Goal: Task Accomplishment & Management: Manage account settings

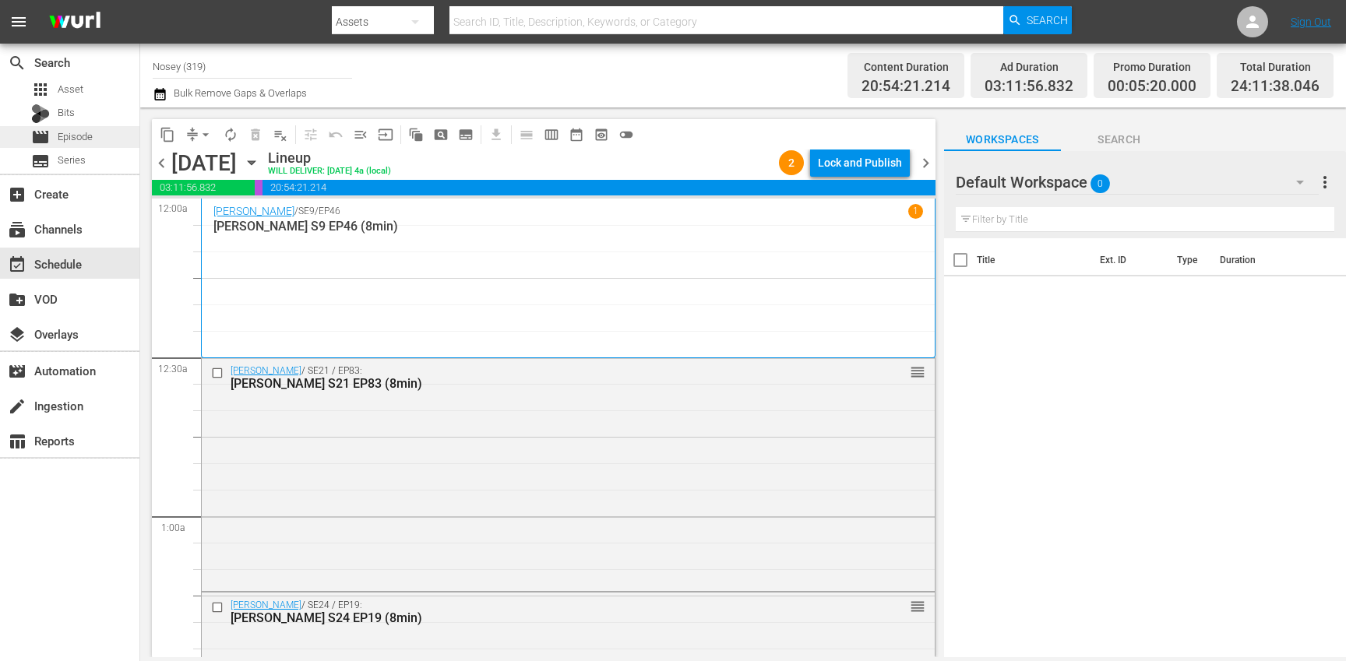
click at [93, 143] on div "movie Episode" at bounding box center [69, 137] width 139 height 22
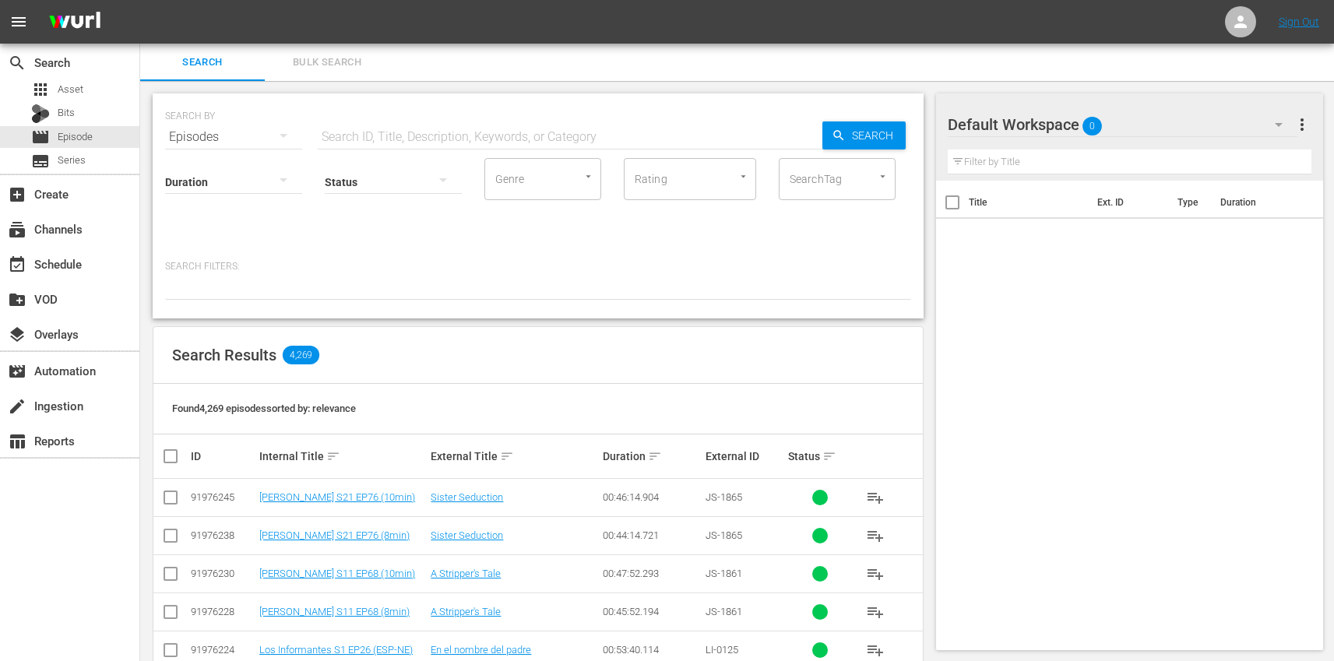
click at [418, 136] on input "text" at bounding box center [570, 136] width 505 height 37
type input "los informantes"
click at [167, 459] on input "checkbox" at bounding box center [176, 456] width 31 height 19
checkbox input "true"
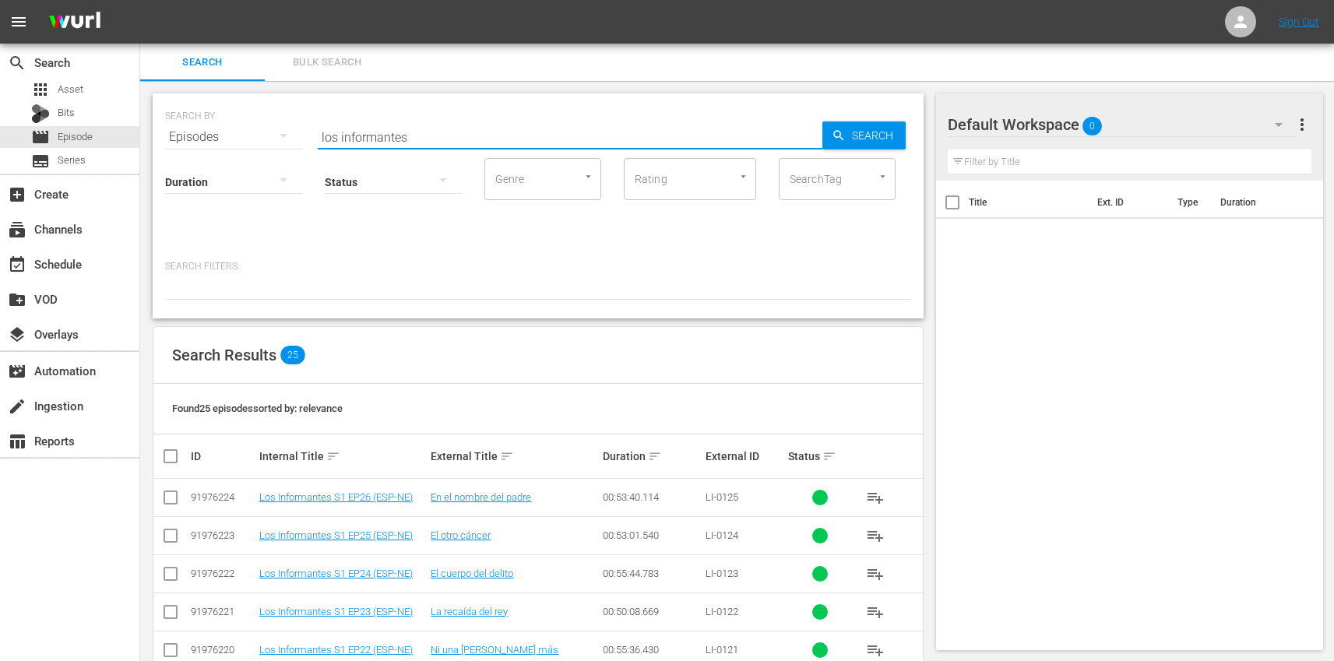
checkbox input "true"
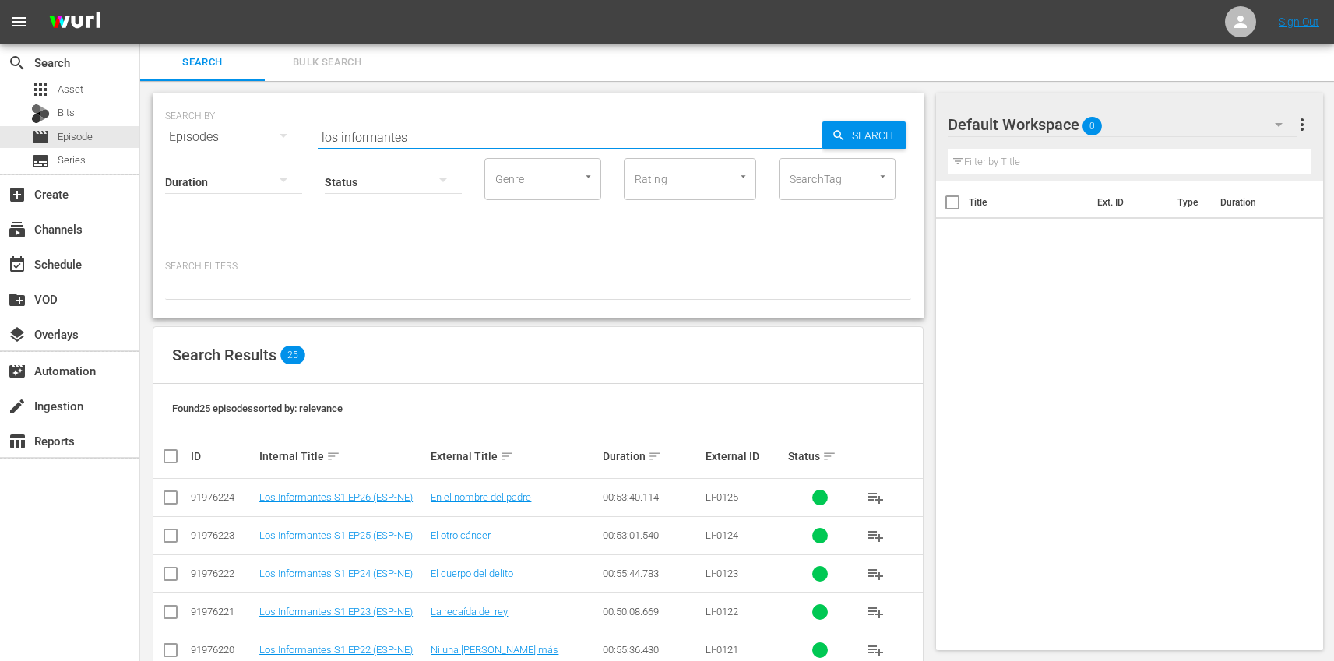
checkbox input "true"
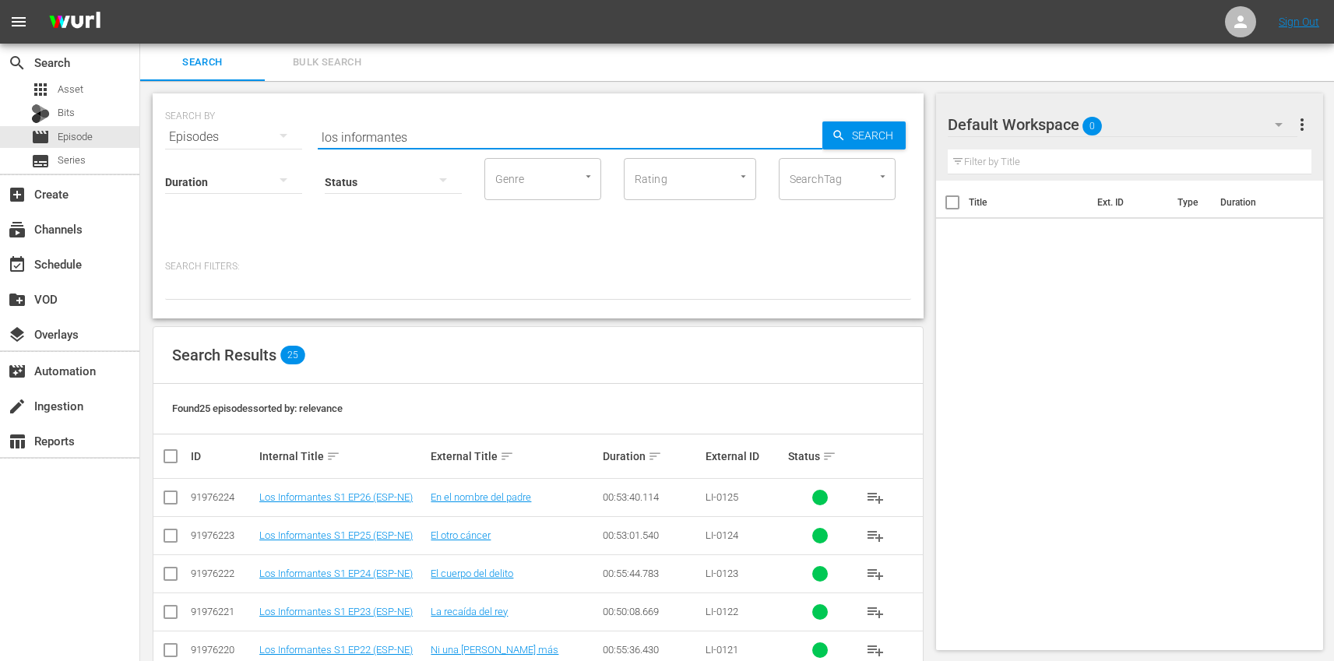
checkbox input "true"
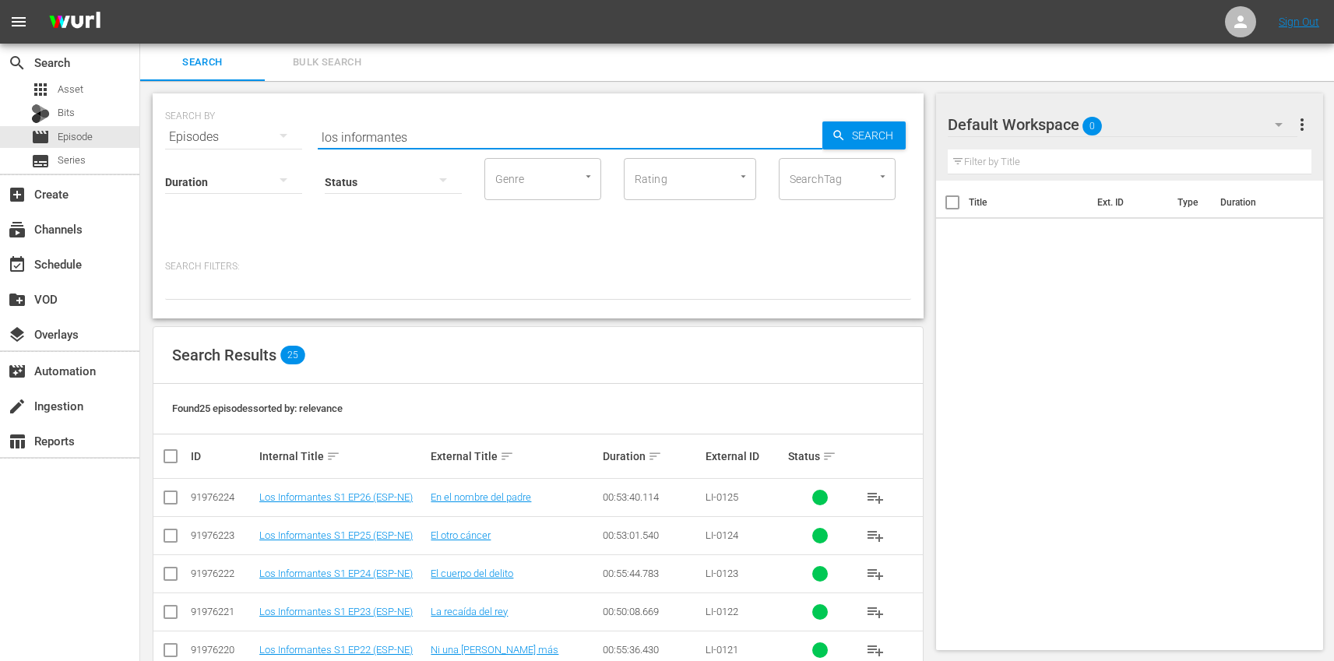
checkbox input "true"
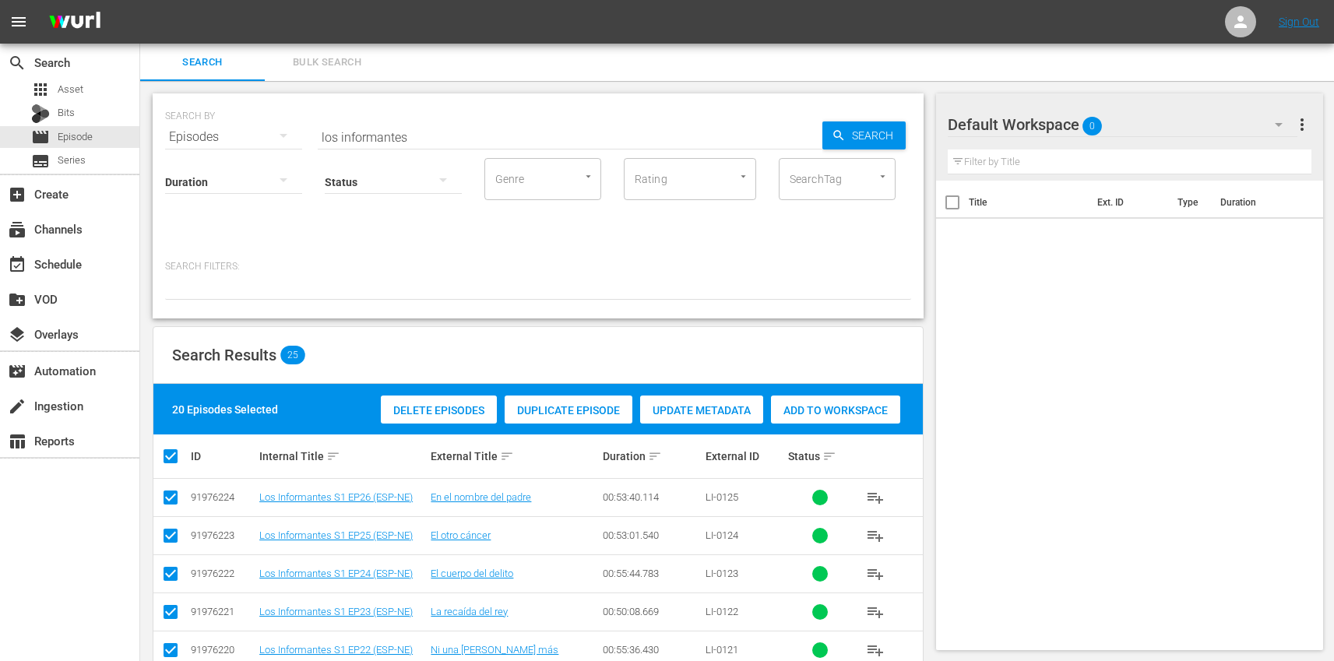
click at [848, 414] on span "Add to Workspace" at bounding box center [835, 410] width 129 height 12
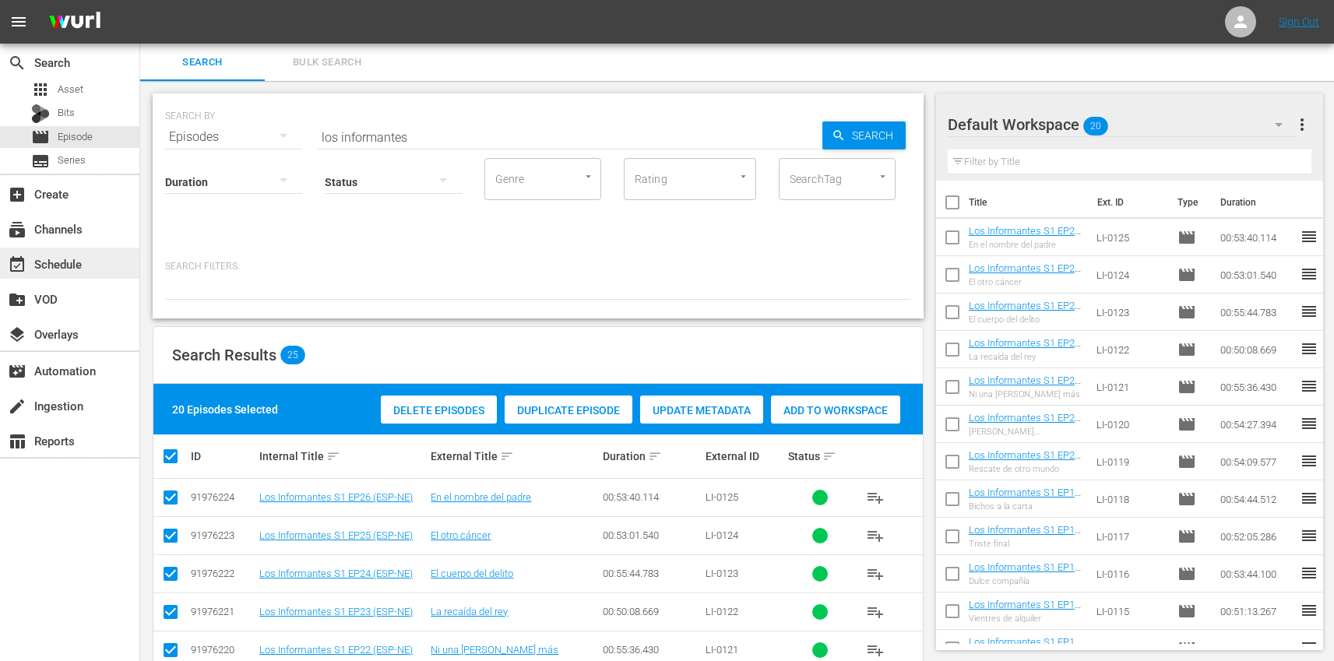
click at [90, 269] on div "event_available Schedule" at bounding box center [69, 263] width 139 height 31
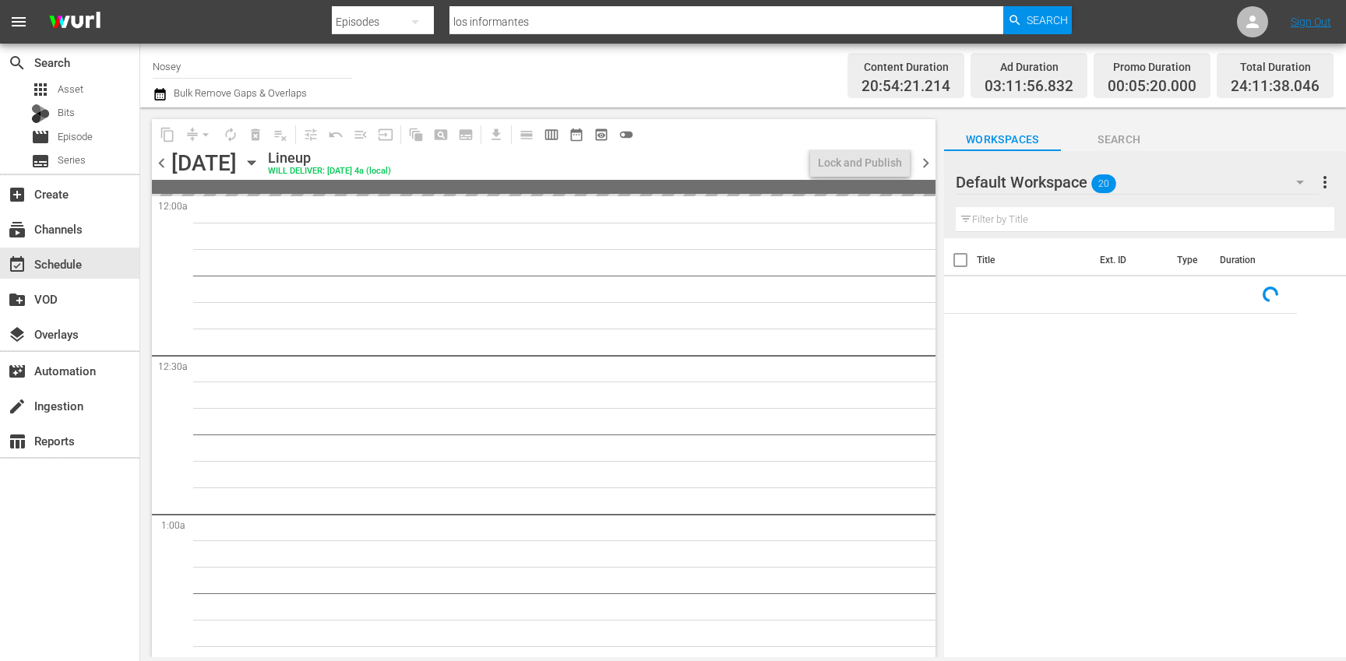
click at [229, 66] on input "Nosey" at bounding box center [252, 66] width 199 height 37
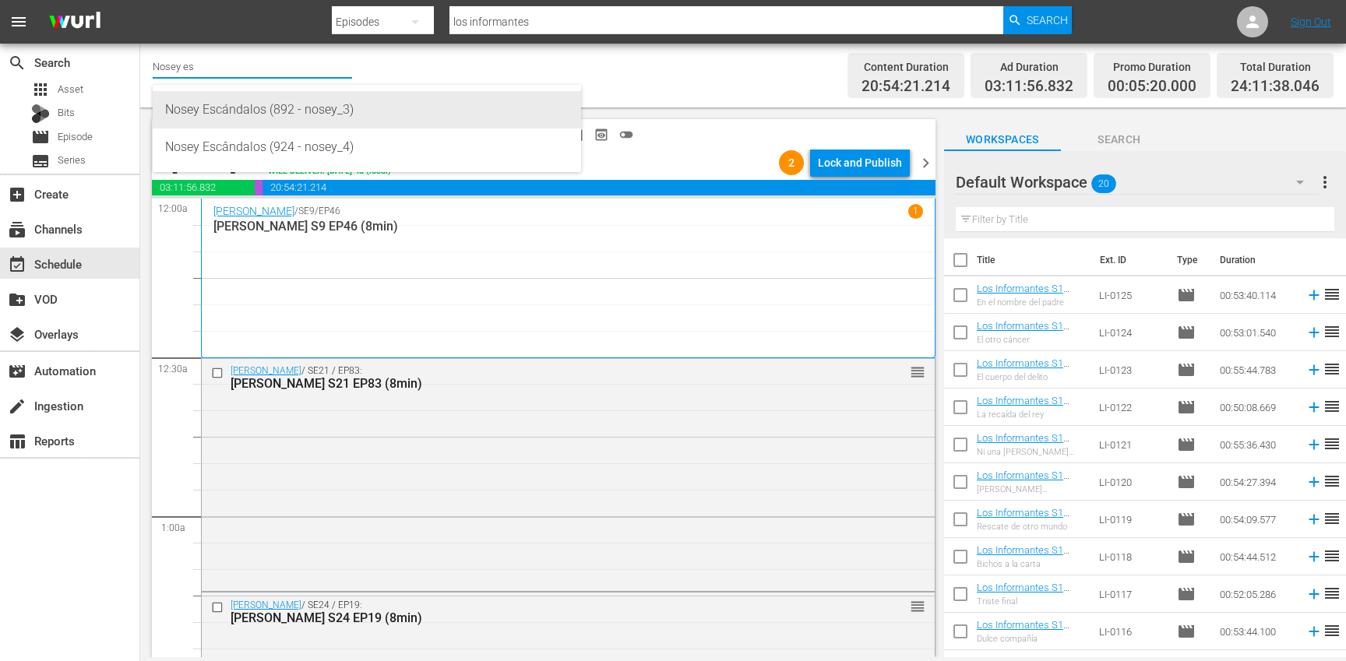
click at [266, 120] on div "Nosey Escándalos (892 - nosey_3)" at bounding box center [367, 109] width 404 height 37
type input "Nosey Escándalos (892 - nosey_3)"
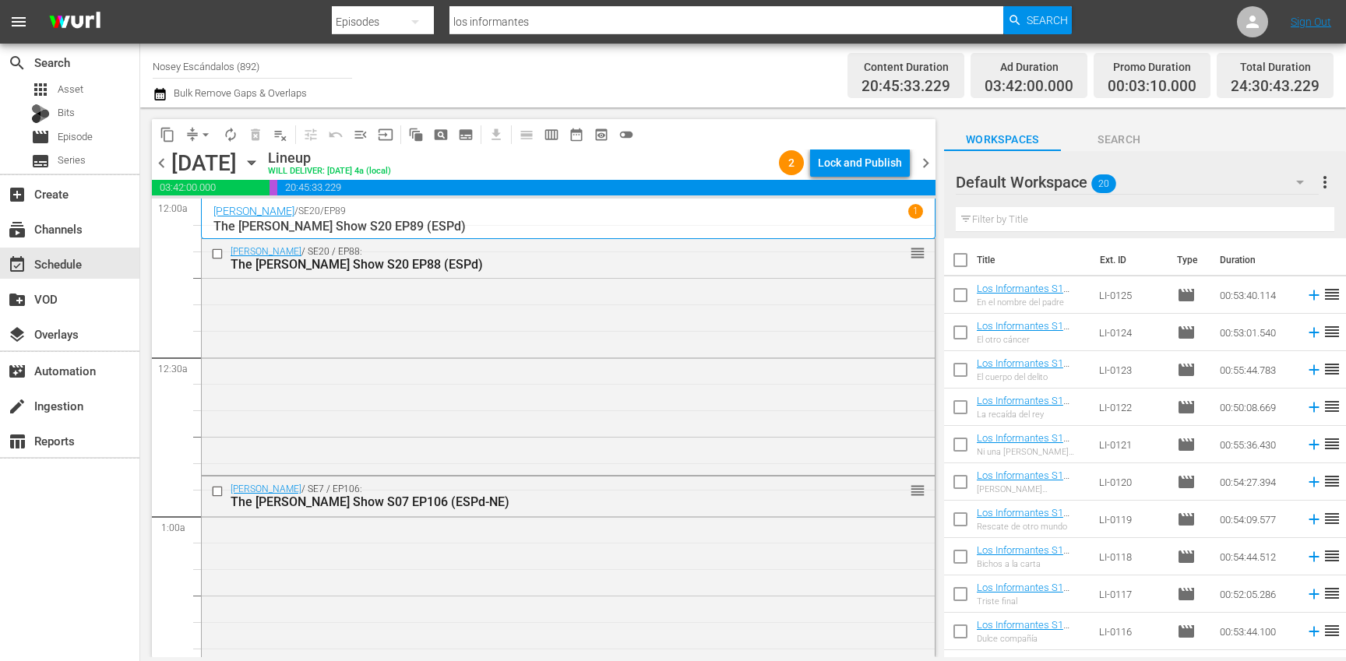
click at [255, 161] on icon "button" at bounding box center [251, 163] width 7 height 4
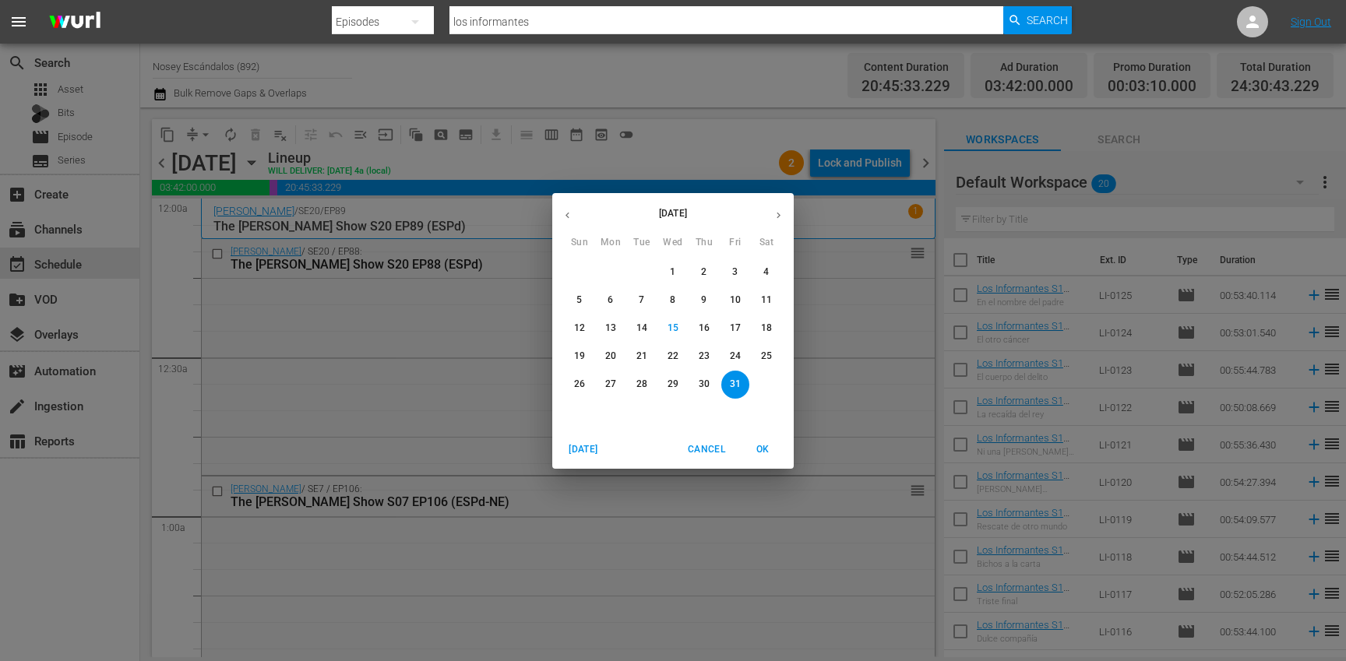
click at [612, 356] on p "20" at bounding box center [610, 356] width 11 height 13
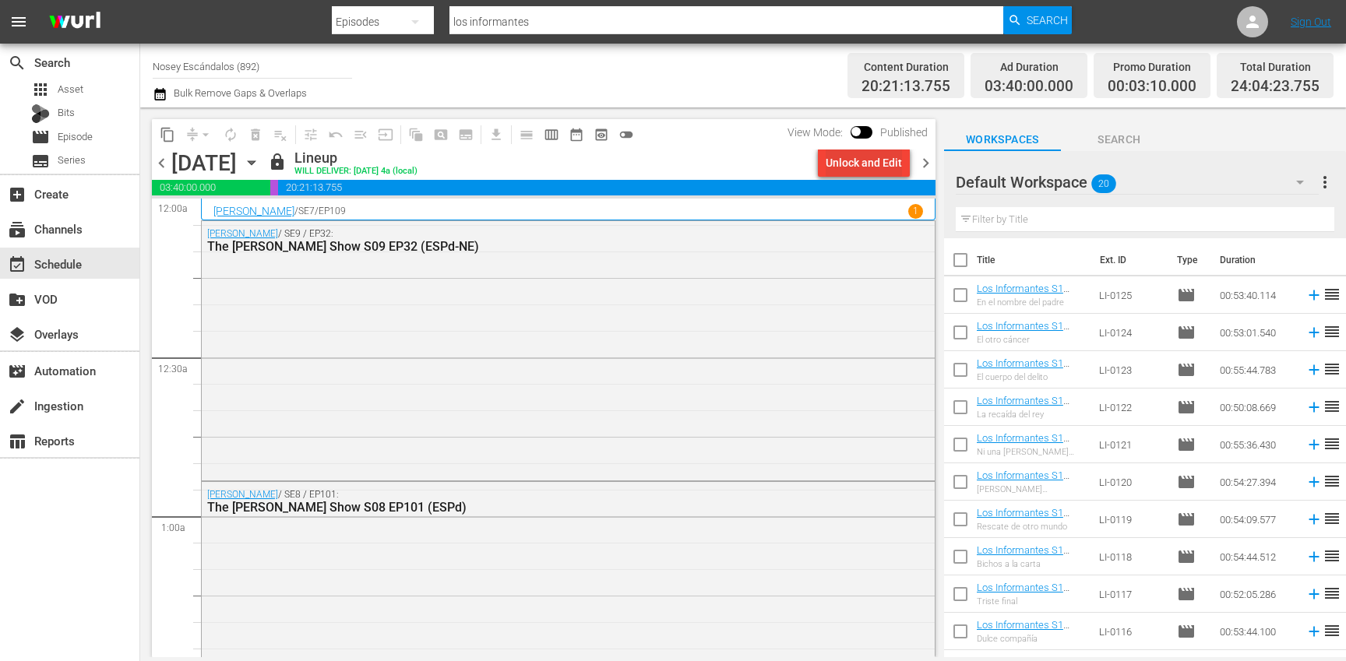
click at [855, 169] on div "Unlock and Edit" at bounding box center [864, 163] width 76 height 28
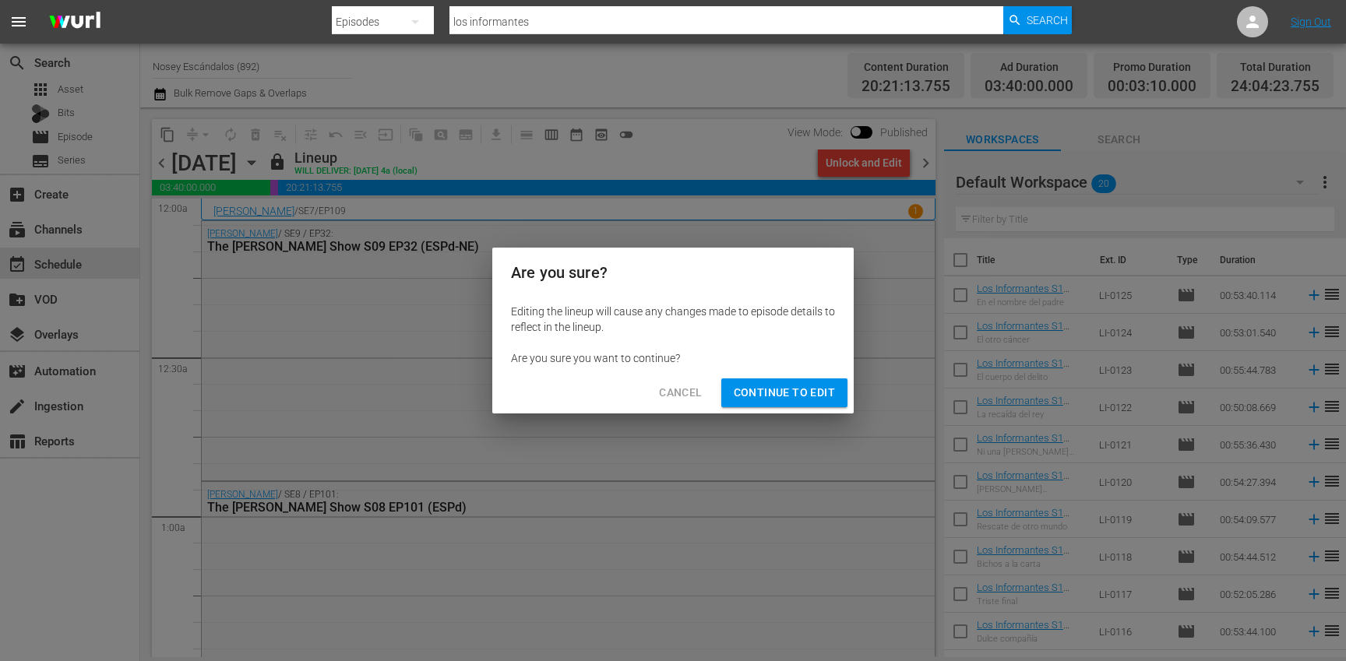
click at [809, 397] on span "Continue to Edit" at bounding box center [784, 392] width 101 height 19
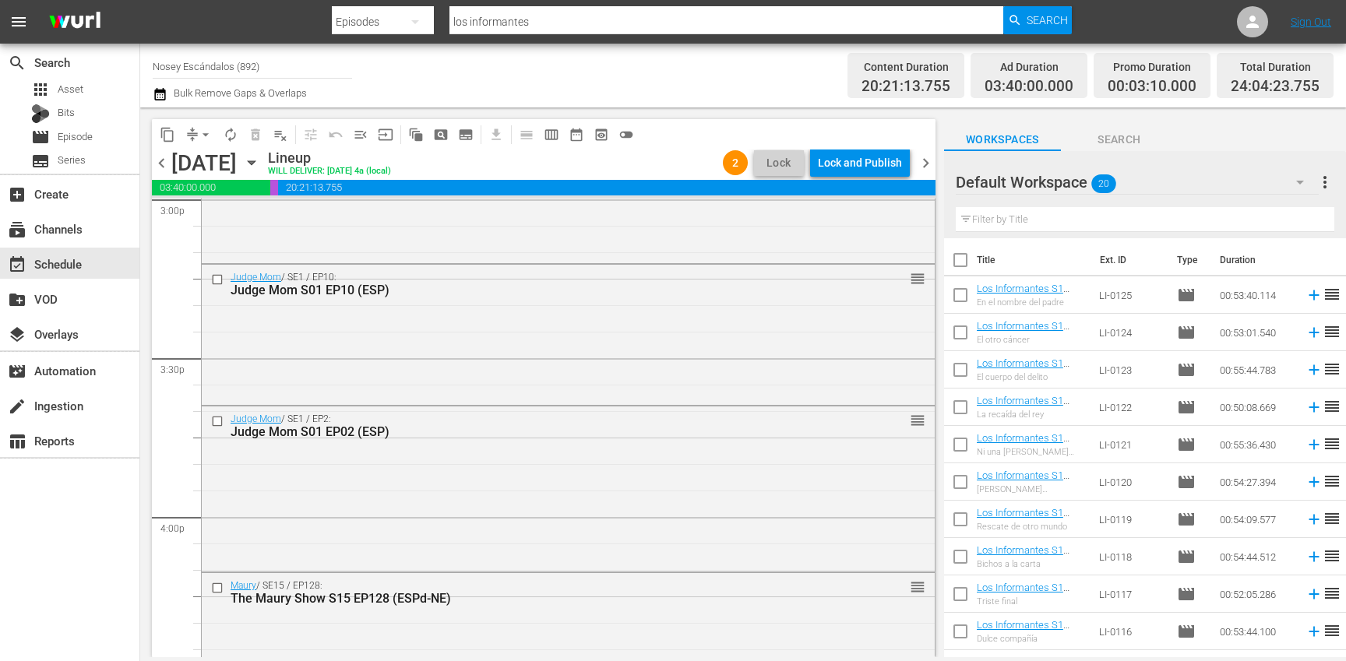
scroll to position [4770, 0]
click at [216, 277] on input "checkbox" at bounding box center [219, 276] width 16 height 13
click at [217, 421] on input "checkbox" at bounding box center [219, 417] width 16 height 13
click at [254, 134] on span "delete_forever_outlined" at bounding box center [256, 135] width 16 height 16
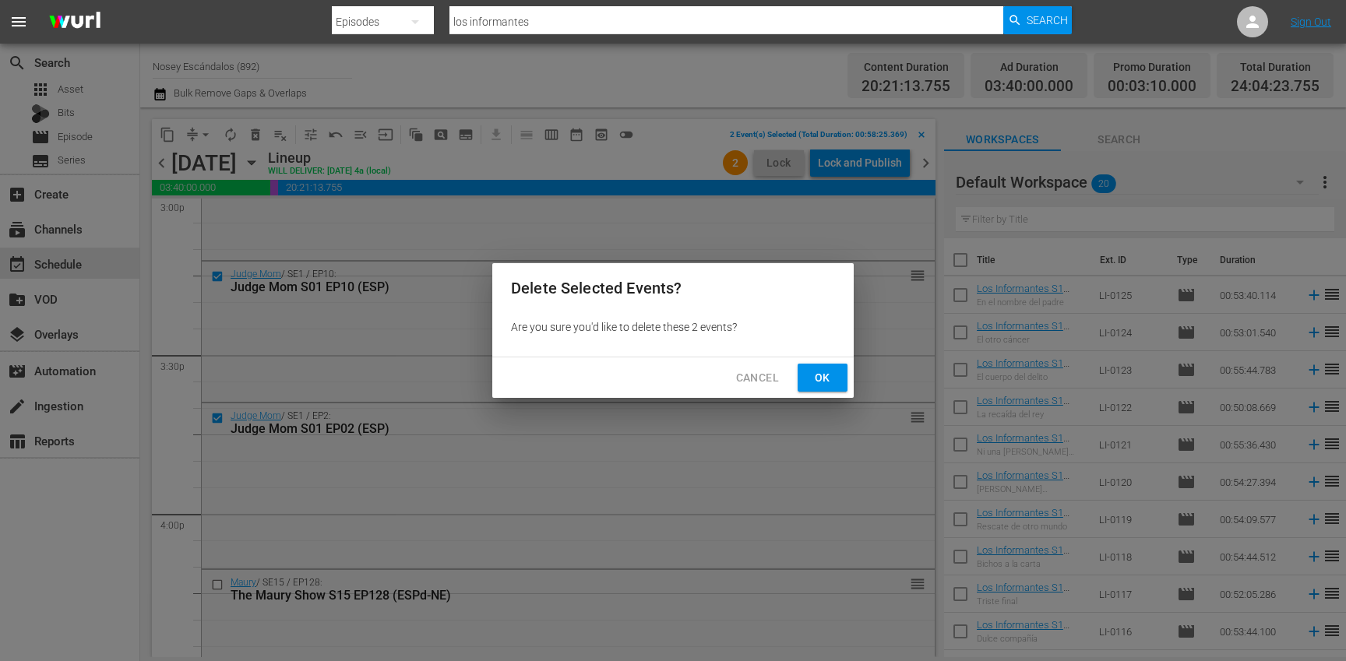
click at [817, 379] on span "Ok" at bounding box center [822, 377] width 25 height 19
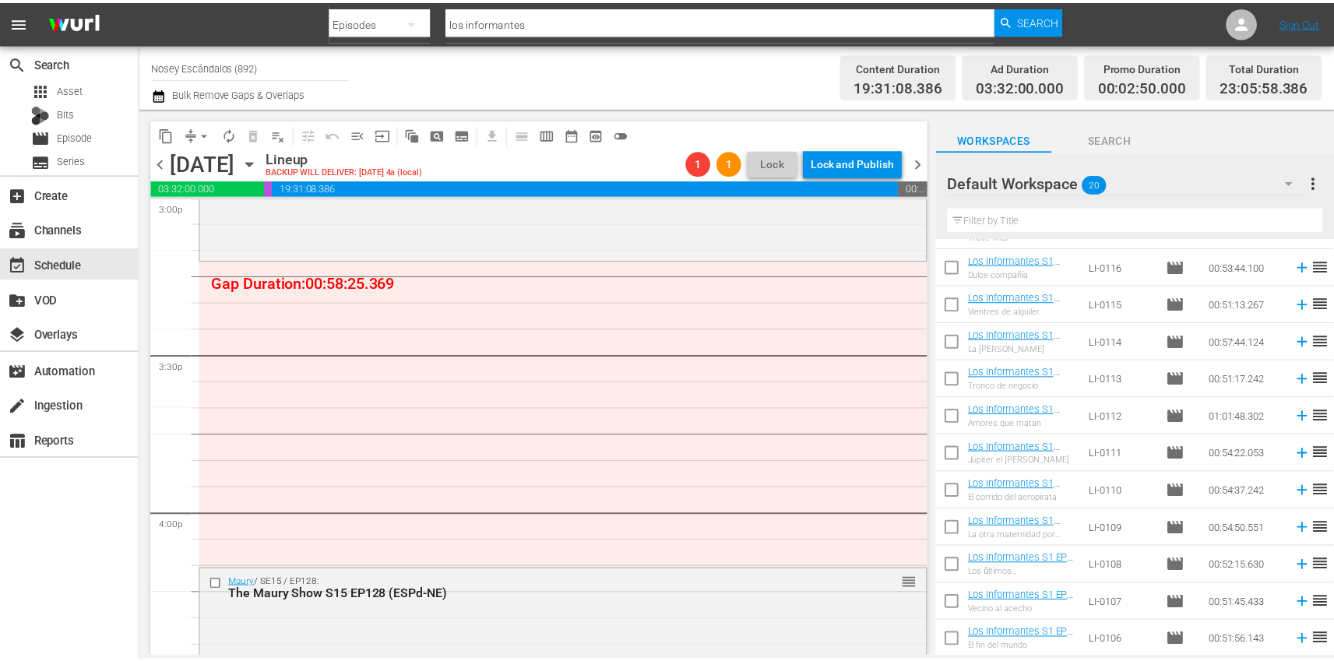
scroll to position [0, 0]
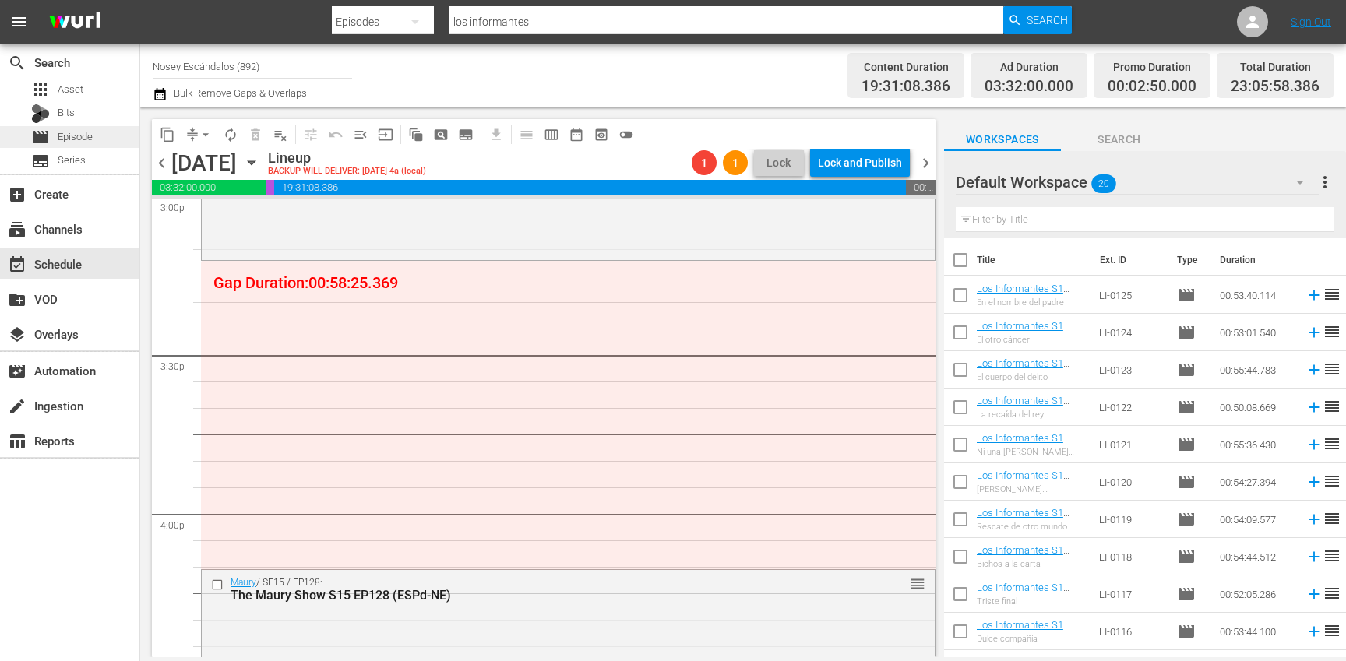
click at [87, 139] on span "Episode" at bounding box center [75, 137] width 35 height 16
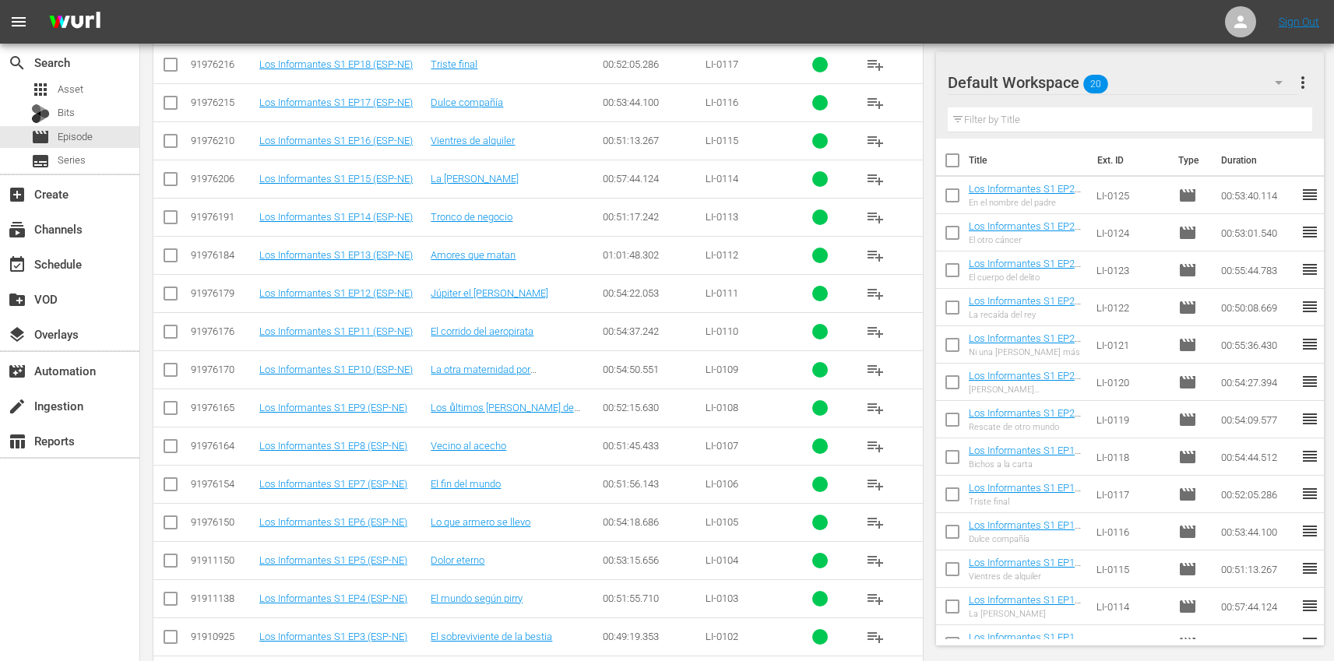
scroll to position [801, 0]
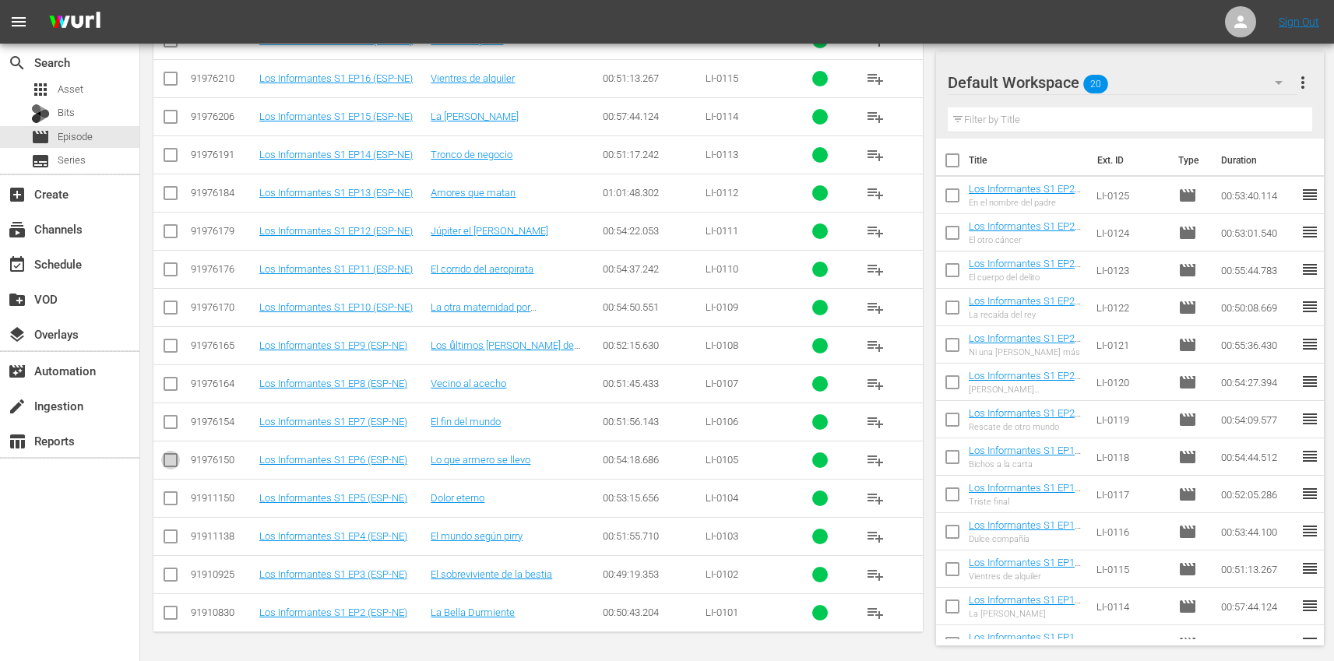
drag, startPoint x: 169, startPoint y: 465, endPoint x: 166, endPoint y: 481, distance: 16.7
click at [169, 465] on input "checkbox" at bounding box center [170, 463] width 19 height 19
checkbox input "true"
click at [171, 498] on input "checkbox" at bounding box center [170, 501] width 19 height 19
checkbox input "true"
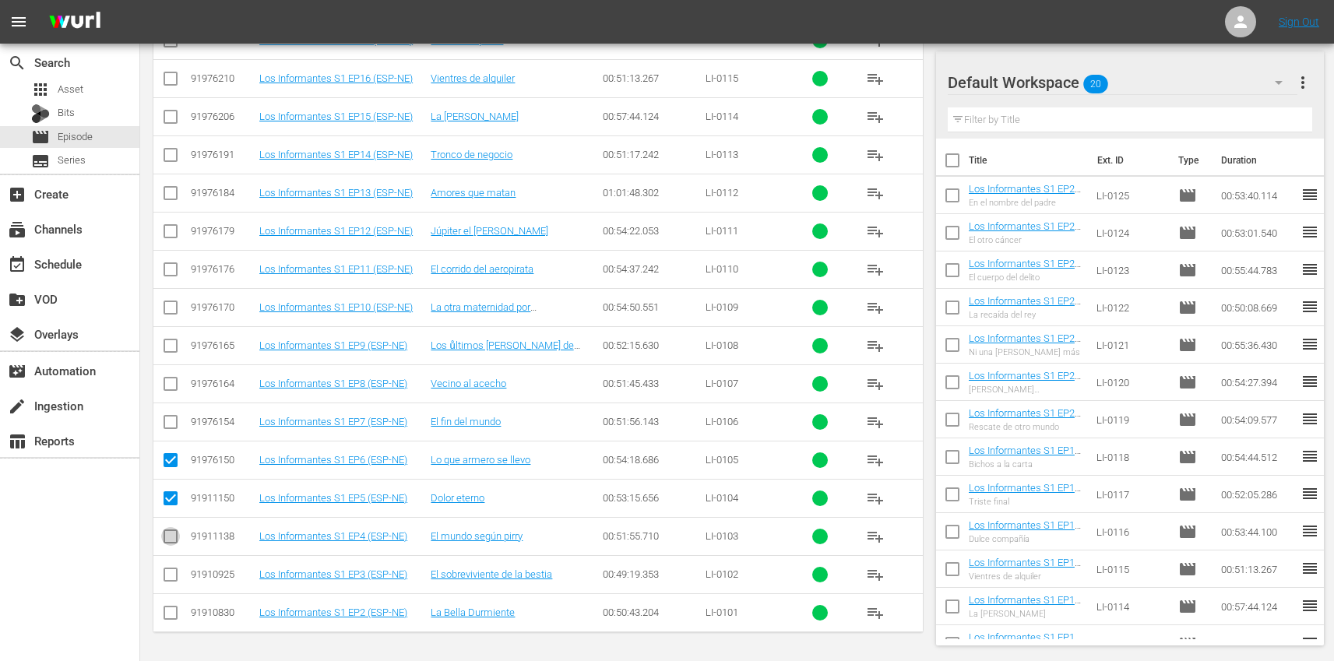
click at [171, 532] on input "checkbox" at bounding box center [170, 539] width 19 height 19
checkbox input "true"
drag, startPoint x: 174, startPoint y: 571, endPoint x: 171, endPoint y: 615, distance: 43.7
click at [174, 571] on input "checkbox" at bounding box center [170, 578] width 19 height 19
checkbox input "true"
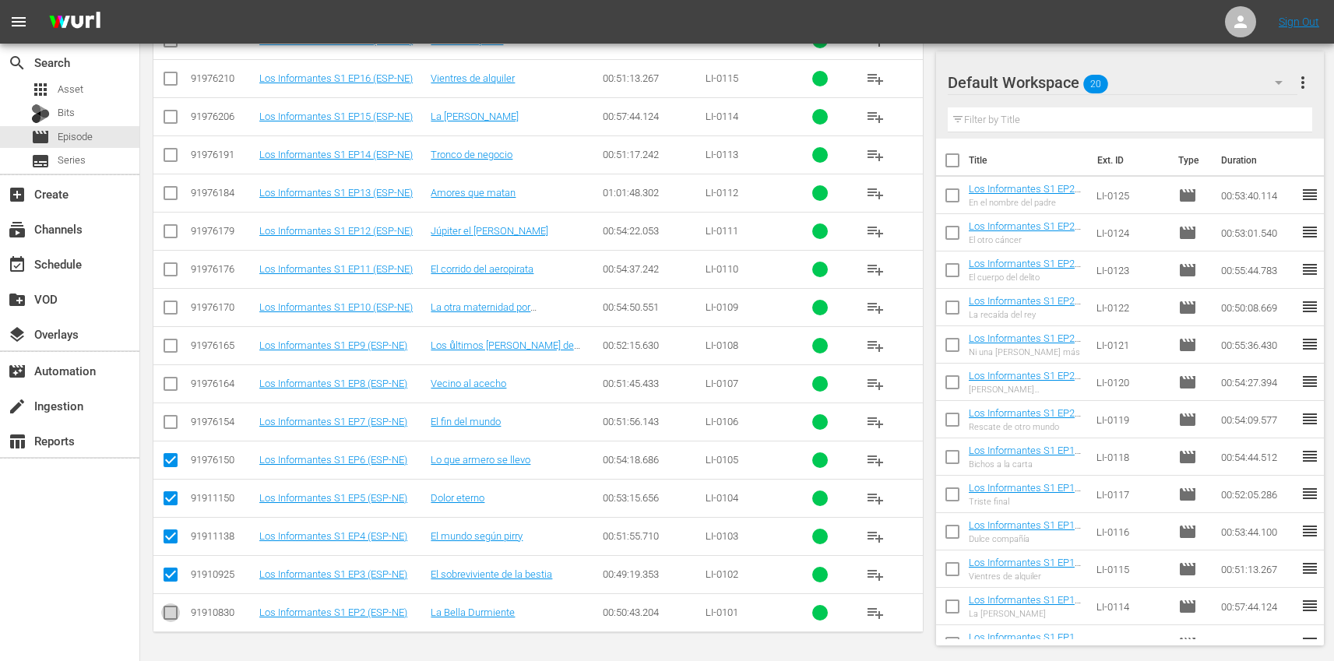
click at [170, 615] on input "checkbox" at bounding box center [170, 616] width 19 height 19
checkbox input "true"
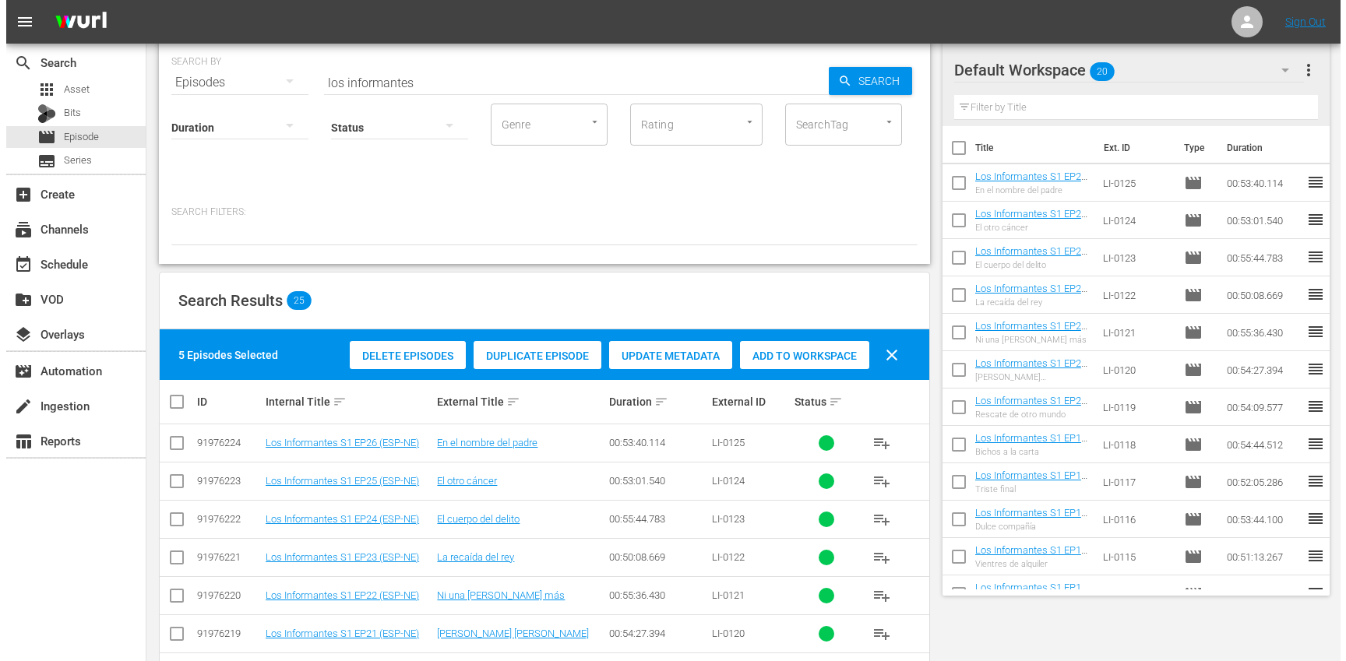
scroll to position [0, 0]
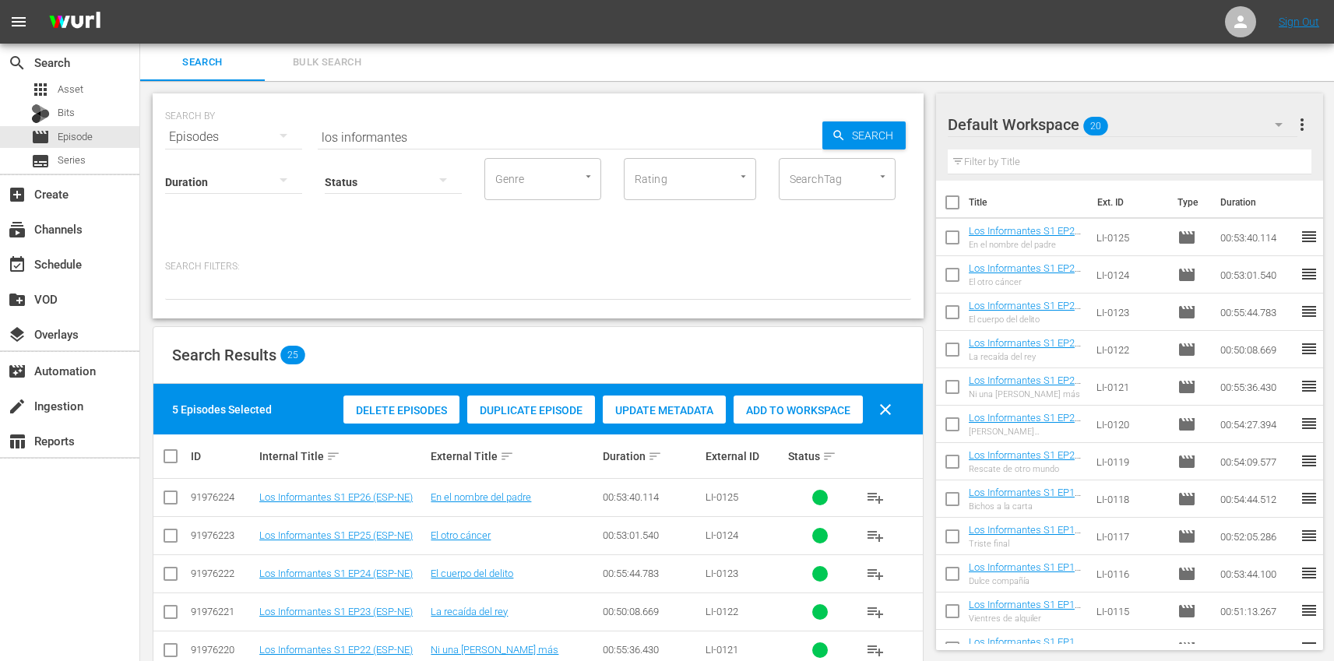
click at [792, 405] on span "Add to Workspace" at bounding box center [798, 410] width 129 height 12
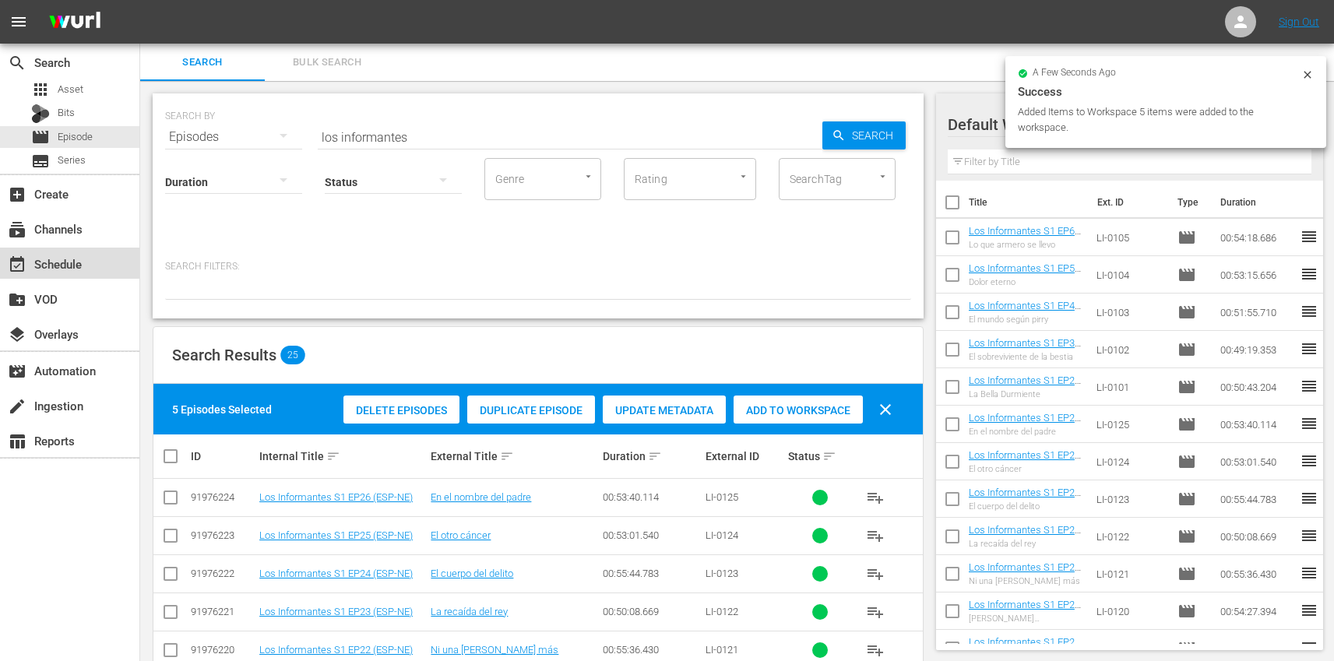
click at [105, 275] on div "event_available Schedule" at bounding box center [69, 263] width 139 height 31
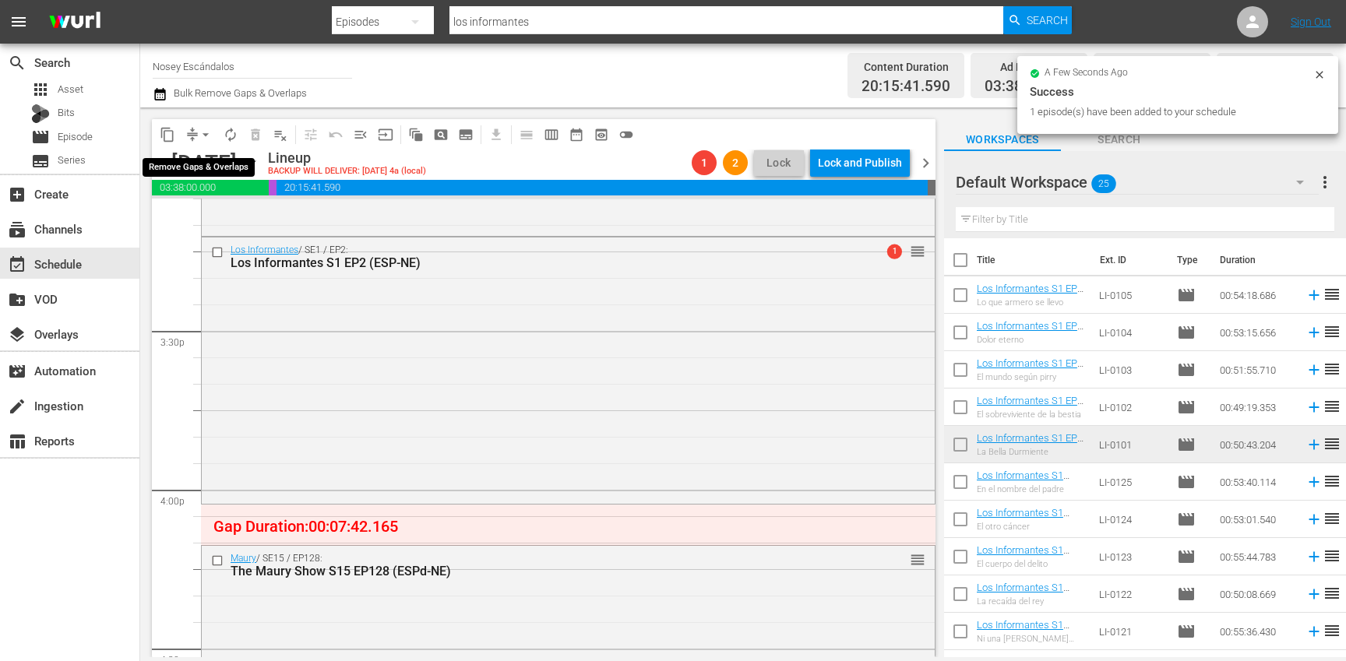
click at [199, 137] on span "arrow_drop_down" at bounding box center [206, 135] width 16 height 16
click at [204, 210] on li "Align to End of Previous Day" at bounding box center [207, 218] width 164 height 26
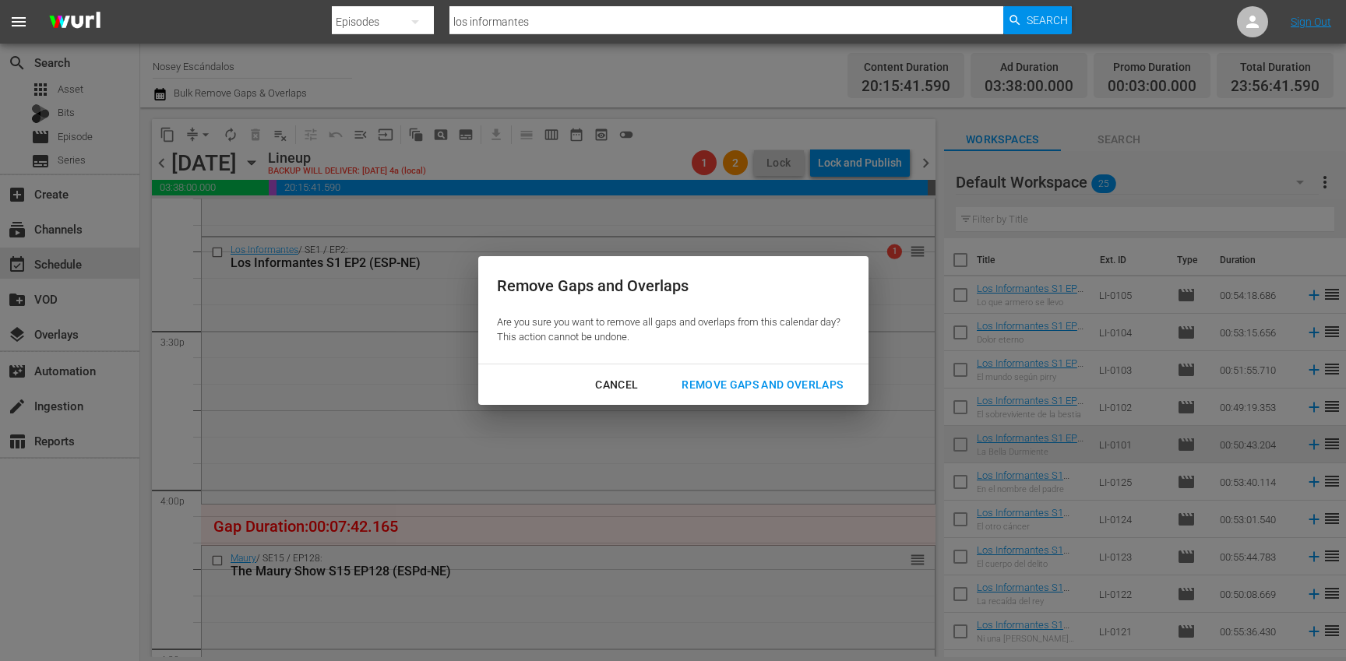
click at [783, 393] on div "Remove Gaps and Overlaps" at bounding box center [762, 384] width 186 height 19
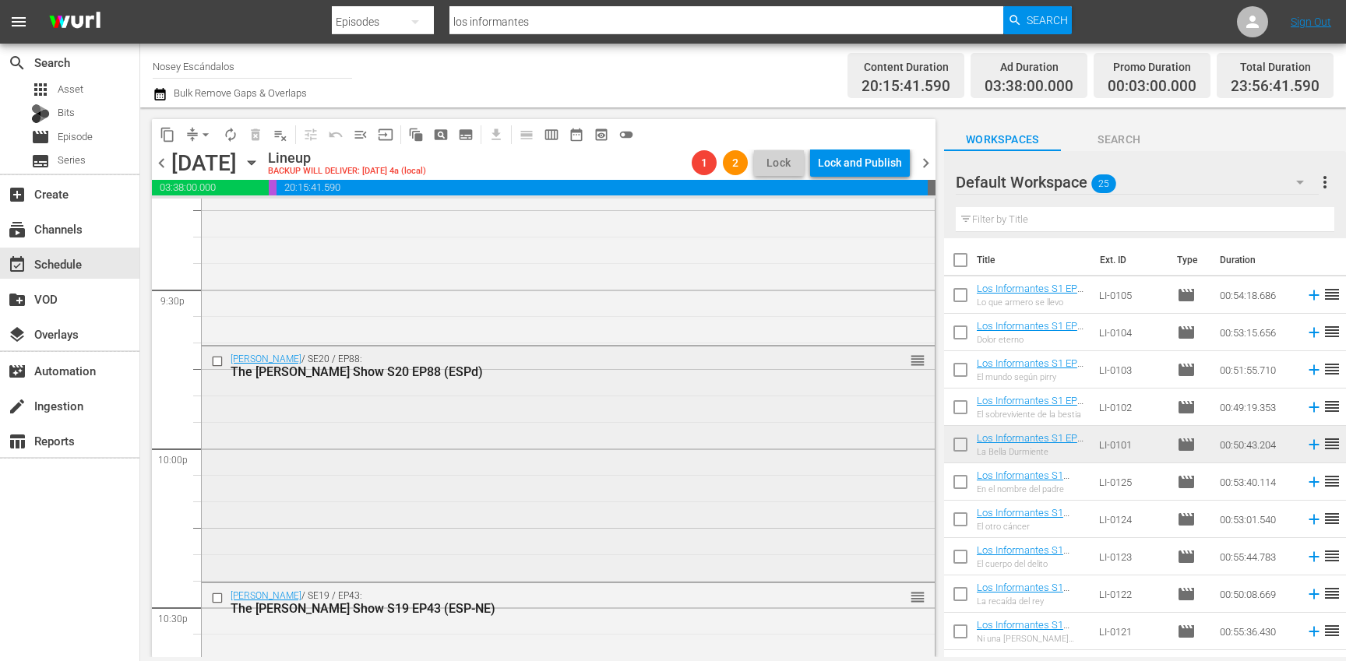
scroll to position [7173, 0]
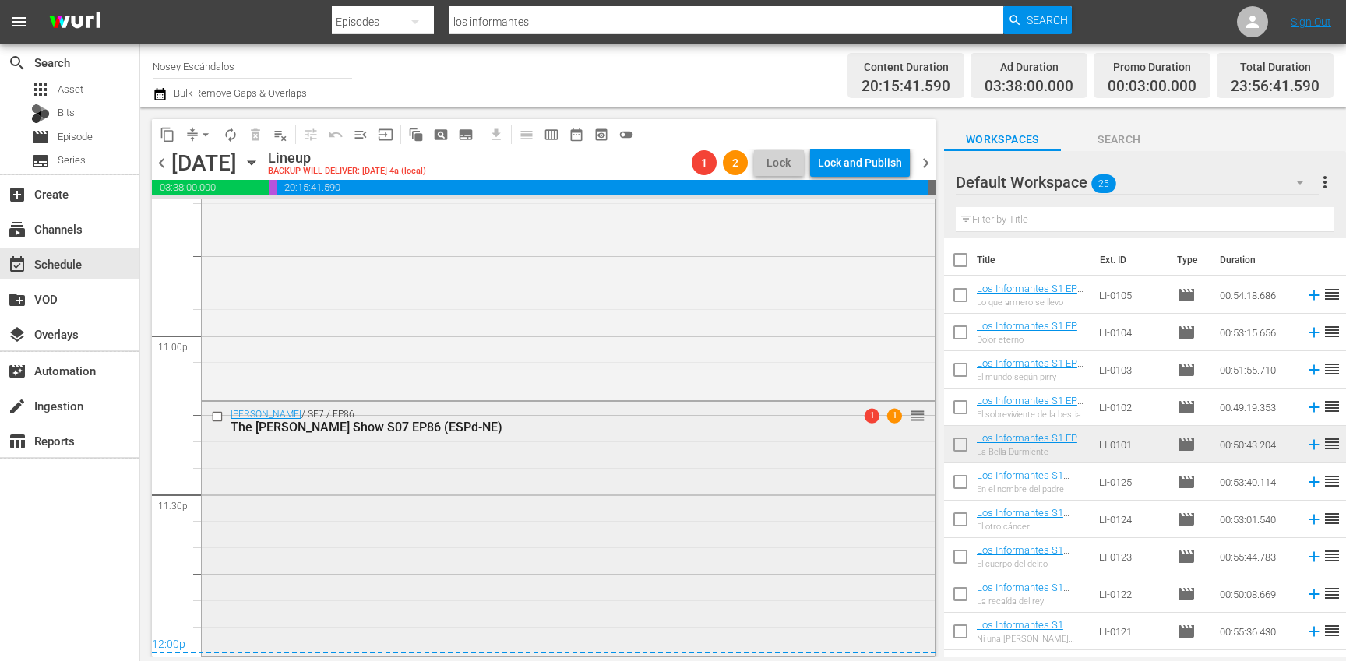
click at [789, 427] on div "The [PERSON_NAME] Show S07 EP86 (ESPd-NE)" at bounding box center [540, 427] width 619 height 15
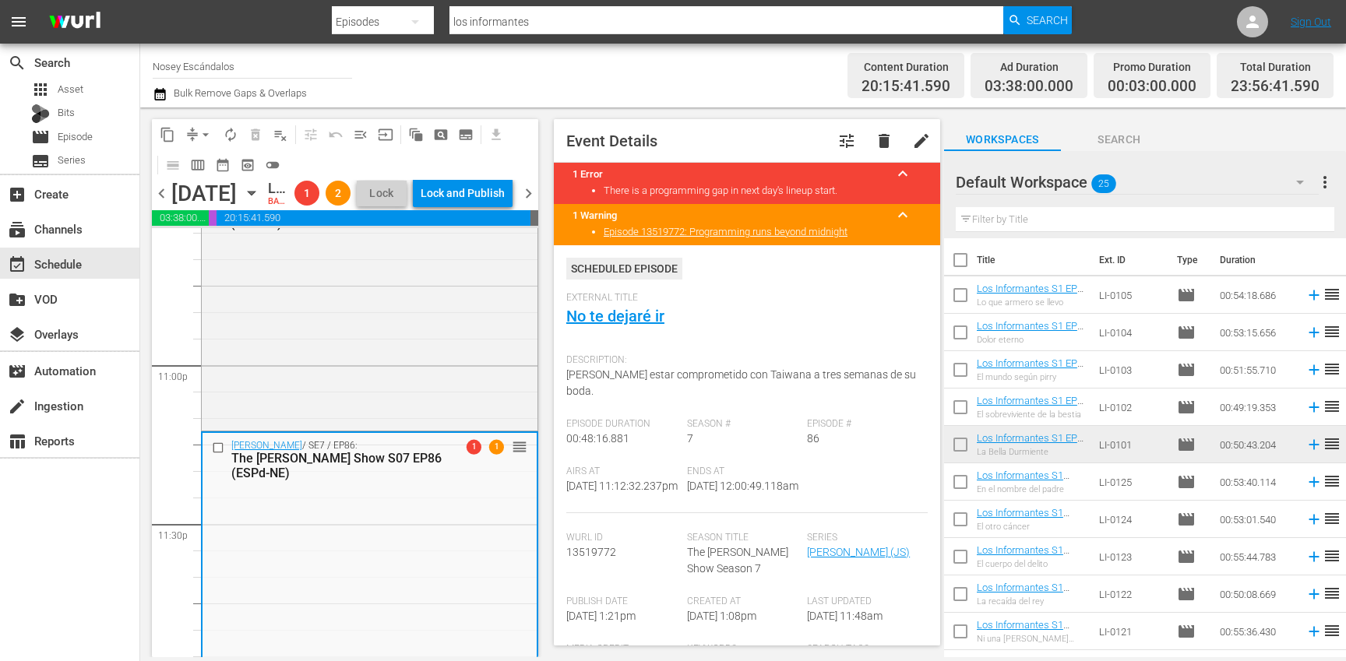
click at [533, 203] on span "chevron_right" at bounding box center [528, 193] width 19 height 19
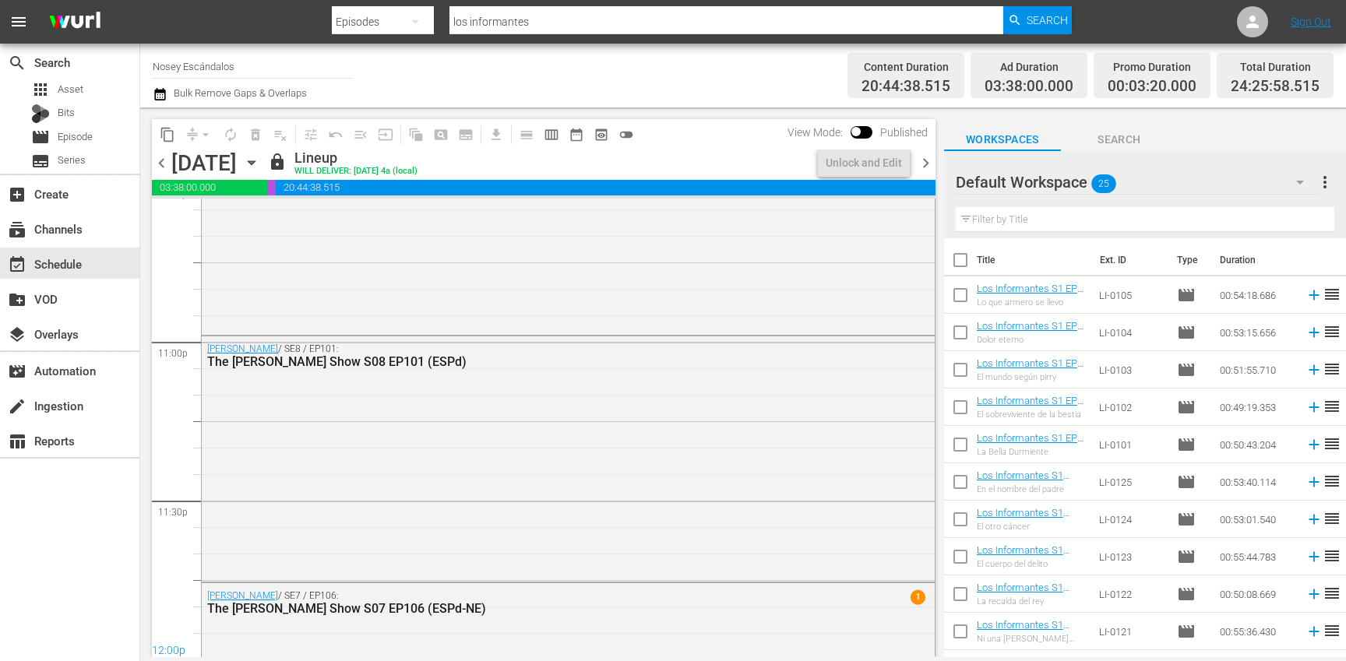
scroll to position [7146, 0]
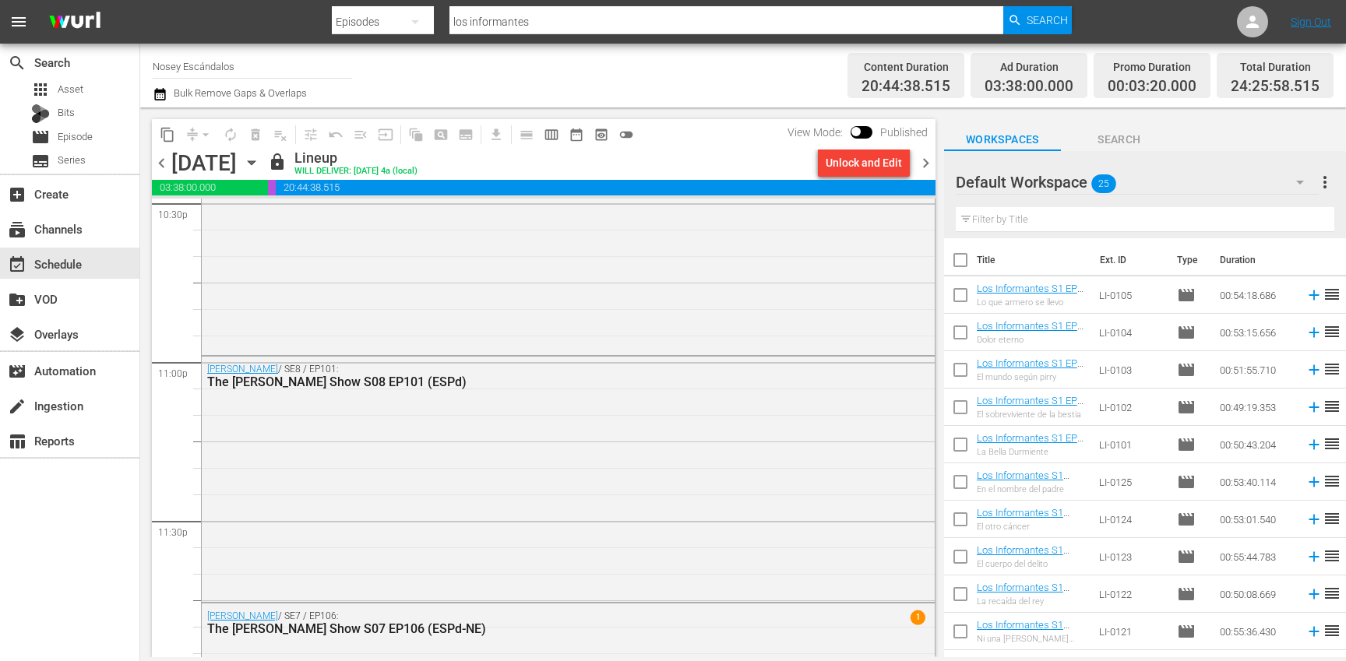
click at [883, 172] on div "Unlock and Edit" at bounding box center [864, 163] width 76 height 28
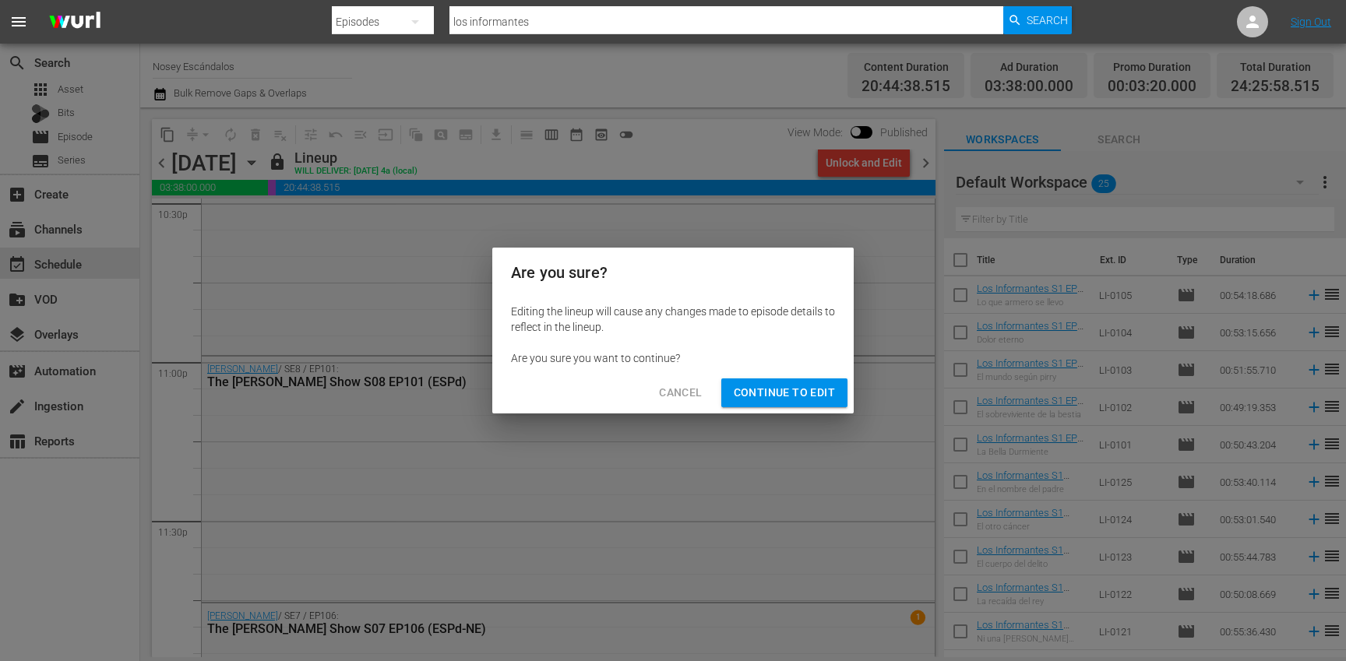
click at [799, 396] on span "Continue to Edit" at bounding box center [784, 392] width 101 height 19
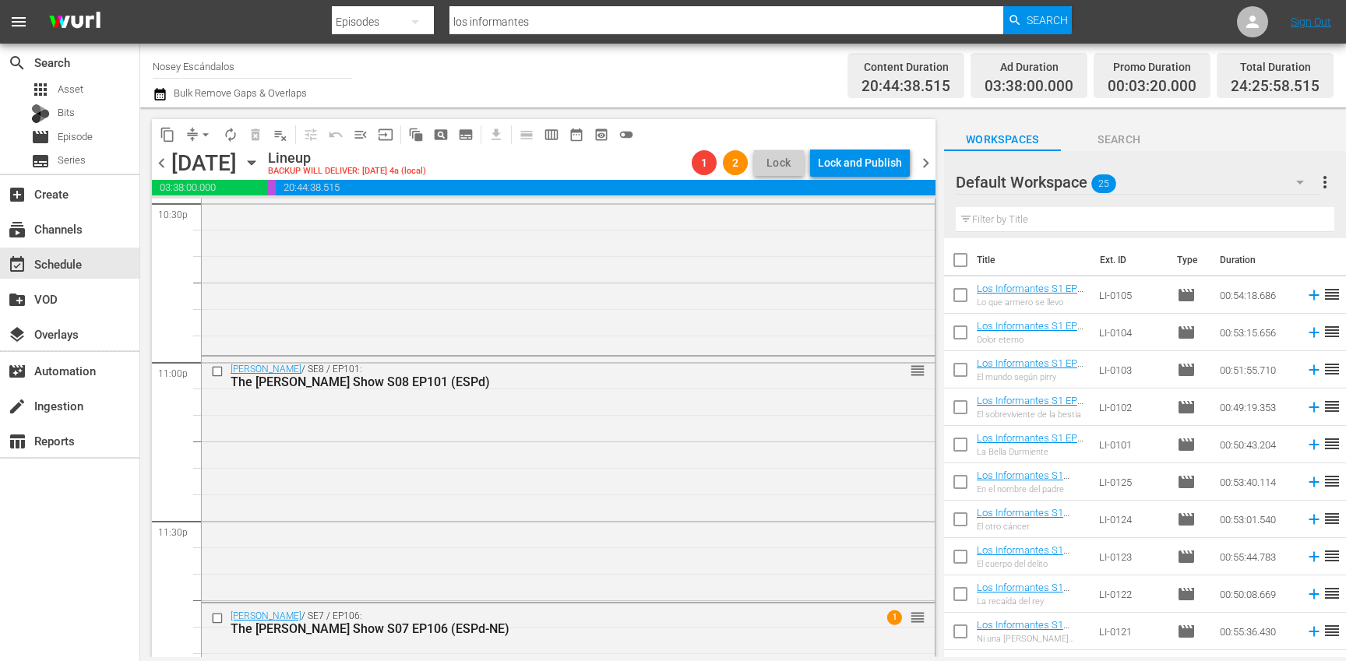
click at [161, 158] on span "chevron_left" at bounding box center [161, 162] width 19 height 19
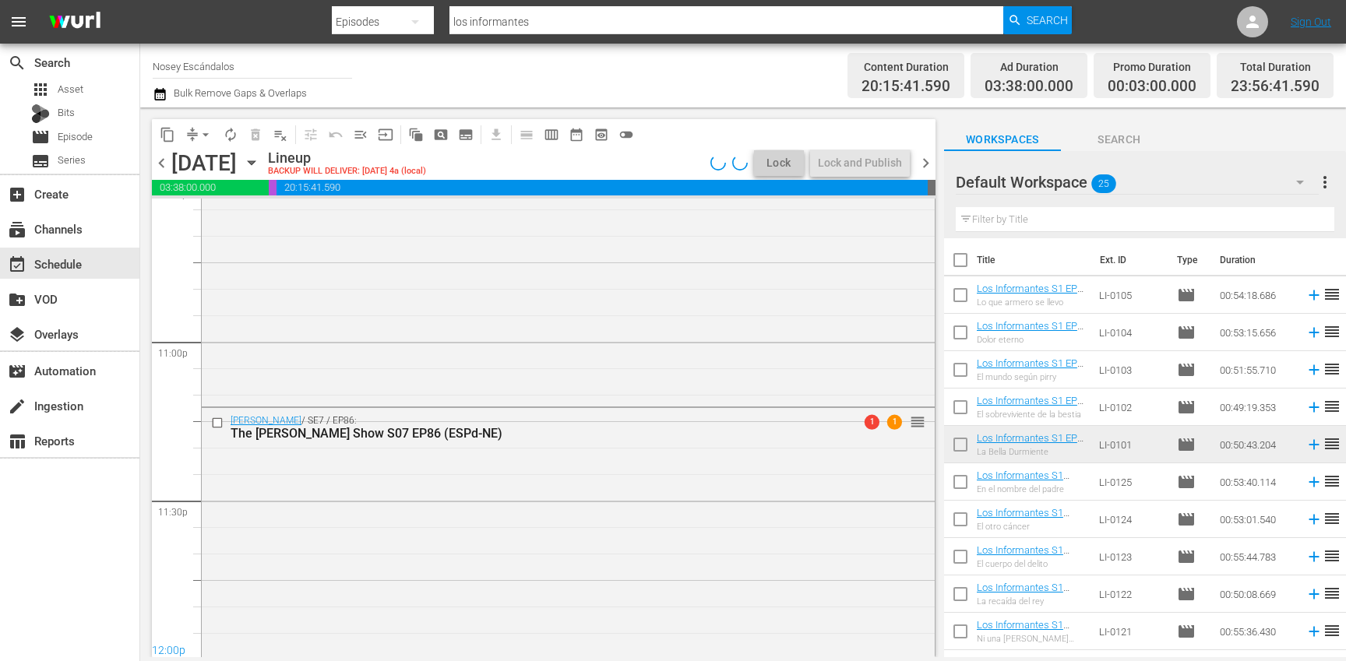
scroll to position [7173, 0]
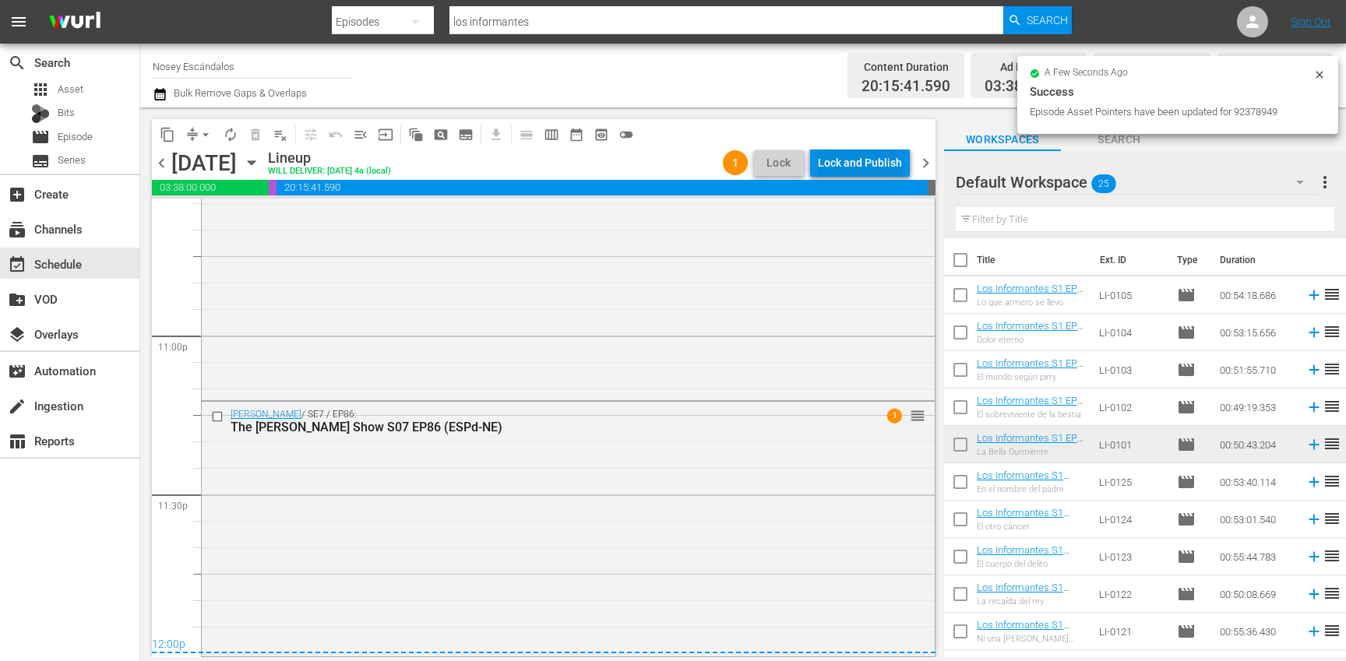
click at [851, 172] on div "Lock and Publish" at bounding box center [860, 163] width 84 height 28
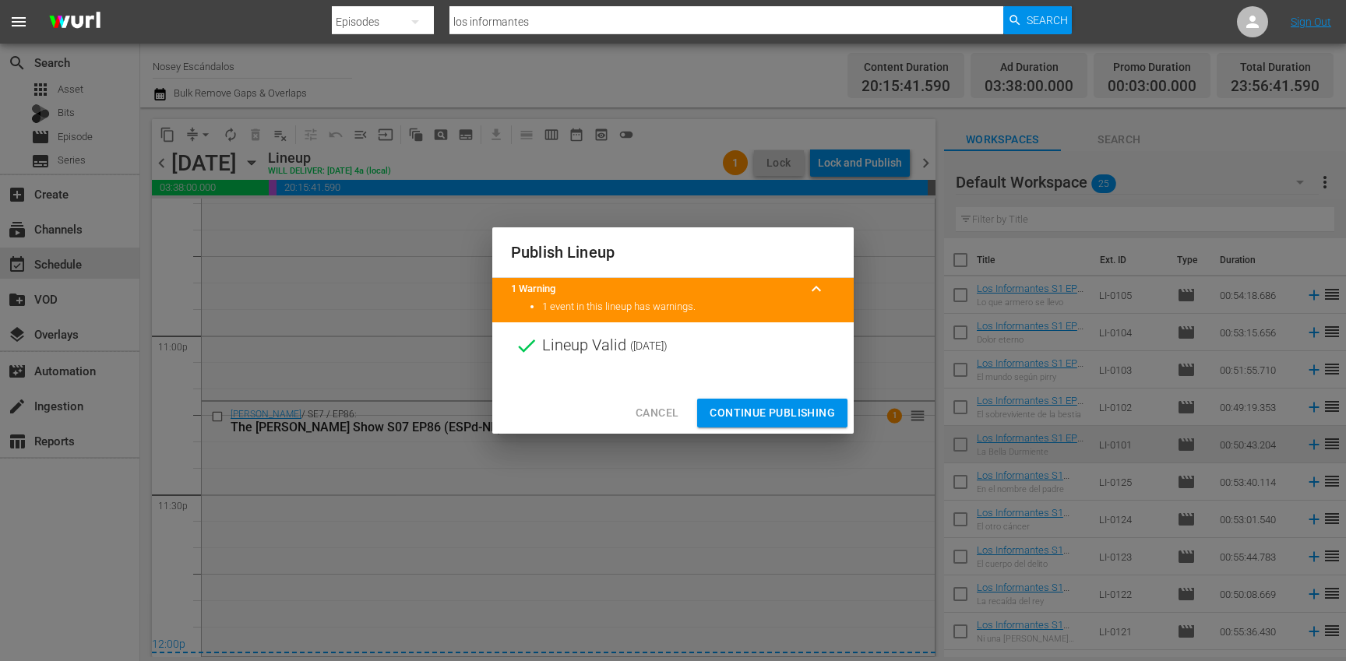
click at [815, 414] on span "Continue Publishing" at bounding box center [772, 413] width 125 height 19
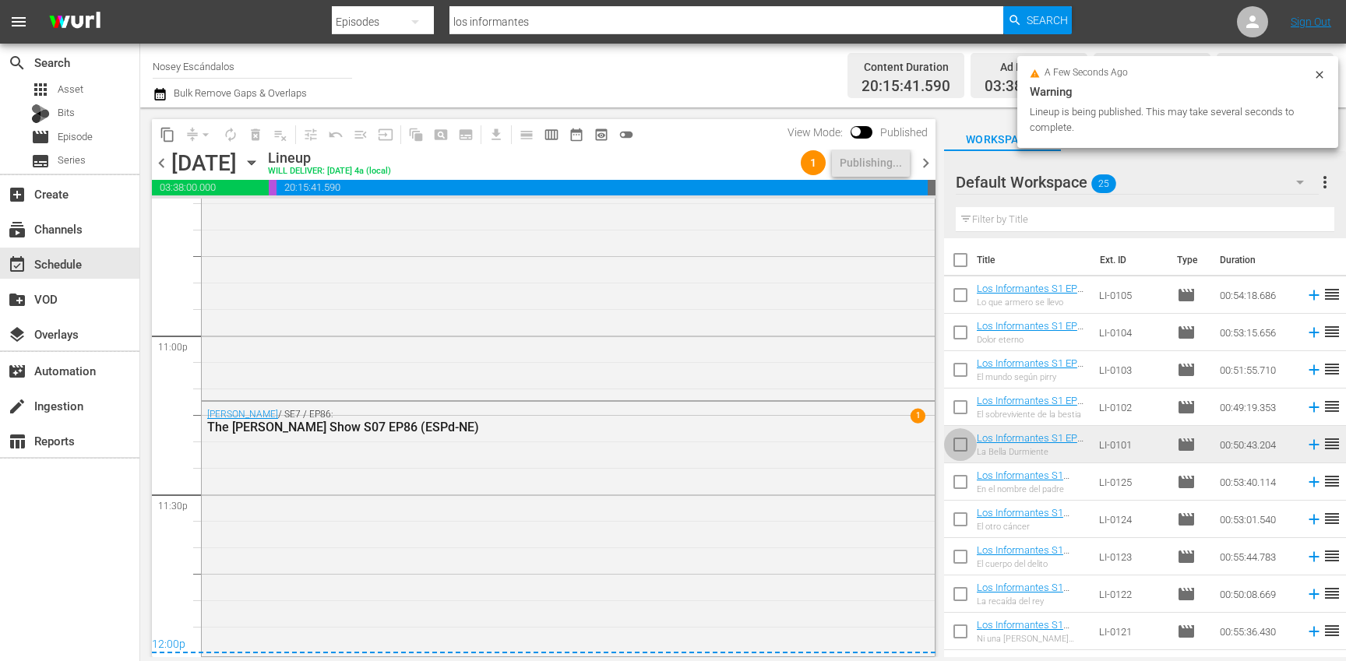
click at [964, 449] on input "checkbox" at bounding box center [960, 448] width 33 height 33
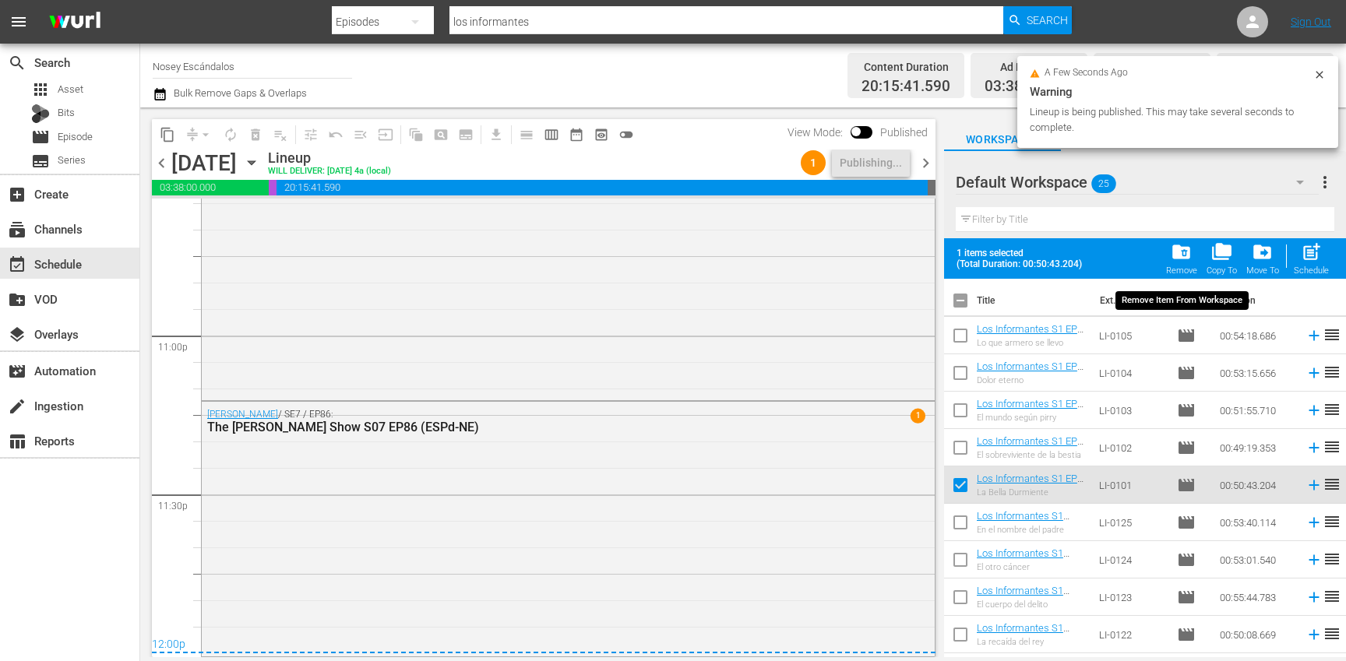
click at [1176, 256] on span "folder_delete" at bounding box center [1181, 251] width 21 height 21
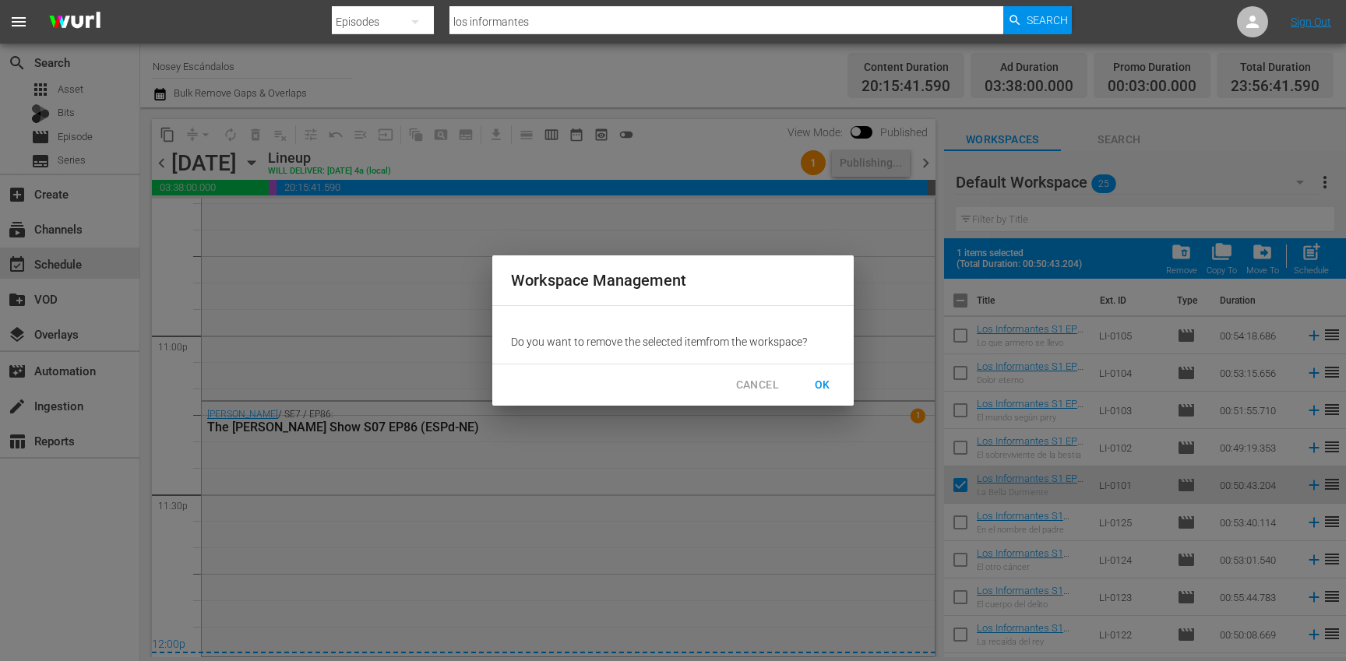
click at [823, 387] on span "OK" at bounding box center [822, 384] width 25 height 19
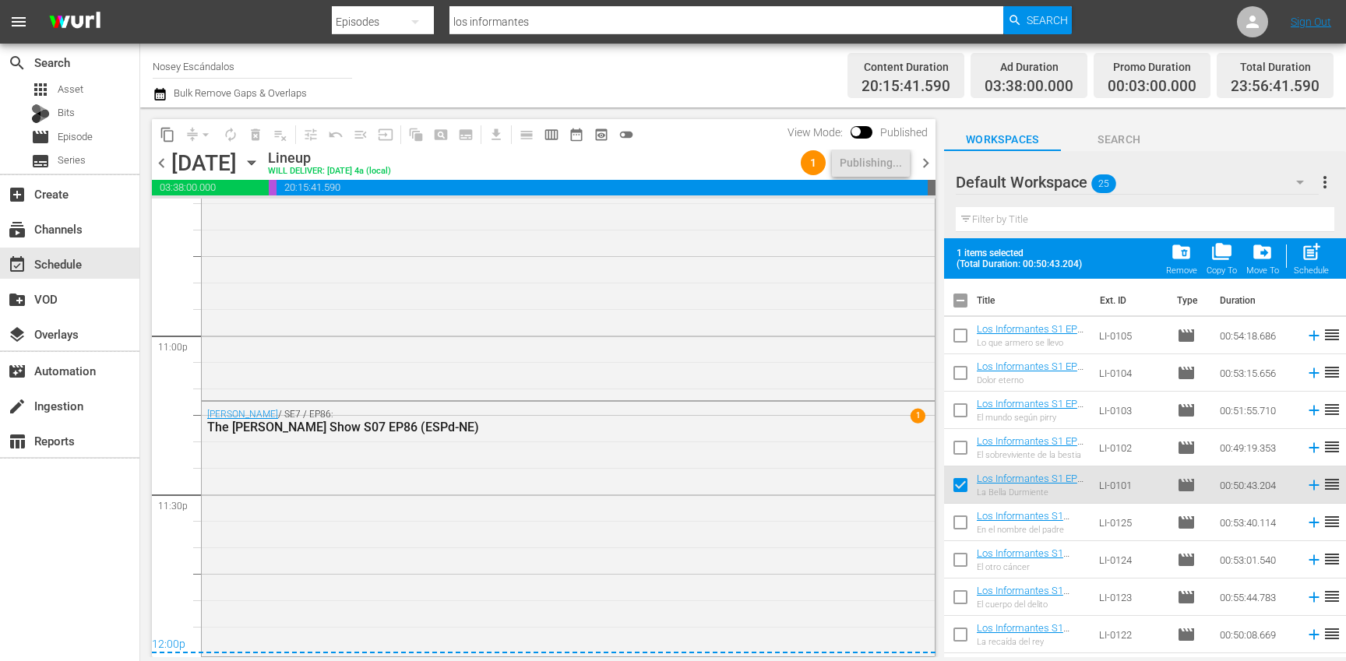
checkbox input "false"
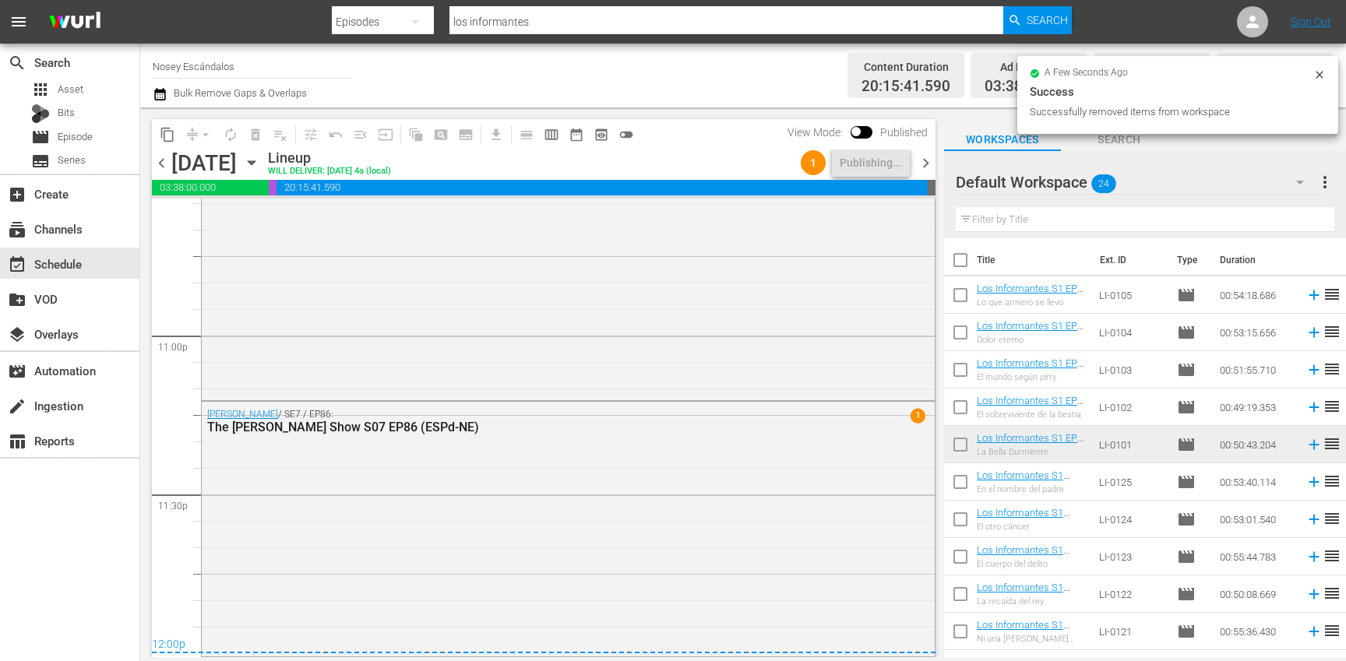
click at [932, 163] on span "chevron_right" at bounding box center [925, 162] width 19 height 19
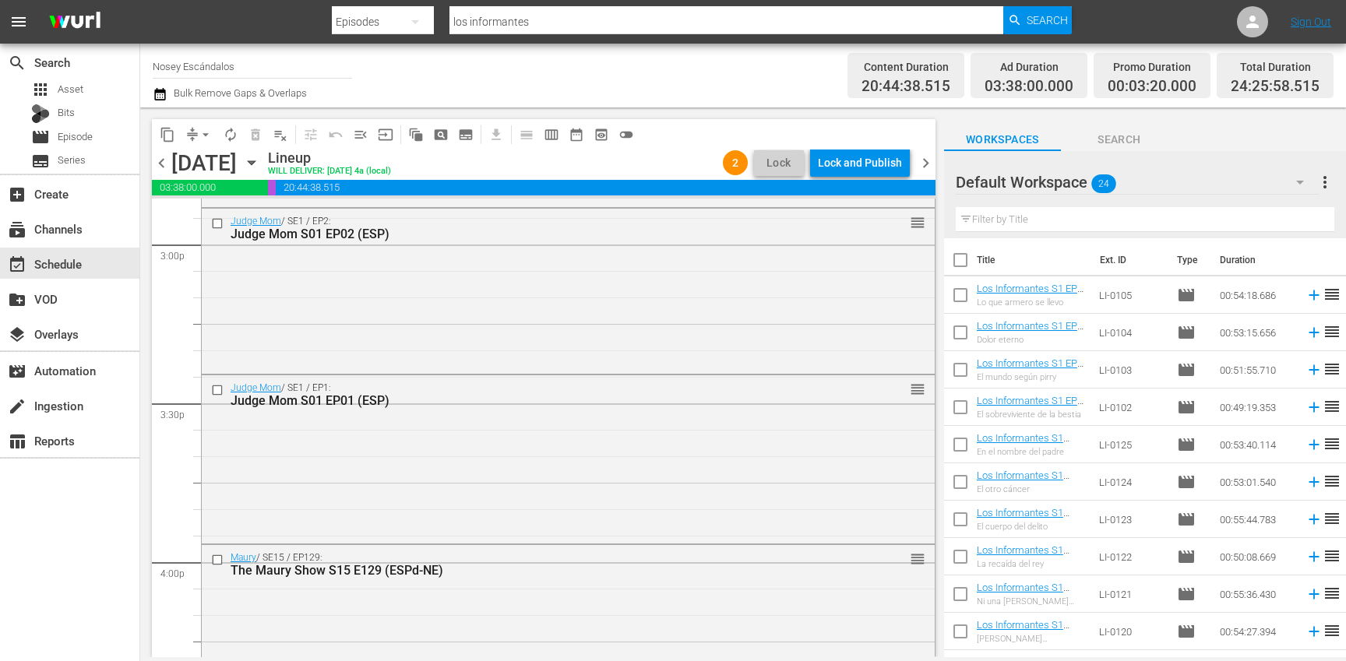
scroll to position [4710, 0]
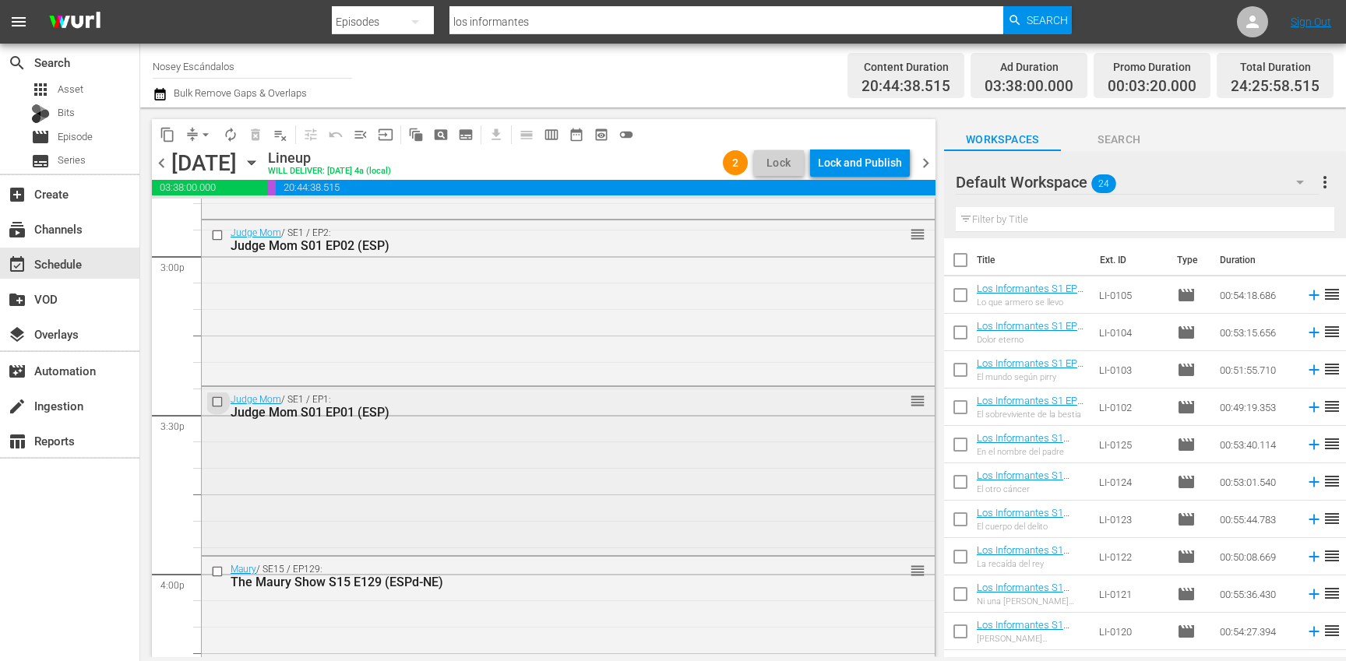
click at [221, 403] on input "checkbox" at bounding box center [219, 402] width 16 height 13
click at [213, 238] on input "checkbox" at bounding box center [219, 234] width 16 height 13
click at [260, 132] on span "delete_forever_outlined" at bounding box center [256, 135] width 16 height 16
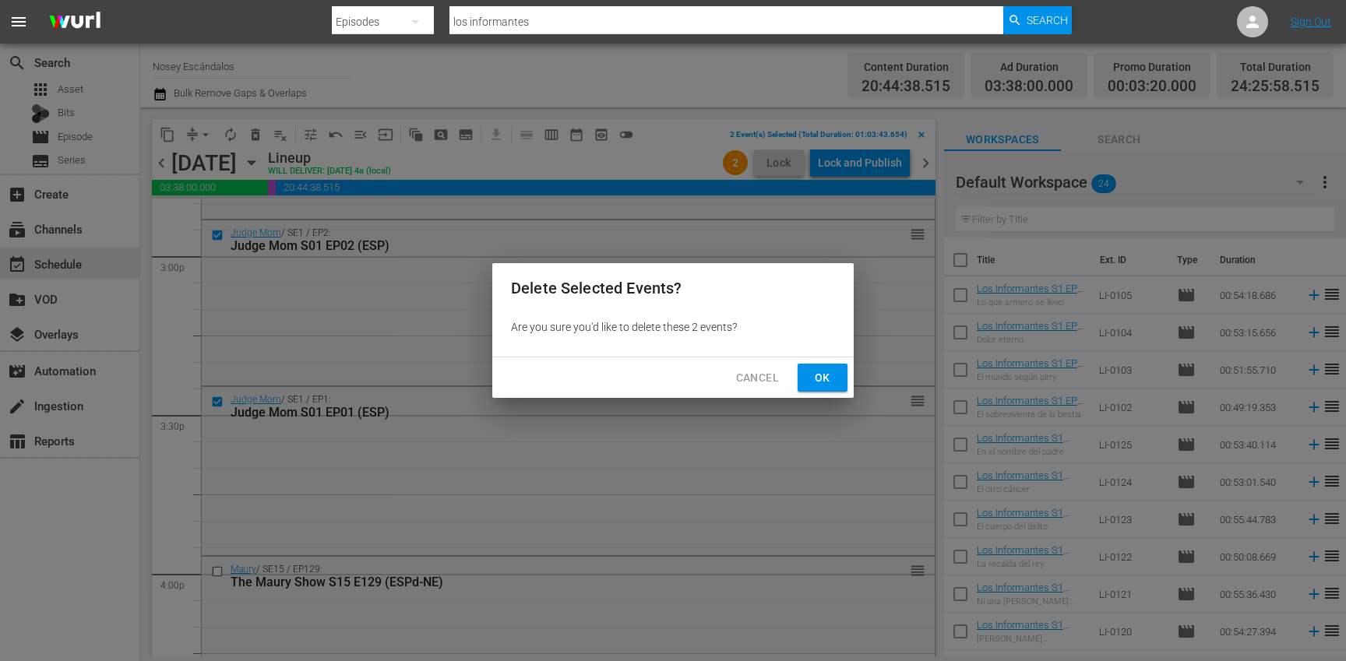
click at [814, 378] on span "Ok" at bounding box center [822, 377] width 25 height 19
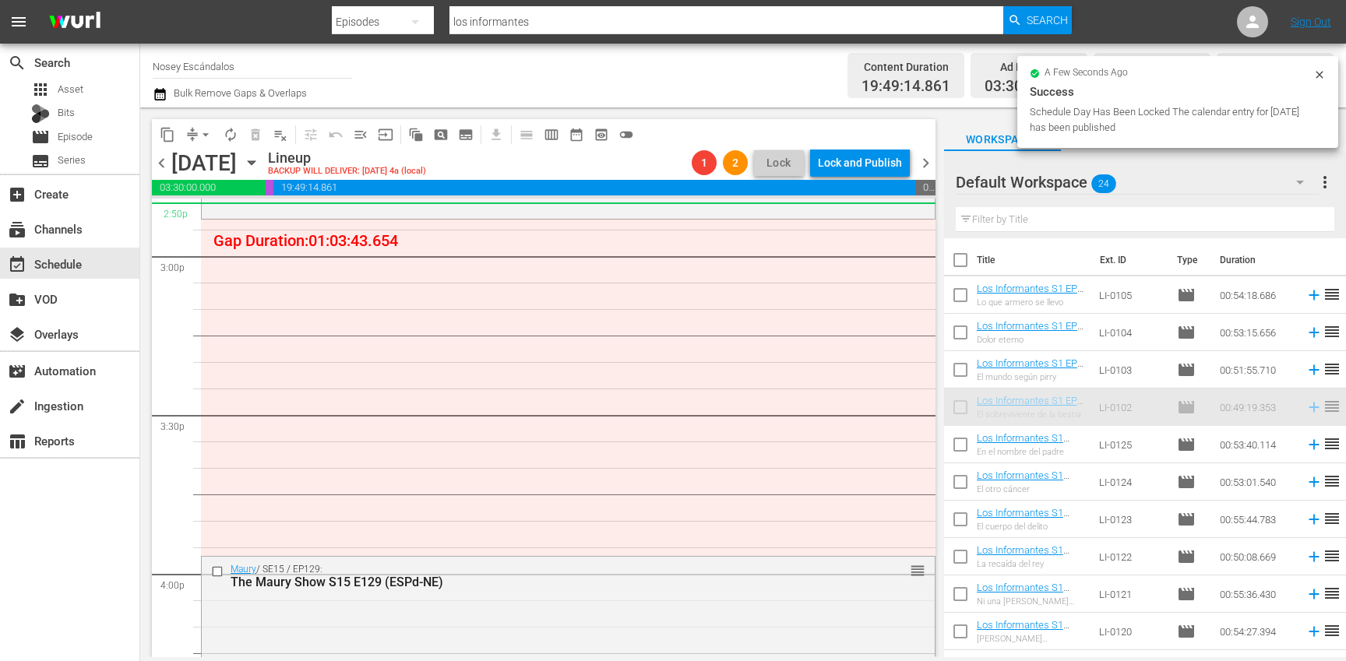
scroll to position [4705, 0]
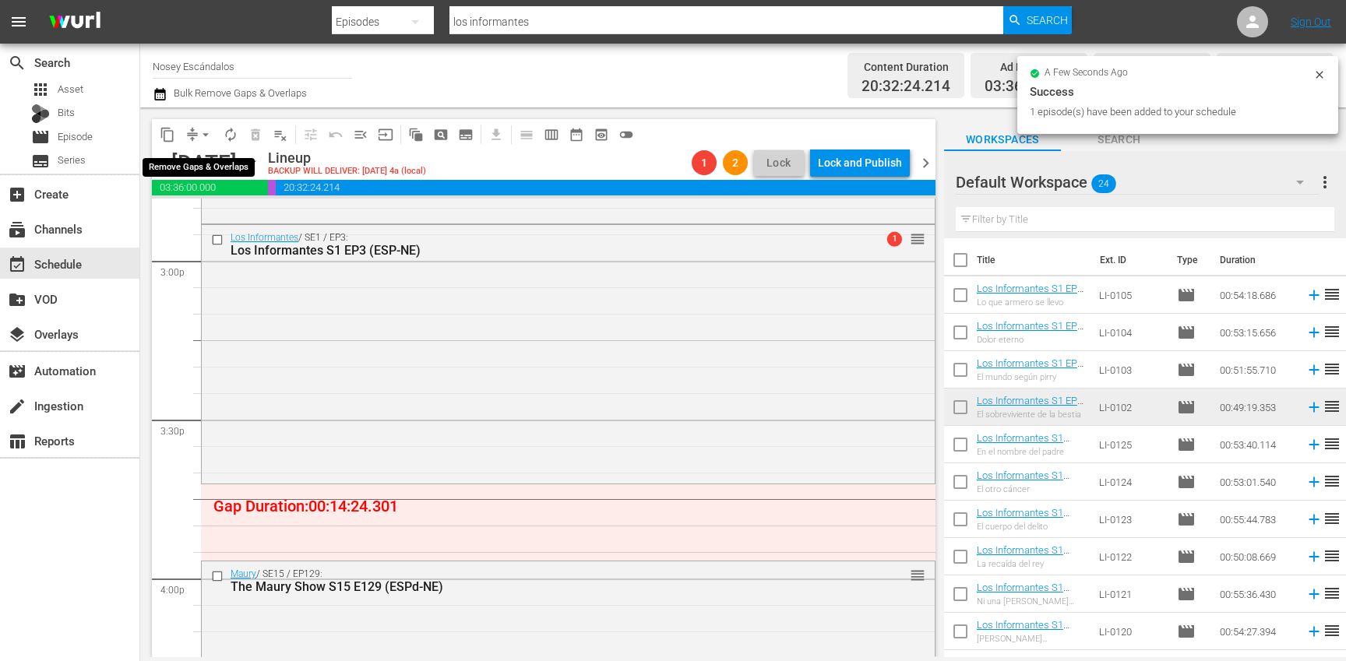
click at [211, 134] on span "arrow_drop_down" at bounding box center [206, 135] width 16 height 16
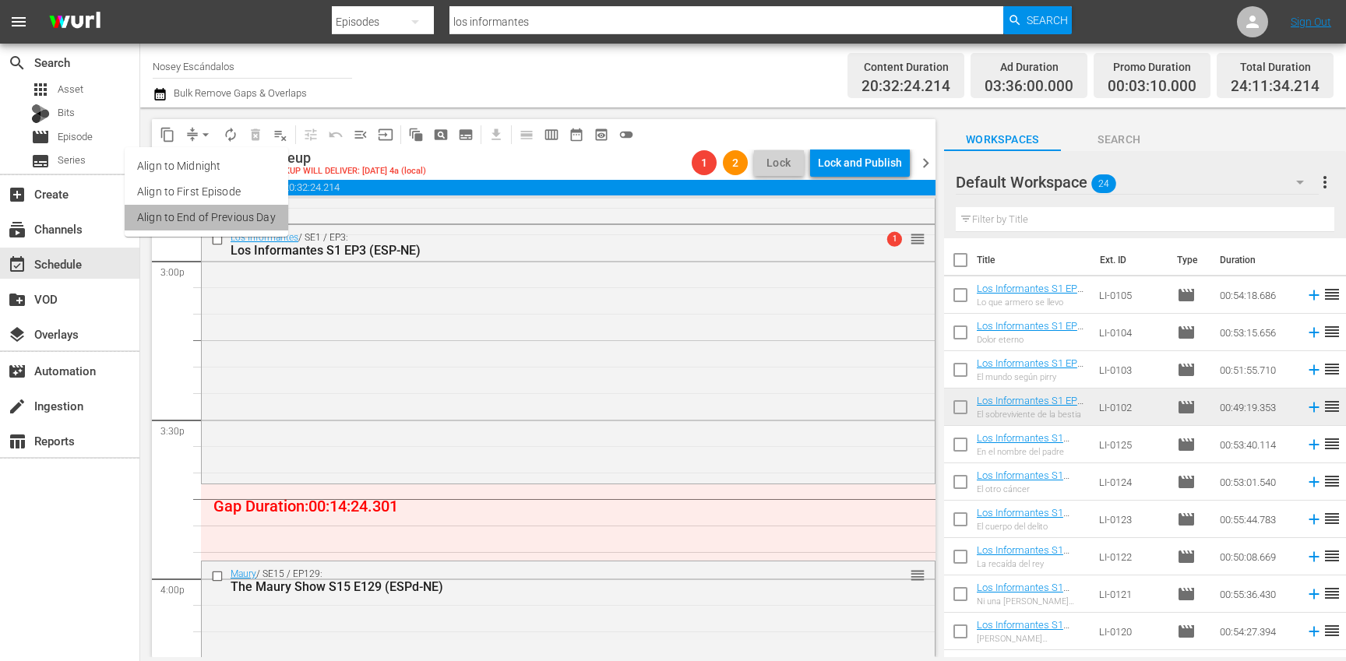
click at [232, 224] on li "Align to End of Previous Day" at bounding box center [207, 218] width 164 height 26
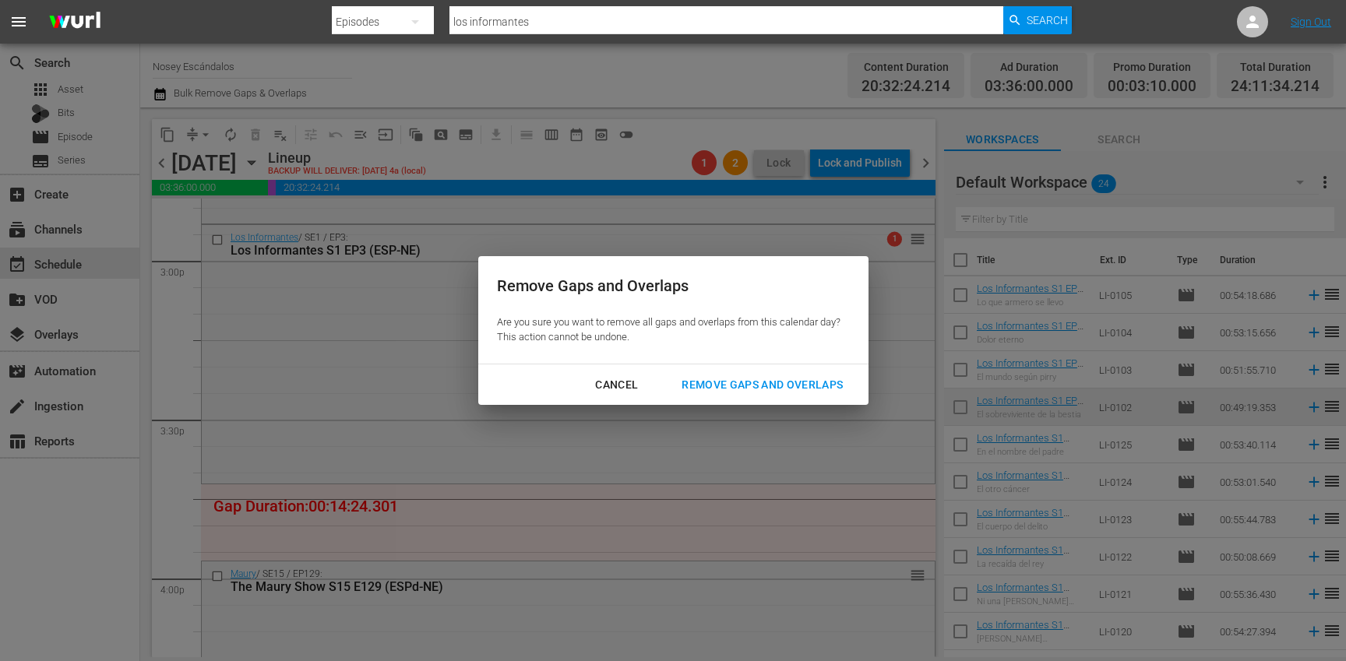
click at [762, 392] on div "Remove Gaps and Overlaps" at bounding box center [762, 384] width 186 height 19
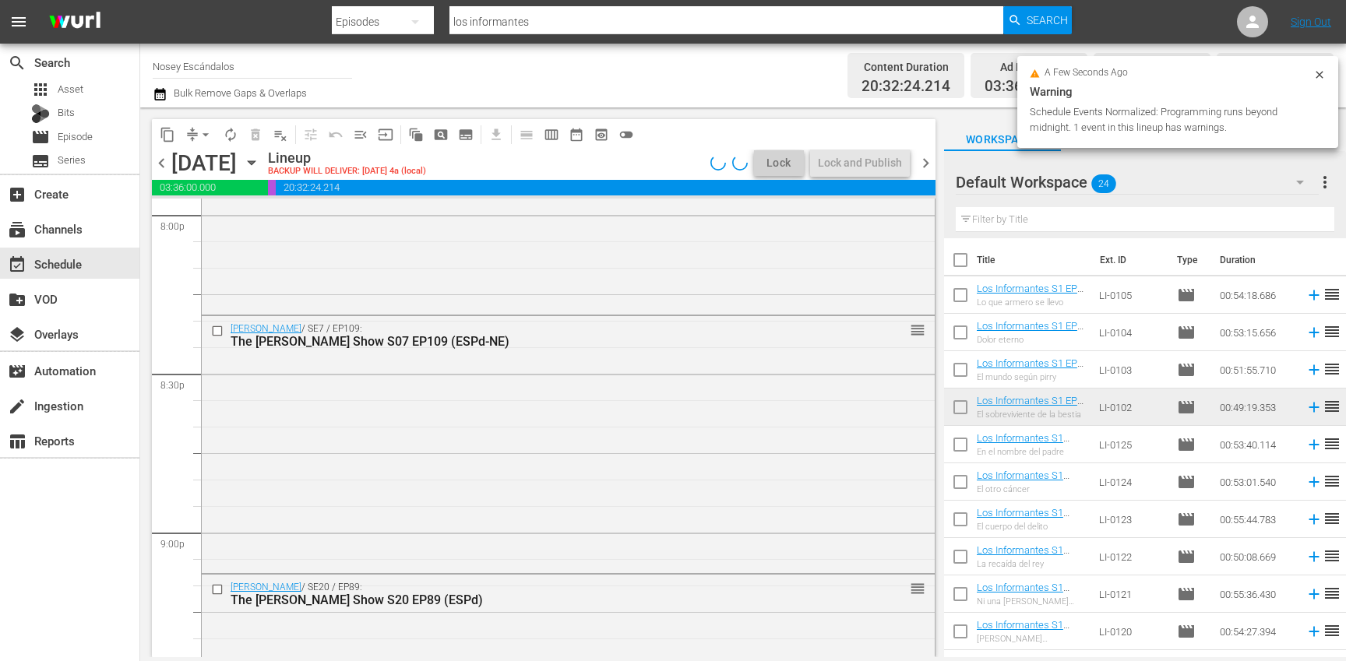
scroll to position [7234, 0]
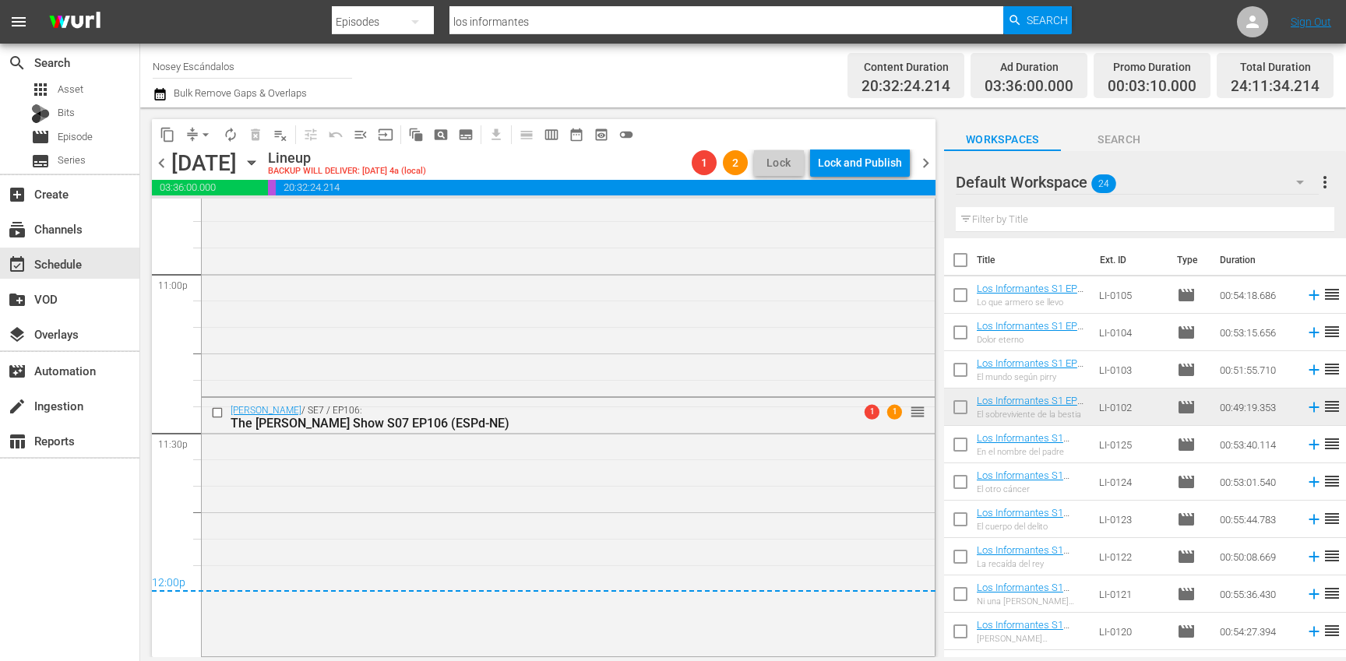
click at [925, 167] on span "chevron_right" at bounding box center [925, 162] width 19 height 19
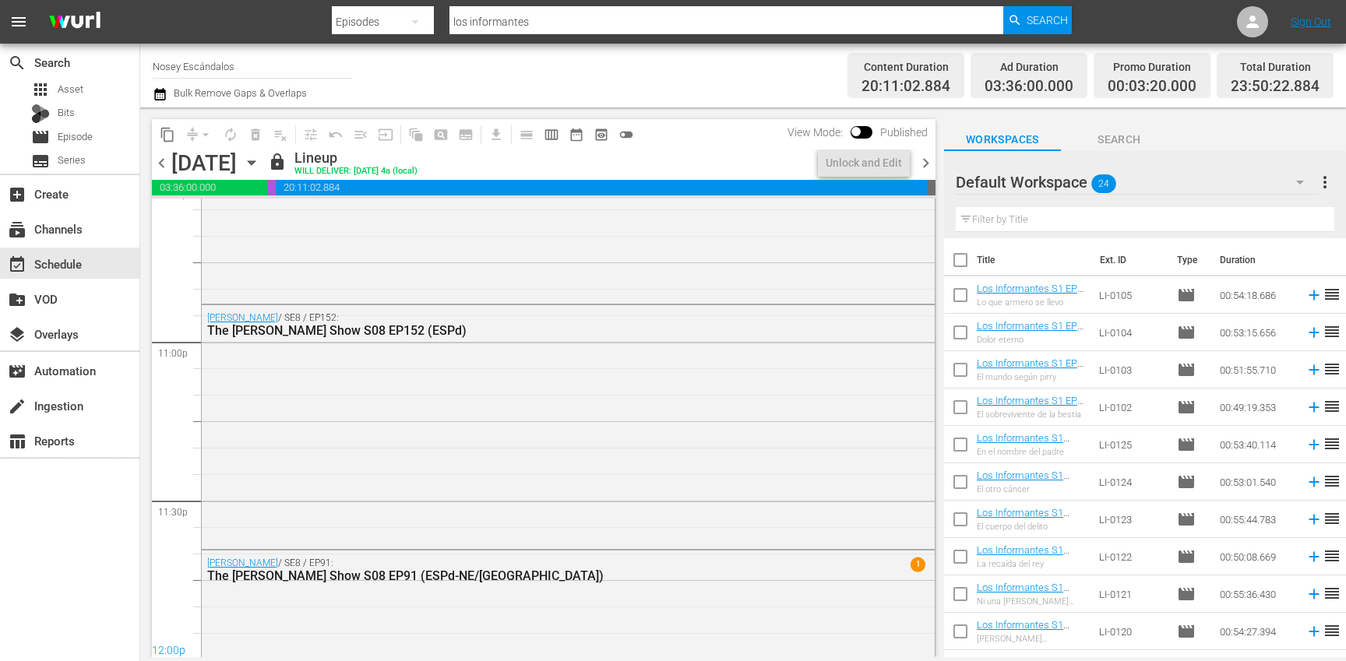
scroll to position [7234, 0]
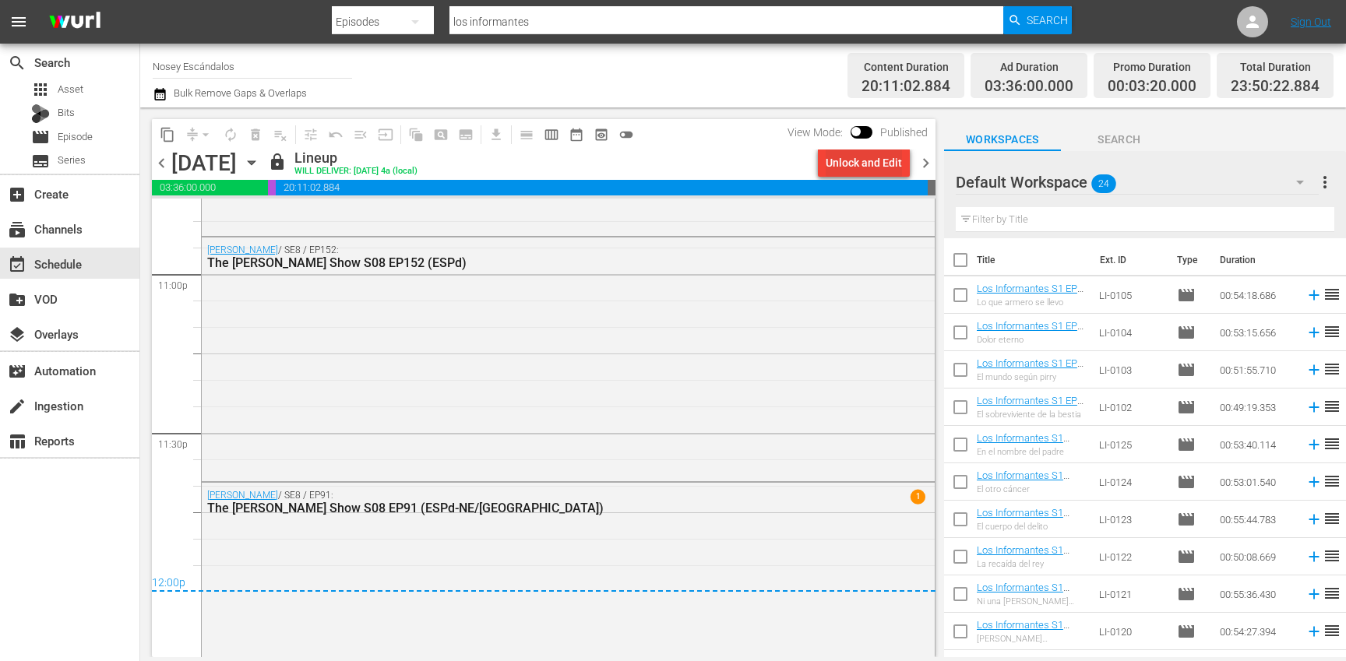
click at [882, 166] on div "Unlock and Edit" at bounding box center [864, 163] width 76 height 28
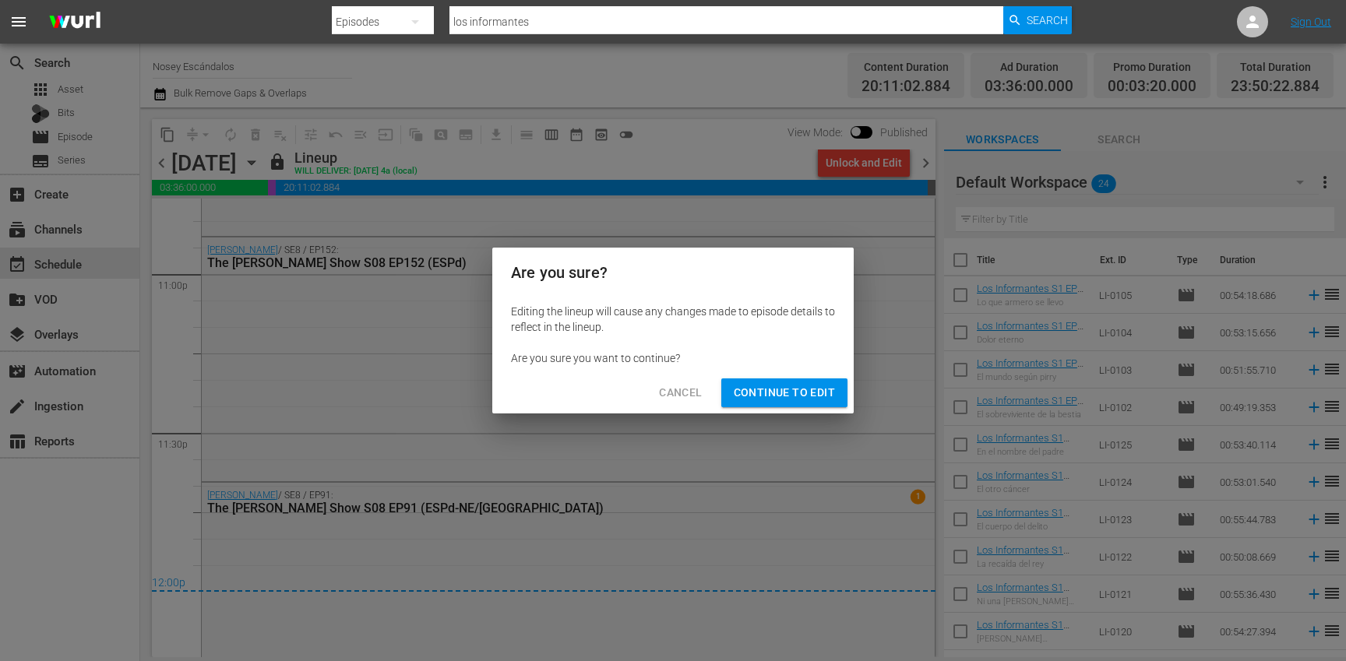
click at [811, 390] on span "Continue to Edit" at bounding box center [784, 392] width 101 height 19
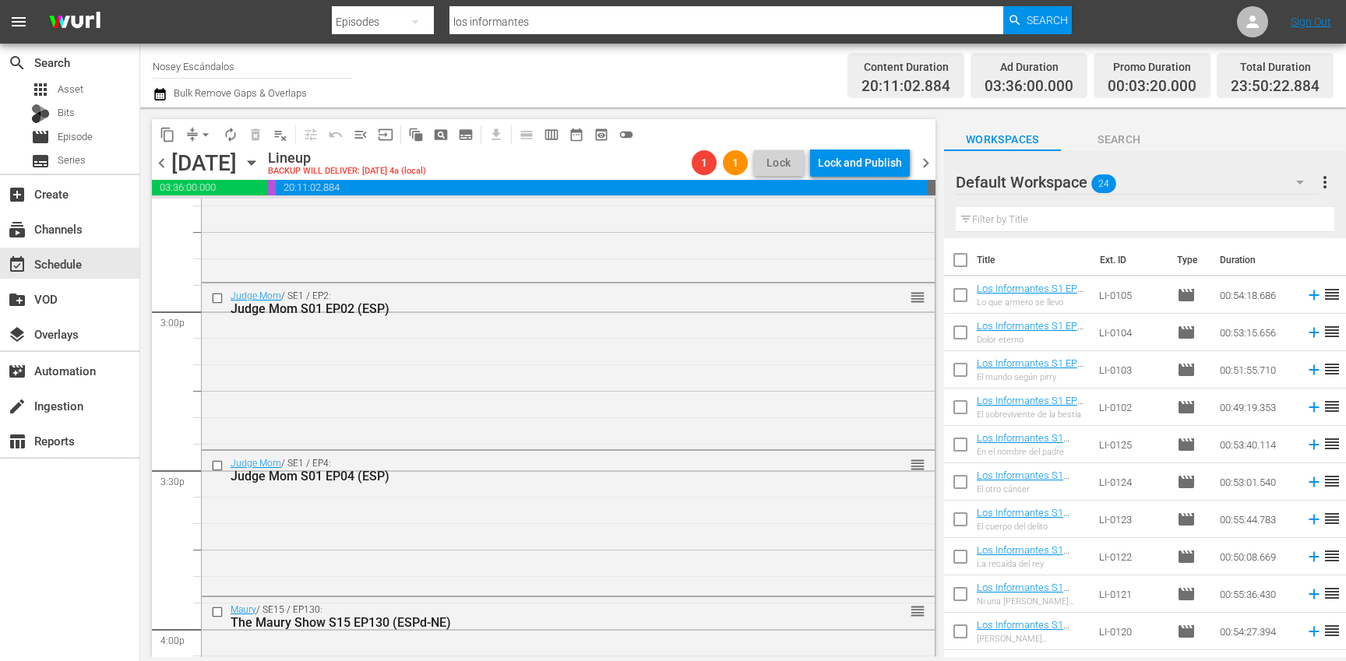
scroll to position [4668, 0]
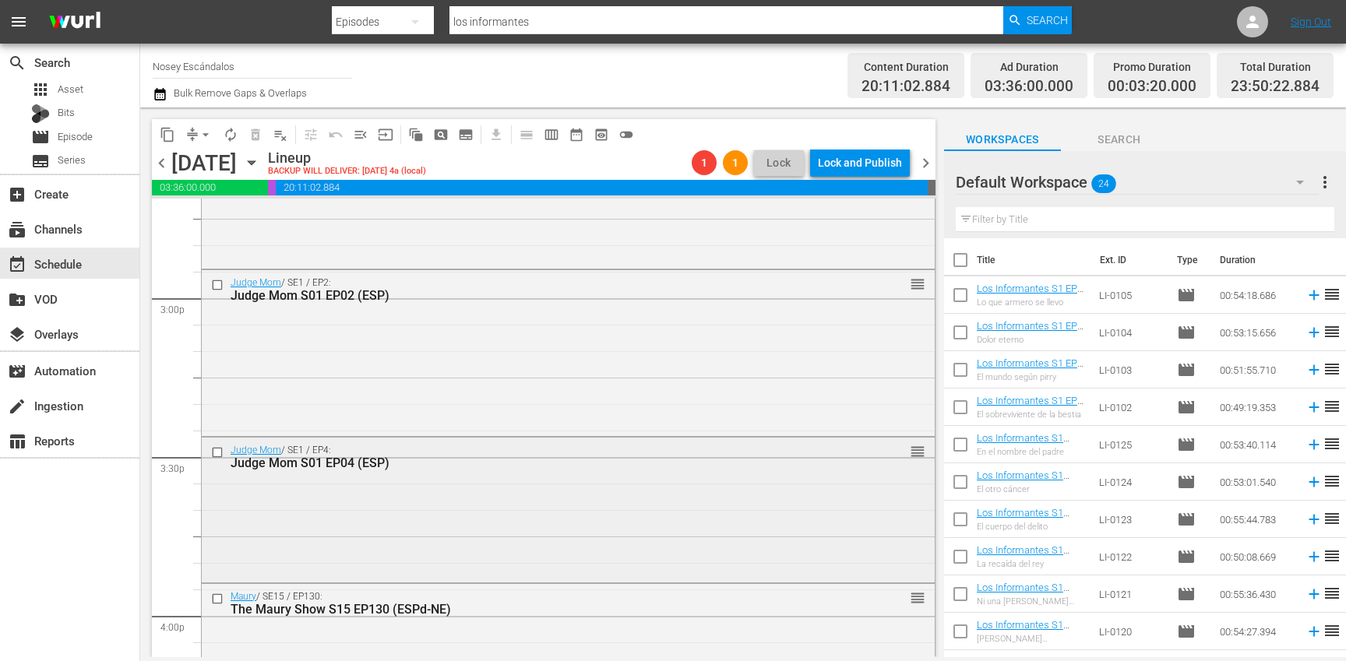
click at [217, 453] on input "checkbox" at bounding box center [219, 452] width 16 height 13
click at [214, 287] on input "checkbox" at bounding box center [219, 285] width 16 height 13
click at [256, 142] on button "delete_forever_outlined" at bounding box center [255, 134] width 25 height 25
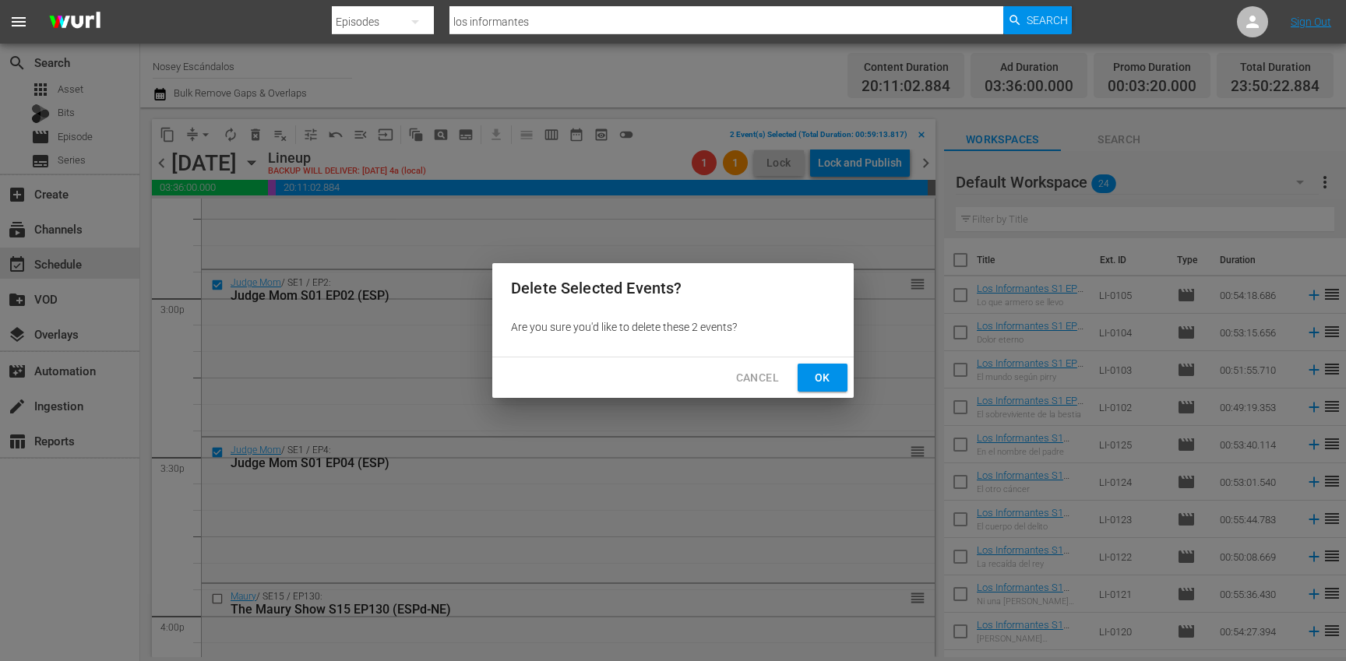
click at [817, 381] on span "Ok" at bounding box center [822, 377] width 25 height 19
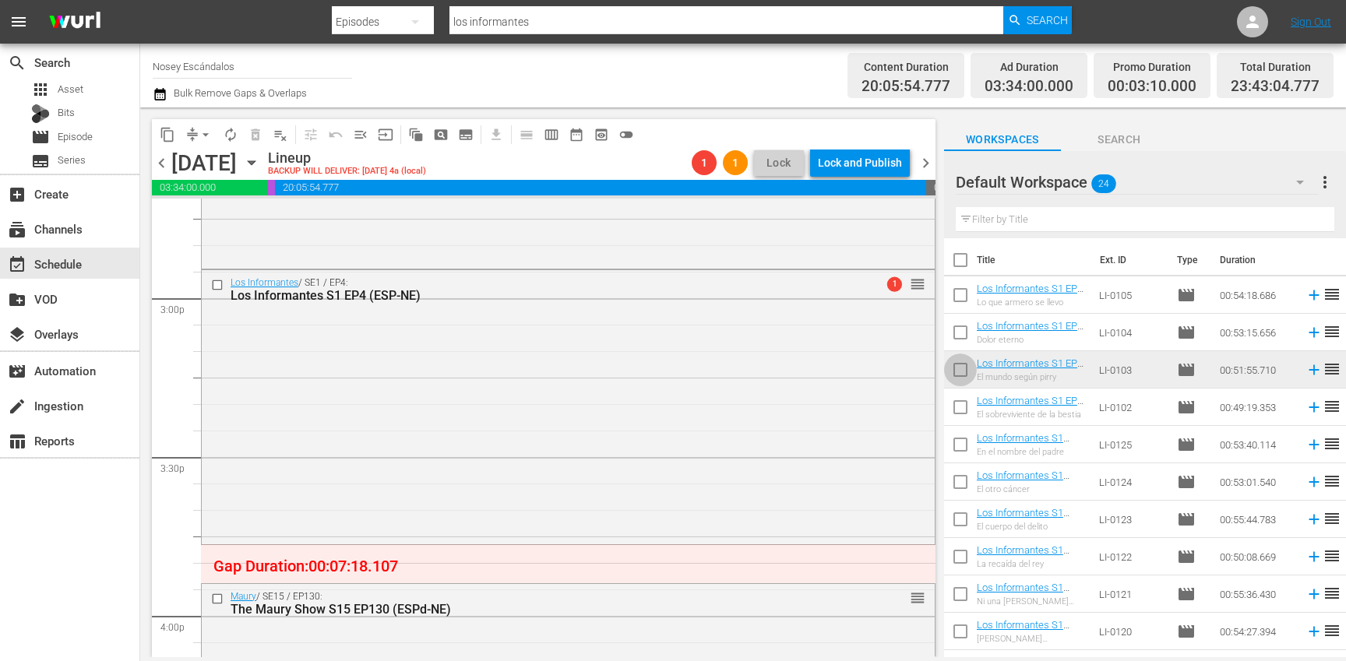
click at [958, 373] on input "checkbox" at bounding box center [960, 373] width 33 height 33
checkbox input "true"
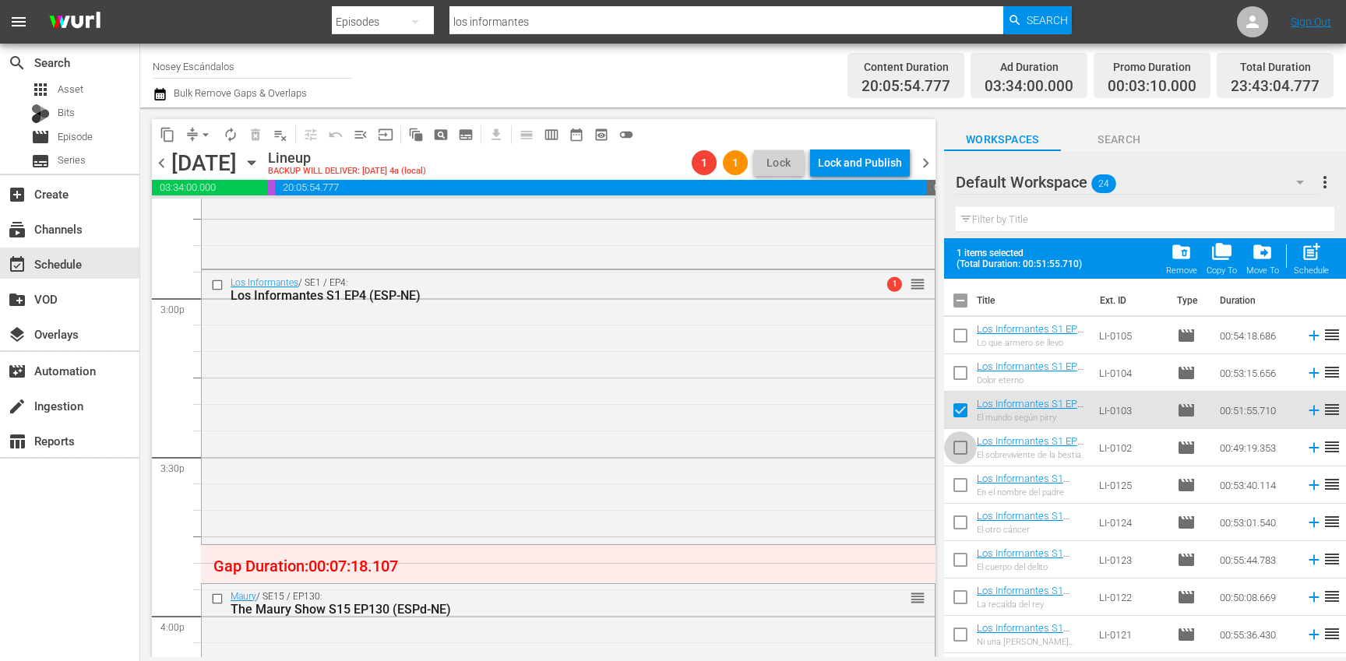
click at [964, 442] on input "checkbox" at bounding box center [960, 451] width 33 height 33
checkbox input "true"
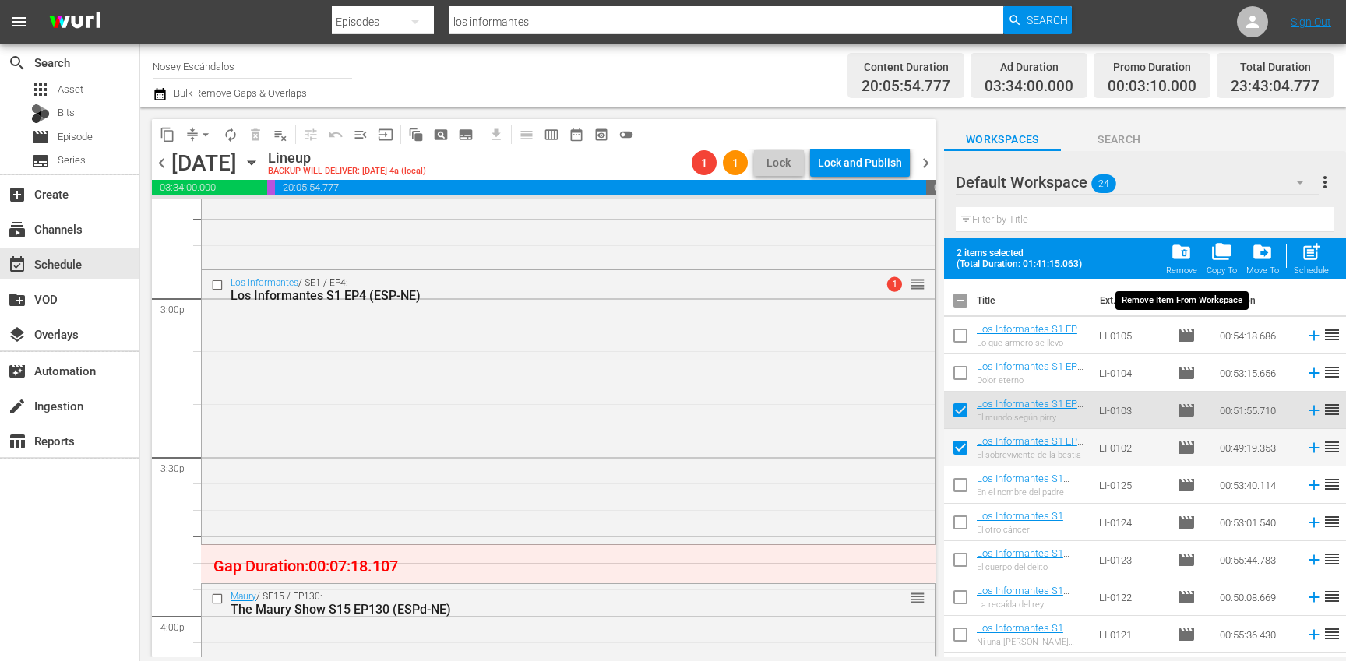
click at [1190, 263] on div "folder_delete Remove" at bounding box center [1181, 258] width 31 height 34
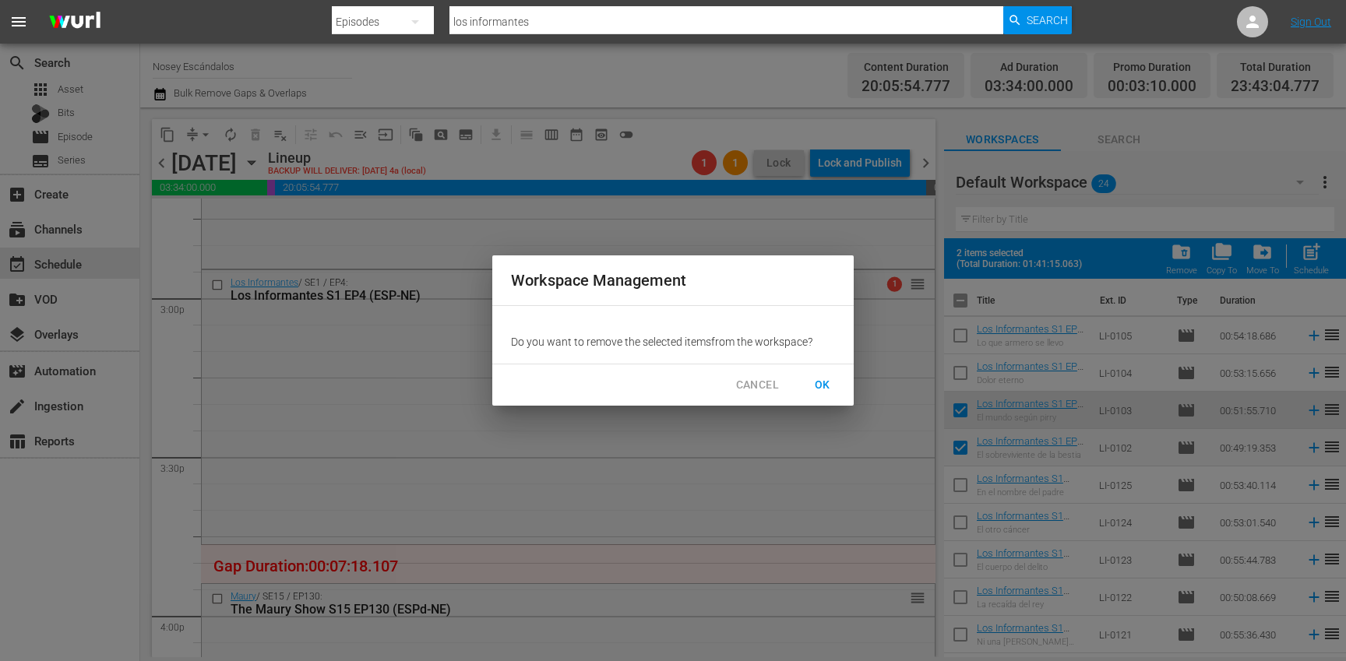
click at [837, 382] on button "OK" at bounding box center [823, 385] width 50 height 29
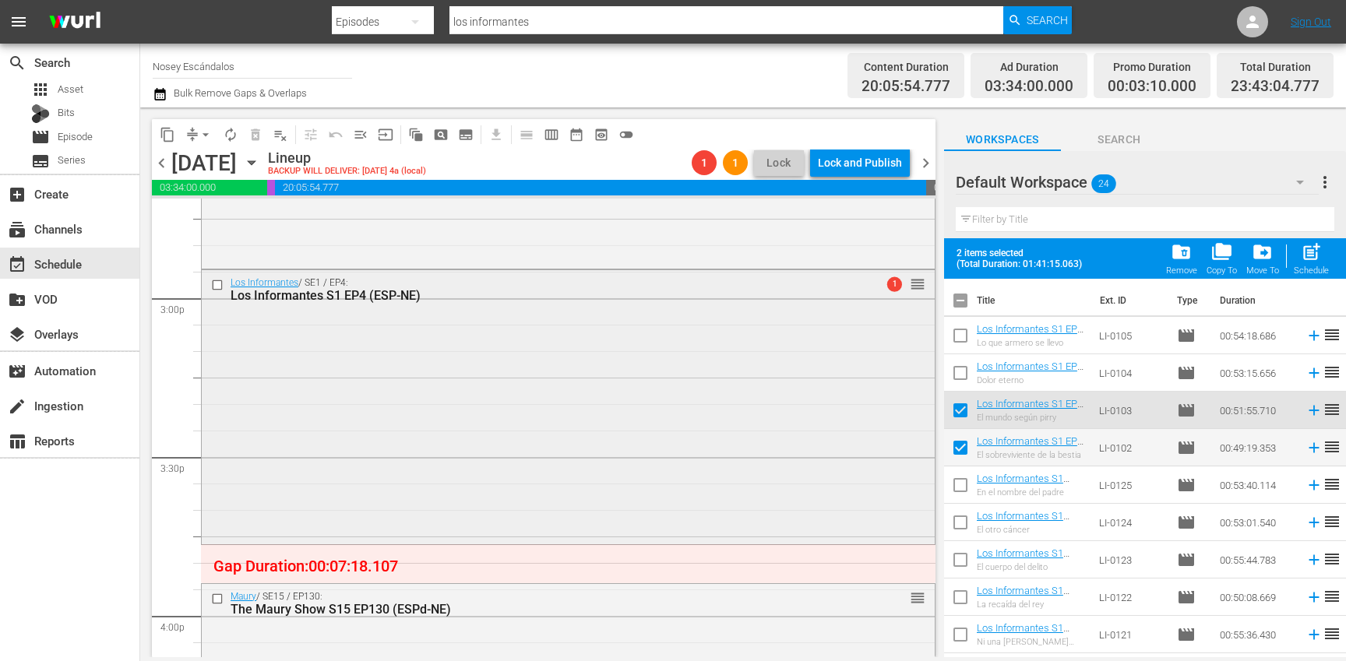
checkbox input "false"
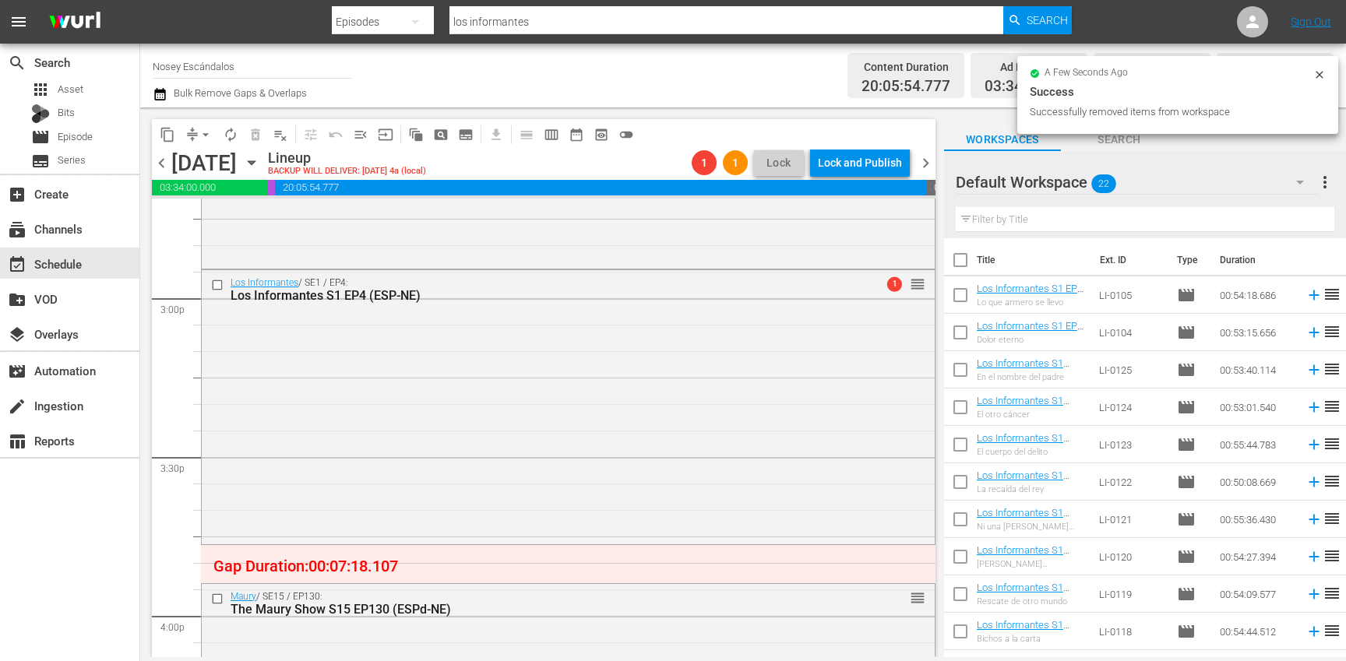
click at [160, 165] on span "chevron_left" at bounding box center [161, 162] width 19 height 19
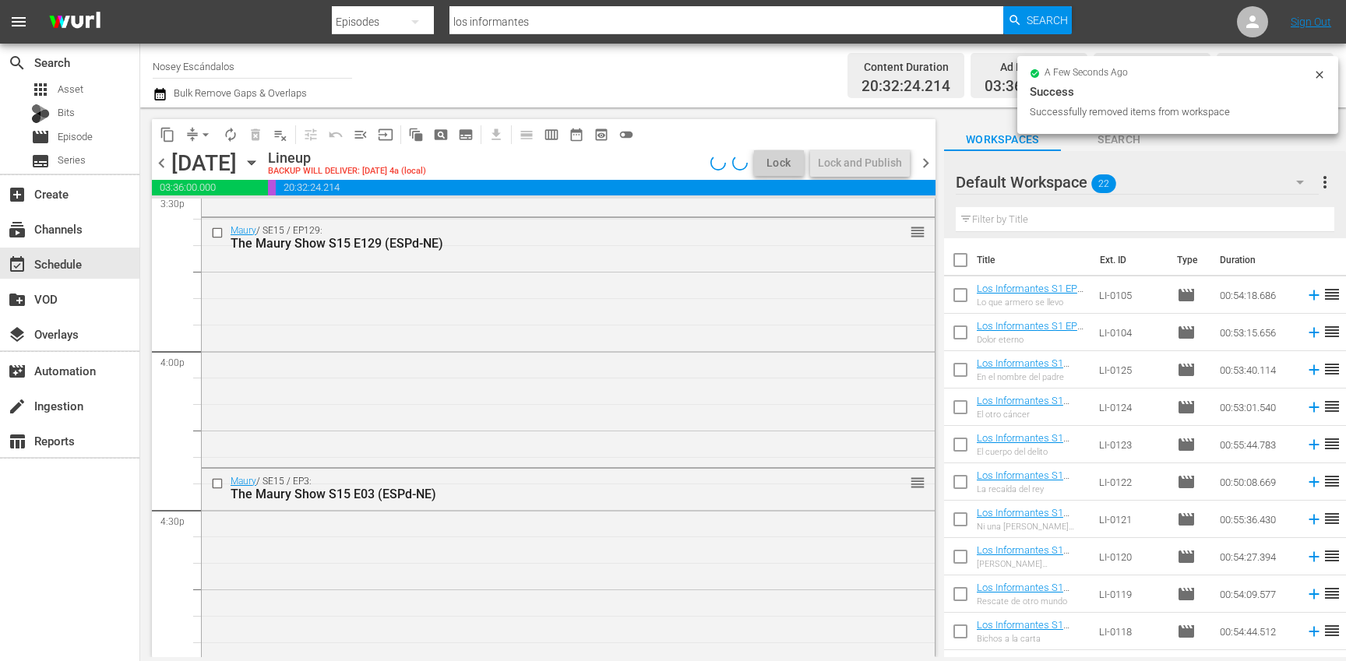
scroll to position [4641, 0]
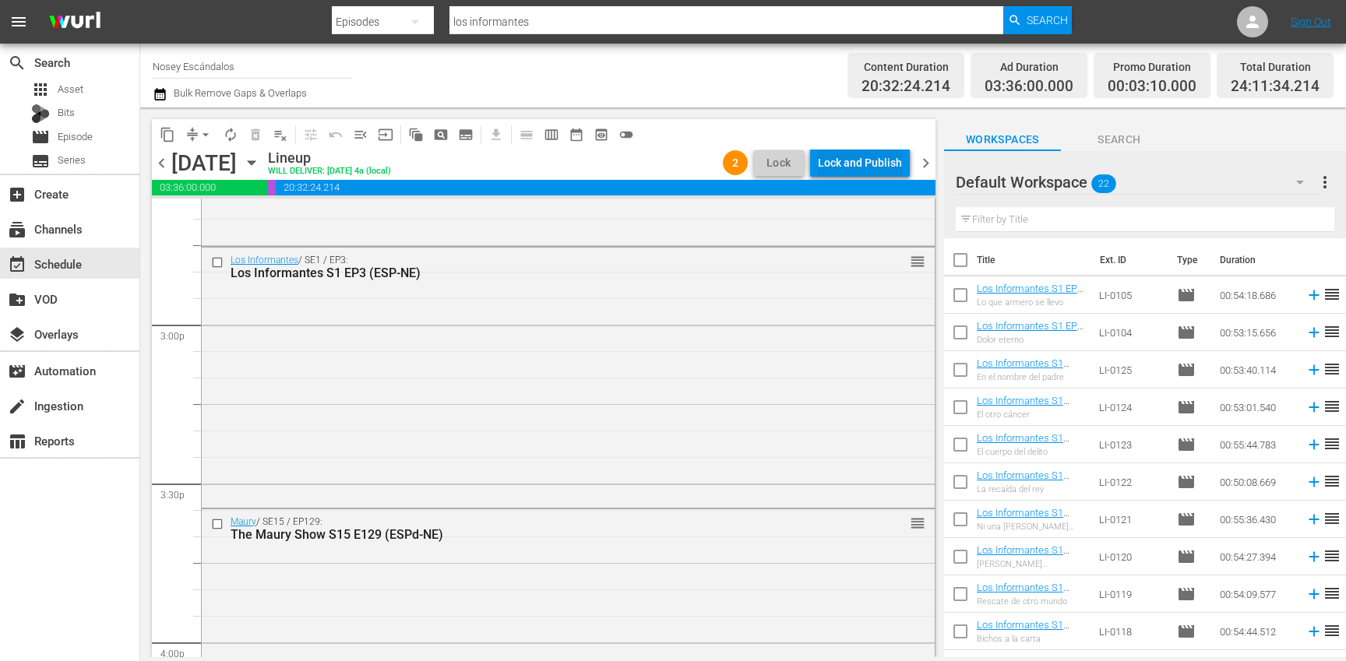
click at [847, 162] on div "Lock and Publish" at bounding box center [860, 163] width 84 height 28
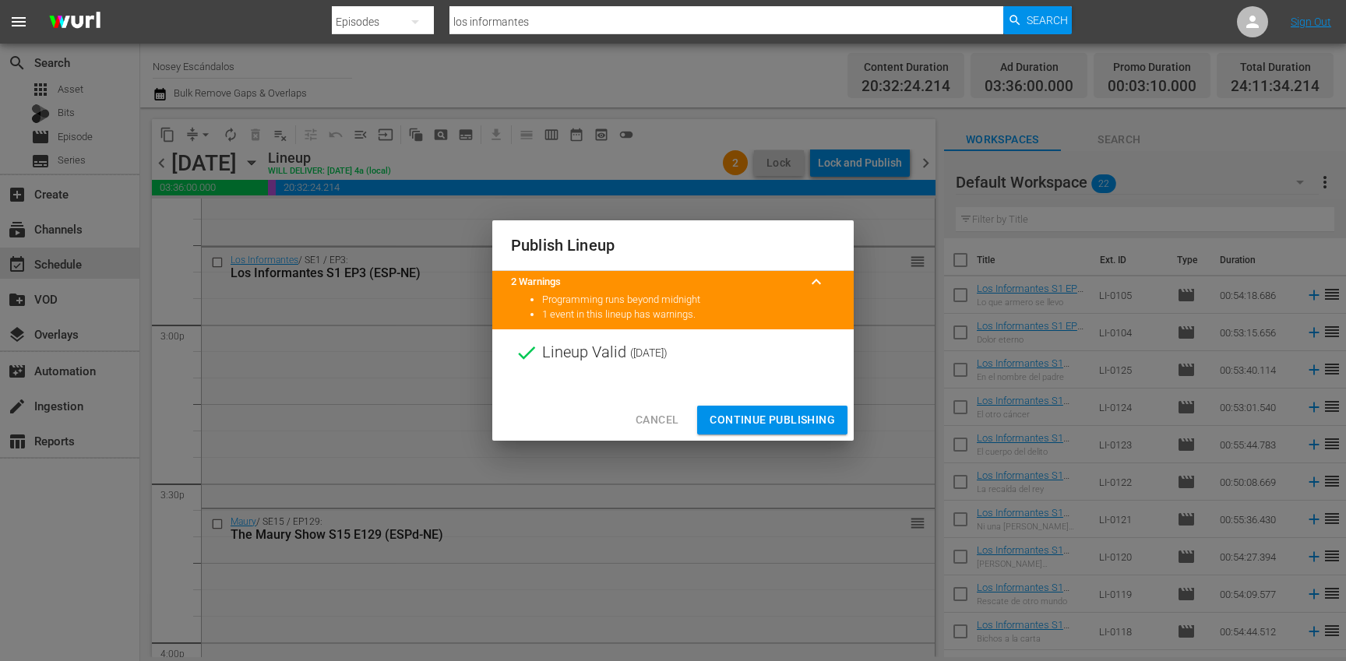
click at [777, 414] on span "Continue Publishing" at bounding box center [772, 420] width 125 height 19
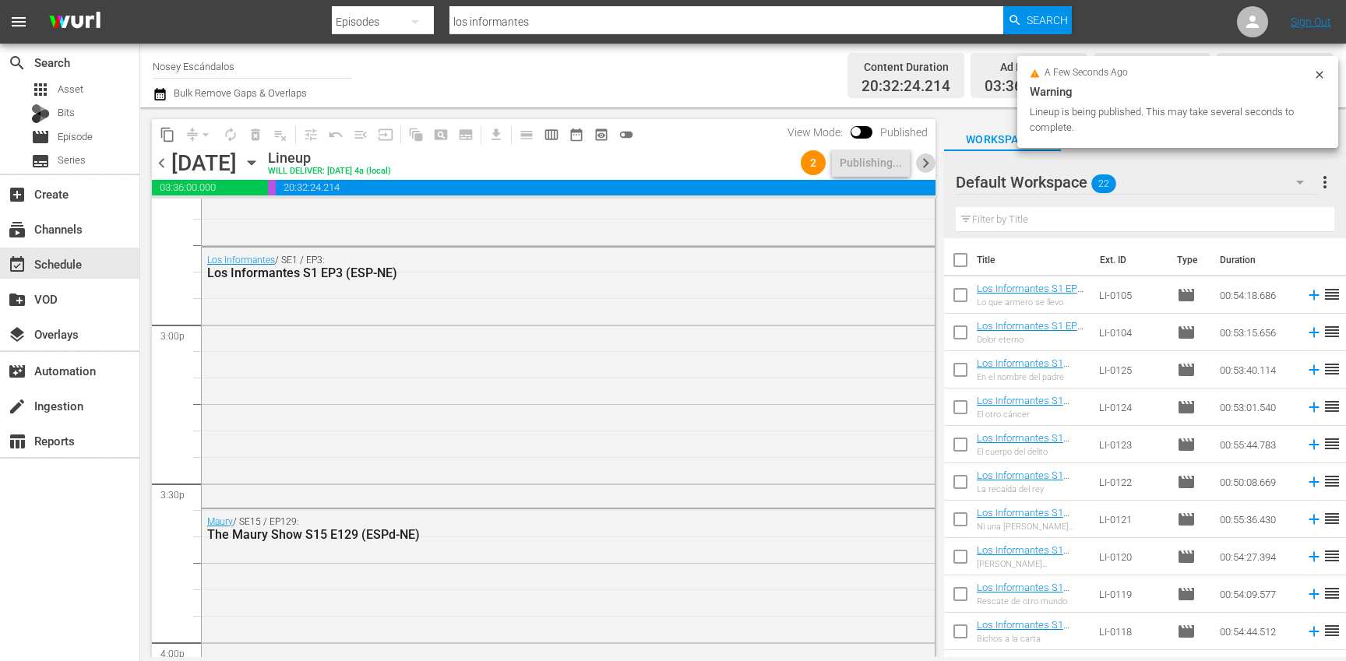
click at [932, 163] on span "chevron_right" at bounding box center [925, 162] width 19 height 19
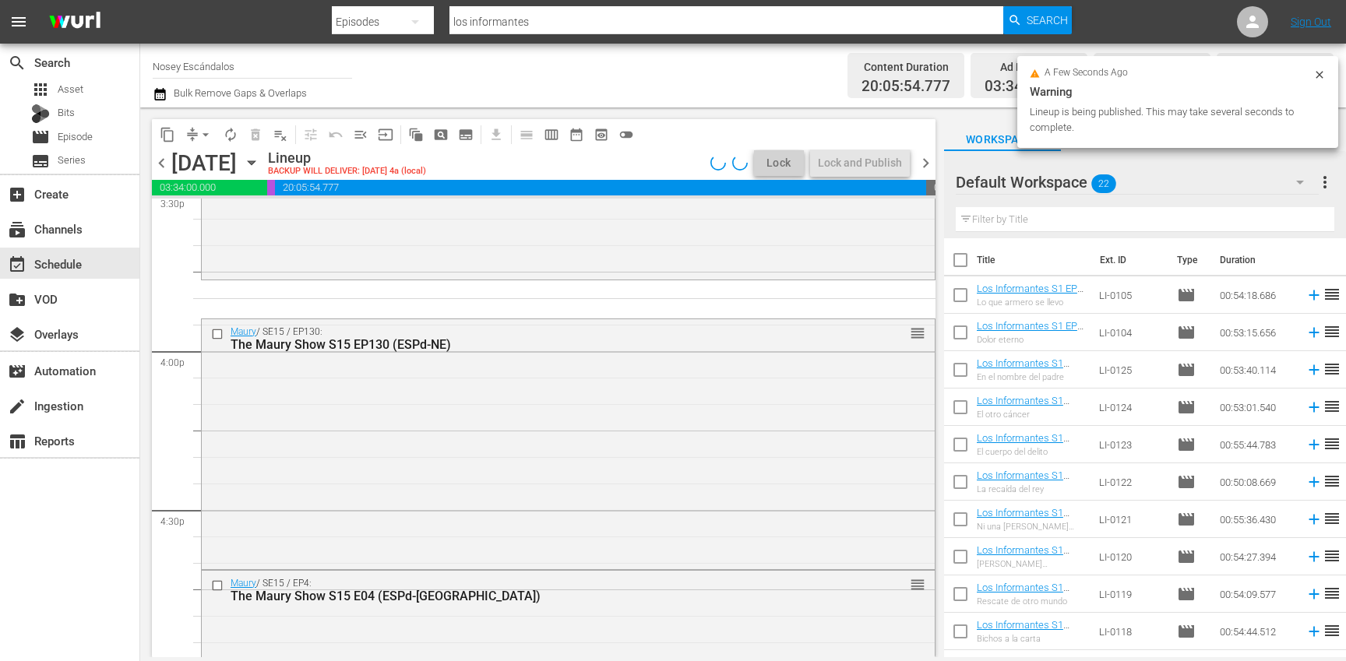
scroll to position [4668, 0]
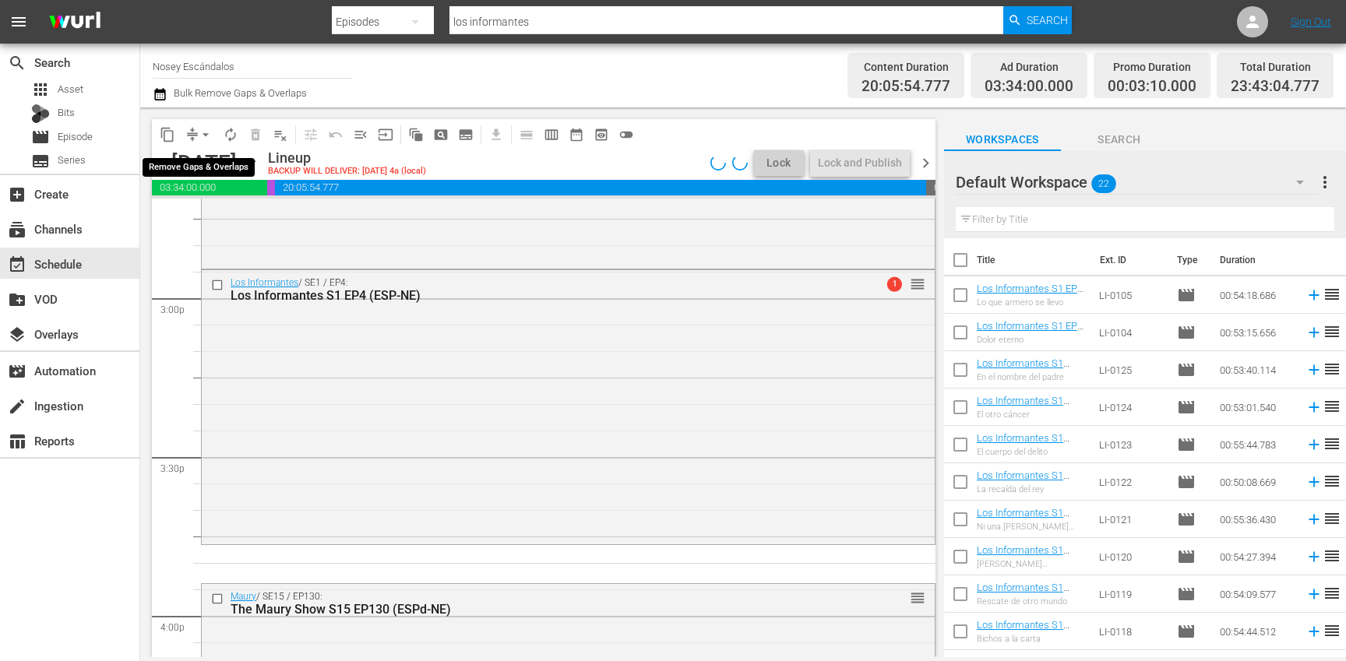
click at [209, 134] on span "arrow_drop_down" at bounding box center [206, 135] width 16 height 16
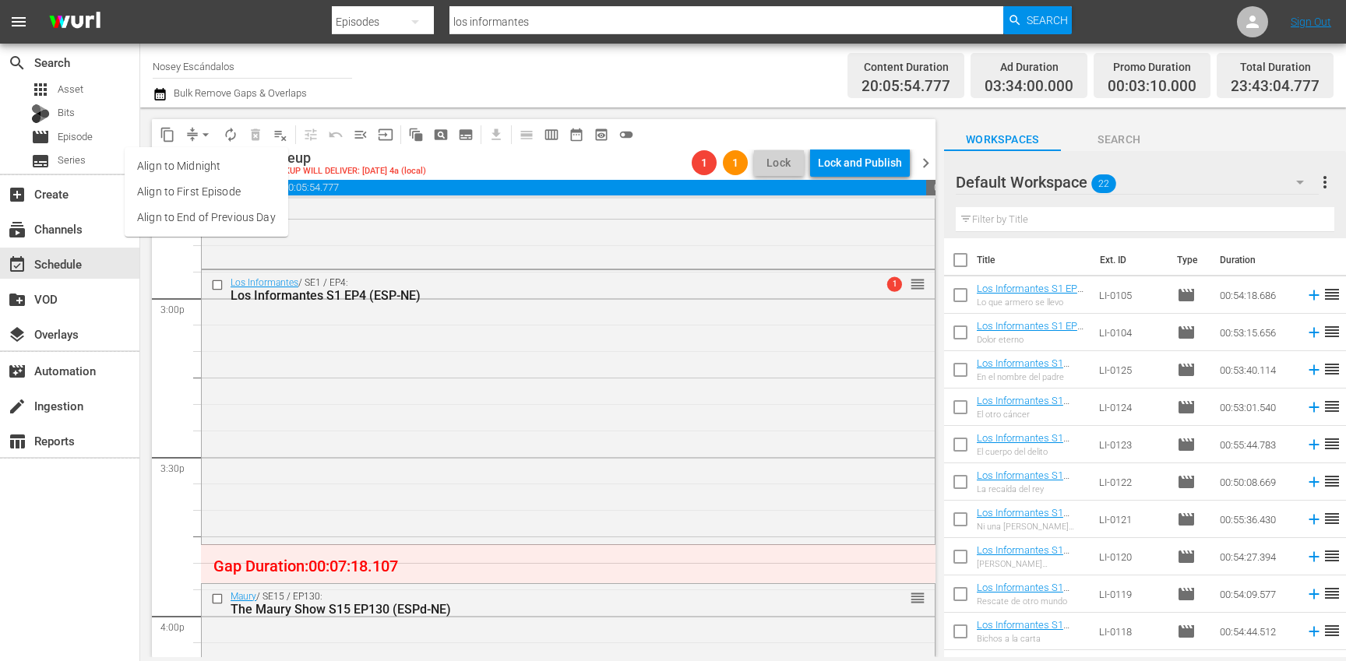
click at [232, 219] on li "Align to End of Previous Day" at bounding box center [207, 218] width 164 height 26
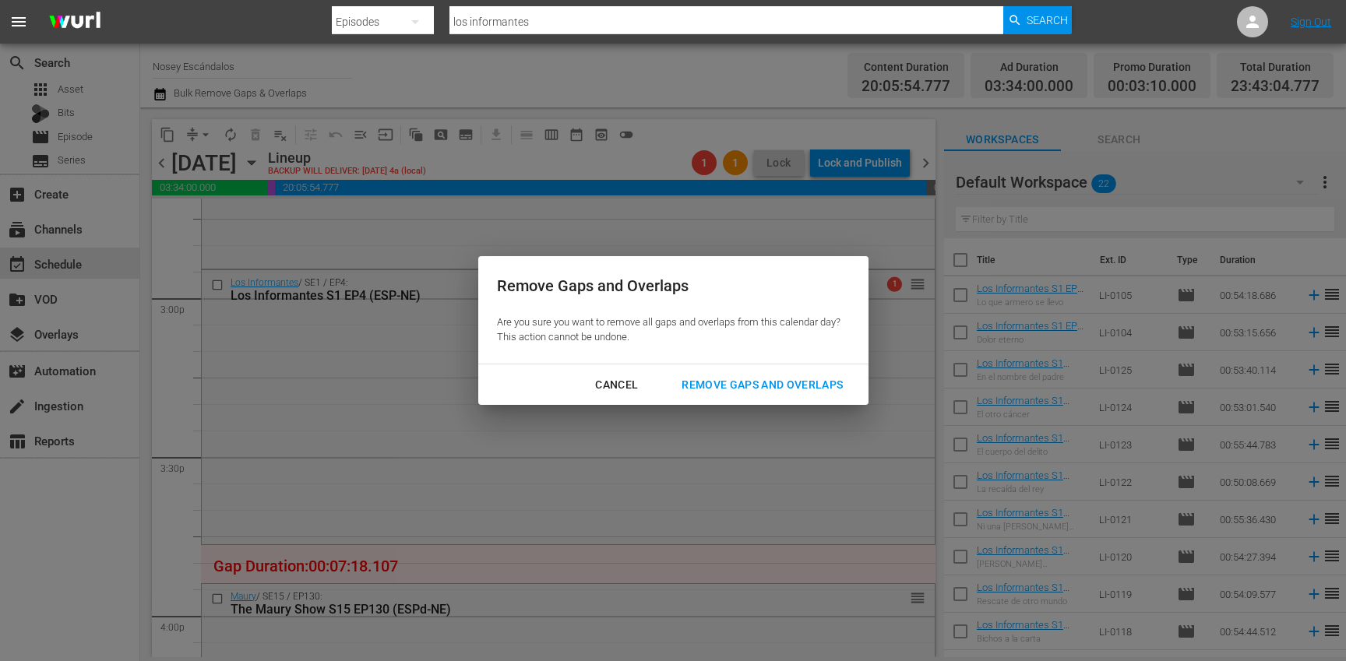
click at [782, 379] on div "Remove Gaps and Overlaps" at bounding box center [762, 384] width 186 height 19
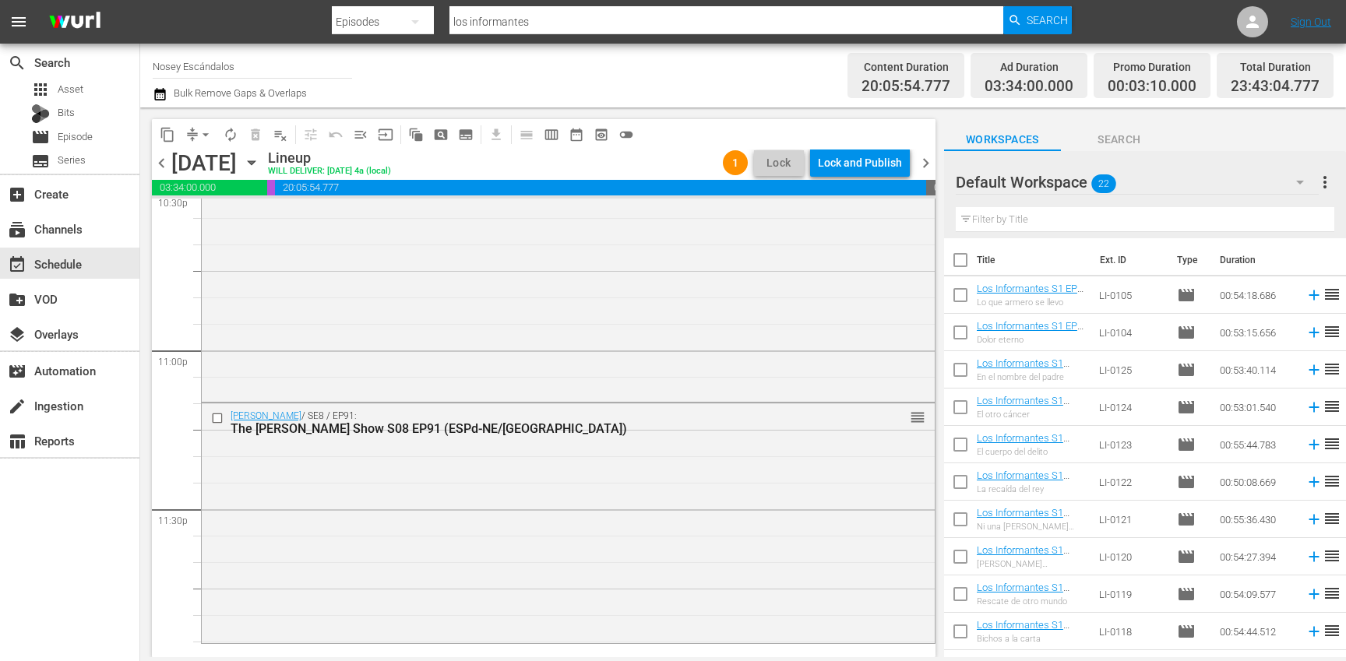
scroll to position [7169, 0]
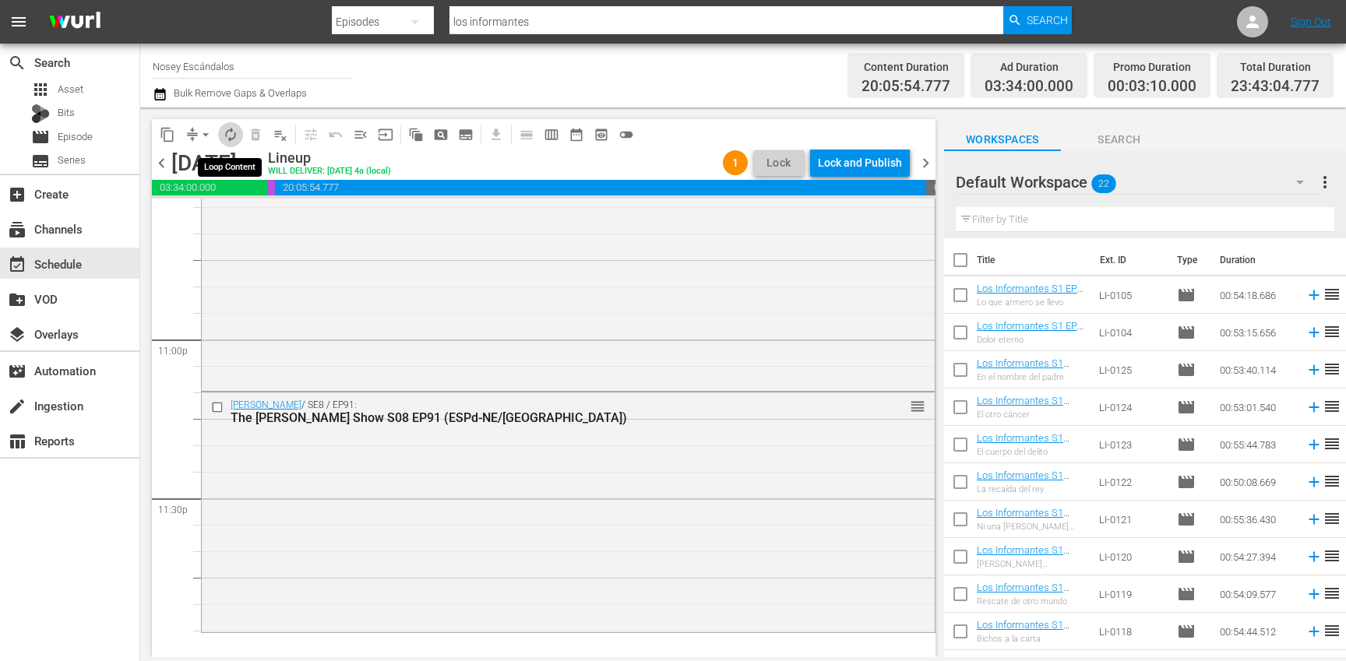
click at [234, 132] on span "autorenew_outlined" at bounding box center [231, 135] width 16 height 16
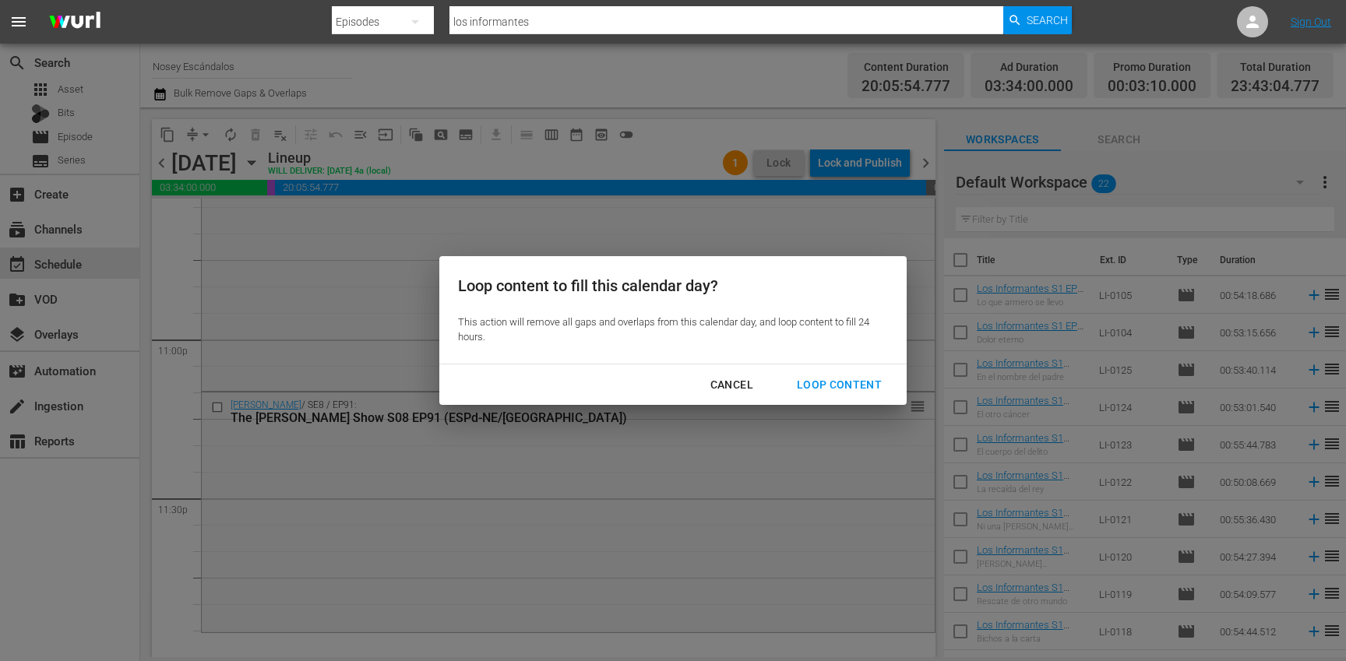
click at [869, 390] on div "Loop Content" at bounding box center [839, 384] width 110 height 19
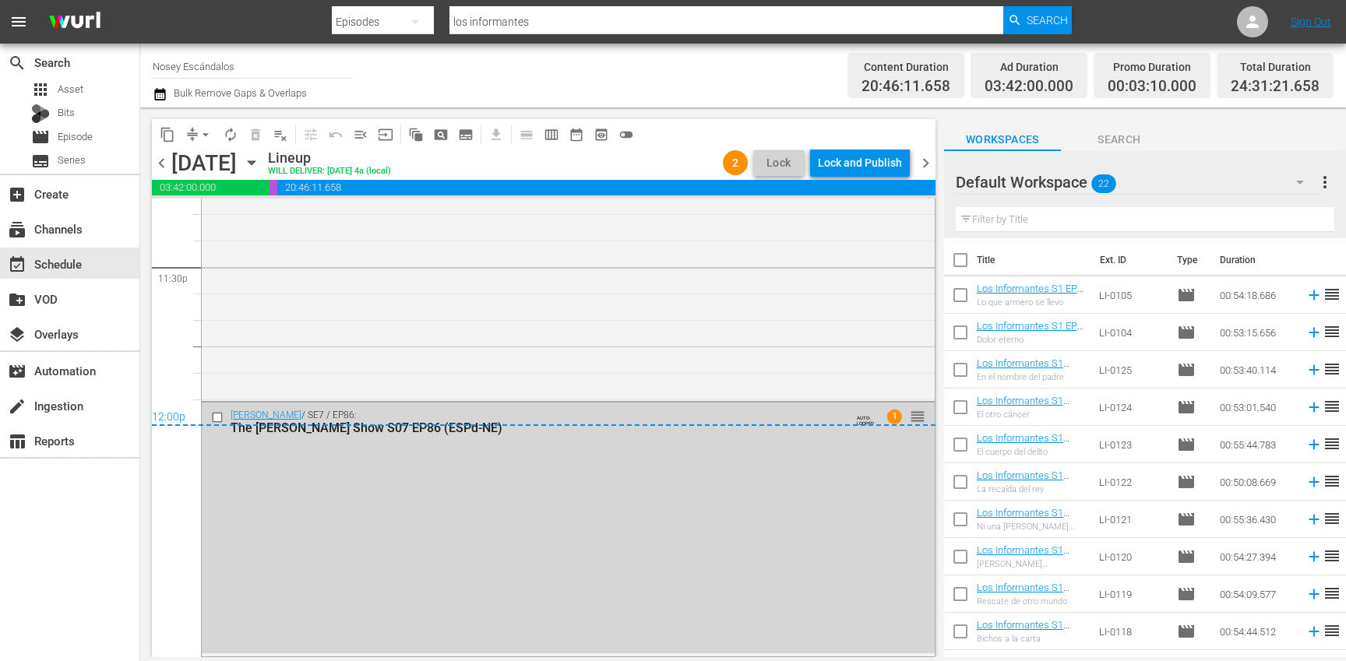
scroll to position [5889, 0]
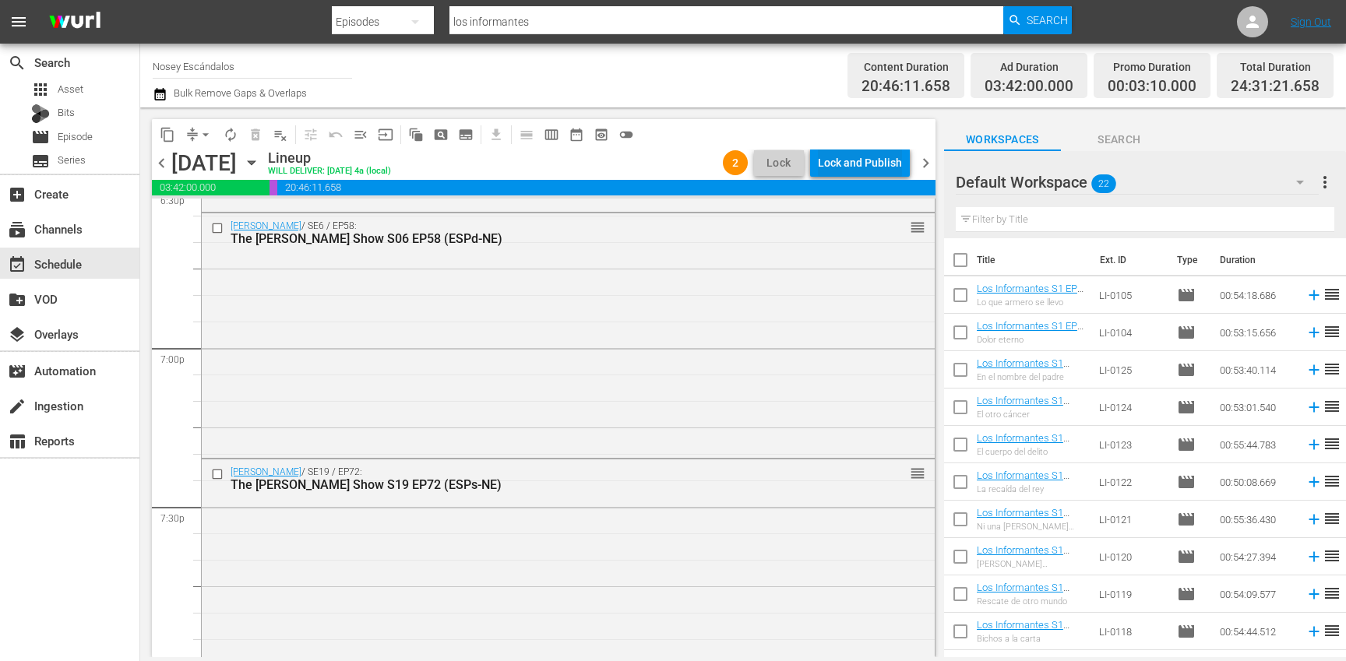
click at [861, 161] on div "Lock and Publish" at bounding box center [860, 163] width 84 height 28
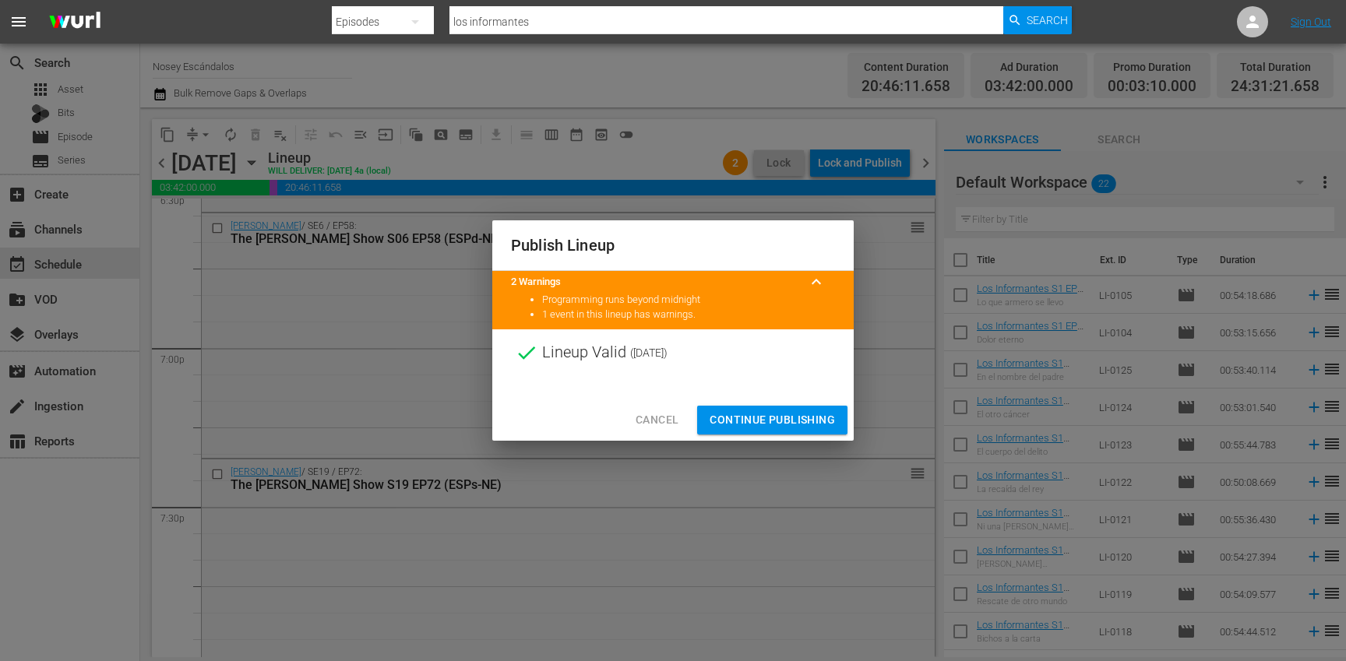
click at [791, 421] on span "Continue Publishing" at bounding box center [772, 420] width 125 height 19
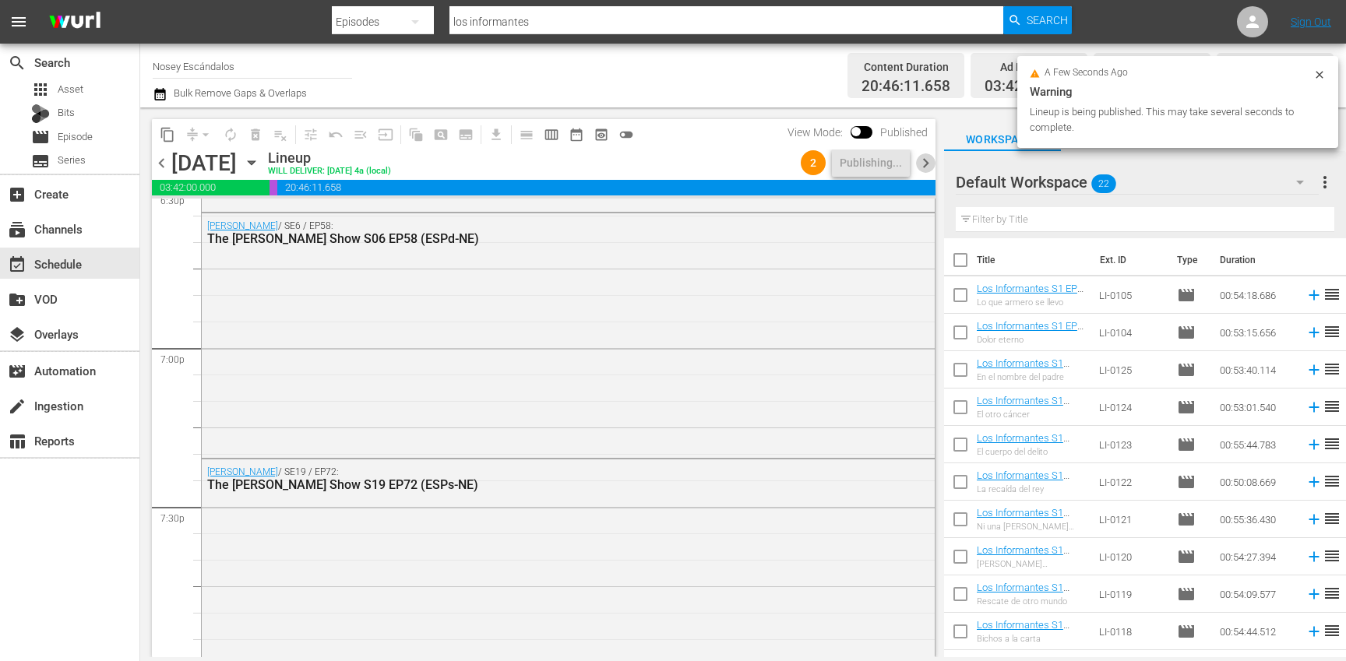
click at [928, 167] on span "chevron_right" at bounding box center [925, 162] width 19 height 19
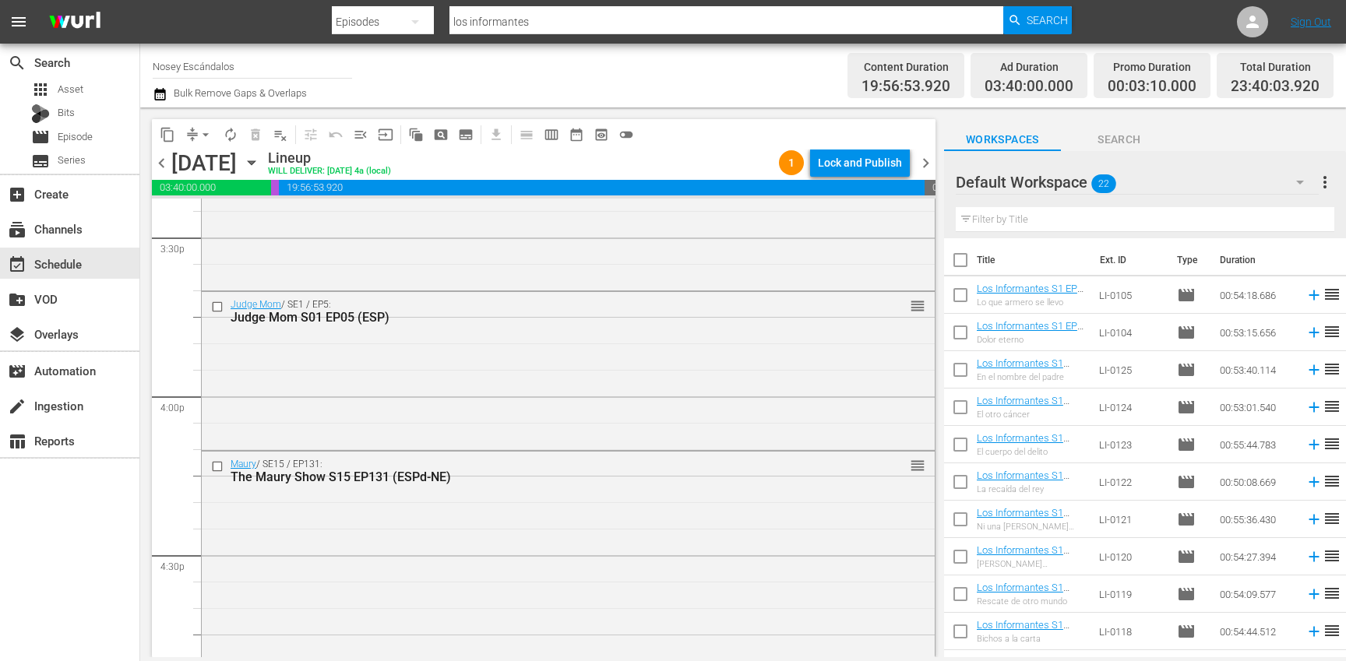
scroll to position [4776, 0]
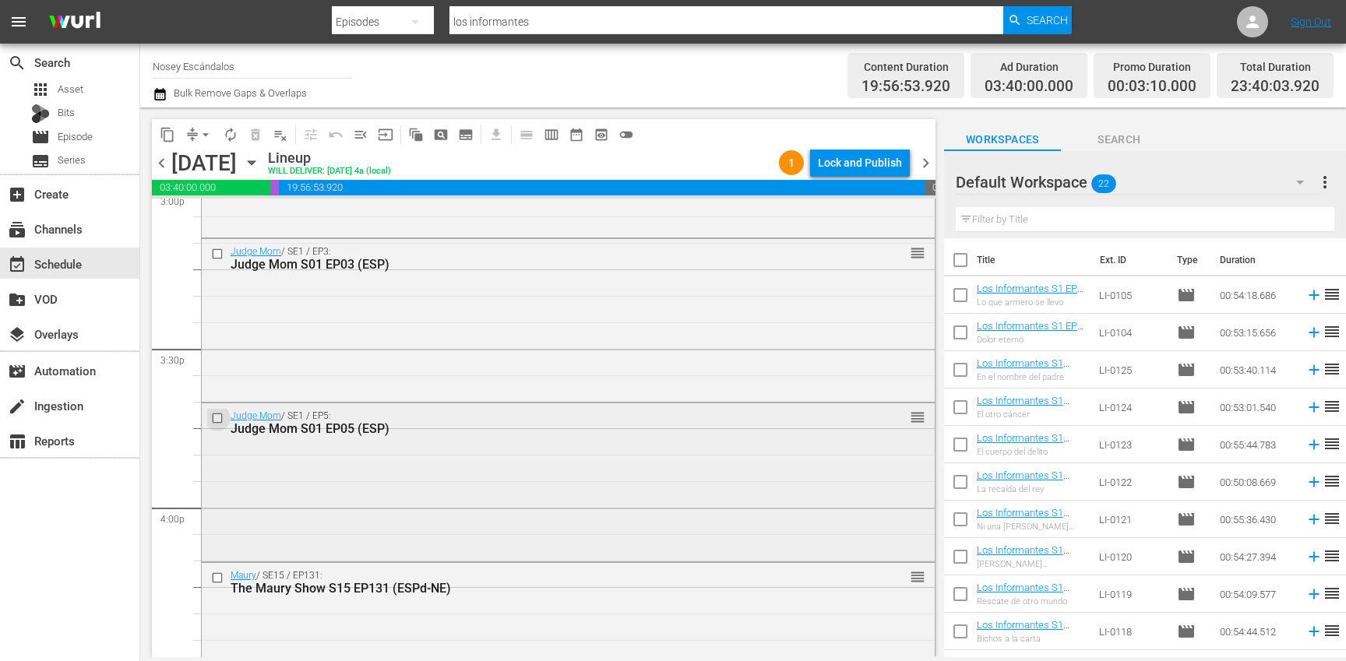
click at [220, 418] on input "checkbox" at bounding box center [219, 417] width 16 height 13
click at [217, 252] on input "checkbox" at bounding box center [219, 254] width 16 height 13
click at [253, 132] on span "delete_forever_outlined" at bounding box center [256, 135] width 16 height 16
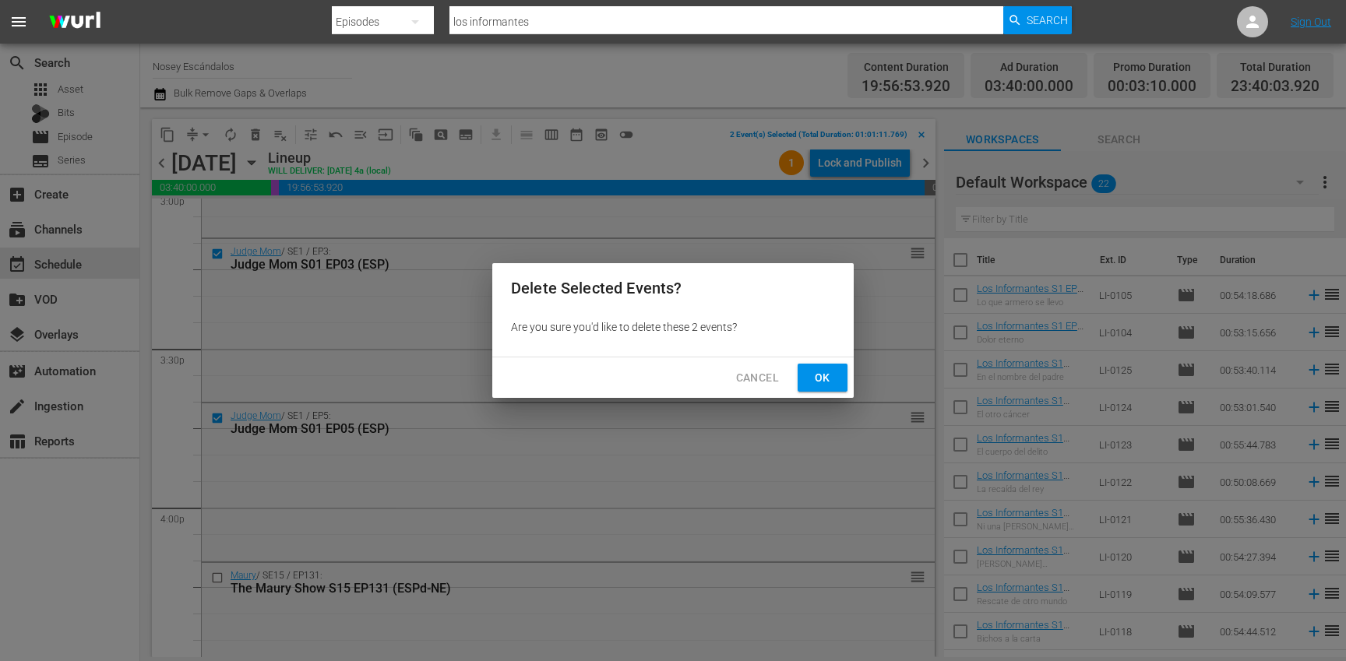
click at [834, 376] on span "Ok" at bounding box center [822, 377] width 25 height 19
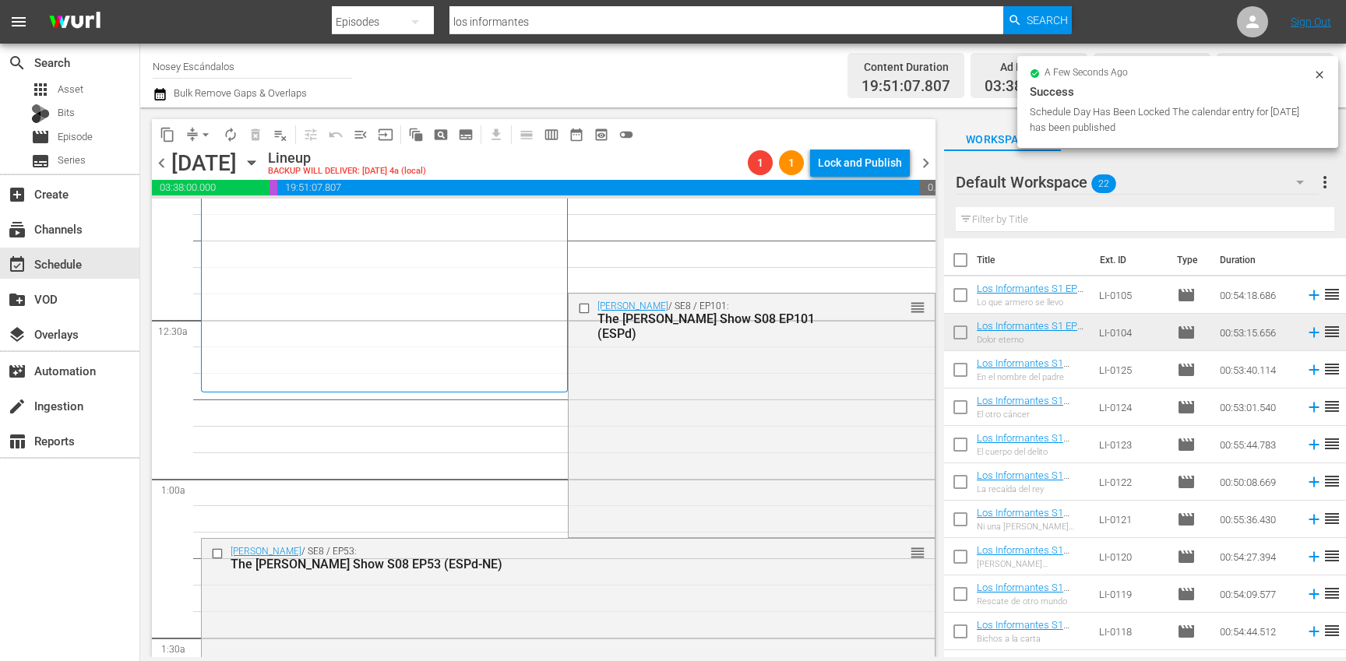
scroll to position [0, 0]
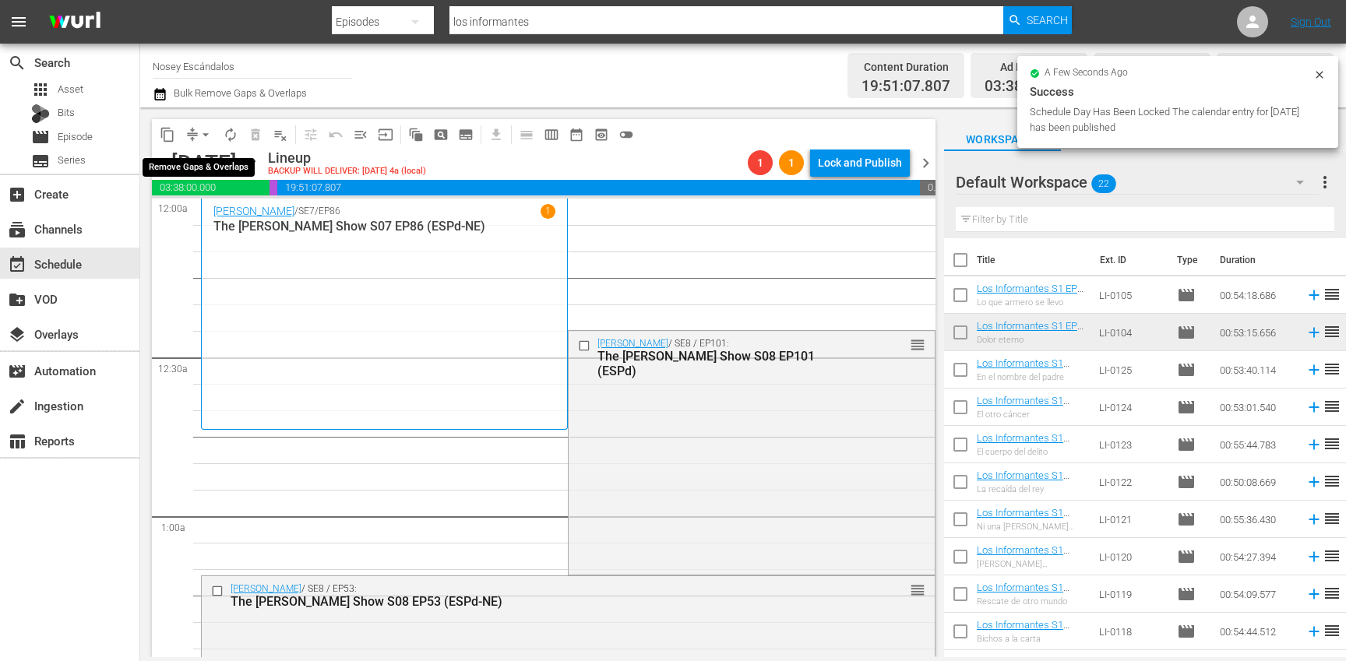
click at [198, 138] on span "arrow_drop_down" at bounding box center [206, 135] width 16 height 16
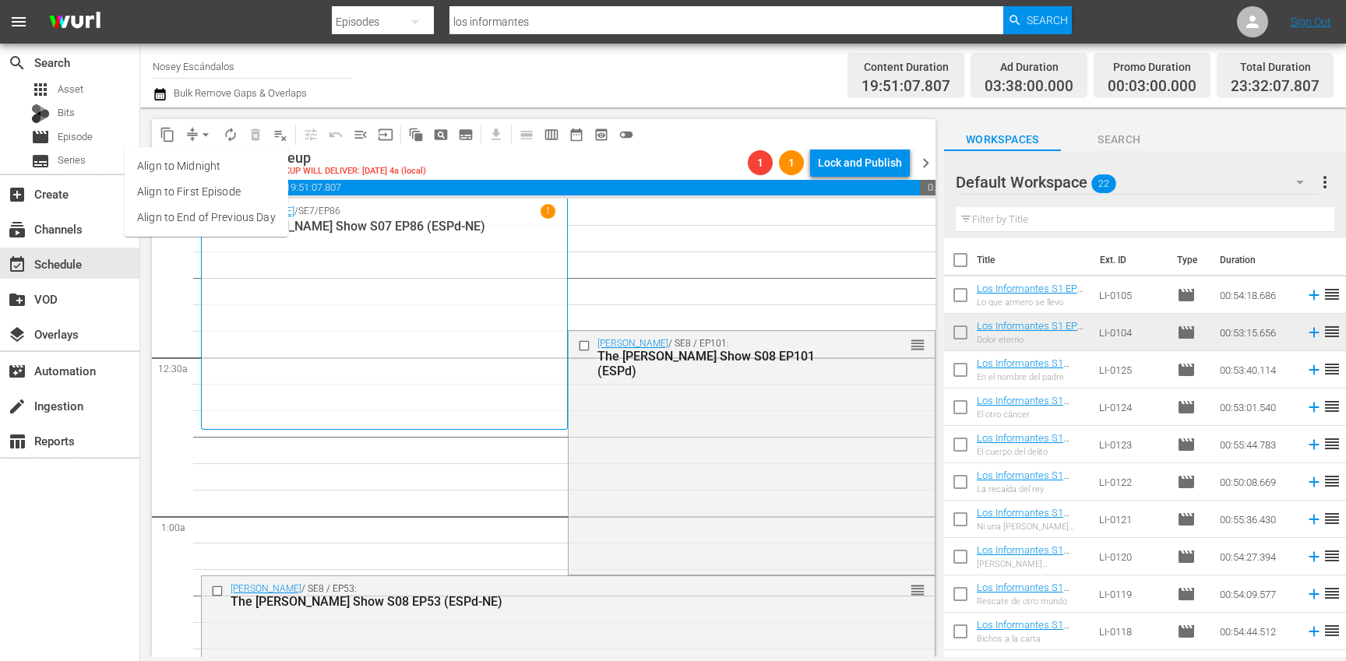
click at [210, 221] on li "Align to End of Previous Day" at bounding box center [207, 218] width 164 height 26
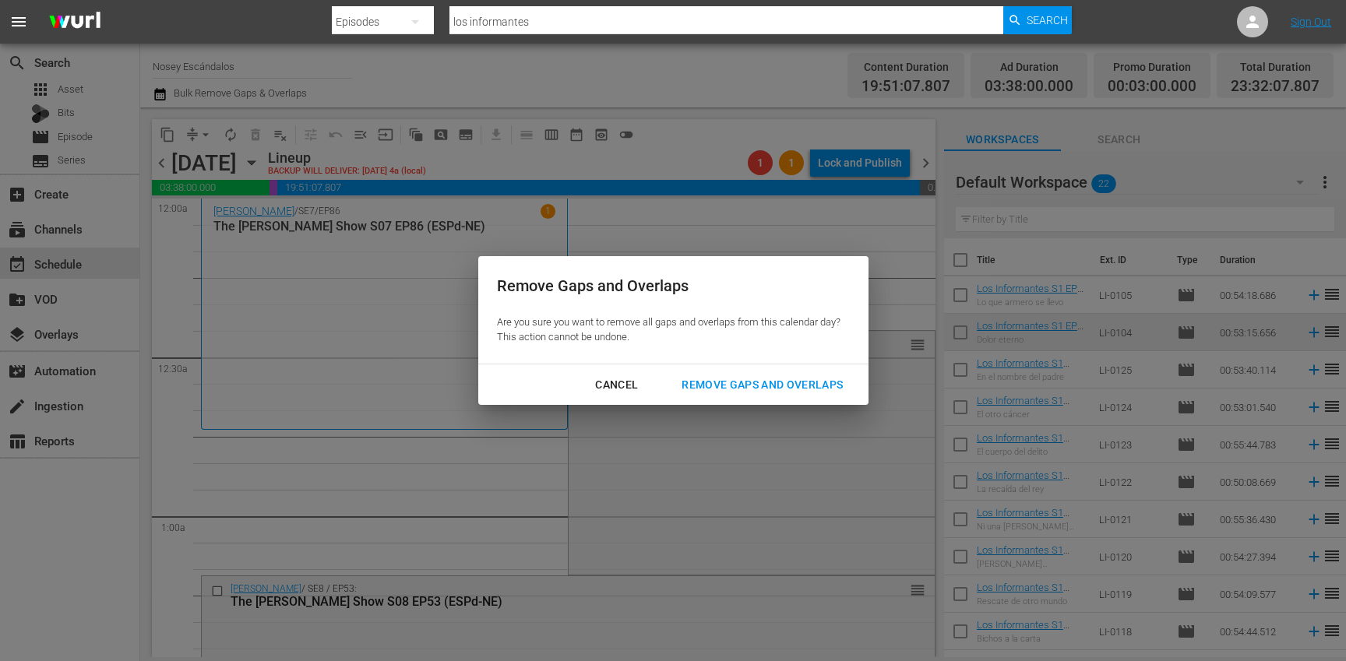
click at [745, 390] on div "Remove Gaps and Overlaps" at bounding box center [762, 384] width 186 height 19
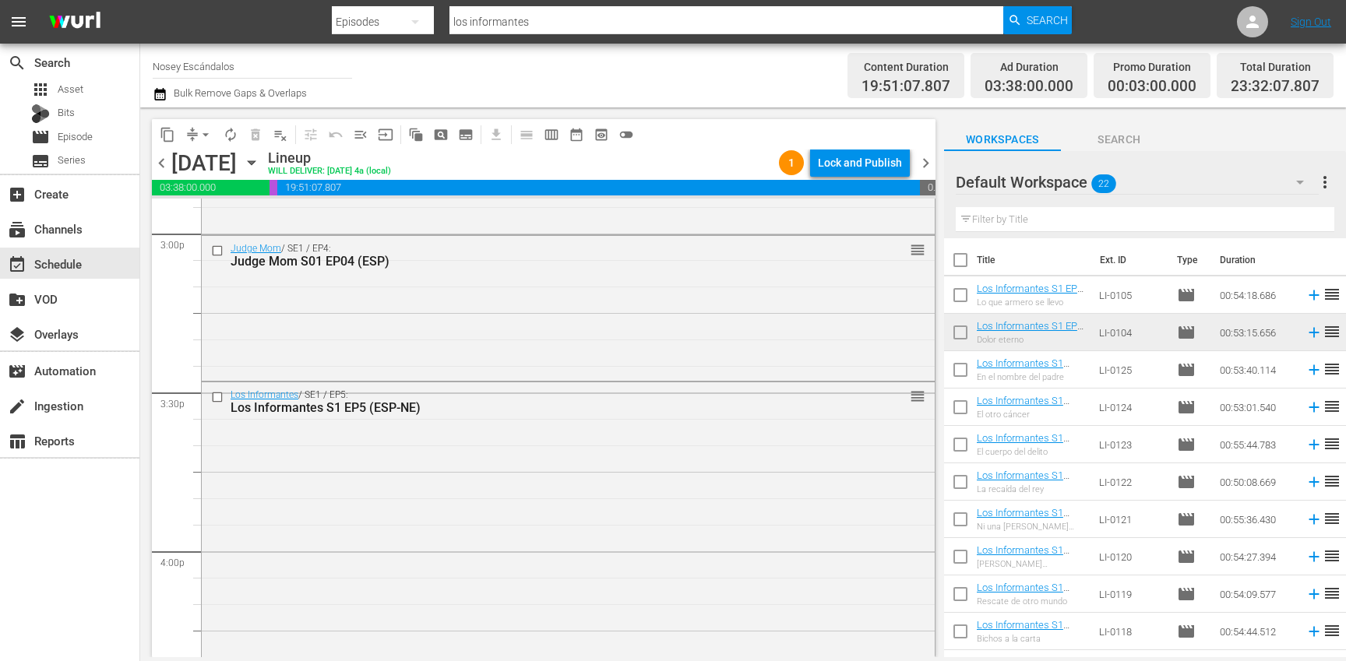
scroll to position [4741, 0]
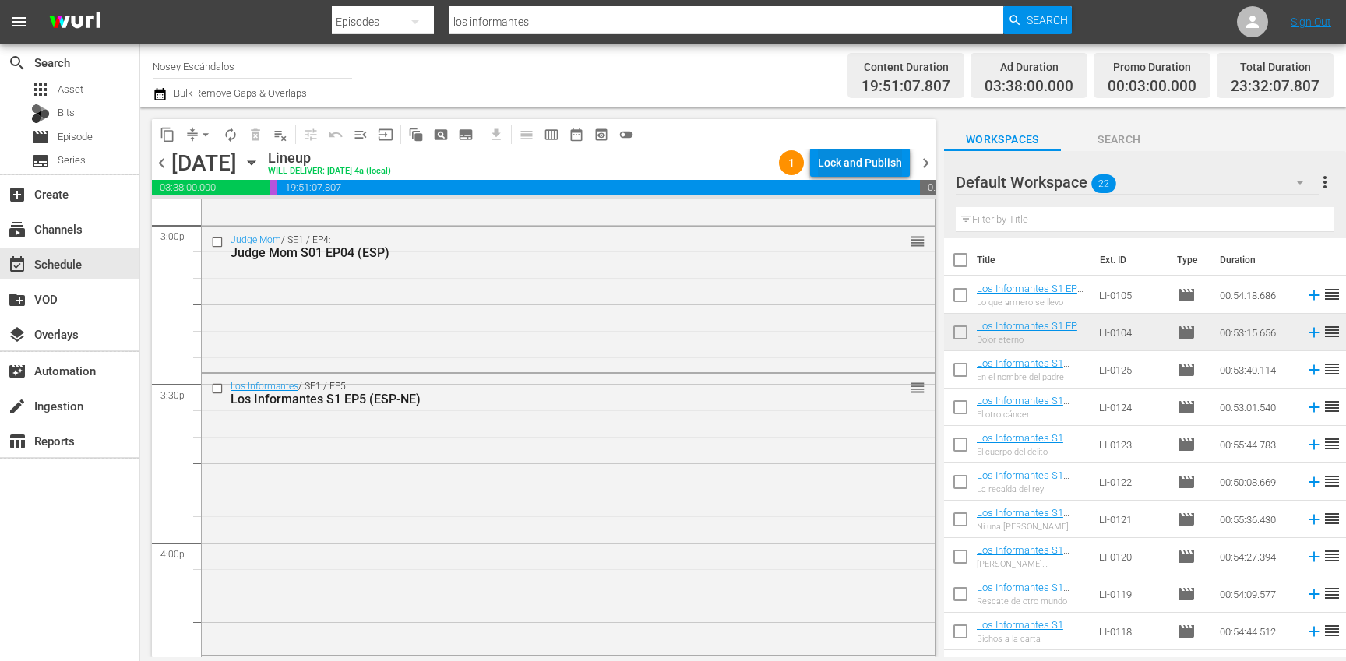
click at [883, 159] on div "Lock and Publish" at bounding box center [860, 163] width 84 height 28
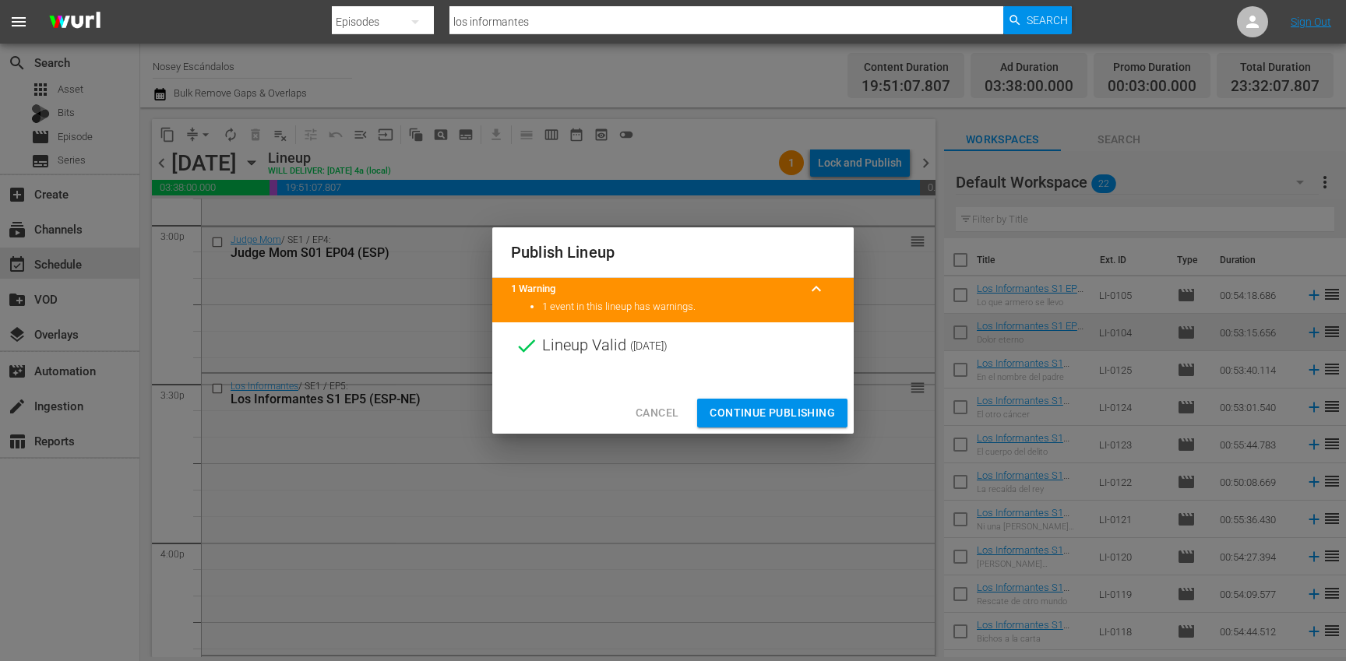
click at [812, 410] on span "Continue Publishing" at bounding box center [772, 413] width 125 height 19
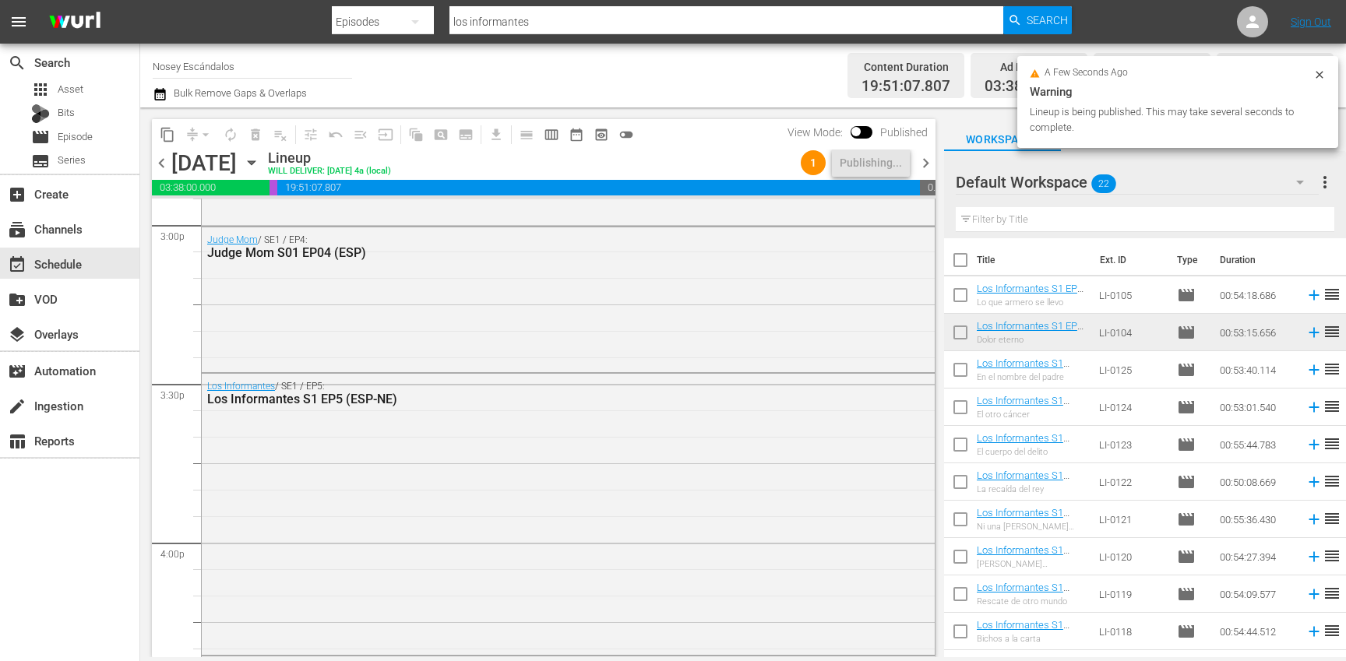
click at [929, 166] on span "chevron_right" at bounding box center [925, 162] width 19 height 19
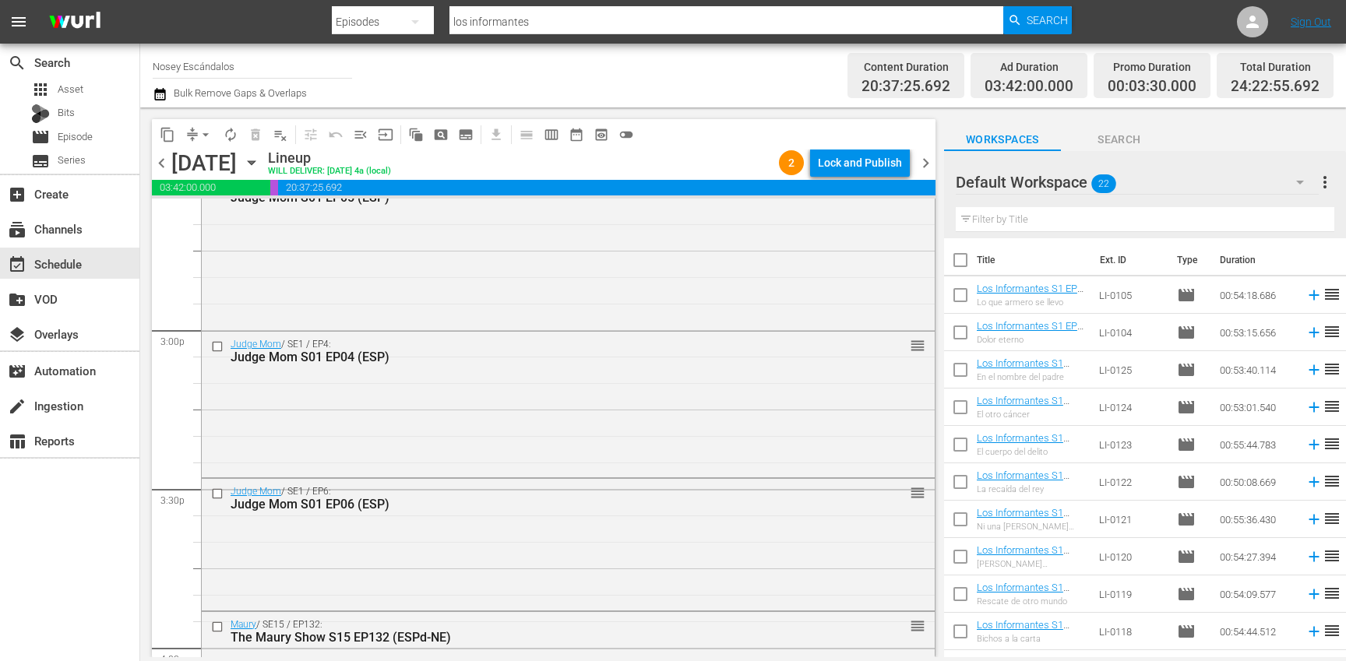
scroll to position [4747, 0]
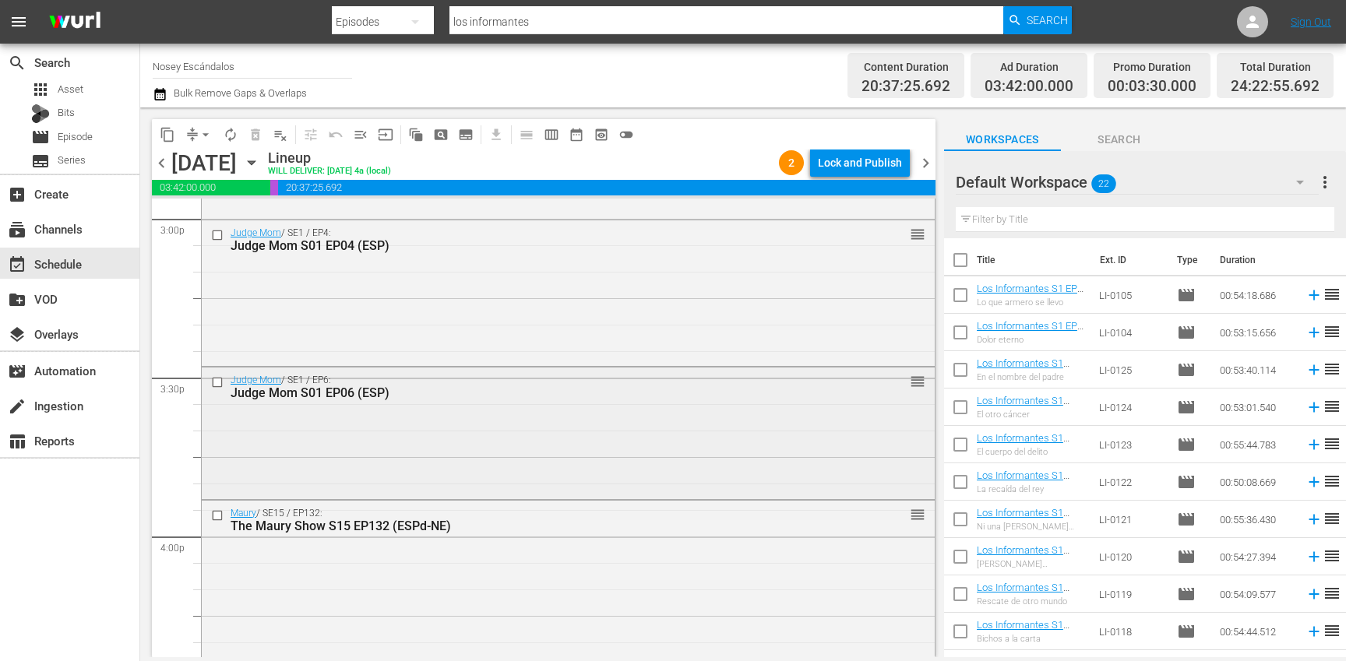
click at [217, 379] on input "checkbox" at bounding box center [219, 382] width 16 height 13
click at [219, 239] on input "checkbox" at bounding box center [219, 235] width 16 height 13
click at [260, 132] on span "delete_forever_outlined" at bounding box center [256, 135] width 16 height 16
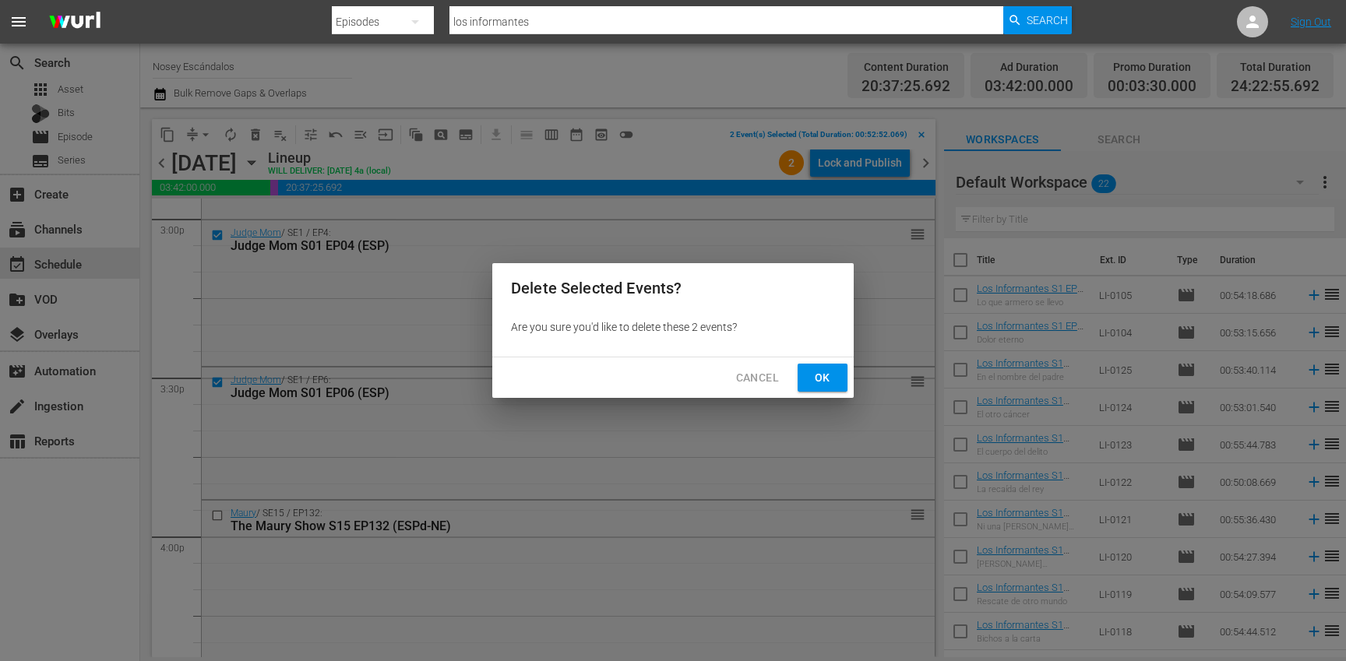
click at [810, 375] on span "Ok" at bounding box center [822, 377] width 25 height 19
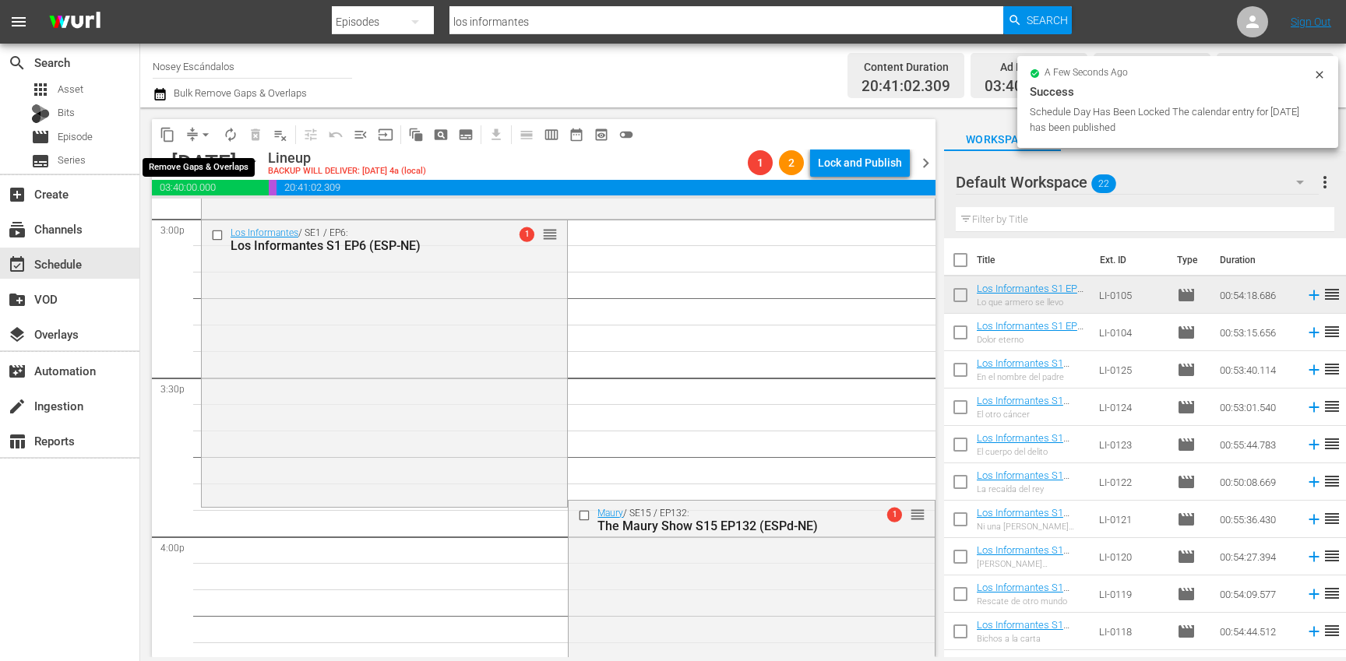
click at [210, 132] on span "arrow_drop_down" at bounding box center [206, 135] width 16 height 16
click at [259, 217] on li "Align to End of Previous Day" at bounding box center [207, 218] width 164 height 26
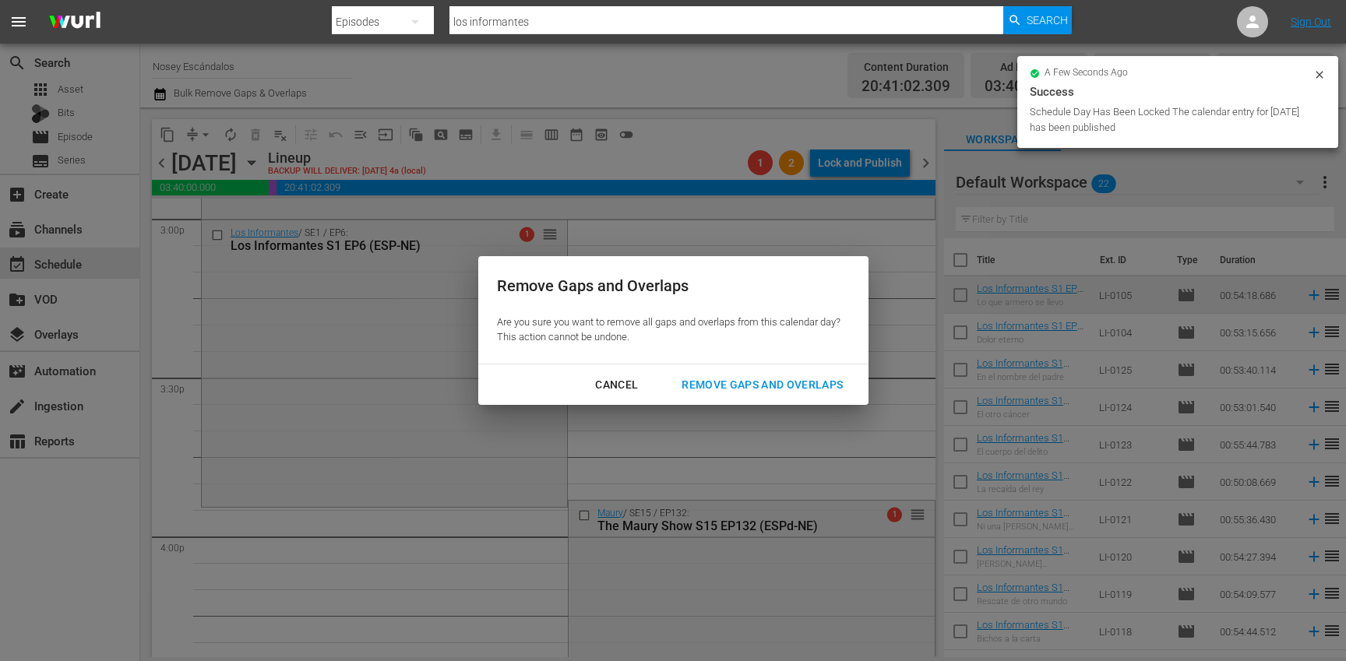
click at [749, 375] on div "Remove Gaps and Overlaps" at bounding box center [762, 384] width 186 height 19
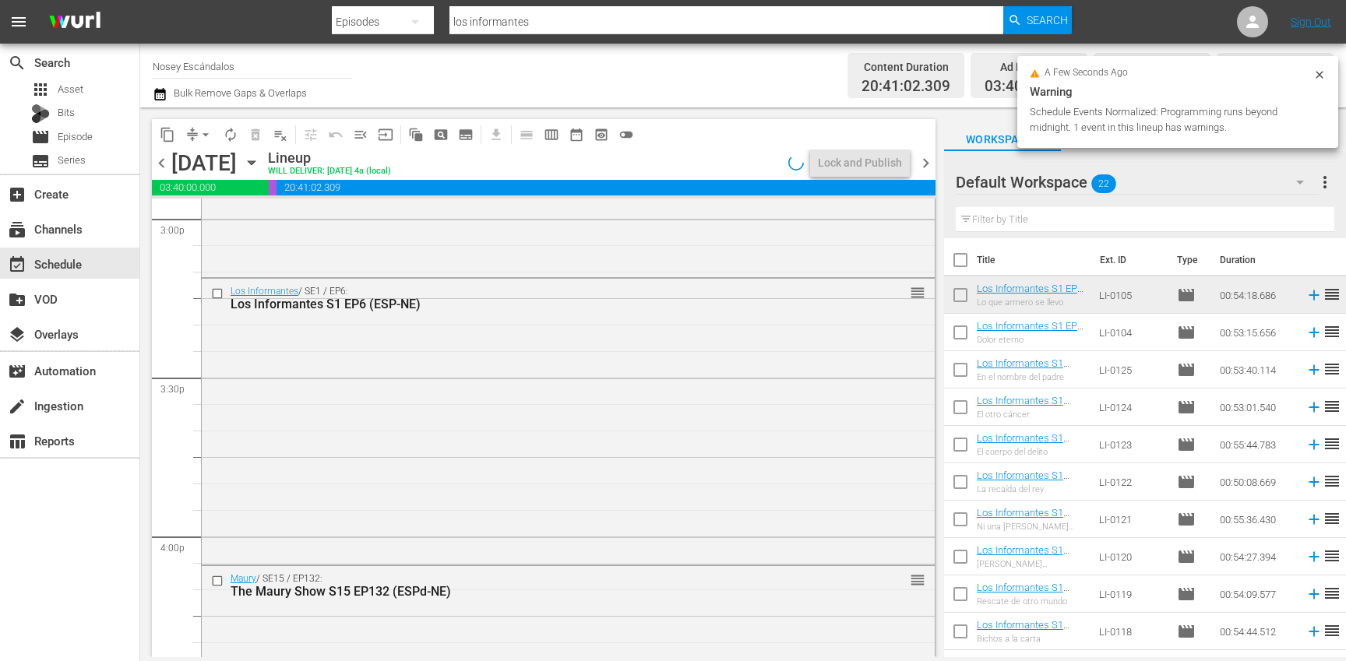
click at [959, 298] on input "checkbox" at bounding box center [960, 298] width 33 height 33
checkbox input "true"
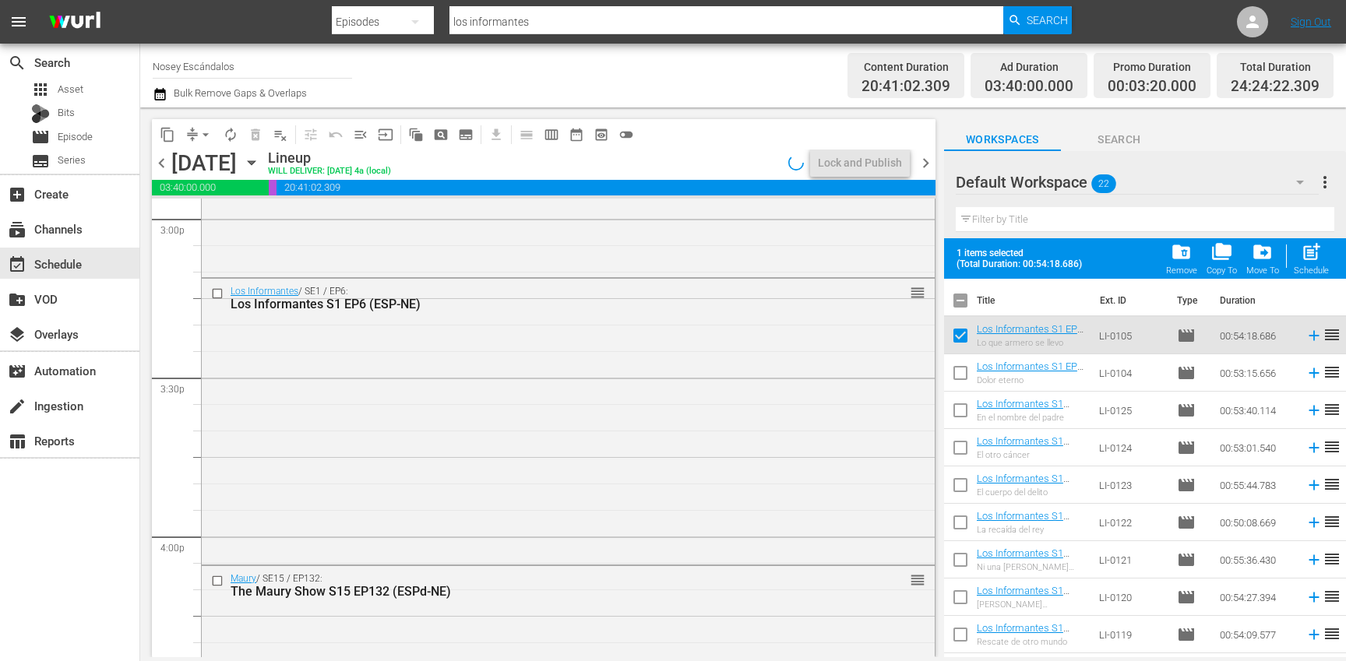
click at [960, 375] on input "checkbox" at bounding box center [960, 376] width 33 height 33
checkbox input "true"
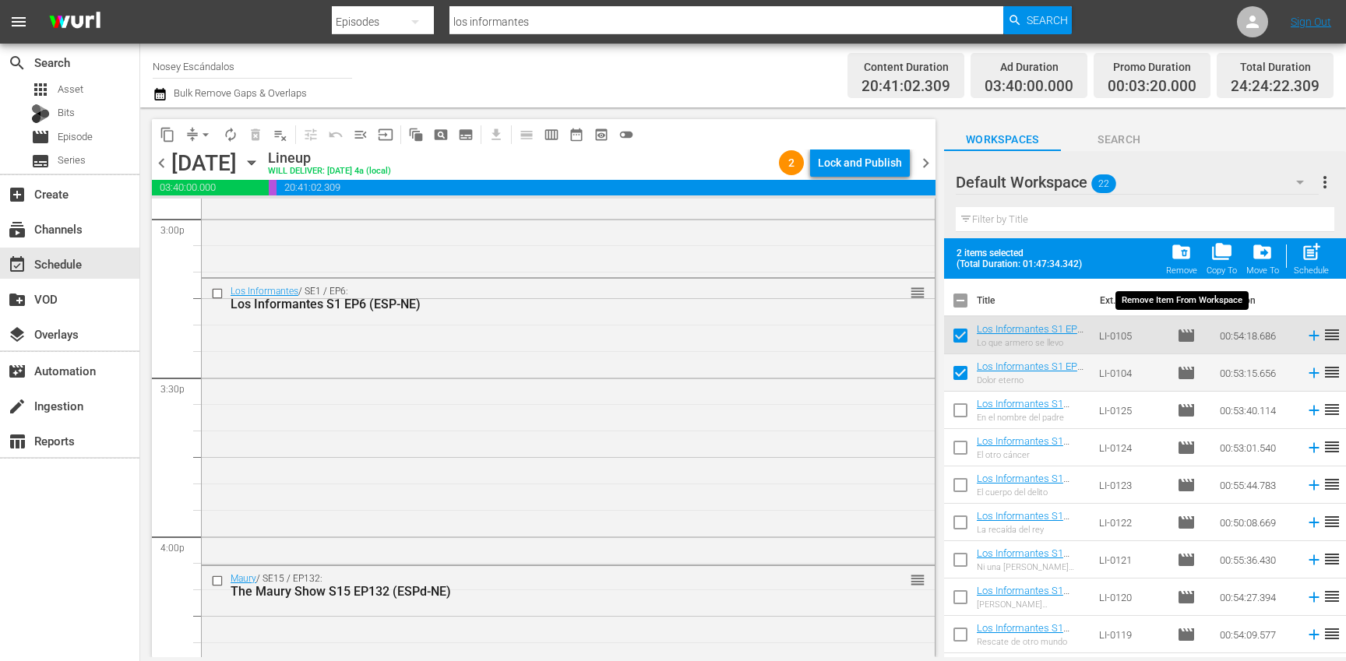
click at [1176, 259] on span "folder_delete" at bounding box center [1181, 251] width 21 height 21
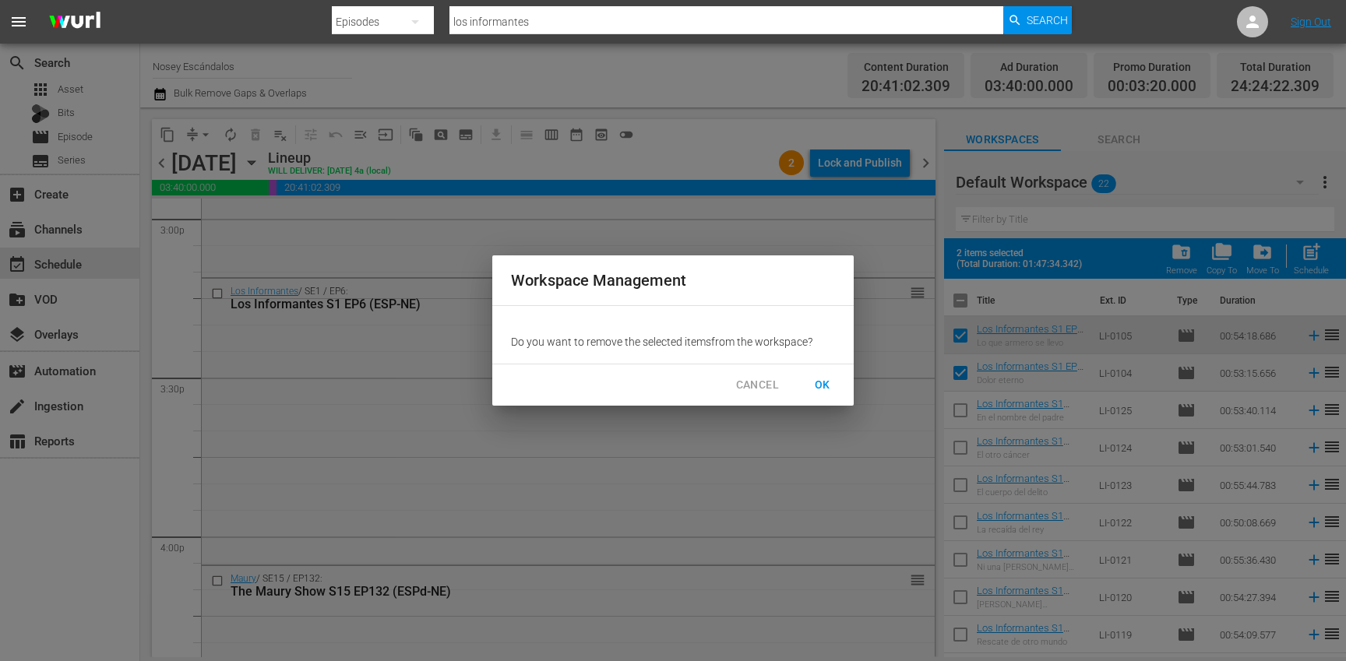
click at [827, 390] on span "OK" at bounding box center [822, 384] width 25 height 19
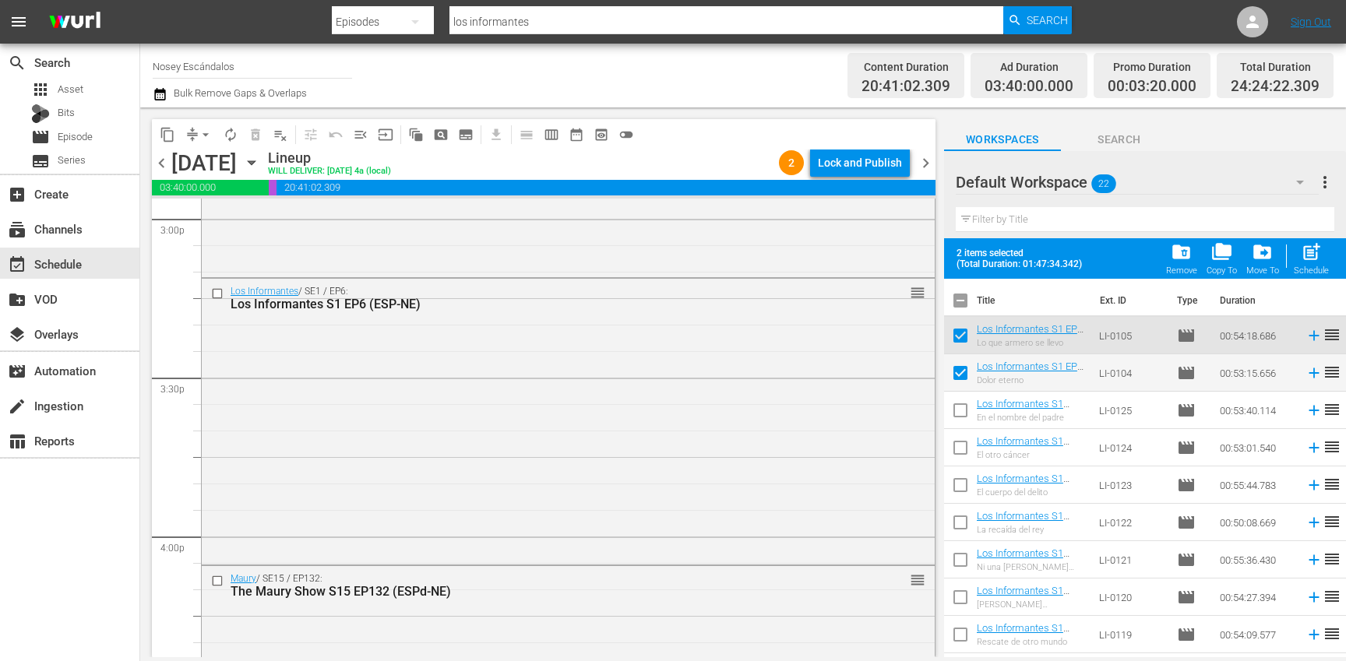
checkbox input "false"
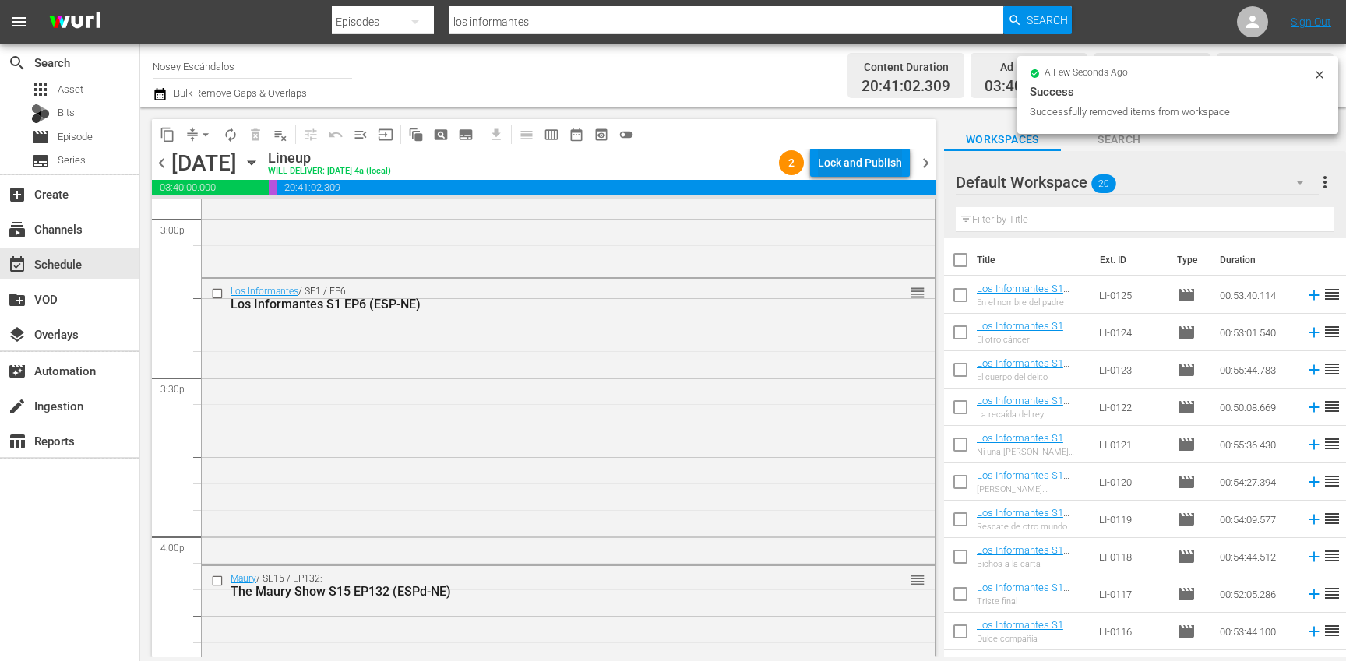
click at [852, 174] on div "Lock and Publish" at bounding box center [860, 163] width 84 height 28
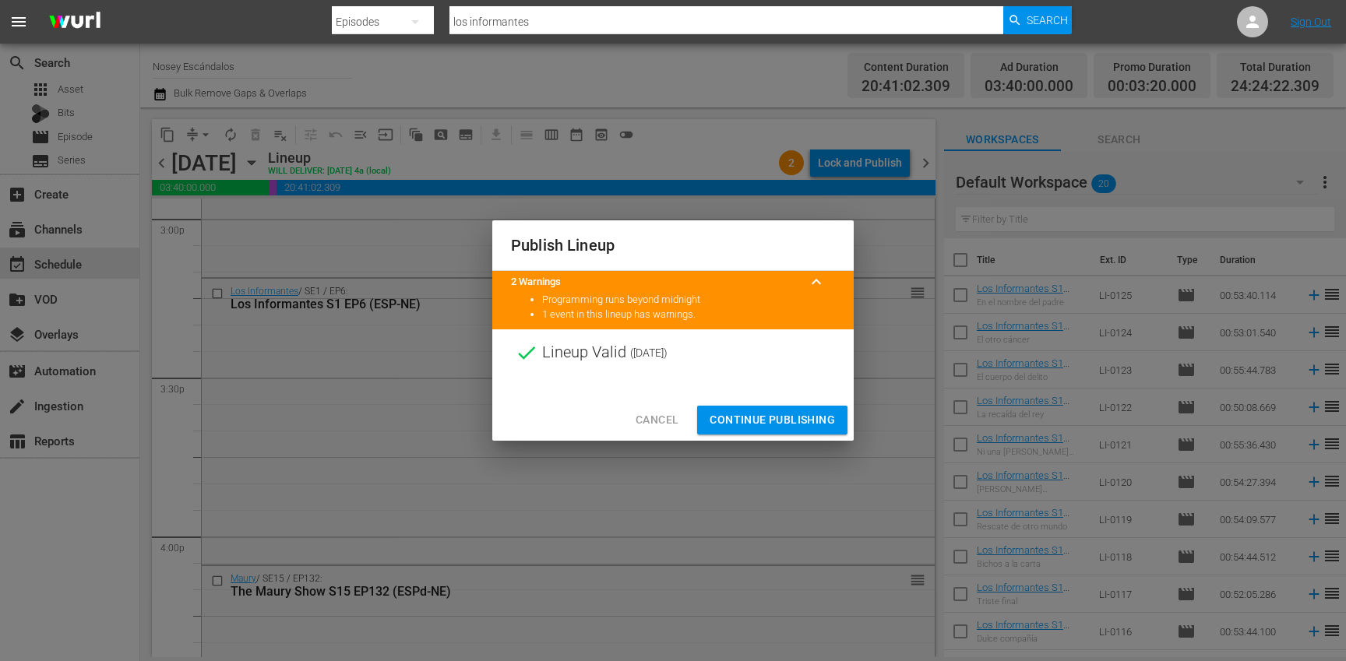
click at [788, 427] on span "Continue Publishing" at bounding box center [772, 420] width 125 height 19
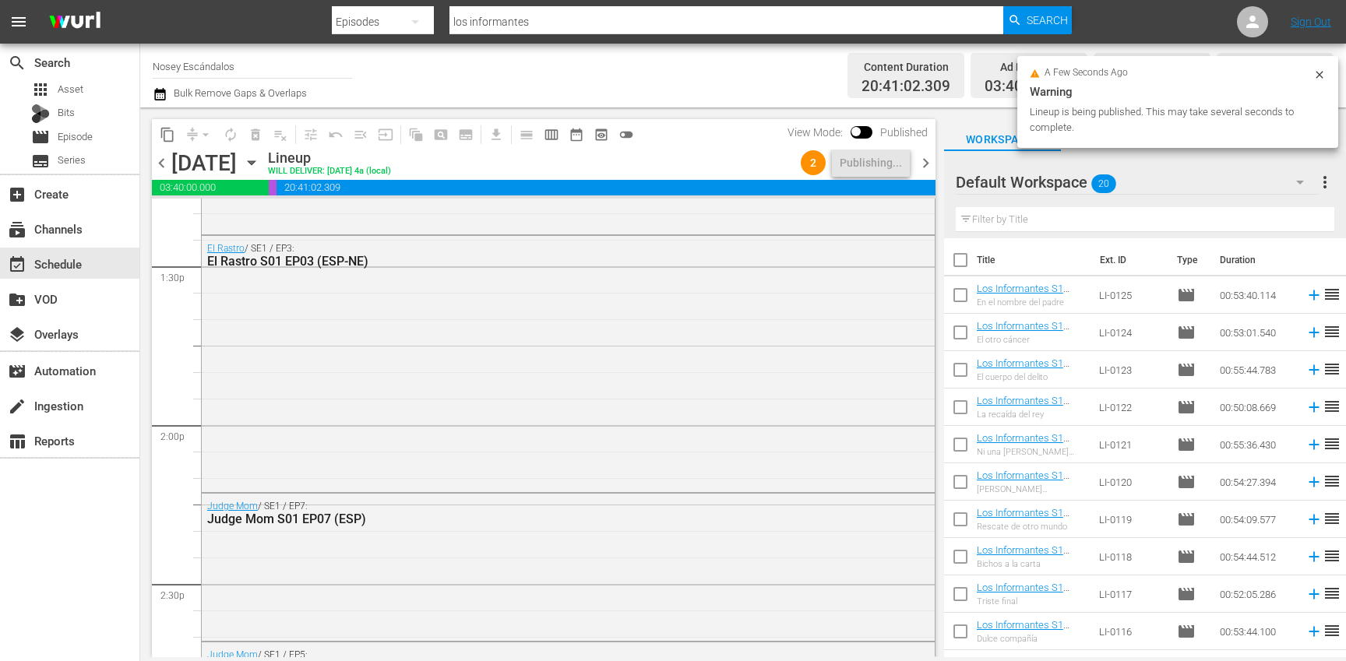
scroll to position [4063, 0]
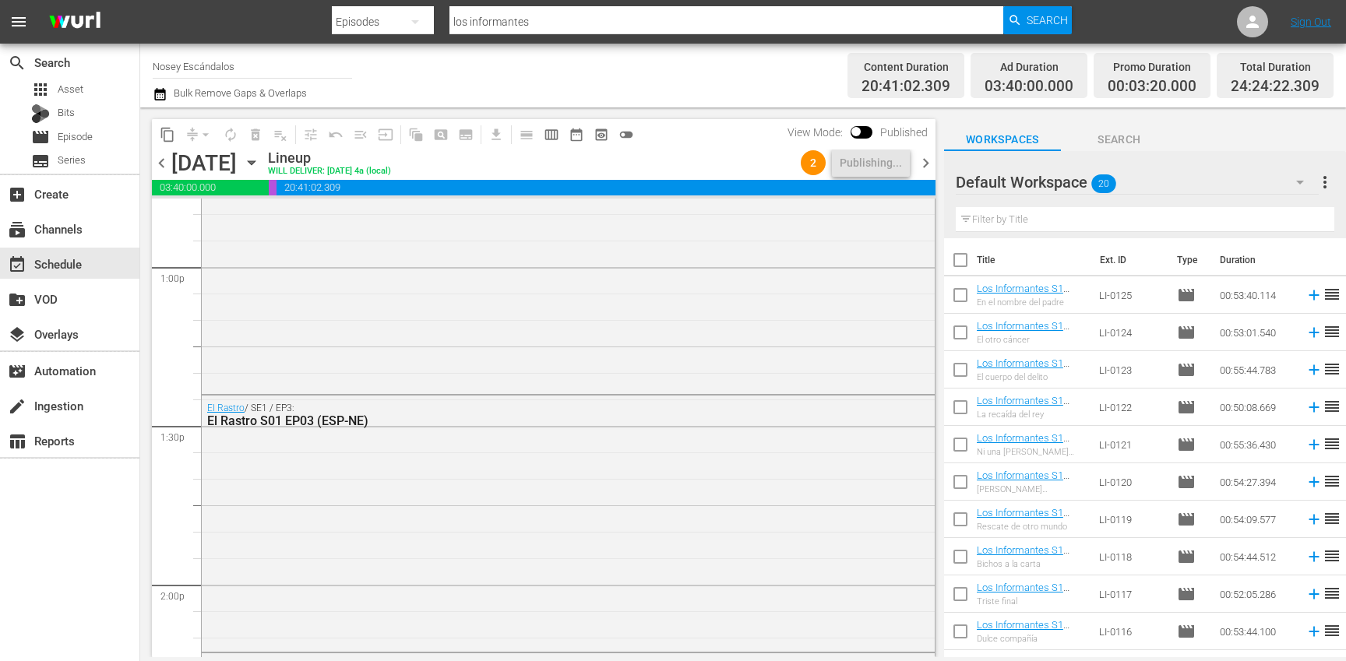
click at [929, 159] on span "chevron_right" at bounding box center [925, 162] width 19 height 19
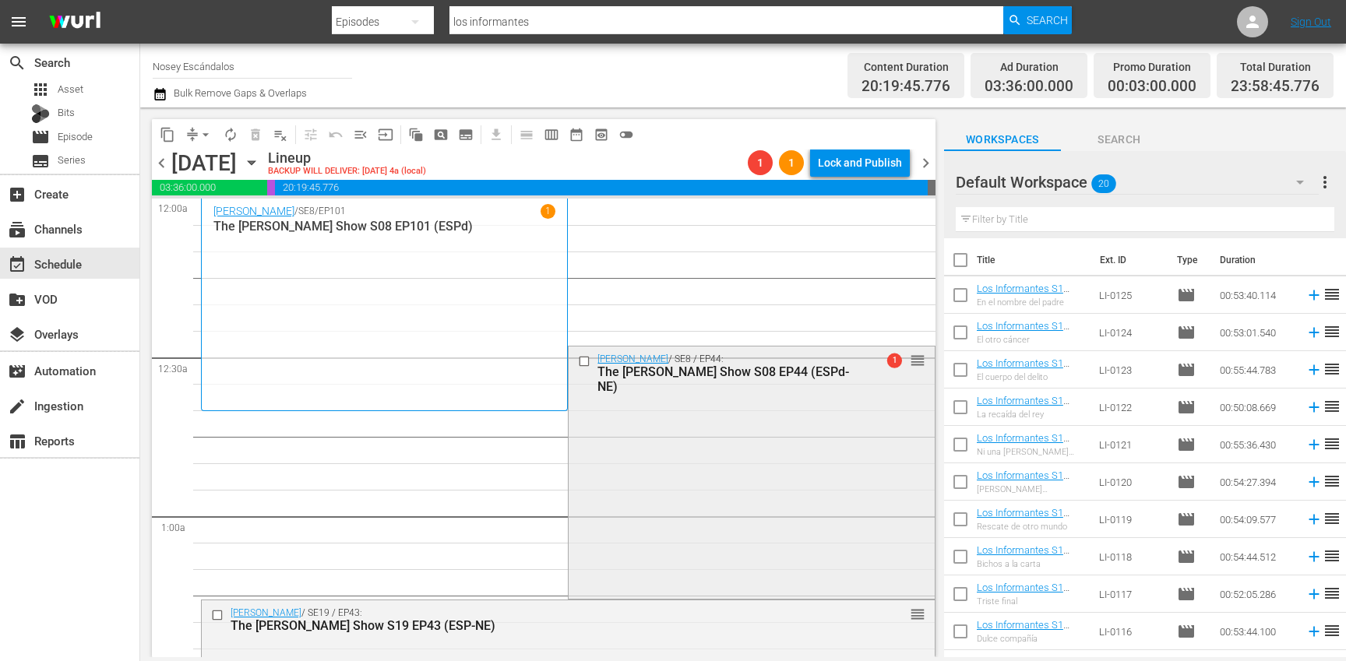
click at [582, 359] on input "checkbox" at bounding box center [586, 361] width 16 height 13
click at [261, 136] on span "delete_forever_outlined" at bounding box center [256, 135] width 16 height 16
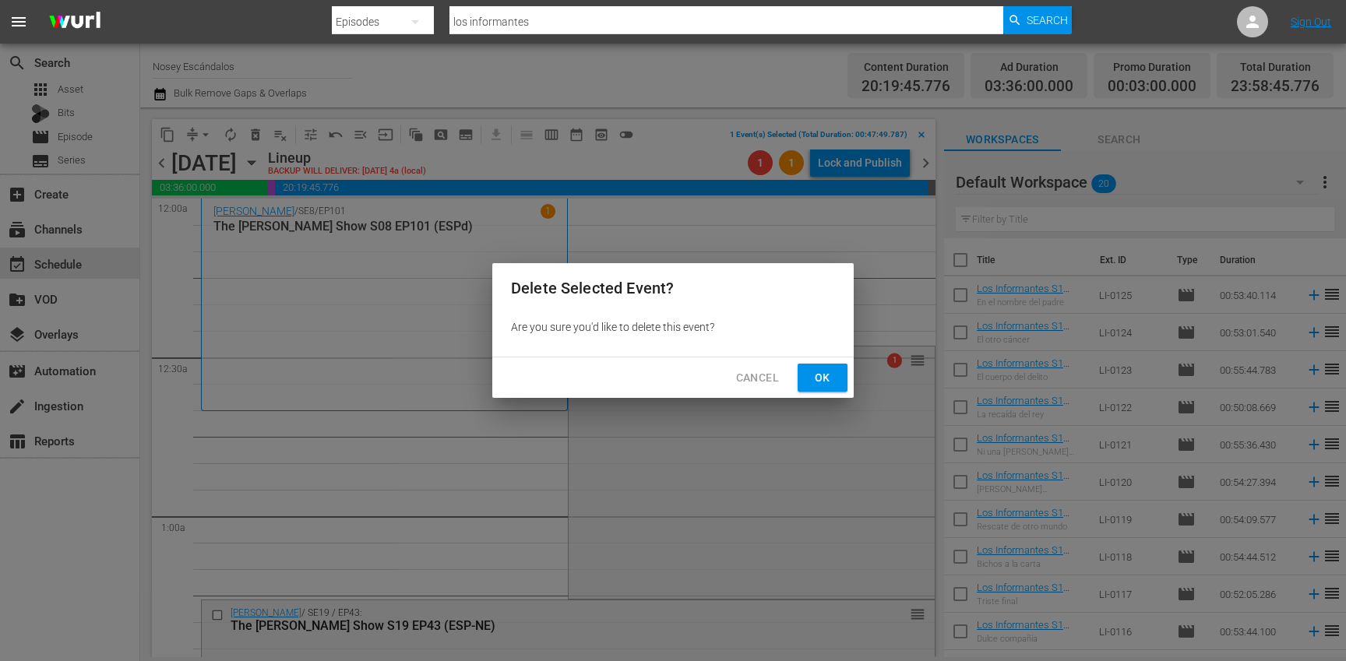
click at [826, 377] on span "Ok" at bounding box center [822, 377] width 25 height 19
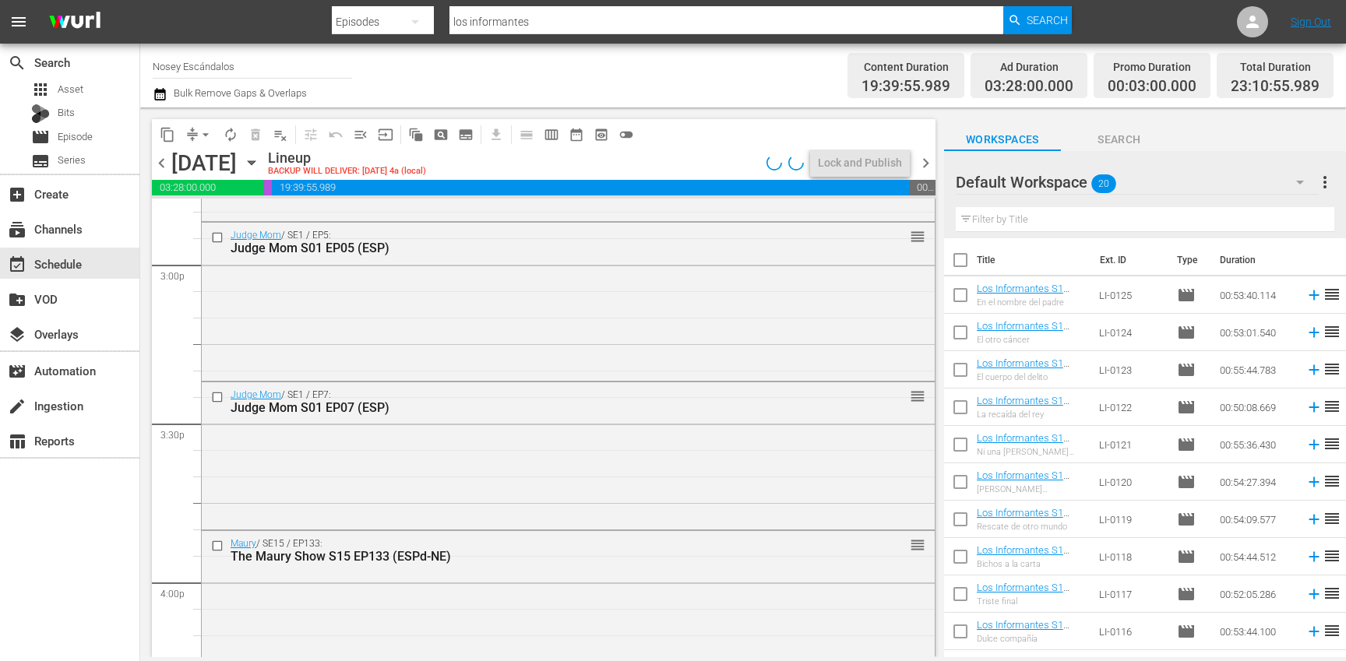
scroll to position [4584, 0]
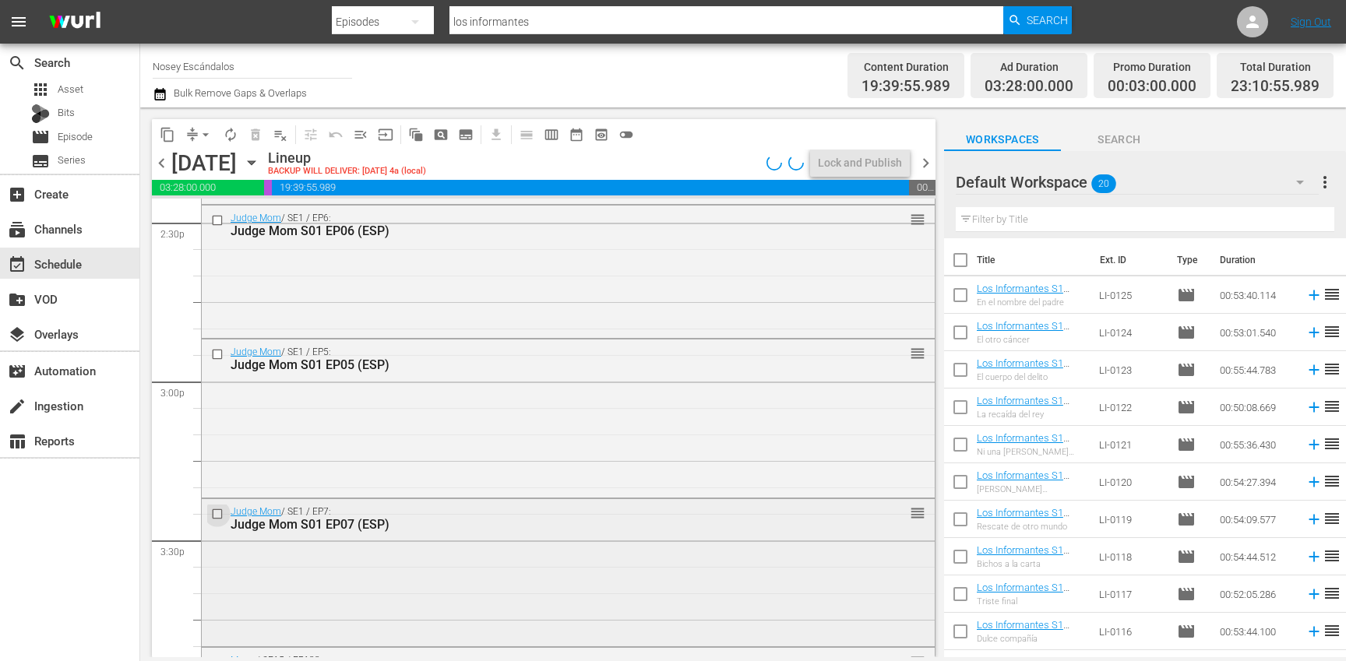
click at [217, 515] on input "checkbox" at bounding box center [219, 514] width 16 height 13
click at [218, 355] on input "checkbox" at bounding box center [219, 353] width 16 height 13
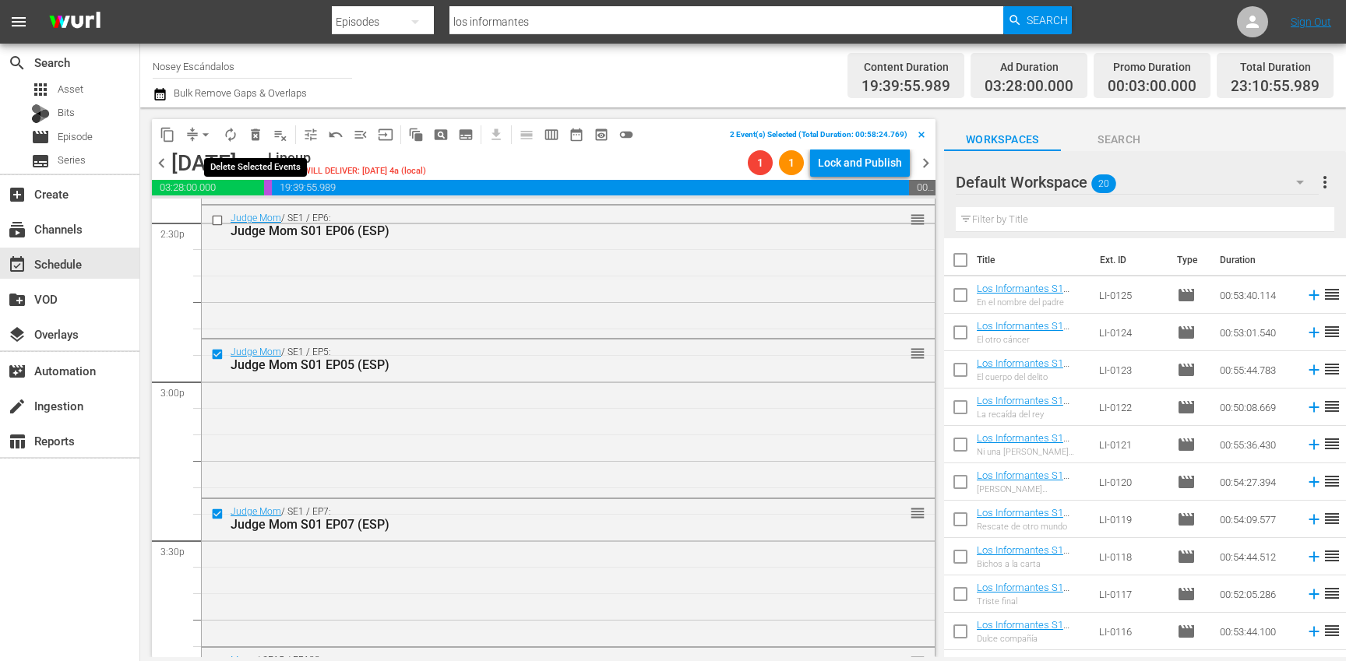
click at [258, 132] on span "delete_forever_outlined" at bounding box center [256, 135] width 16 height 16
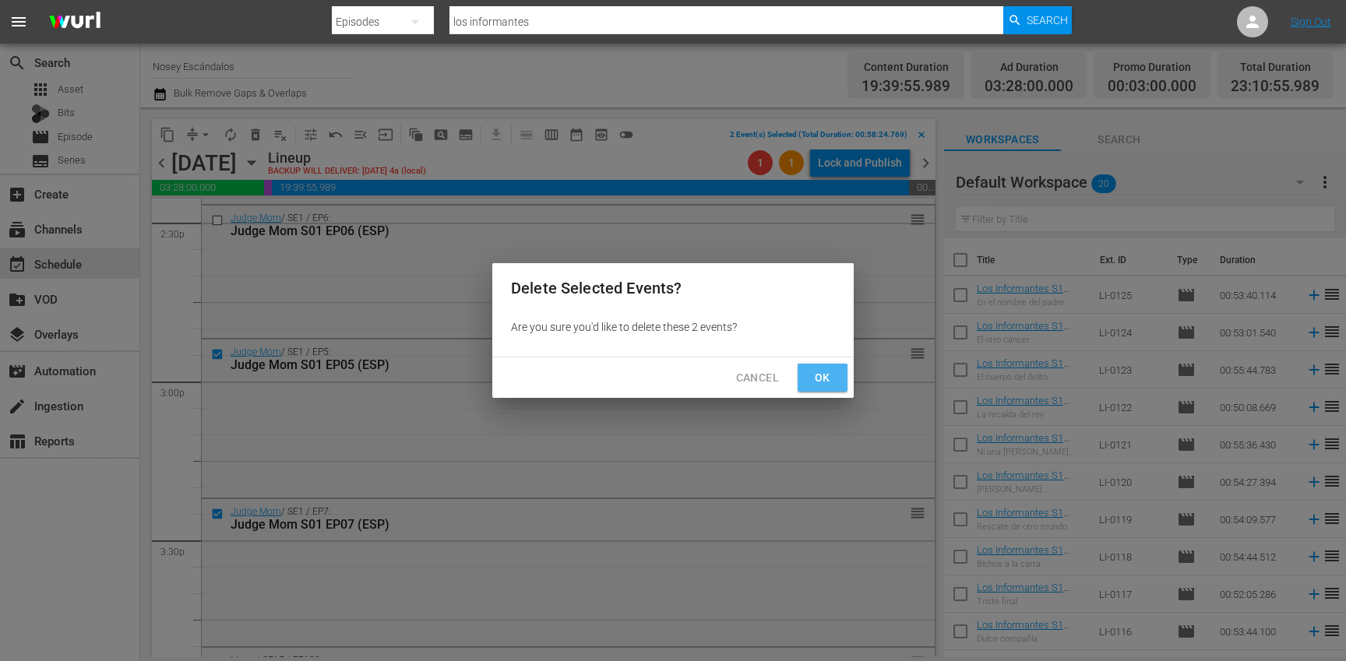
click at [831, 379] on span "Ok" at bounding box center [822, 377] width 25 height 19
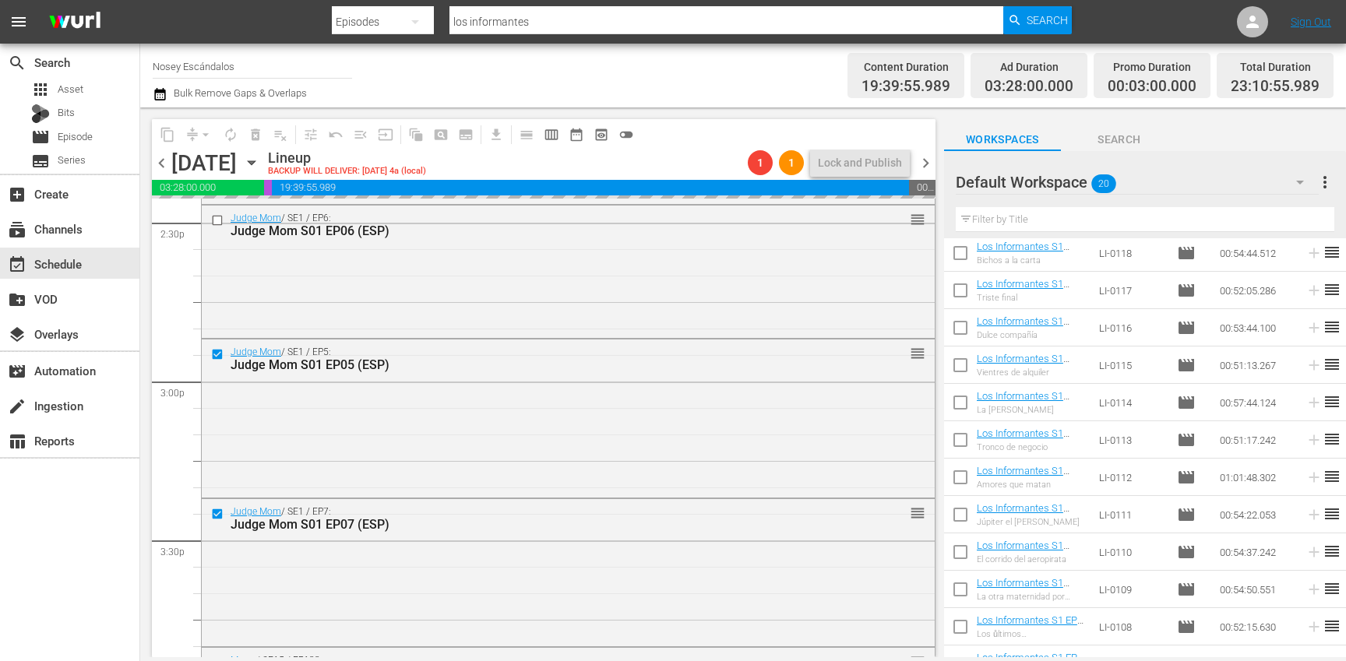
scroll to position [365, 0]
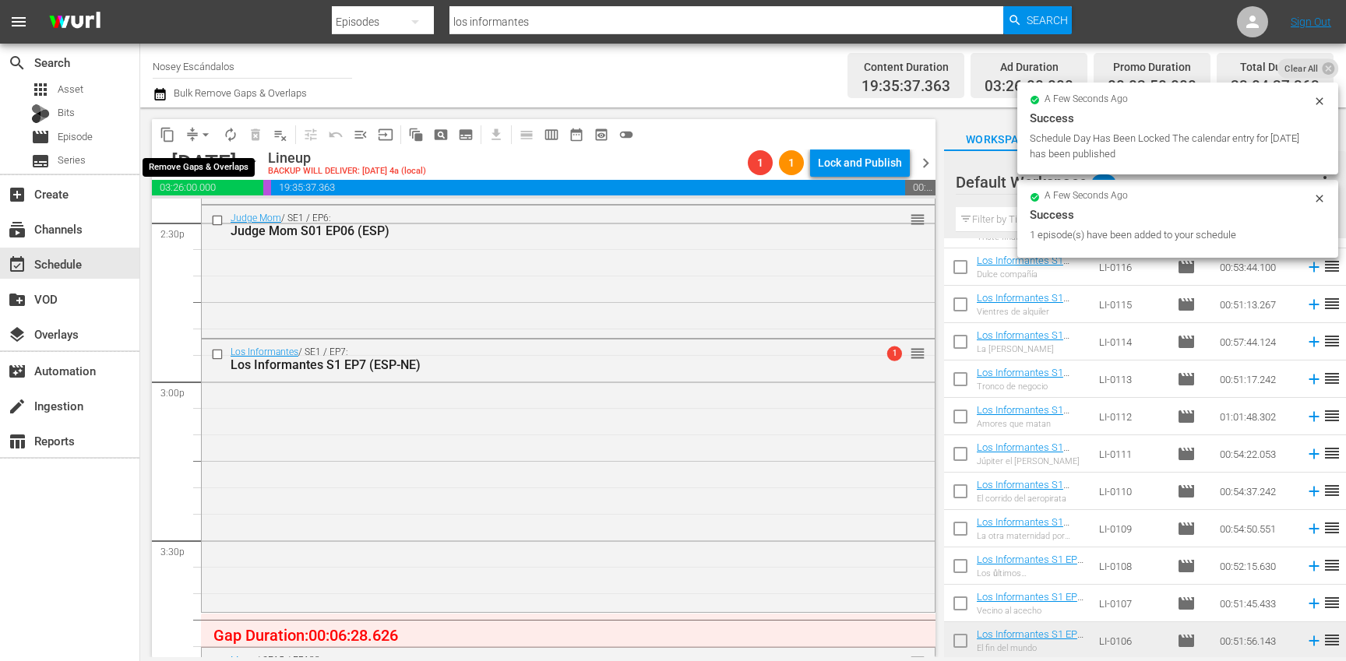
click at [206, 135] on span "arrow_drop_down" at bounding box center [206, 135] width 16 height 16
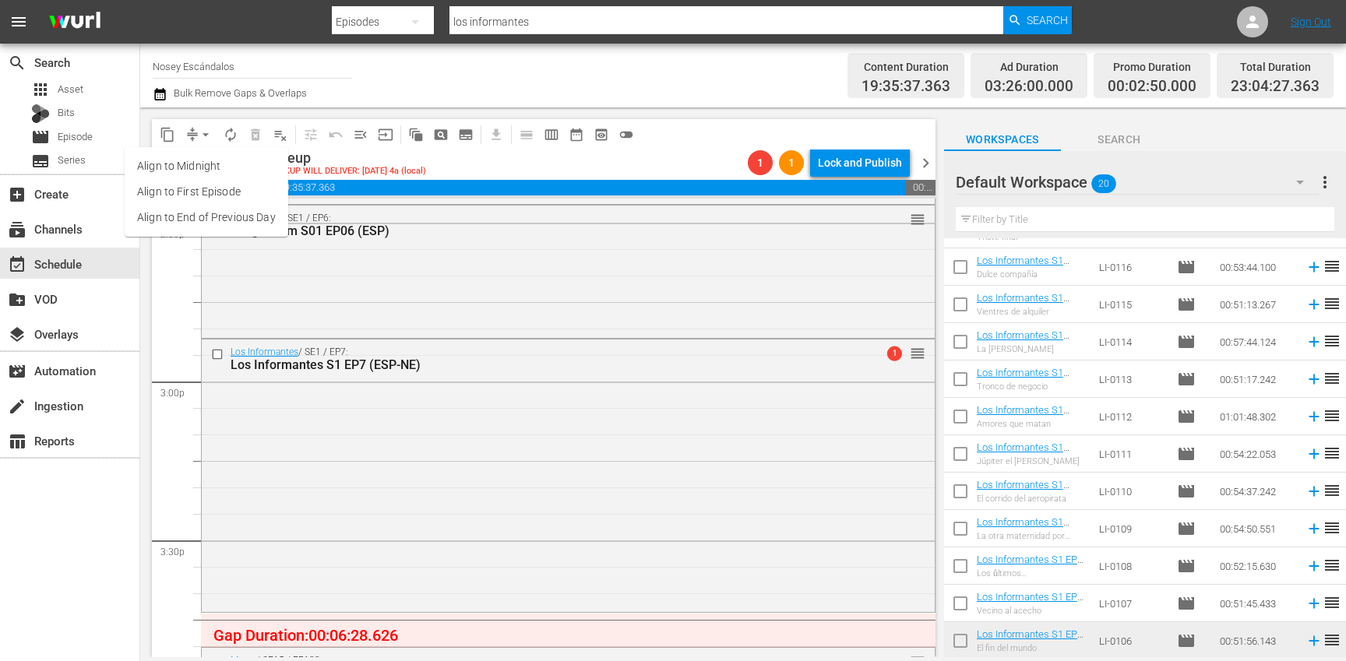
click at [229, 211] on li "Align to End of Previous Day" at bounding box center [207, 218] width 164 height 26
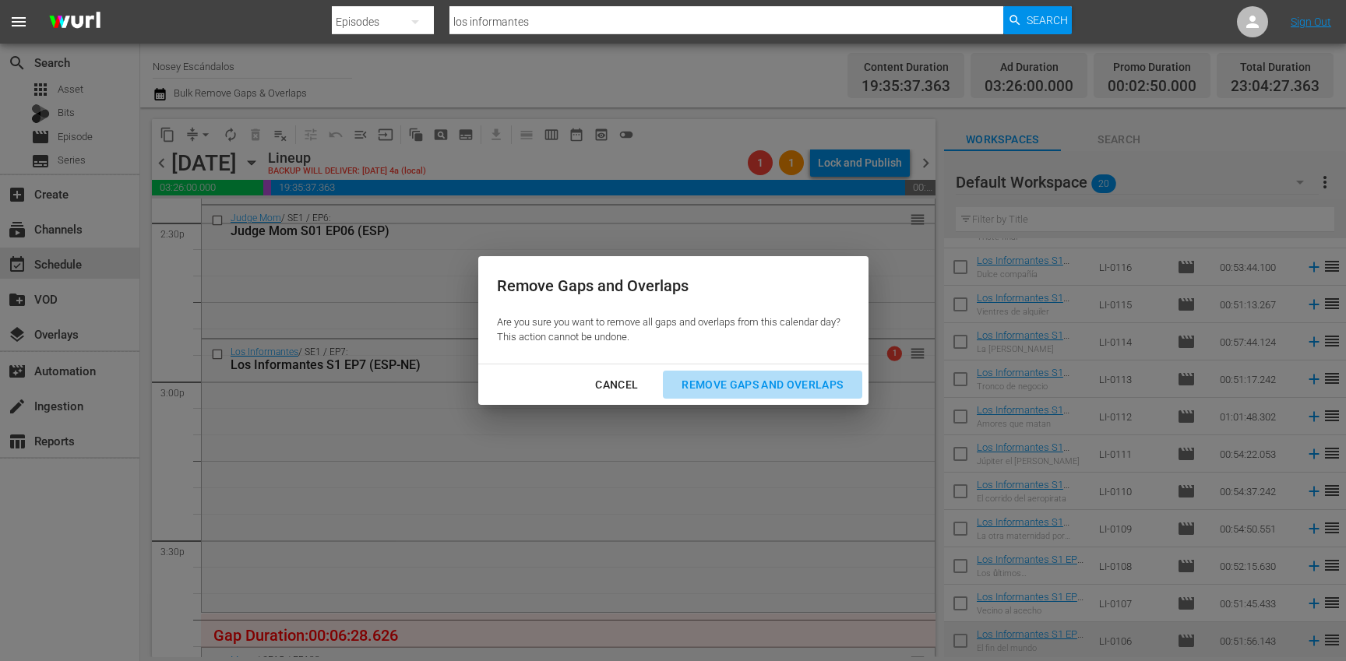
click at [797, 376] on div "Remove Gaps and Overlaps" at bounding box center [762, 384] width 186 height 19
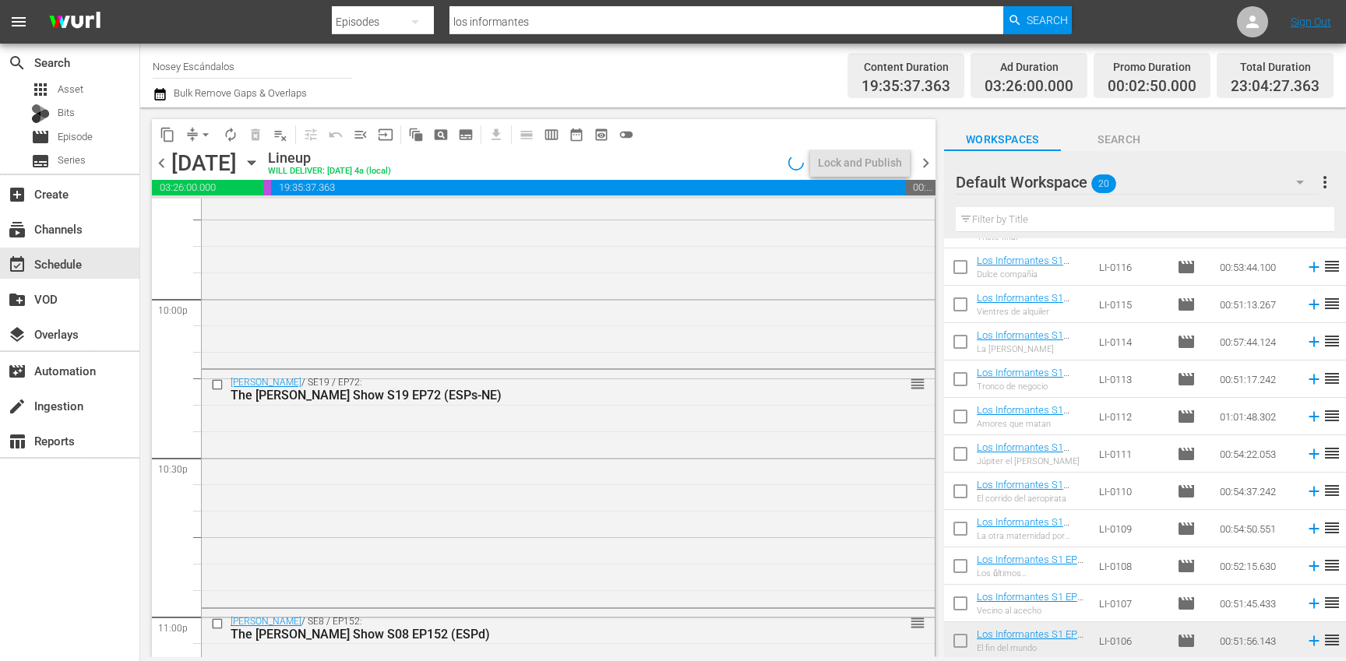
scroll to position [7169, 0]
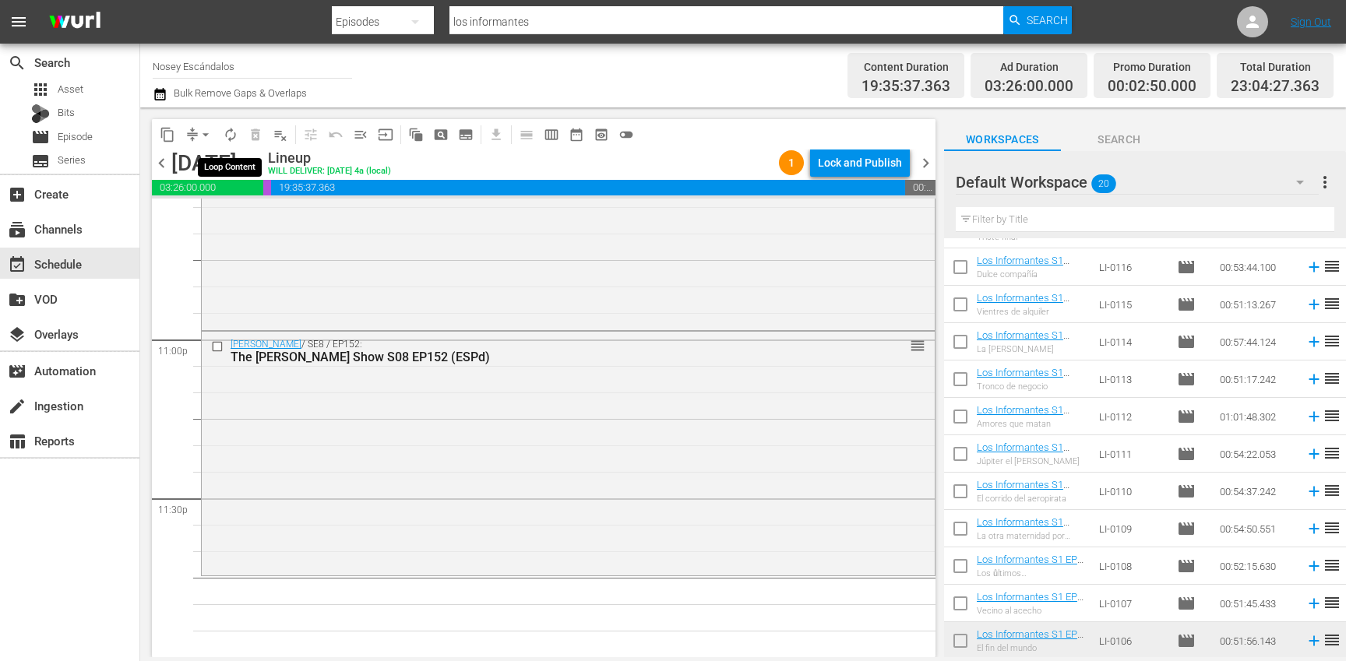
click at [241, 136] on button "autorenew_outlined" at bounding box center [230, 134] width 25 height 25
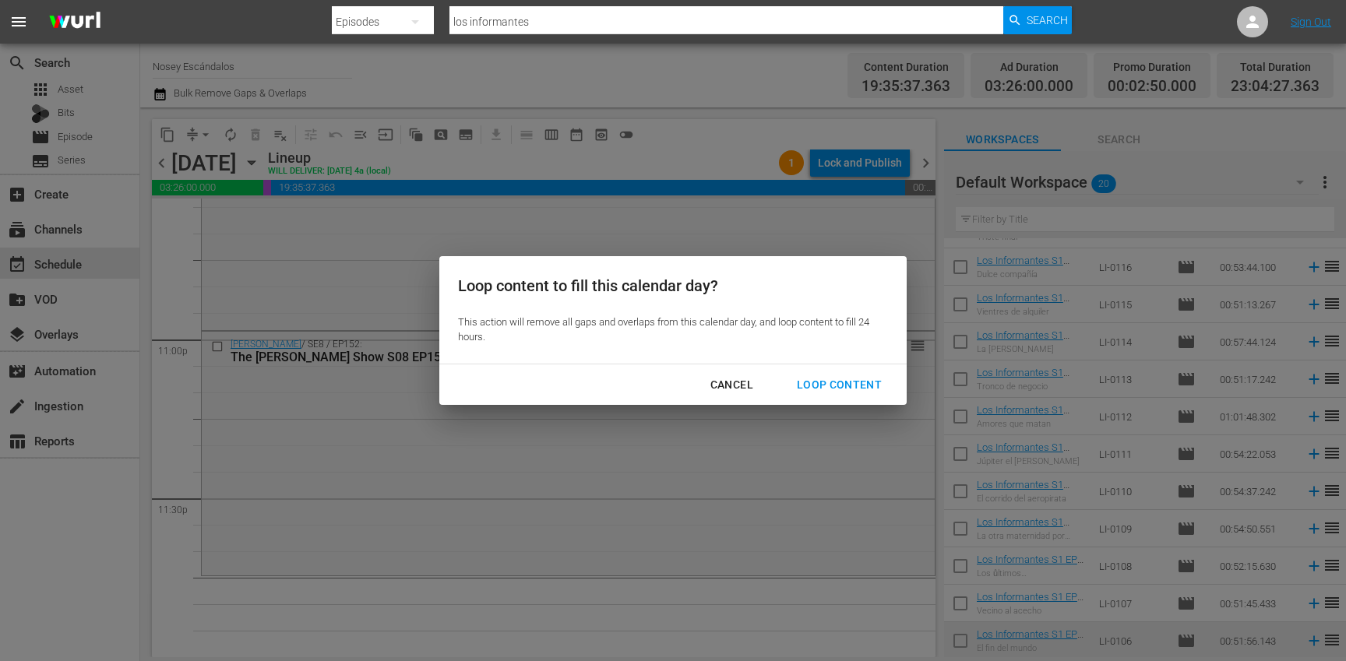
click at [831, 380] on div "Loop Content" at bounding box center [839, 384] width 110 height 19
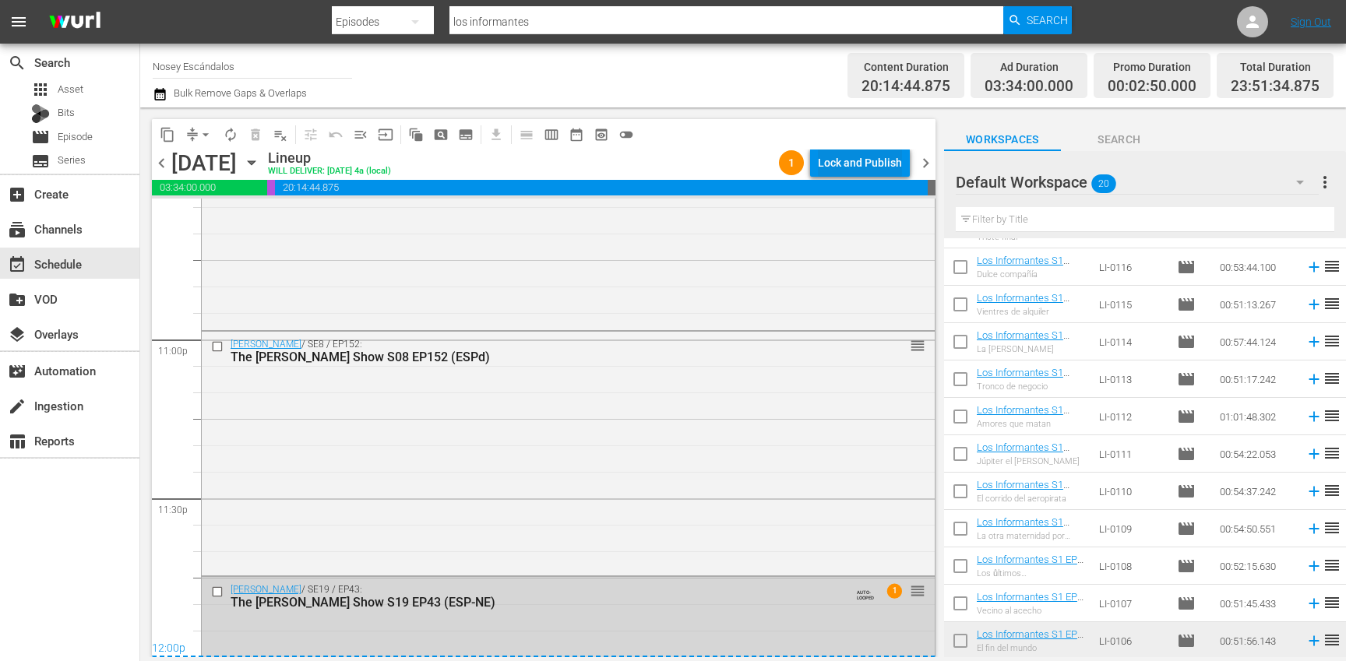
click at [844, 170] on div "Lock and Publish" at bounding box center [860, 163] width 84 height 28
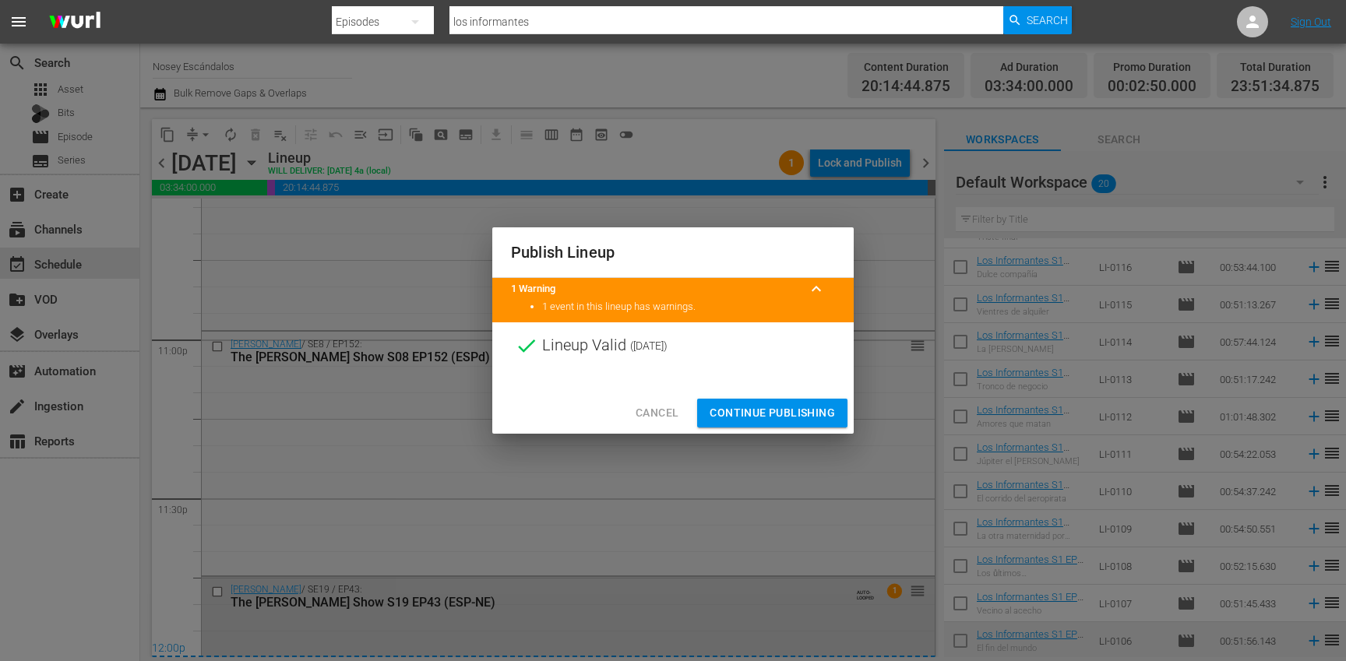
click at [803, 408] on span "Continue Publishing" at bounding box center [772, 413] width 125 height 19
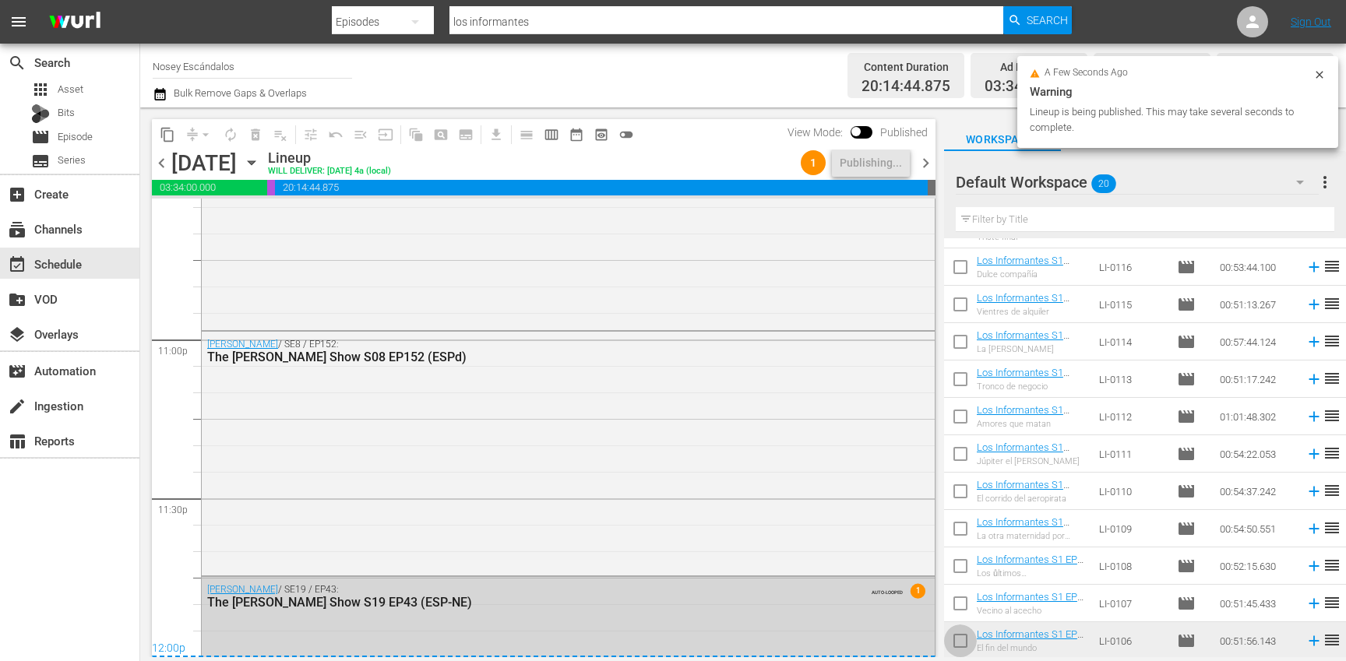
click at [959, 639] on input "checkbox" at bounding box center [960, 644] width 33 height 33
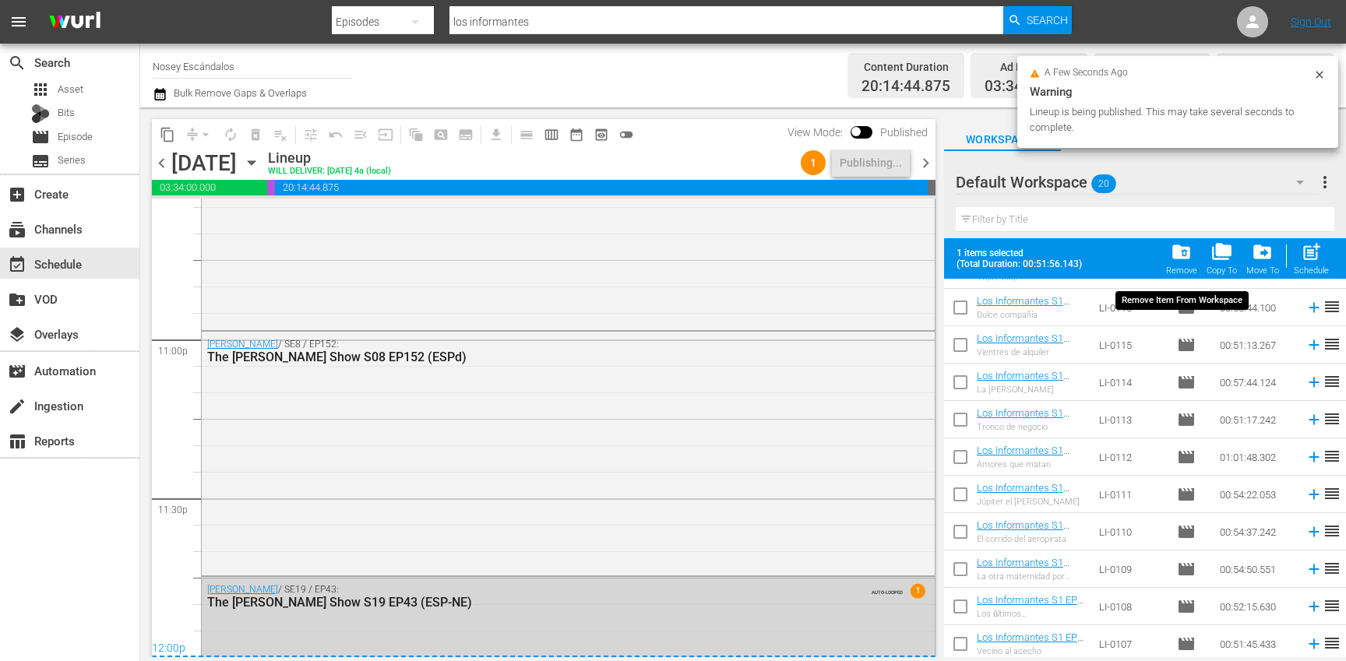
click at [1176, 259] on span "folder_delete" at bounding box center [1181, 251] width 21 height 21
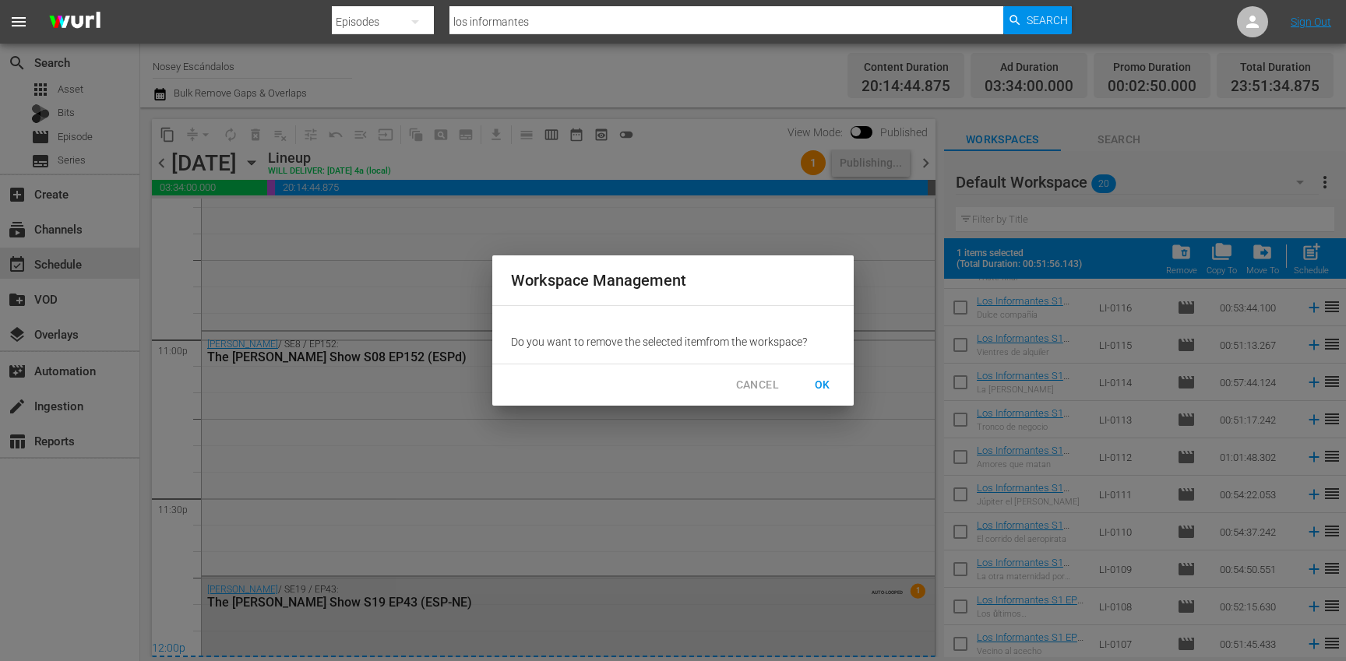
click at [823, 383] on span "OK" at bounding box center [822, 384] width 25 height 19
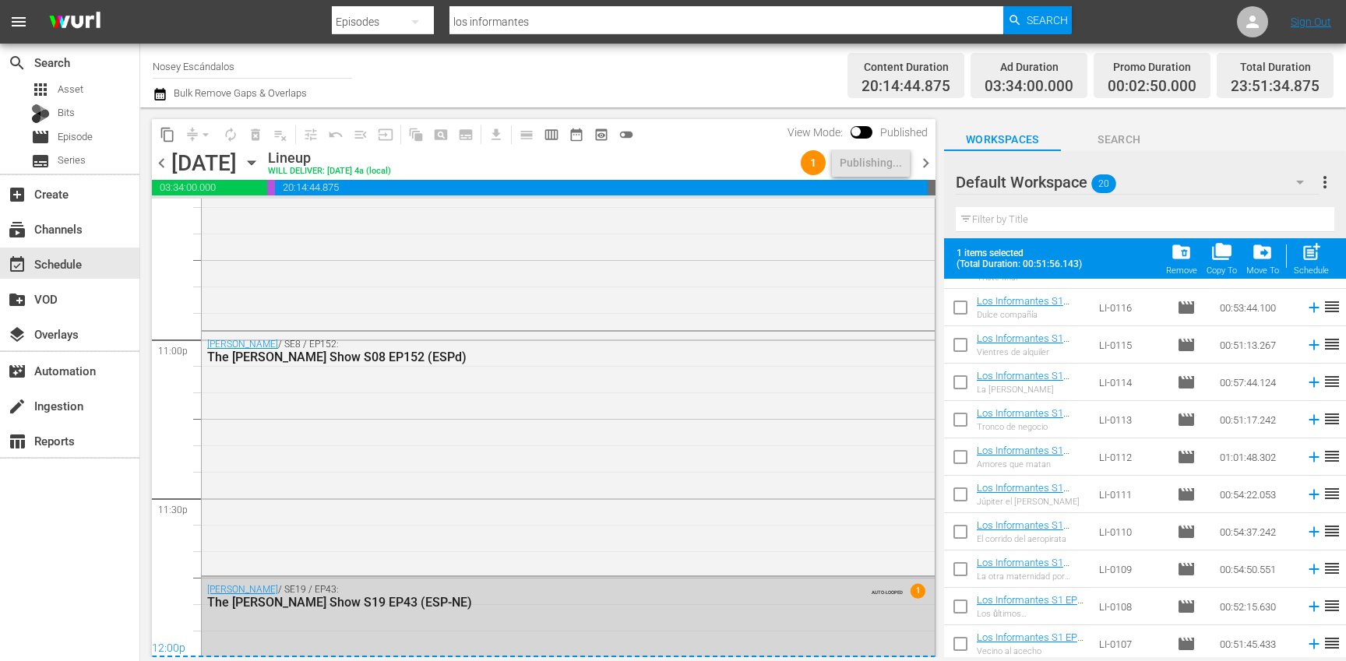
checkbox input "false"
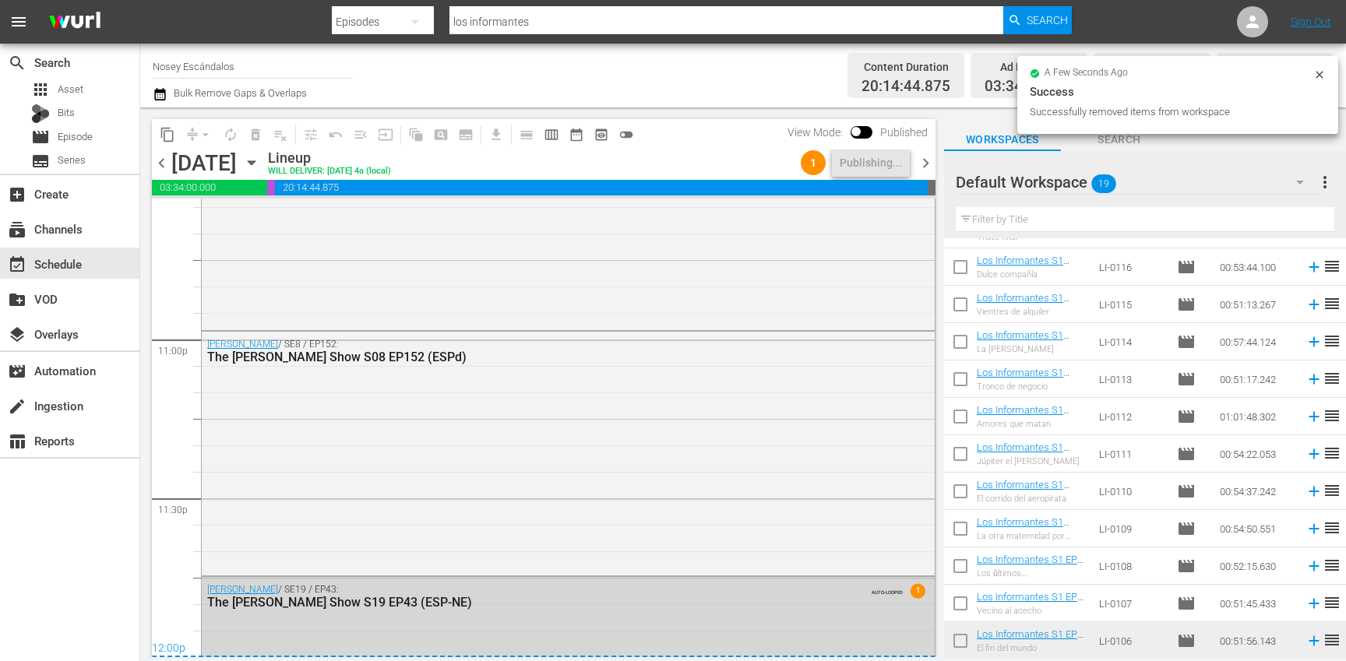
scroll to position [327, 0]
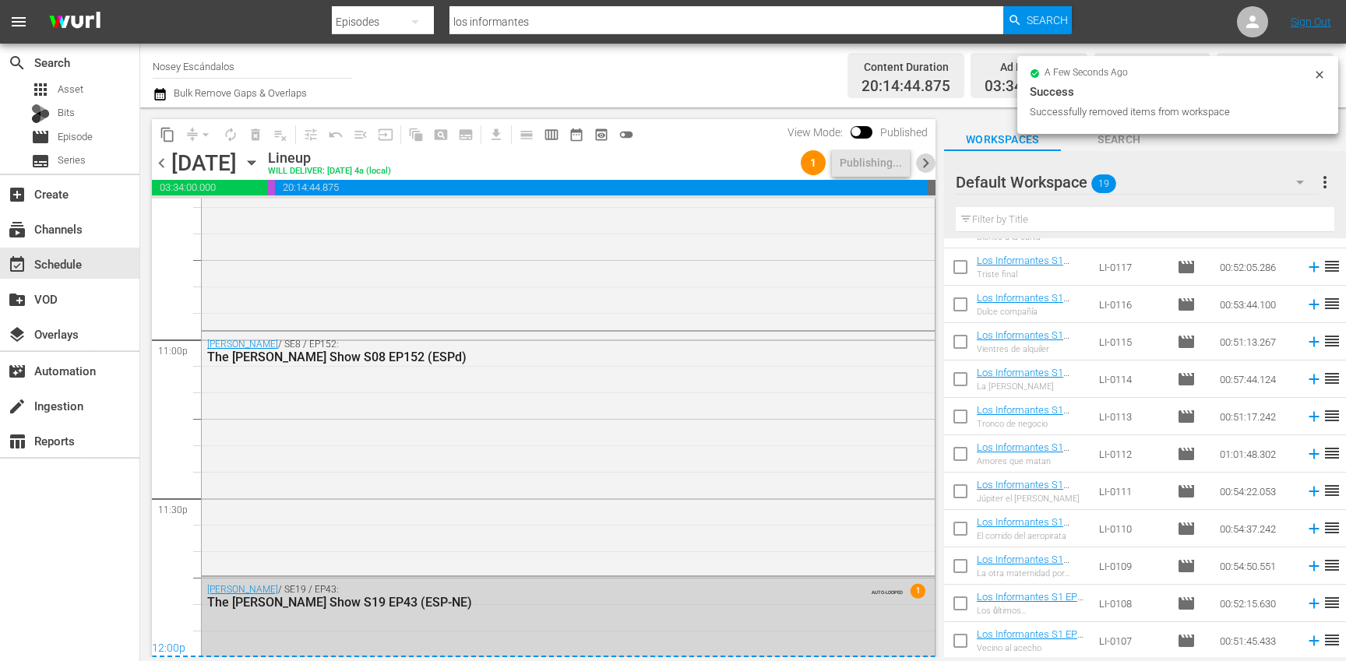
click at [928, 157] on span "chevron_right" at bounding box center [925, 162] width 19 height 19
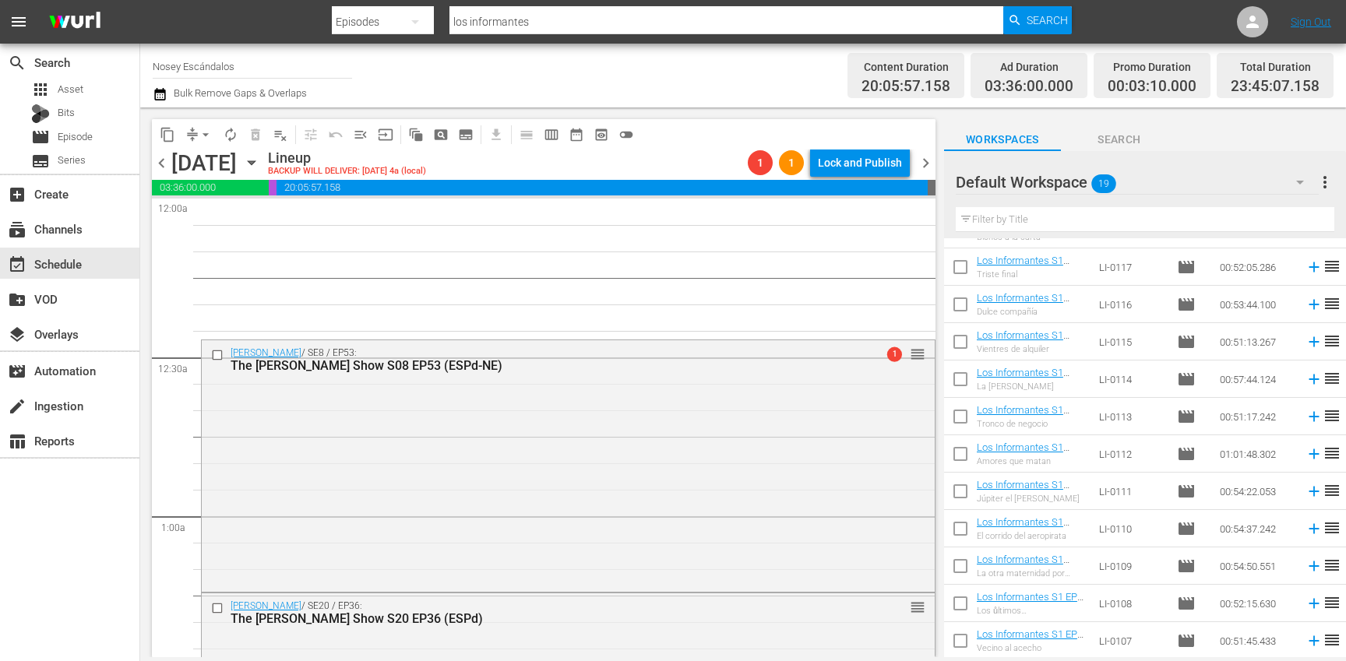
click at [163, 163] on span "chevron_left" at bounding box center [161, 162] width 19 height 19
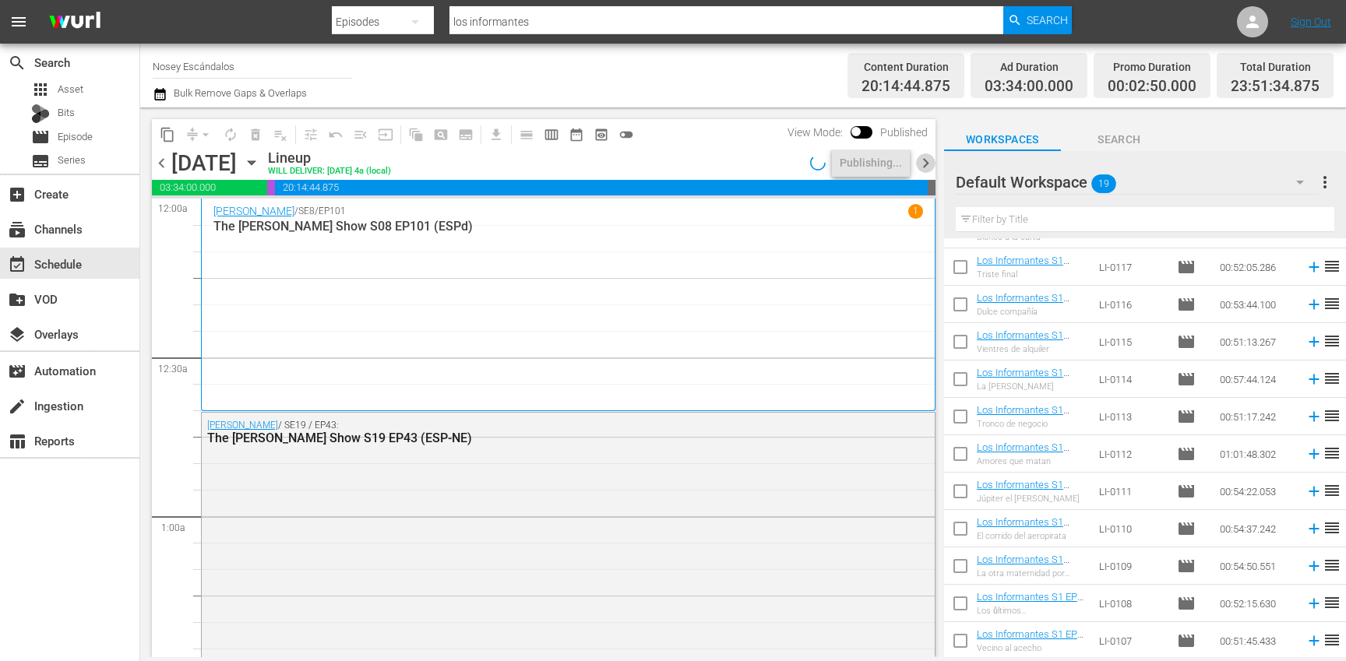
click at [927, 160] on span "chevron_right" at bounding box center [925, 162] width 19 height 19
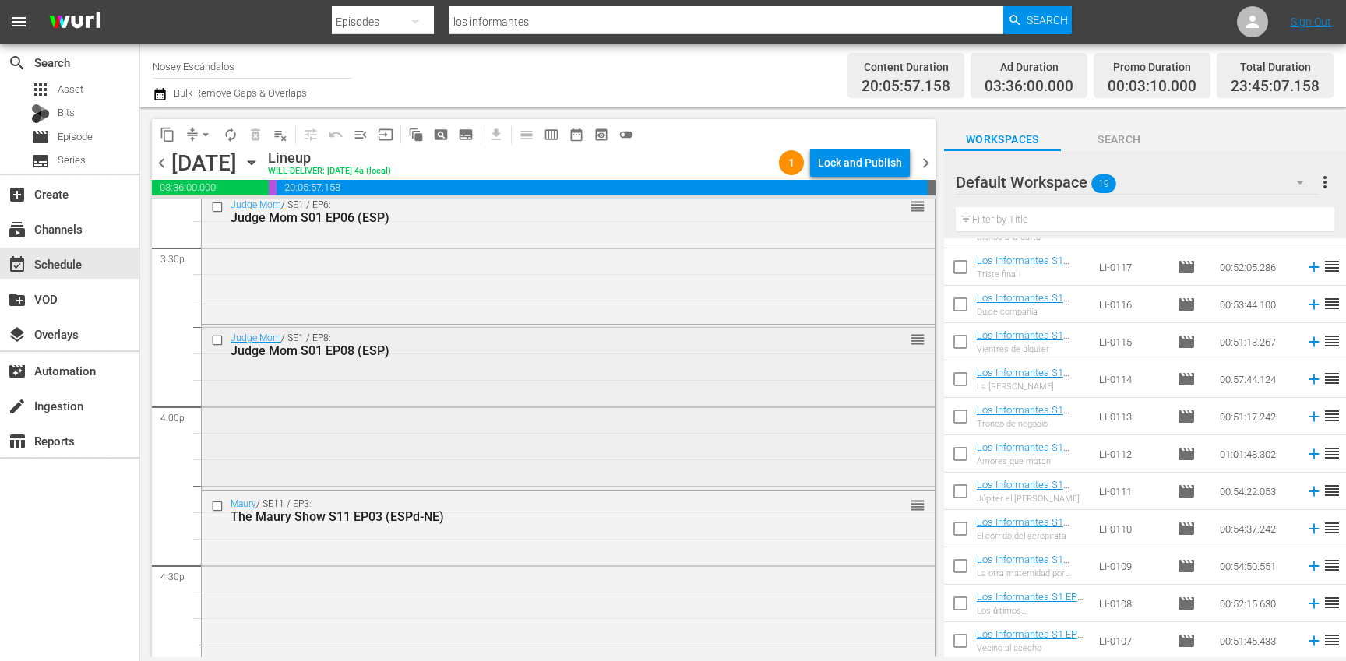
scroll to position [4785, 0]
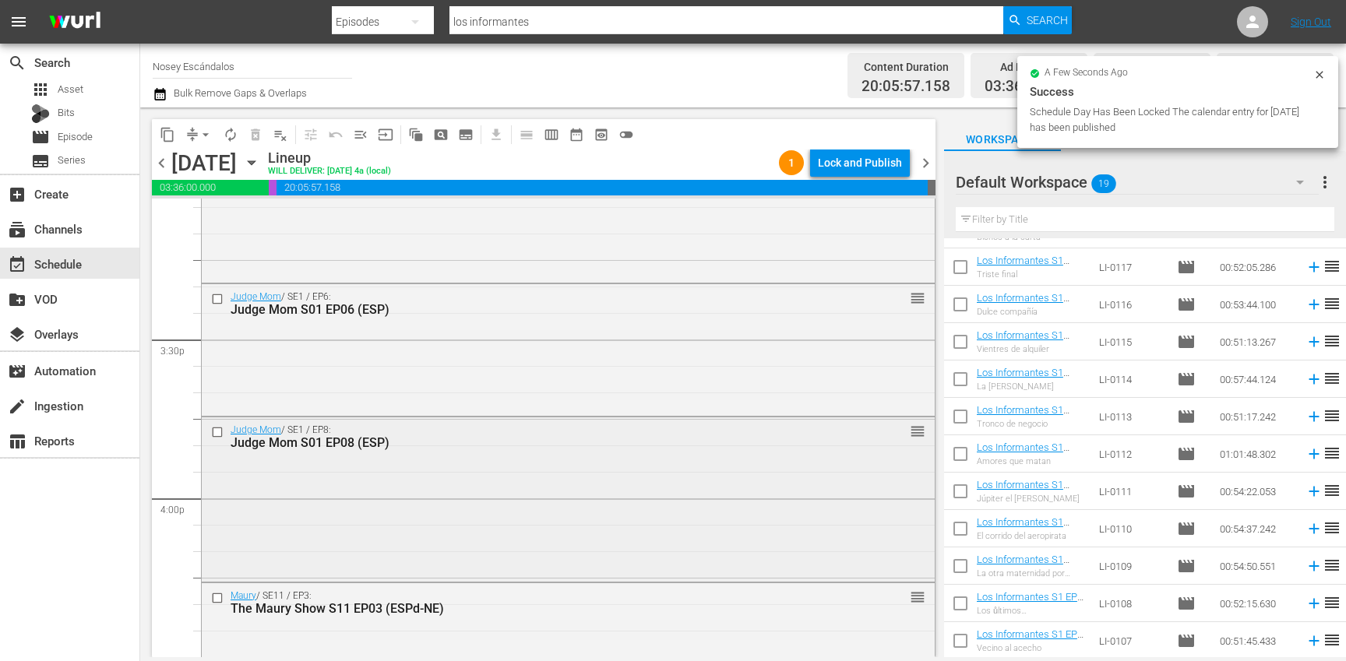
click at [216, 433] on input "checkbox" at bounding box center [219, 432] width 16 height 13
click at [219, 297] on input "checkbox" at bounding box center [219, 298] width 16 height 13
click at [254, 132] on span "delete_forever_outlined" at bounding box center [256, 135] width 16 height 16
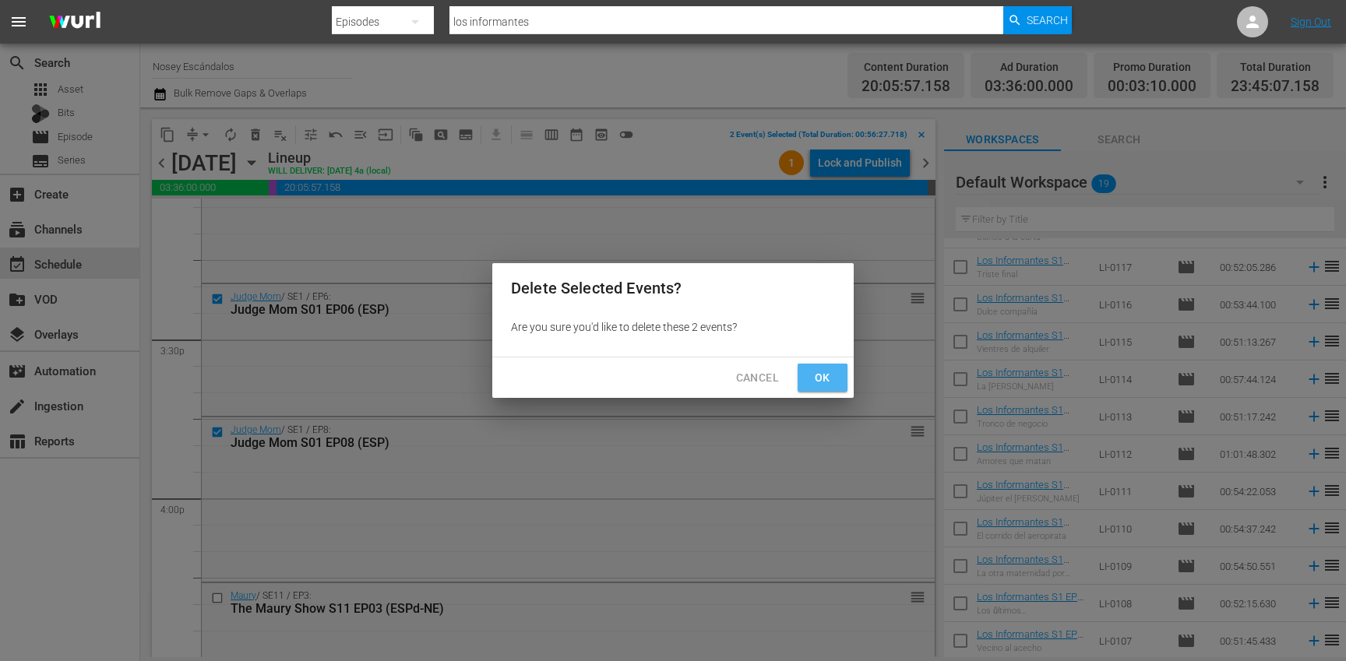
click at [819, 370] on span "Ok" at bounding box center [822, 377] width 25 height 19
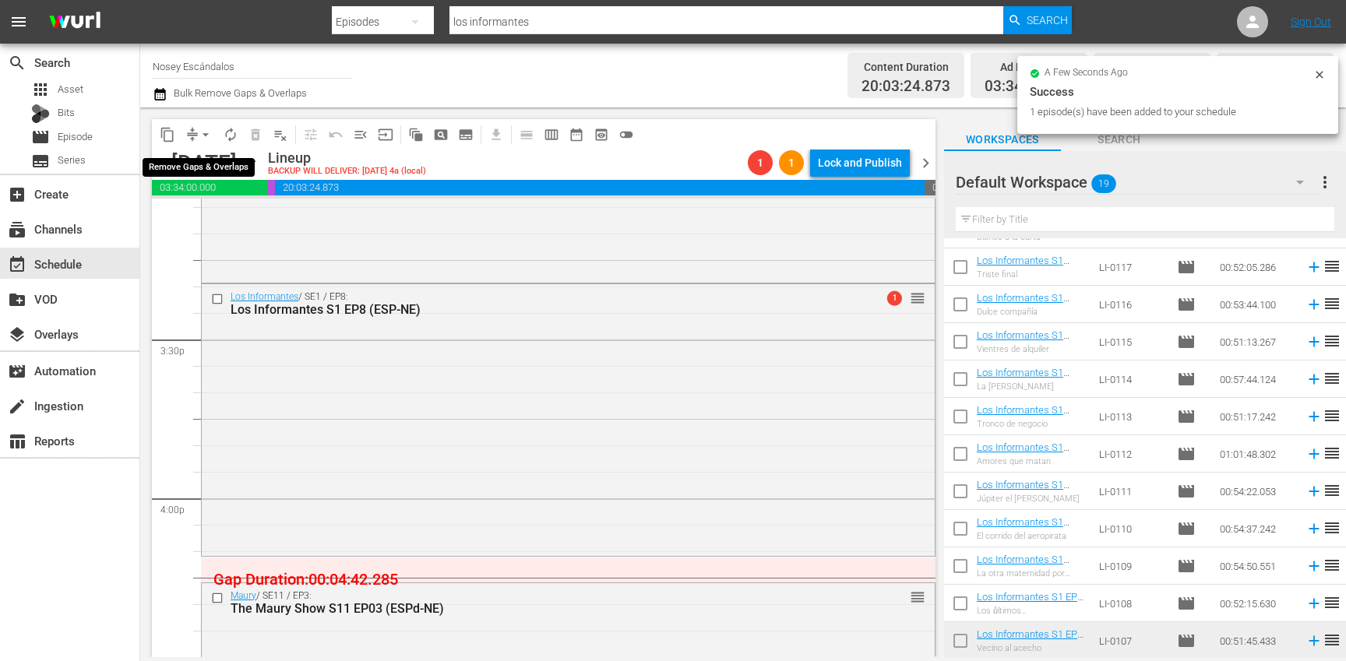
click at [205, 139] on span "arrow_drop_down" at bounding box center [206, 135] width 16 height 16
click at [239, 222] on li "Align to End of Previous Day" at bounding box center [207, 218] width 164 height 26
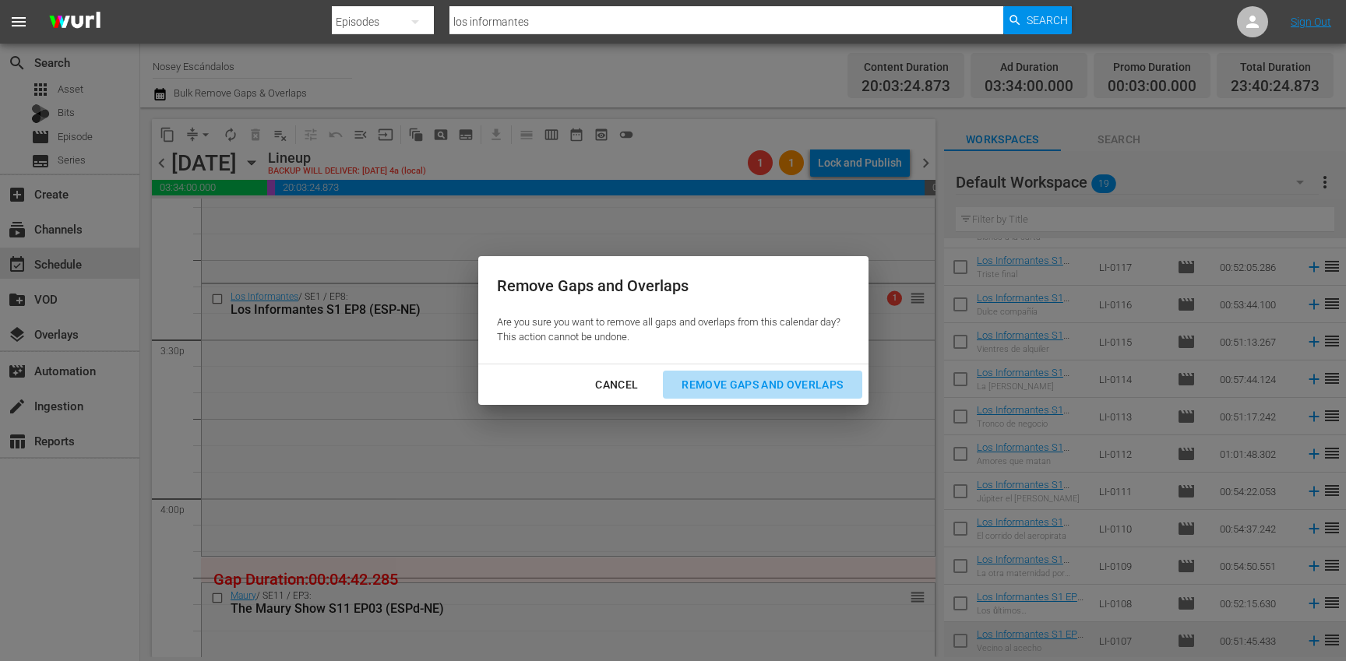
click at [741, 393] on div "Remove Gaps and Overlaps" at bounding box center [762, 384] width 186 height 19
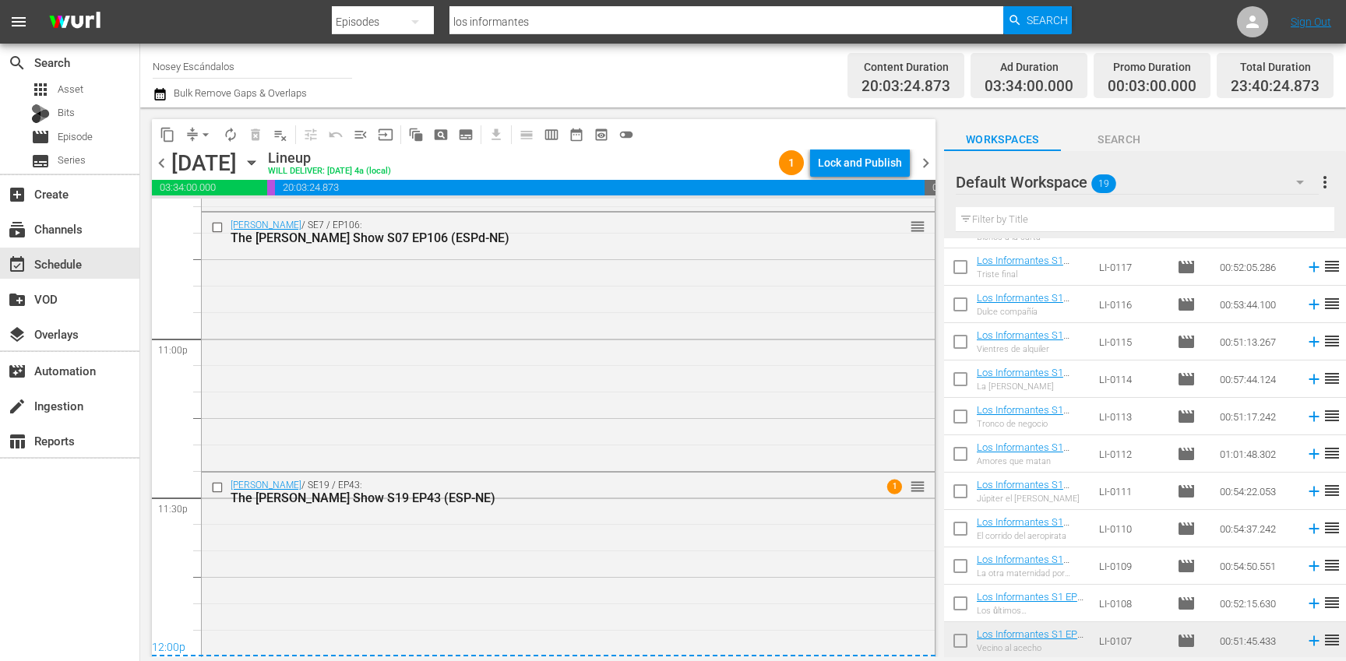
scroll to position [7234, 0]
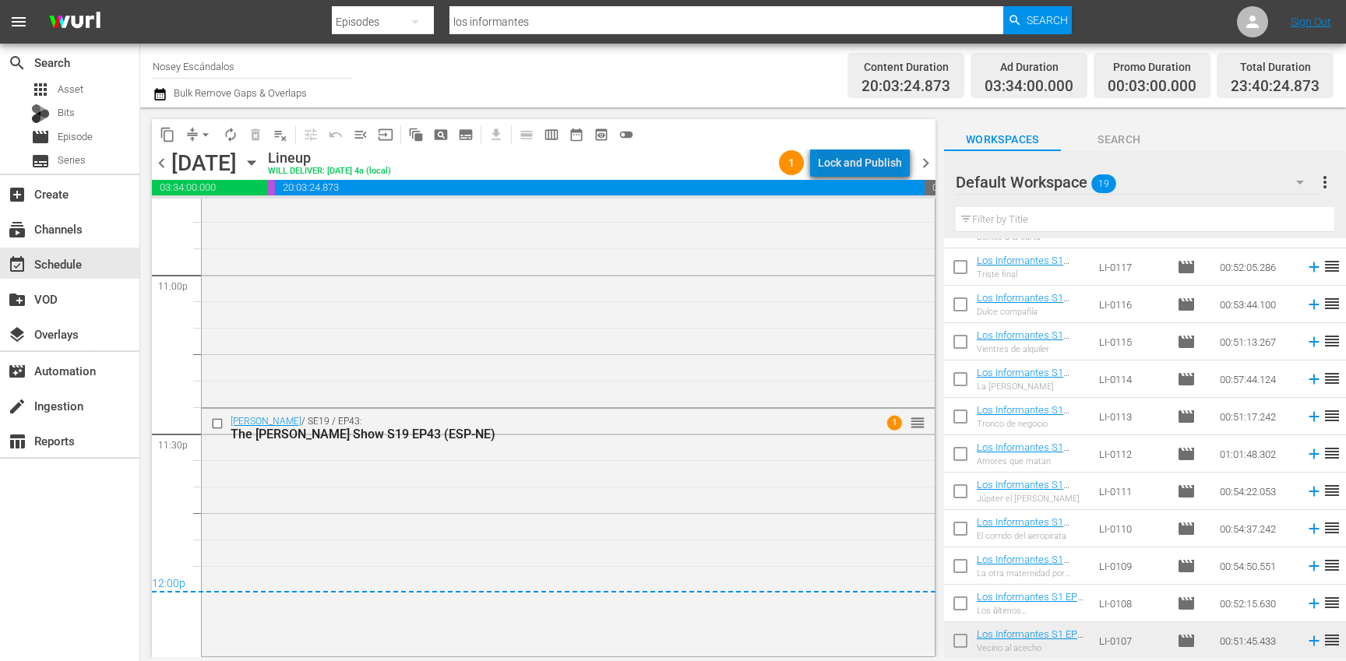
click at [874, 160] on div "Lock and Publish" at bounding box center [860, 163] width 84 height 28
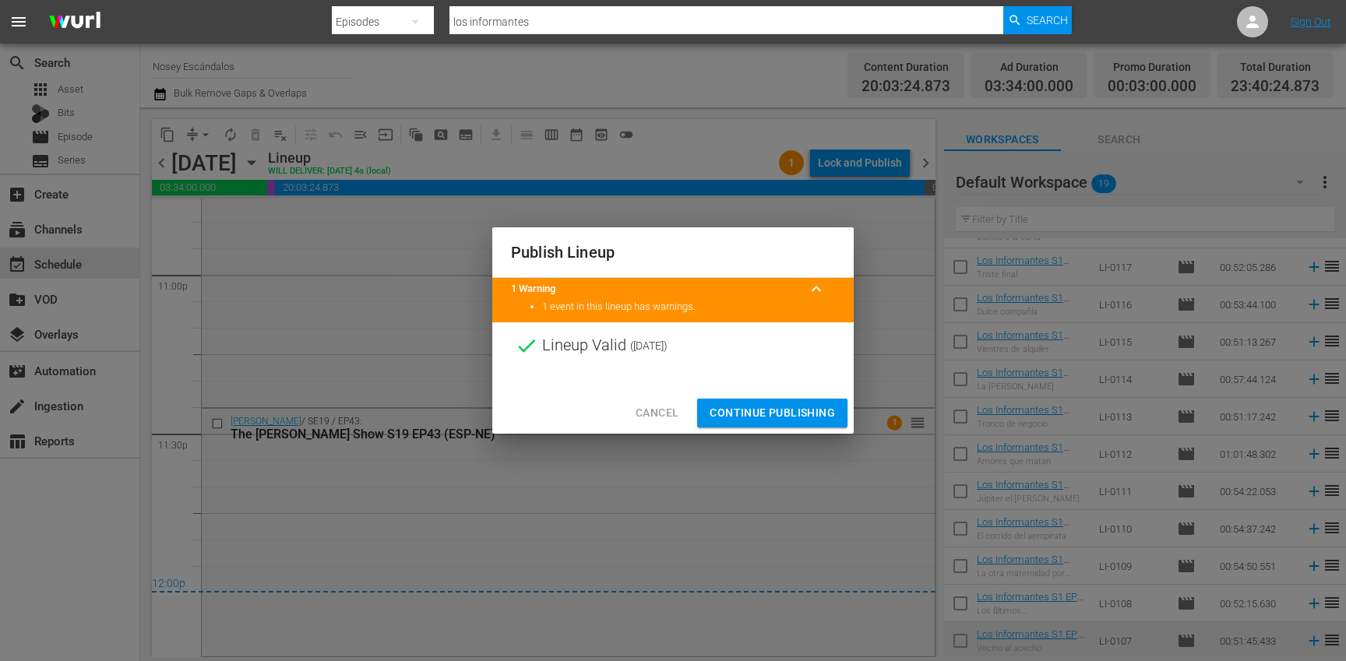
click at [760, 424] on button "Continue Publishing" at bounding box center [772, 413] width 150 height 29
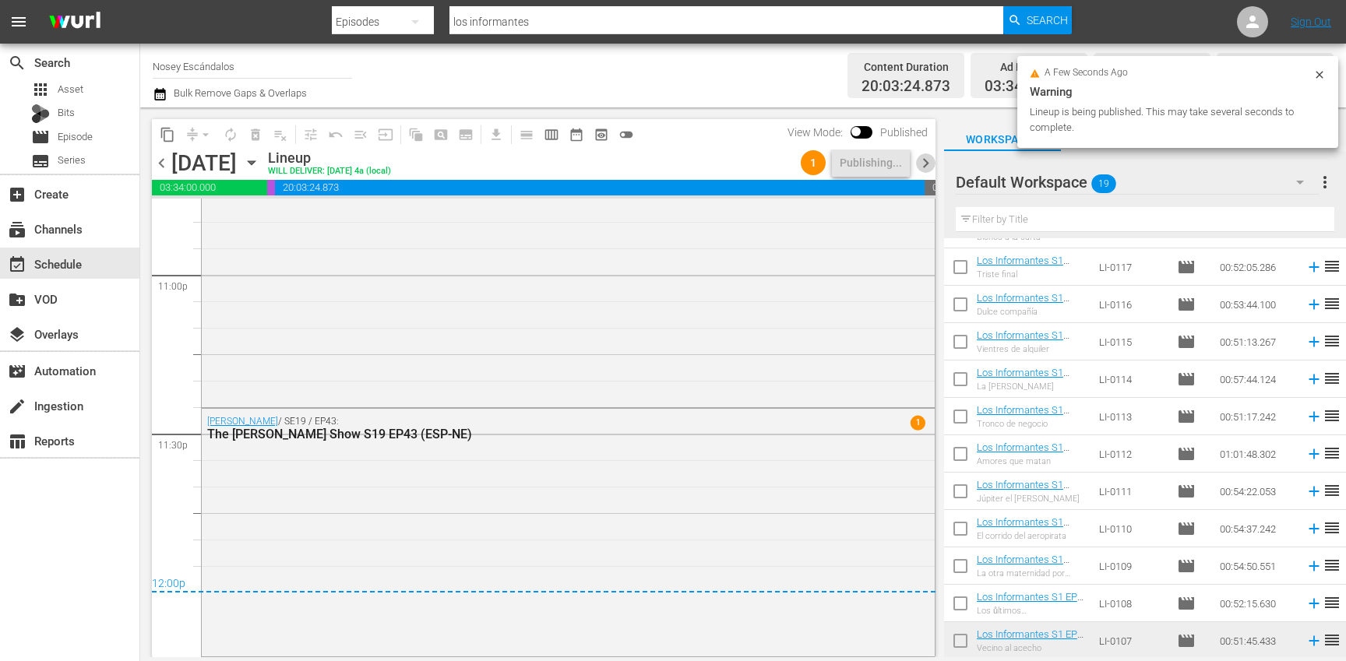
click at [923, 165] on span "chevron_right" at bounding box center [925, 162] width 19 height 19
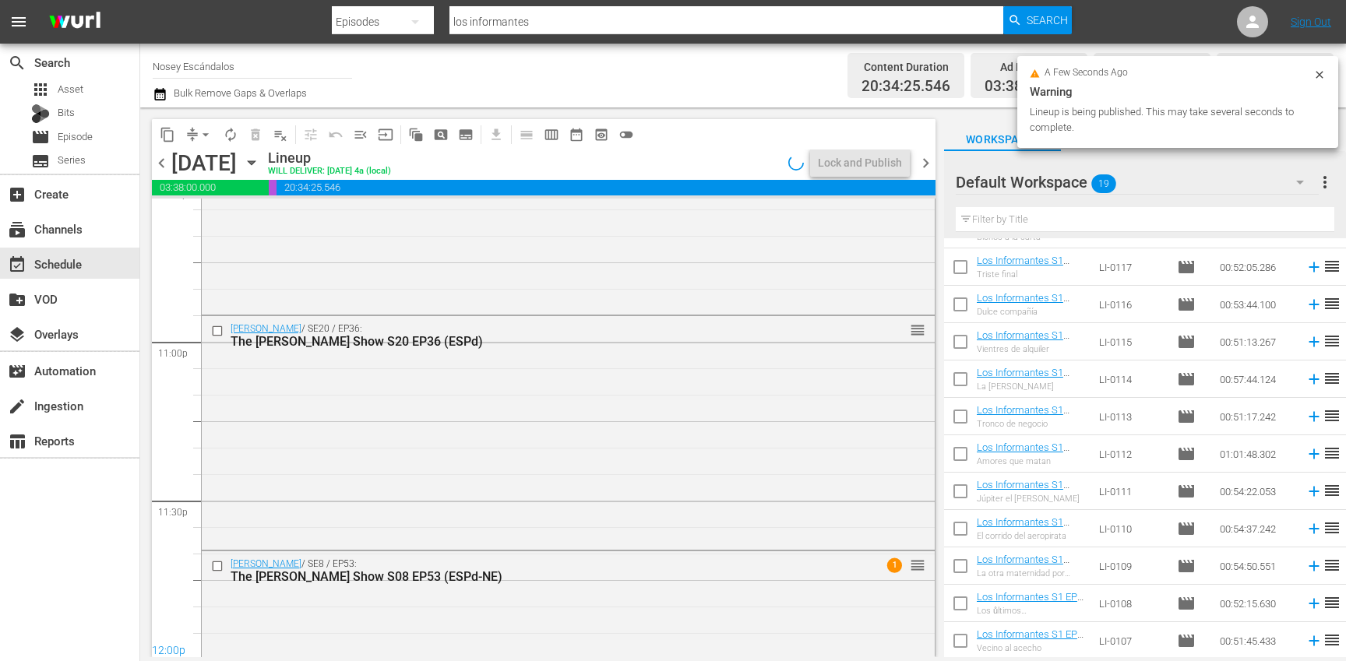
scroll to position [7234, 0]
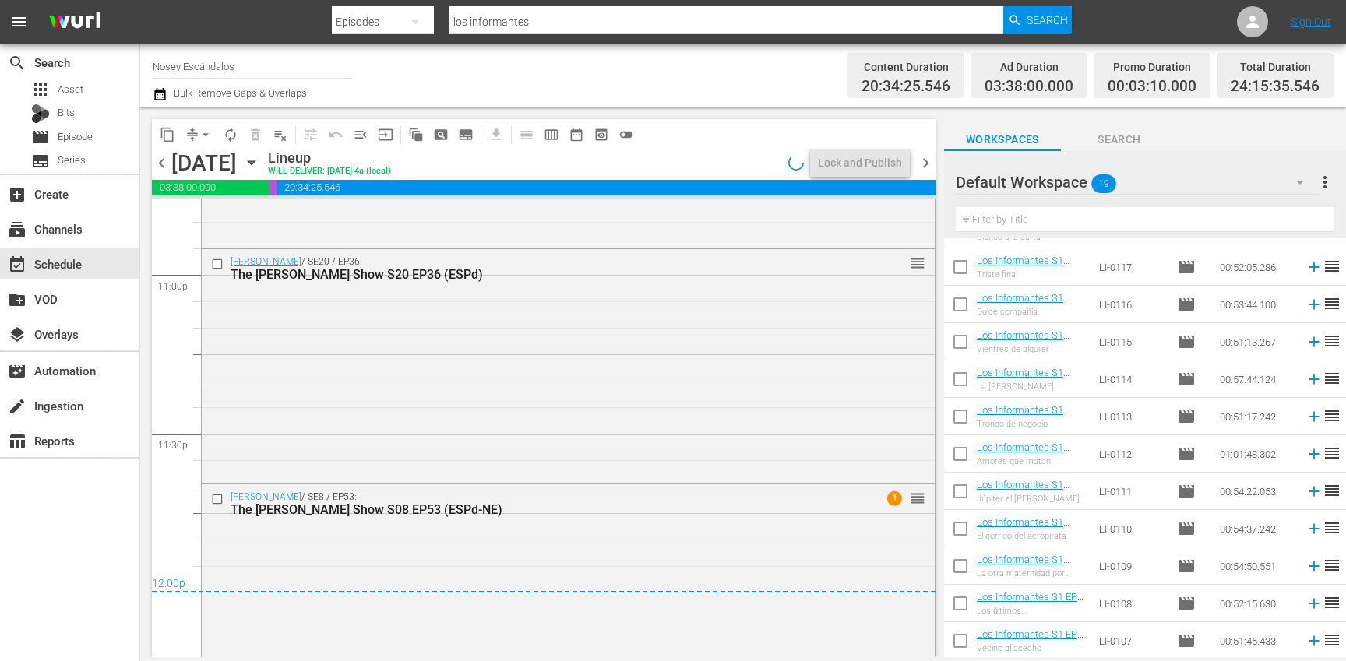
click at [960, 636] on input "checkbox" at bounding box center [960, 644] width 33 height 33
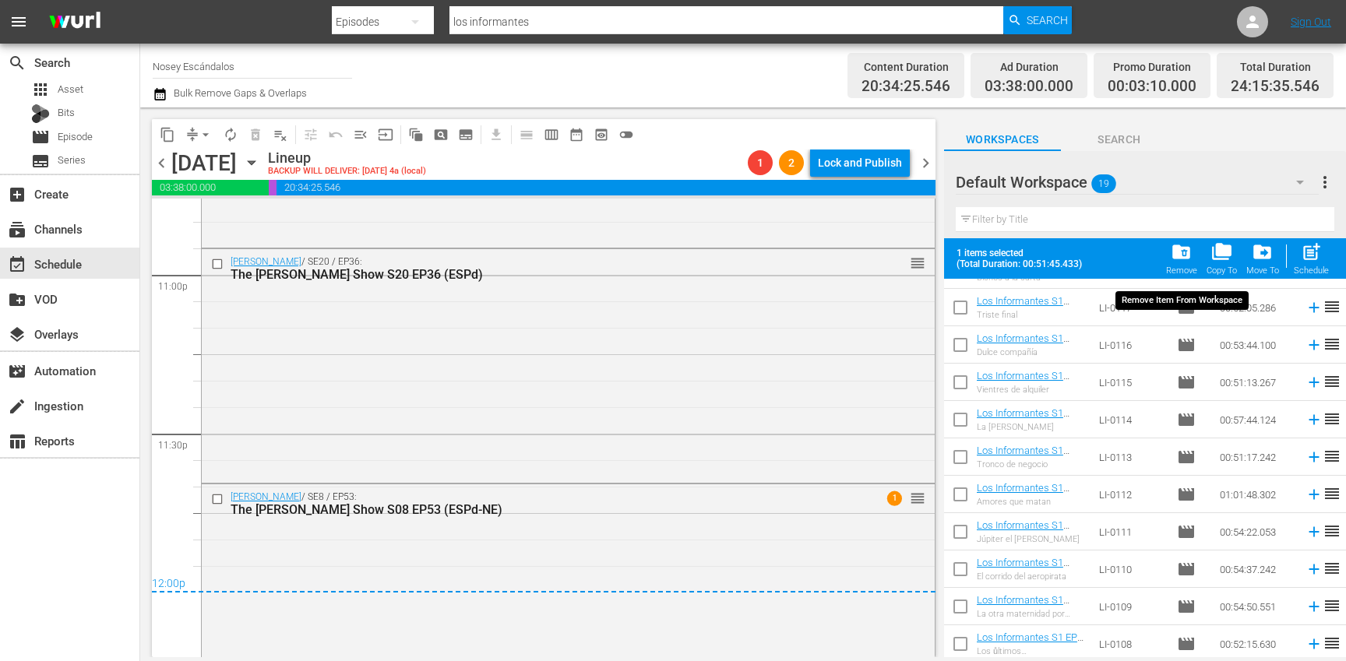
click at [1180, 252] on span "folder_delete" at bounding box center [1181, 251] width 21 height 21
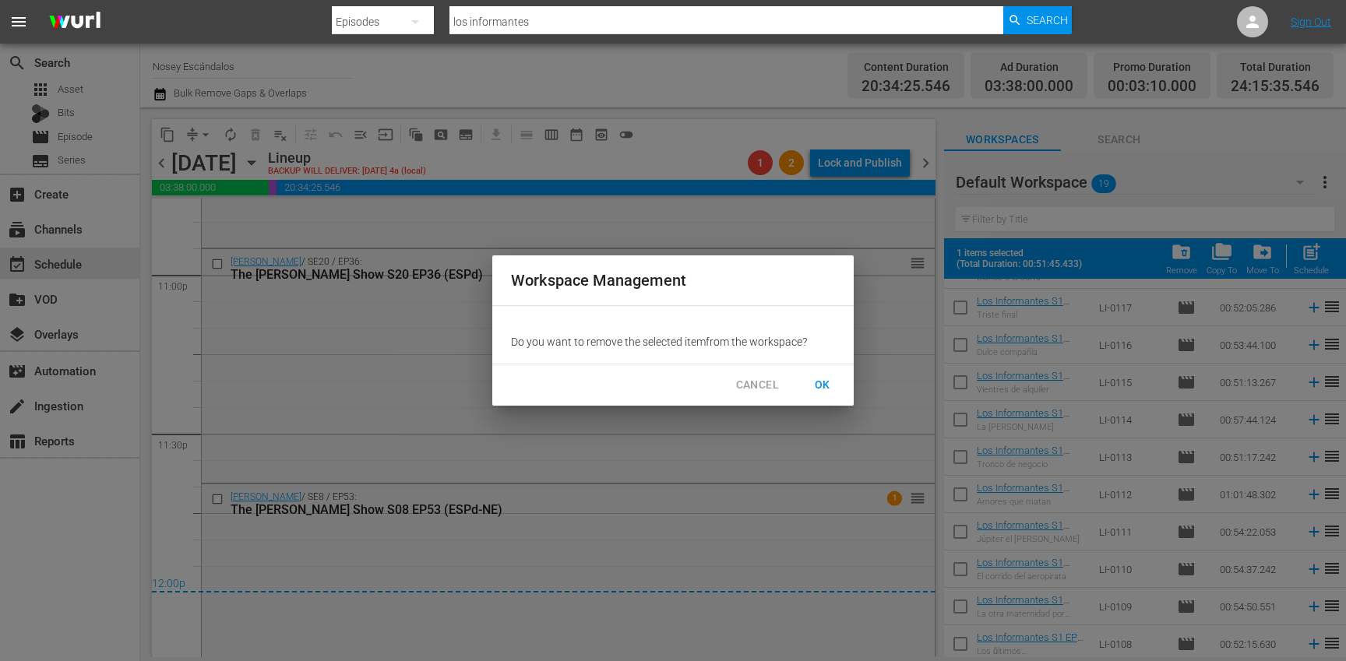
click at [822, 386] on span "OK" at bounding box center [822, 384] width 25 height 19
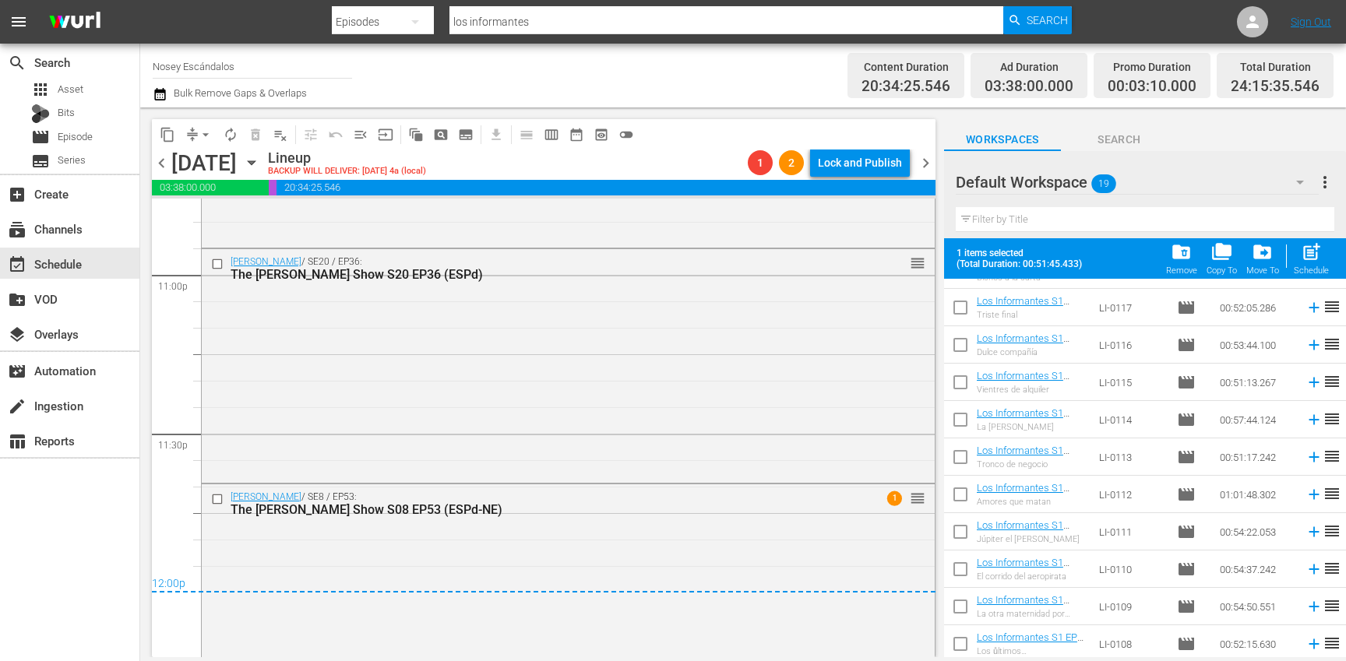
checkbox input "false"
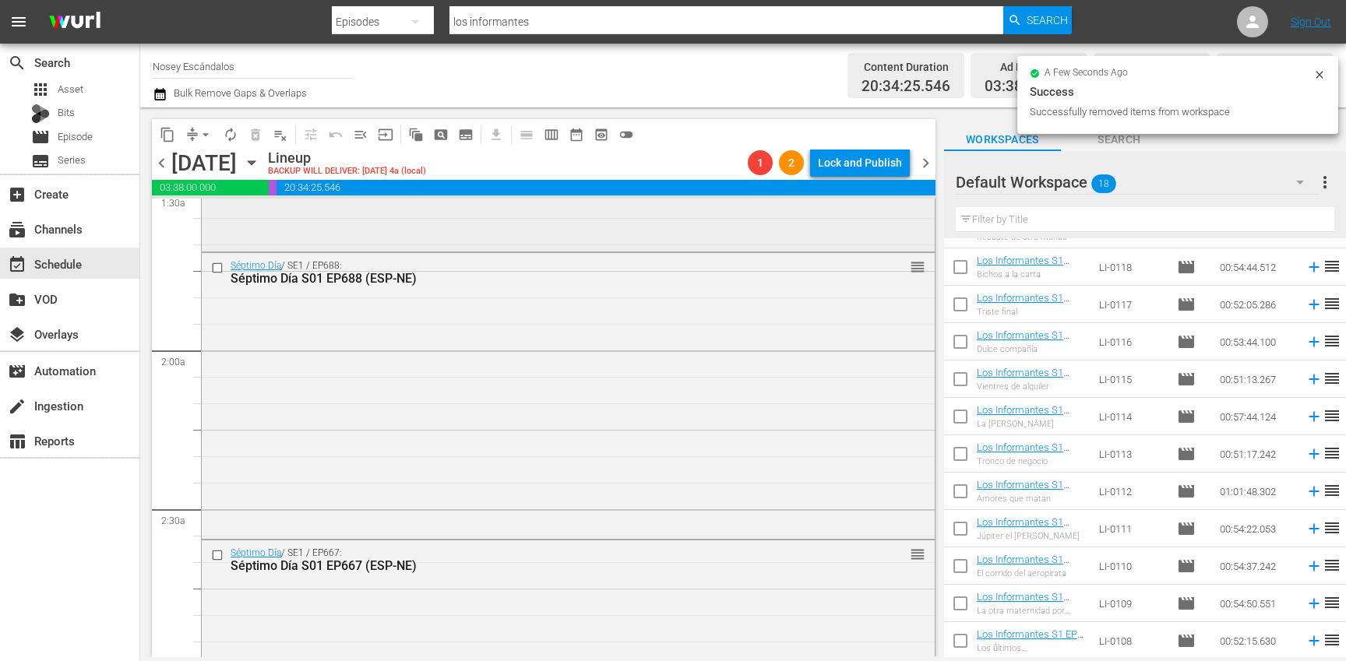
scroll to position [0, 0]
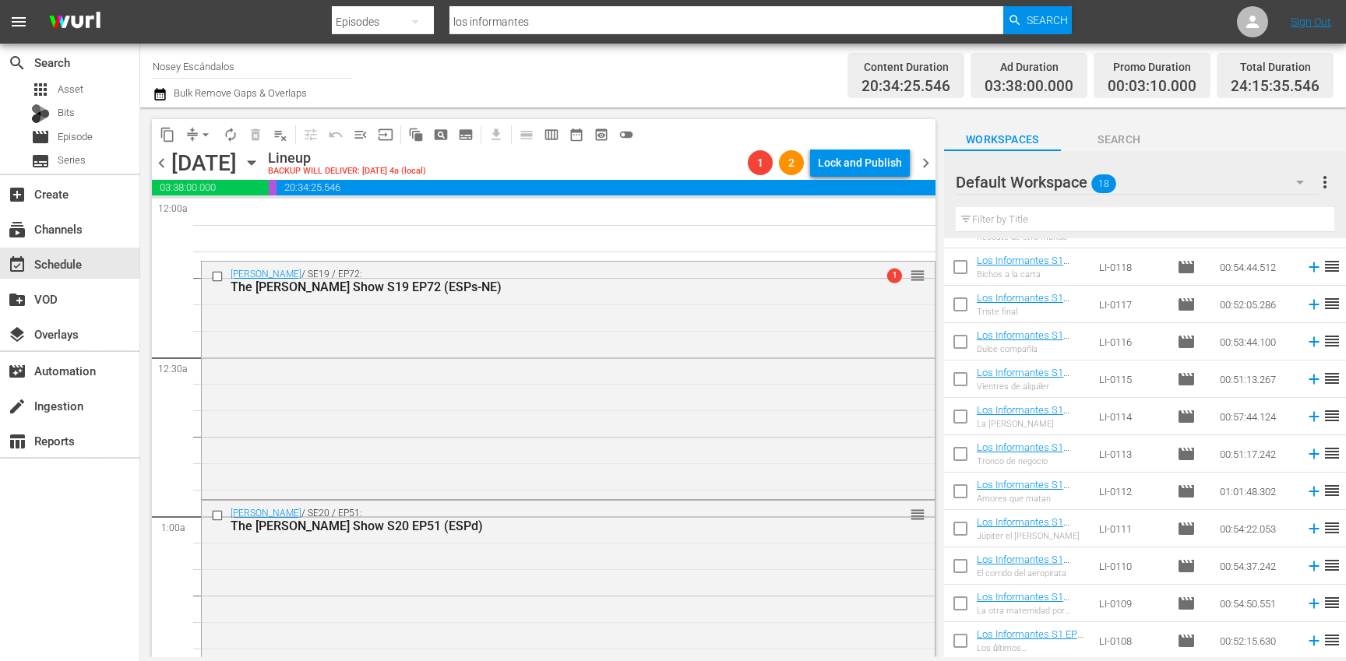
click at [166, 164] on span "chevron_left" at bounding box center [161, 162] width 19 height 19
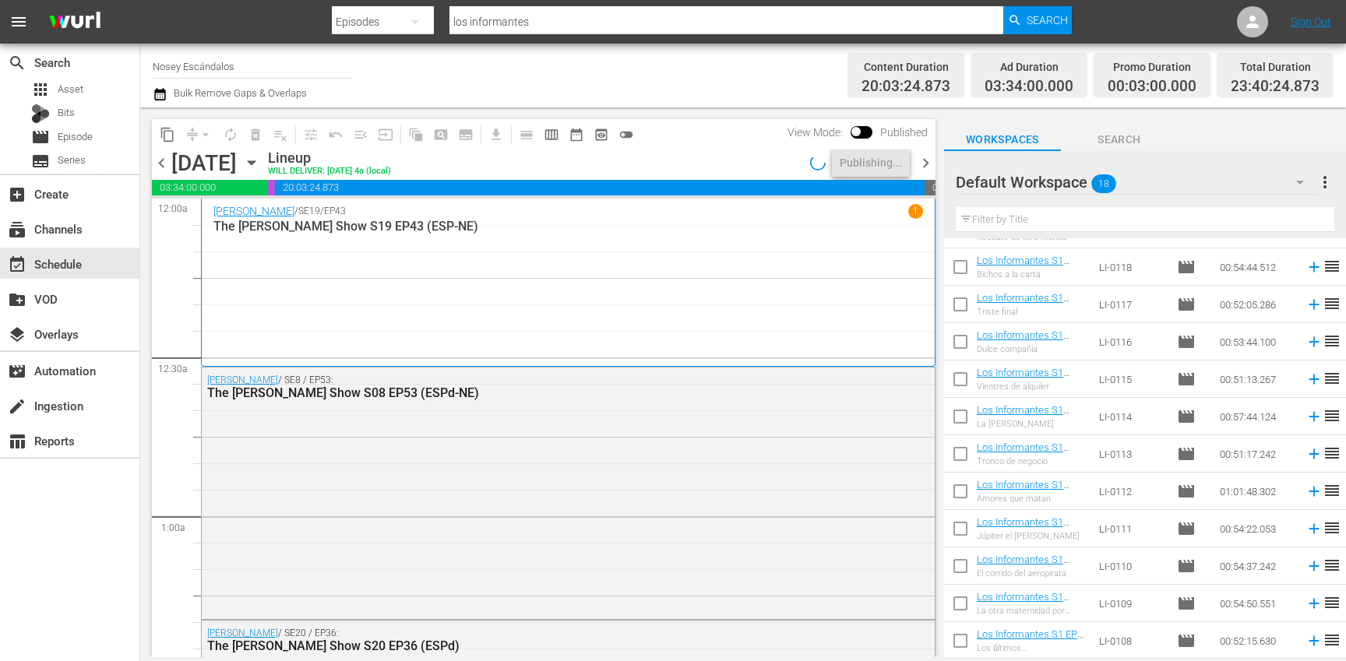
click at [922, 162] on span "chevron_right" at bounding box center [925, 162] width 19 height 19
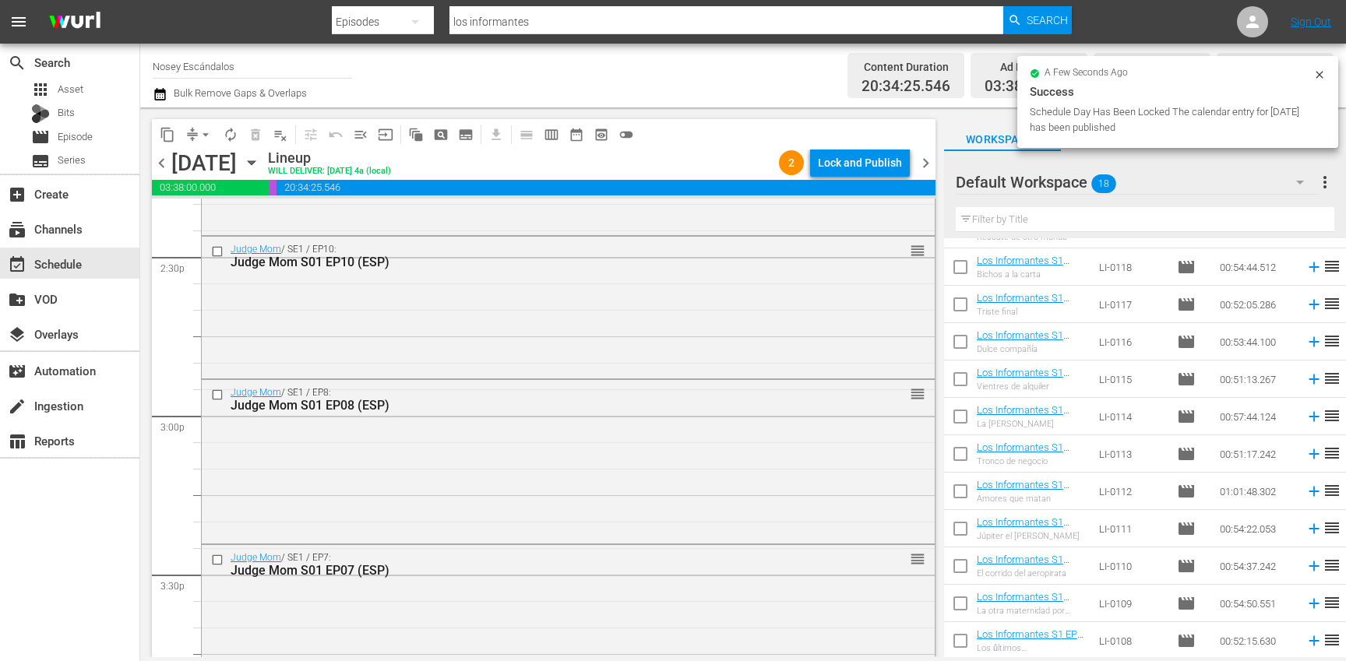
scroll to position [4553, 0]
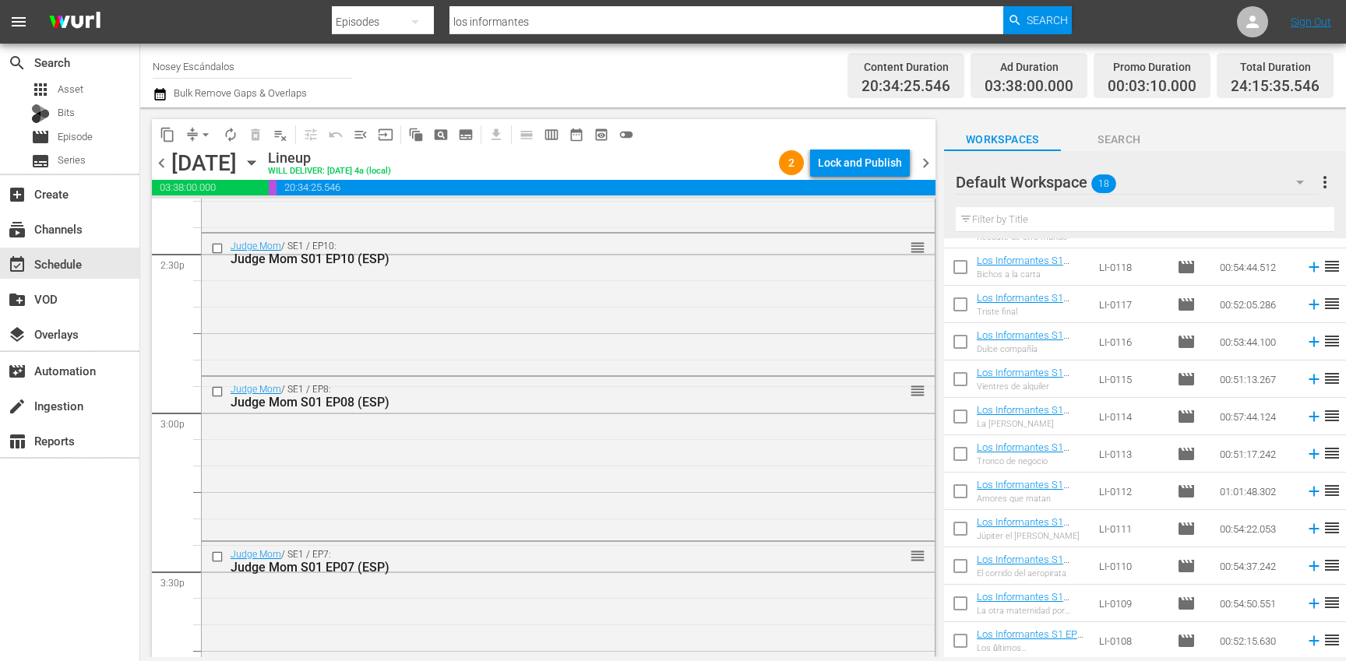
click at [217, 556] on input "checkbox" at bounding box center [219, 557] width 16 height 13
click at [218, 393] on input "checkbox" at bounding box center [219, 391] width 16 height 13
click at [252, 136] on span "delete_forever_outlined" at bounding box center [256, 135] width 16 height 16
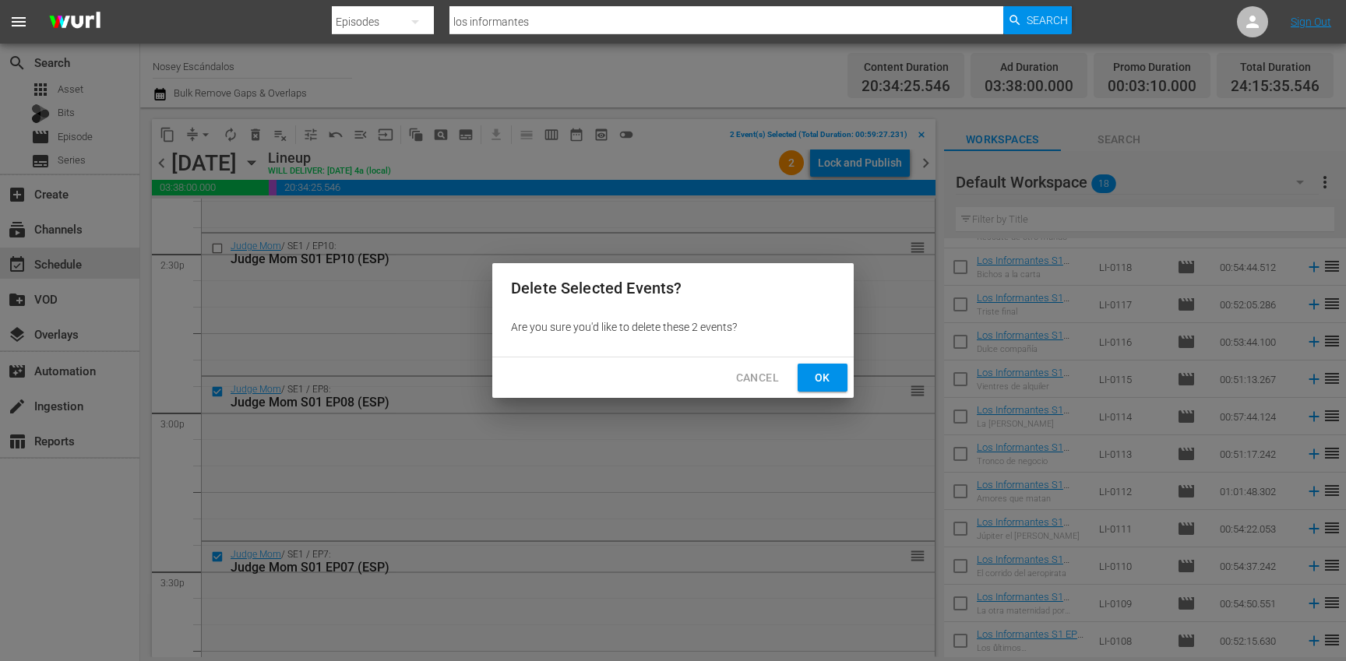
click at [817, 379] on span "Ok" at bounding box center [822, 377] width 25 height 19
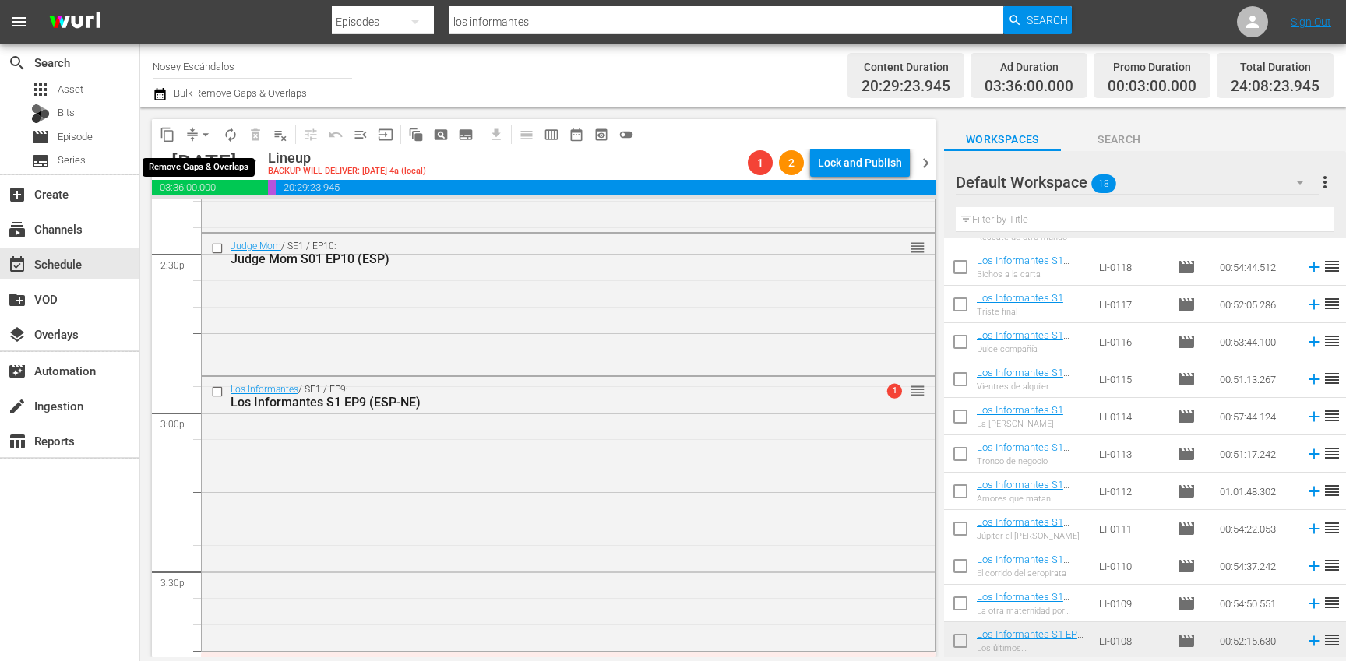
click at [199, 131] on span "arrow_drop_down" at bounding box center [206, 135] width 16 height 16
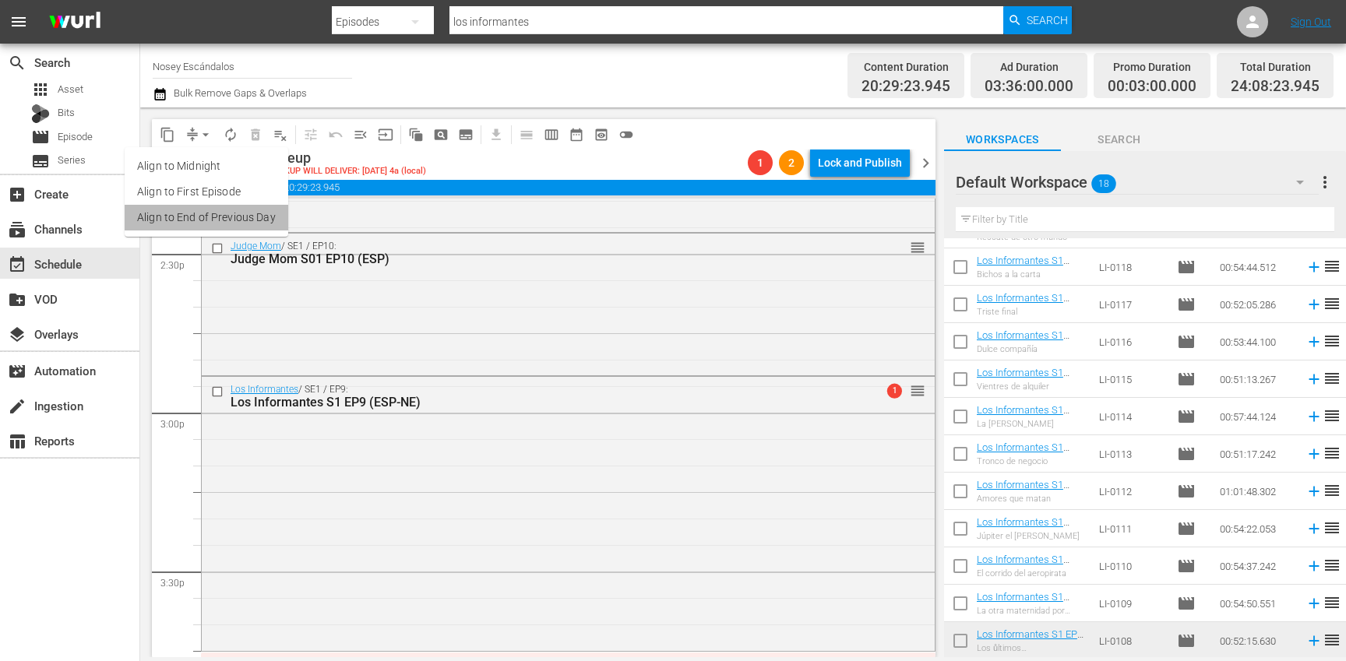
click at [243, 220] on li "Align to End of Previous Day" at bounding box center [207, 218] width 164 height 26
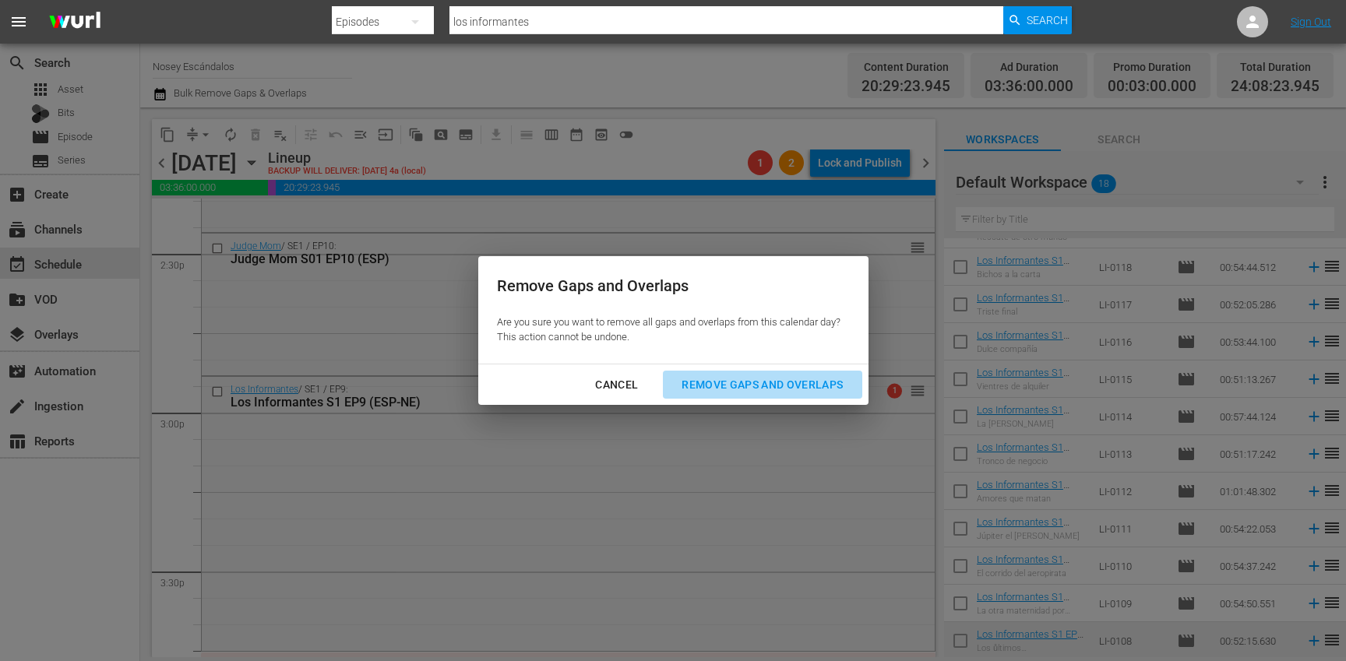
click at [766, 380] on div "Remove Gaps and Overlaps" at bounding box center [762, 384] width 186 height 19
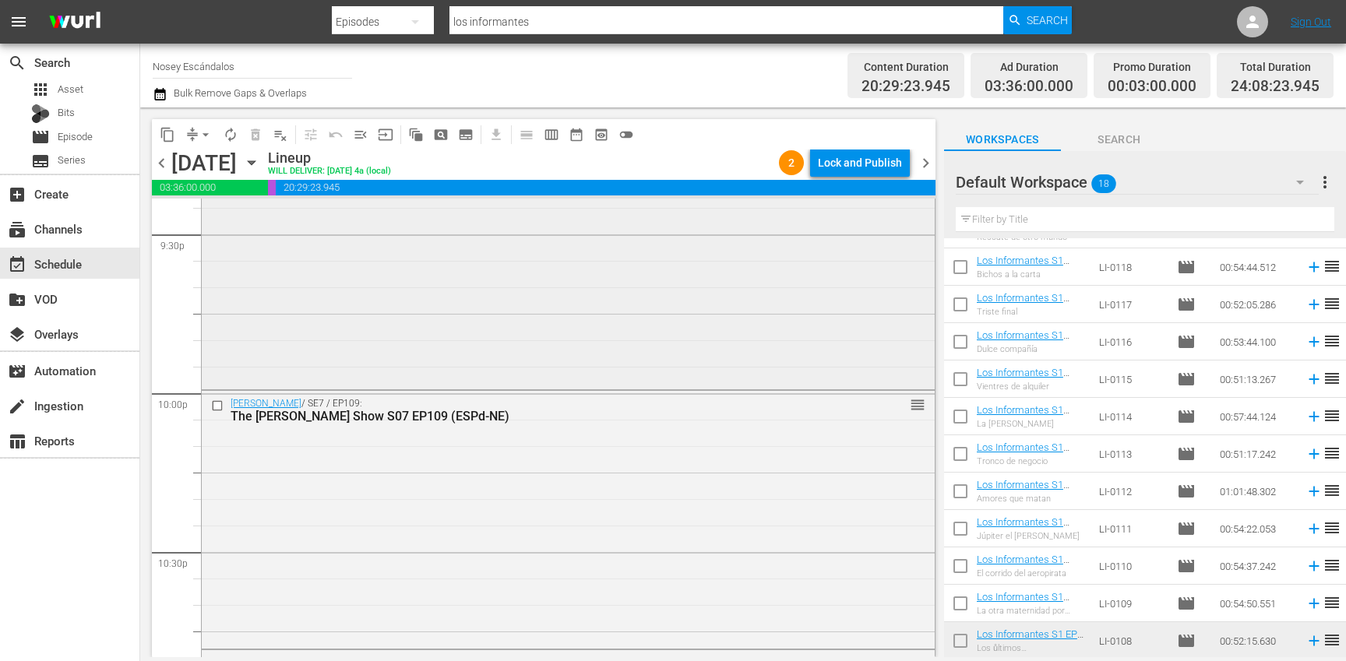
scroll to position [7278, 0]
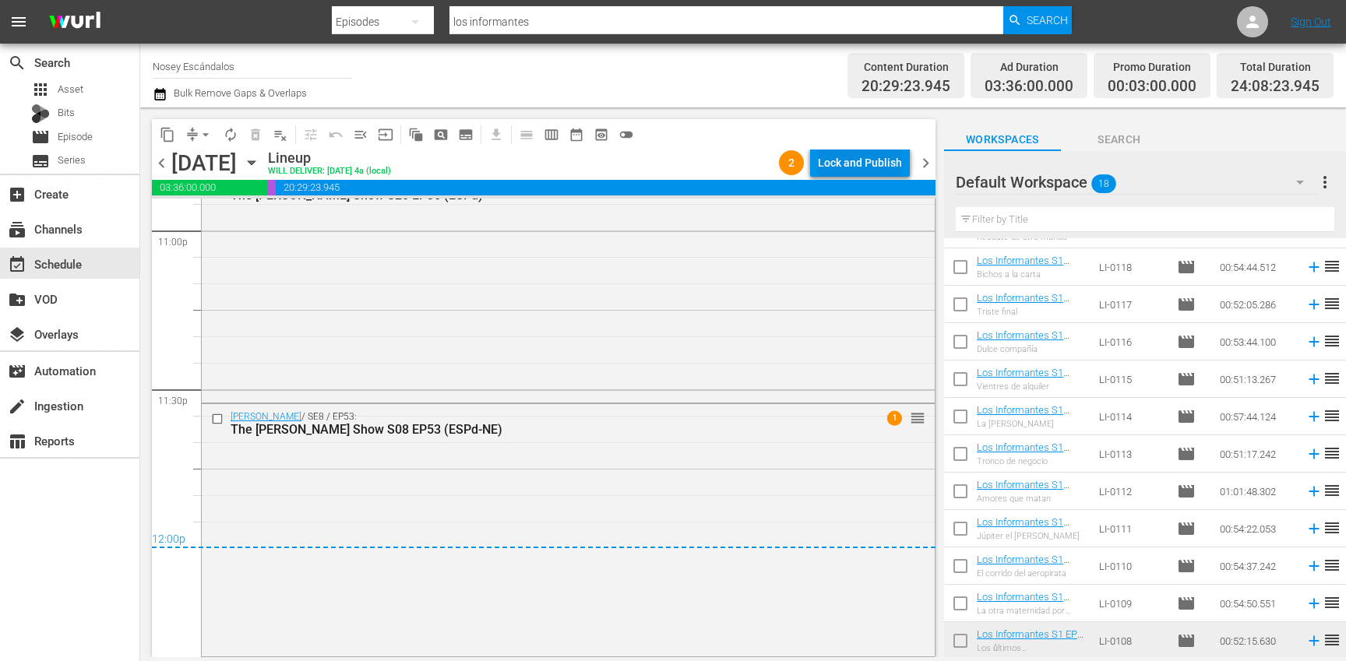
click at [877, 157] on div "Lock and Publish" at bounding box center [860, 163] width 84 height 28
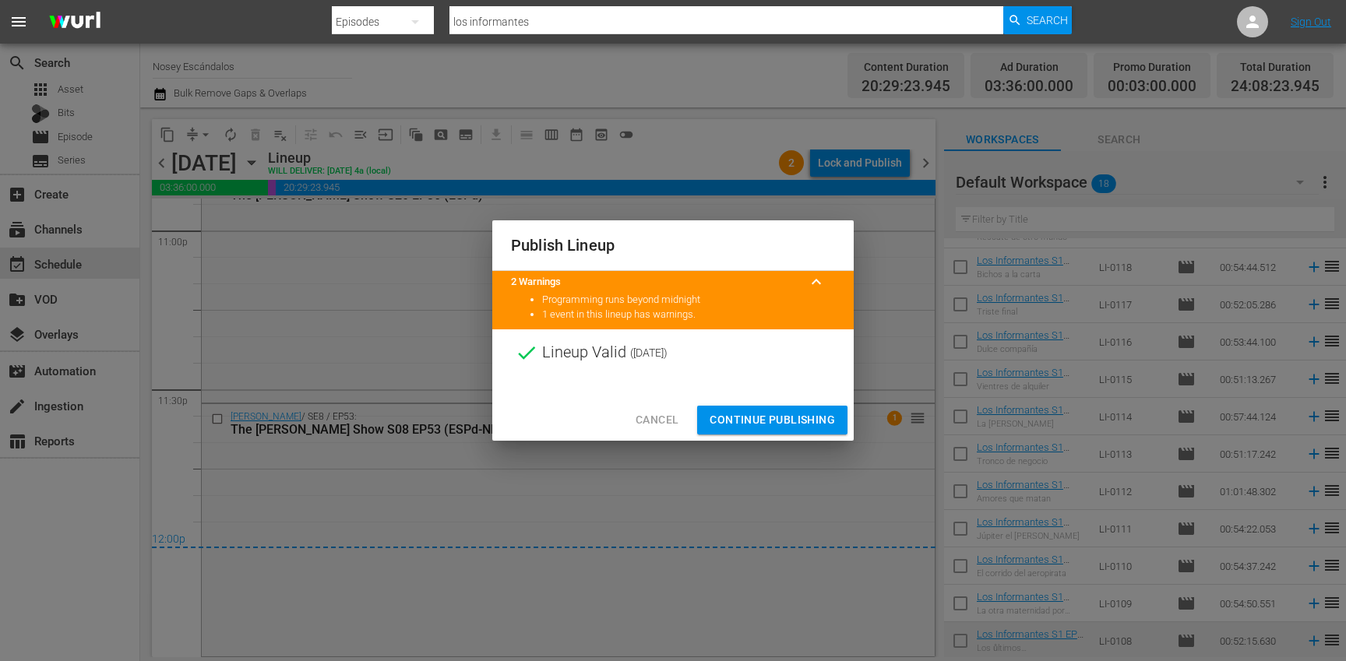
click at [793, 426] on span "Continue Publishing" at bounding box center [772, 420] width 125 height 19
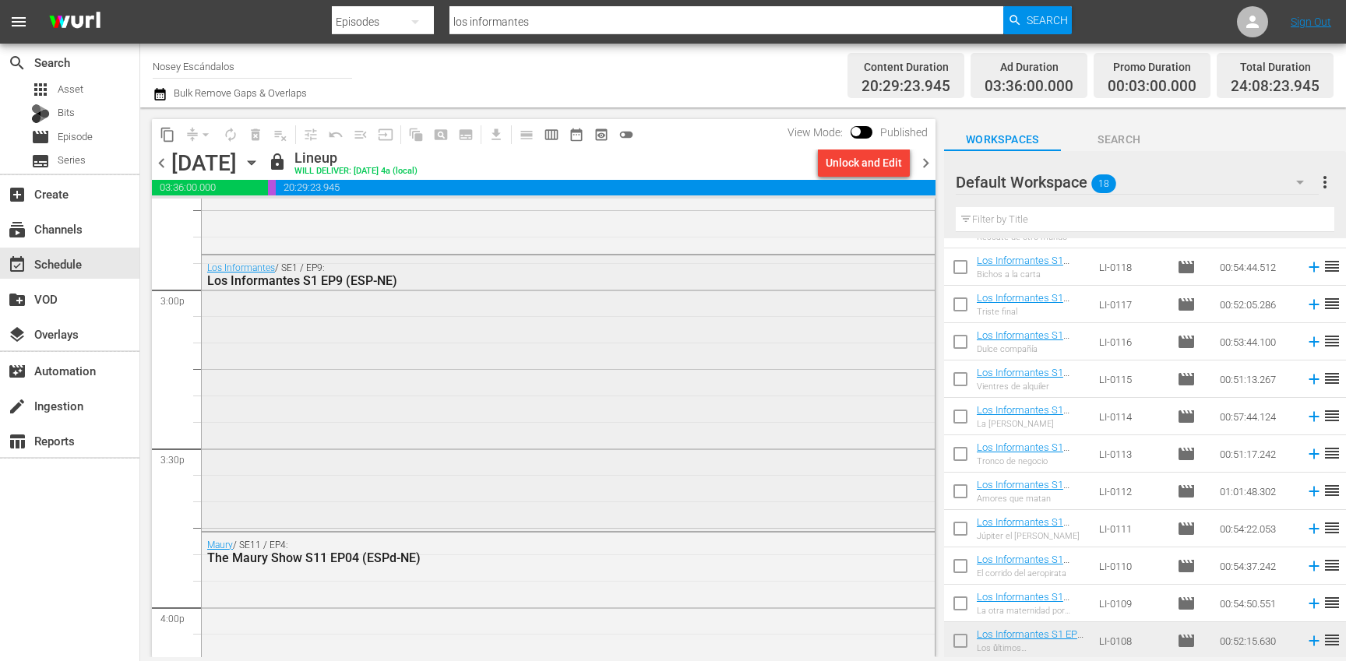
scroll to position [4568, 0]
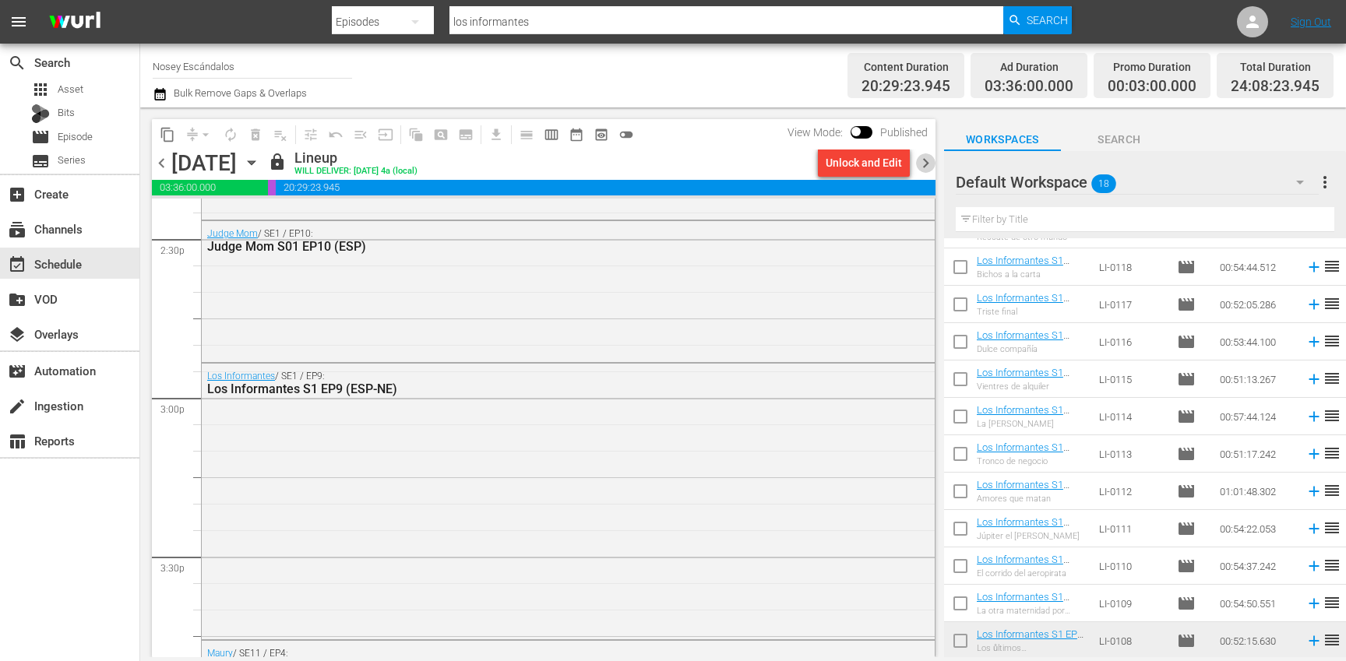
click at [922, 164] on span "chevron_right" at bounding box center [925, 162] width 19 height 19
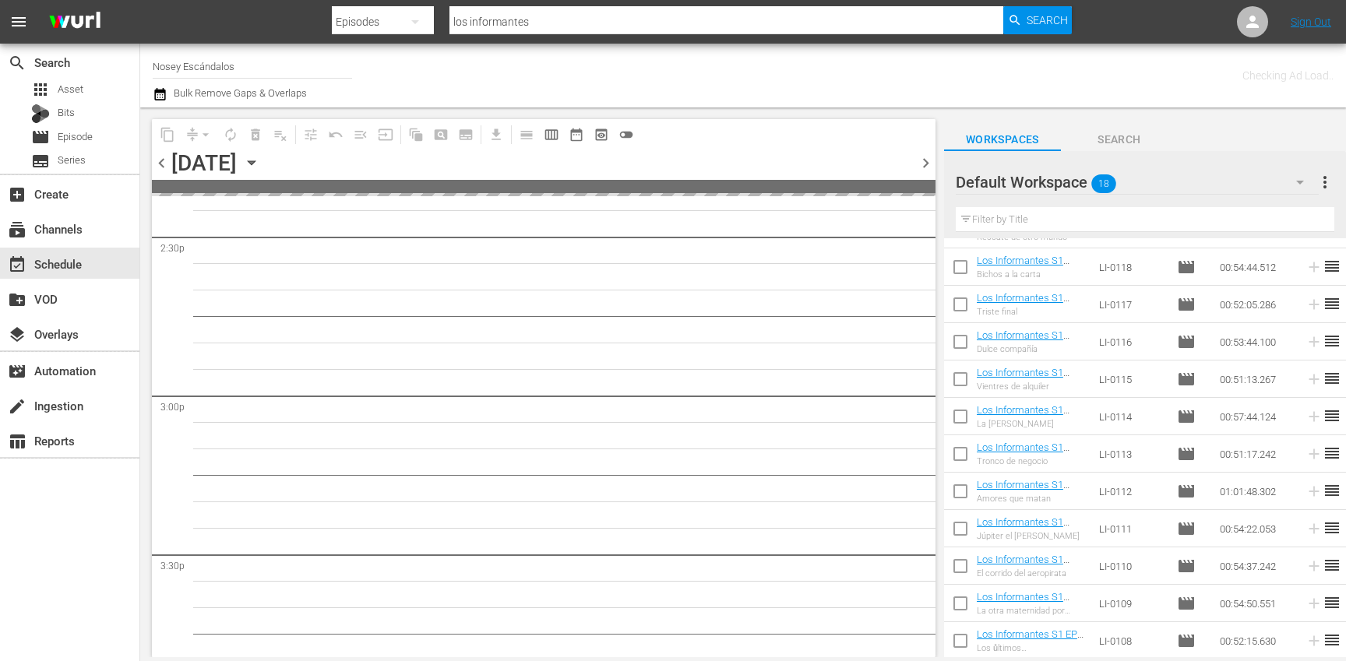
scroll to position [4833, 0]
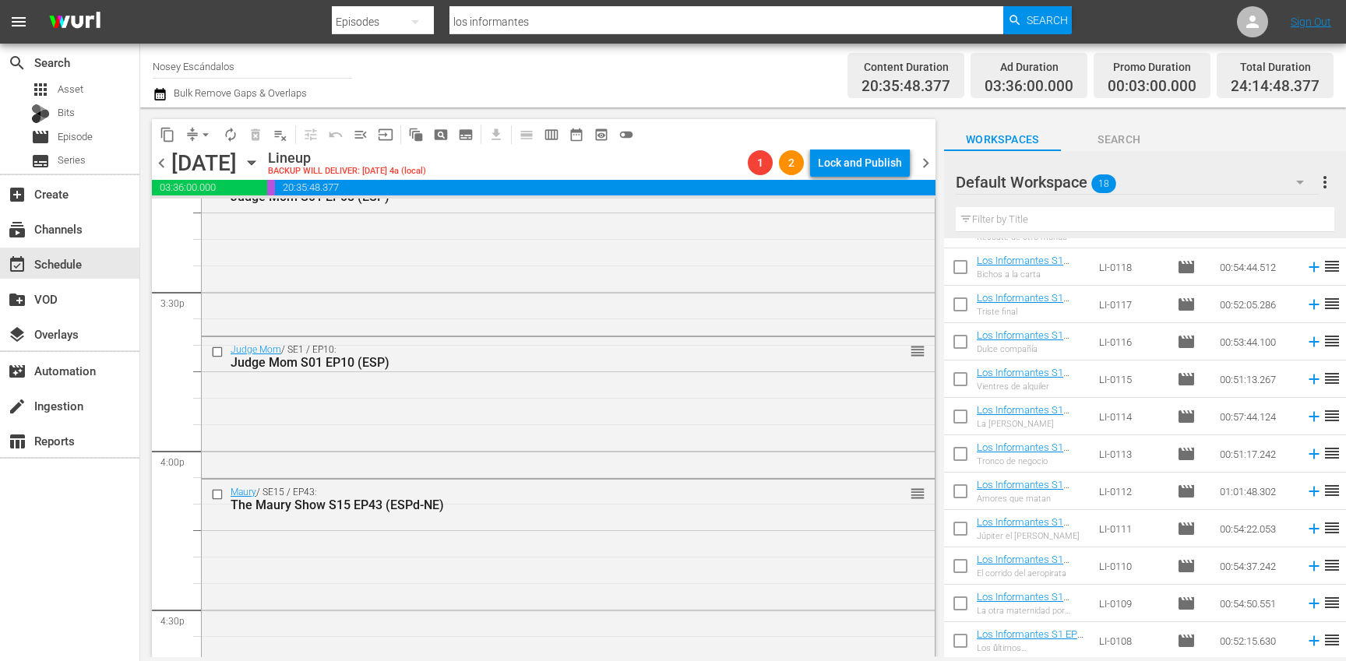
click at [165, 163] on span "chevron_left" at bounding box center [161, 162] width 19 height 19
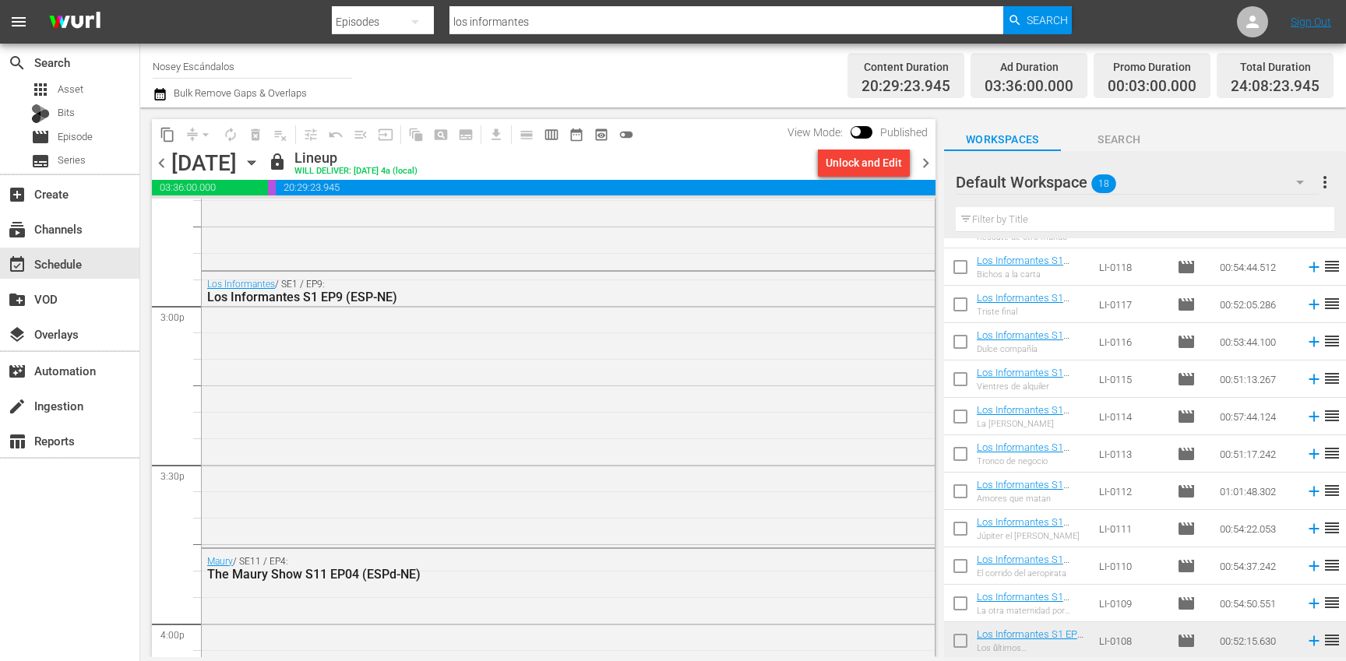
scroll to position [4657, 0]
click at [960, 642] on input "checkbox" at bounding box center [960, 644] width 33 height 33
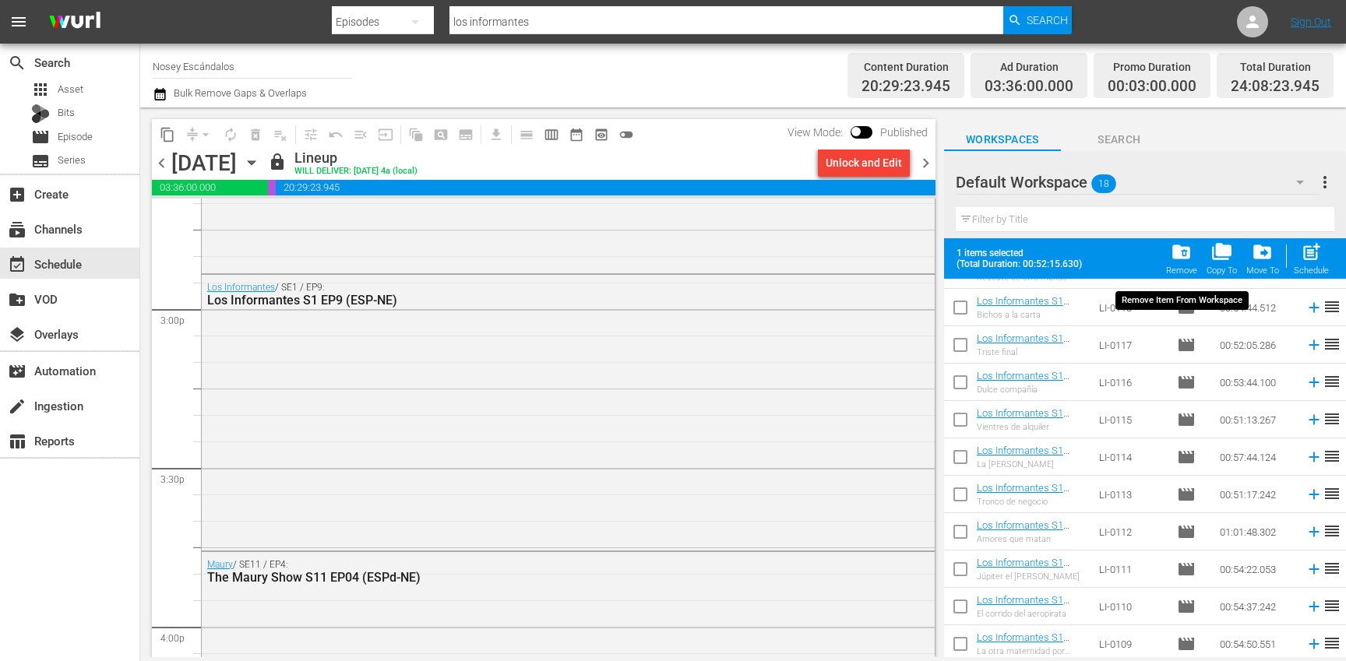
click at [1178, 262] on span "folder_delete" at bounding box center [1181, 251] width 21 height 21
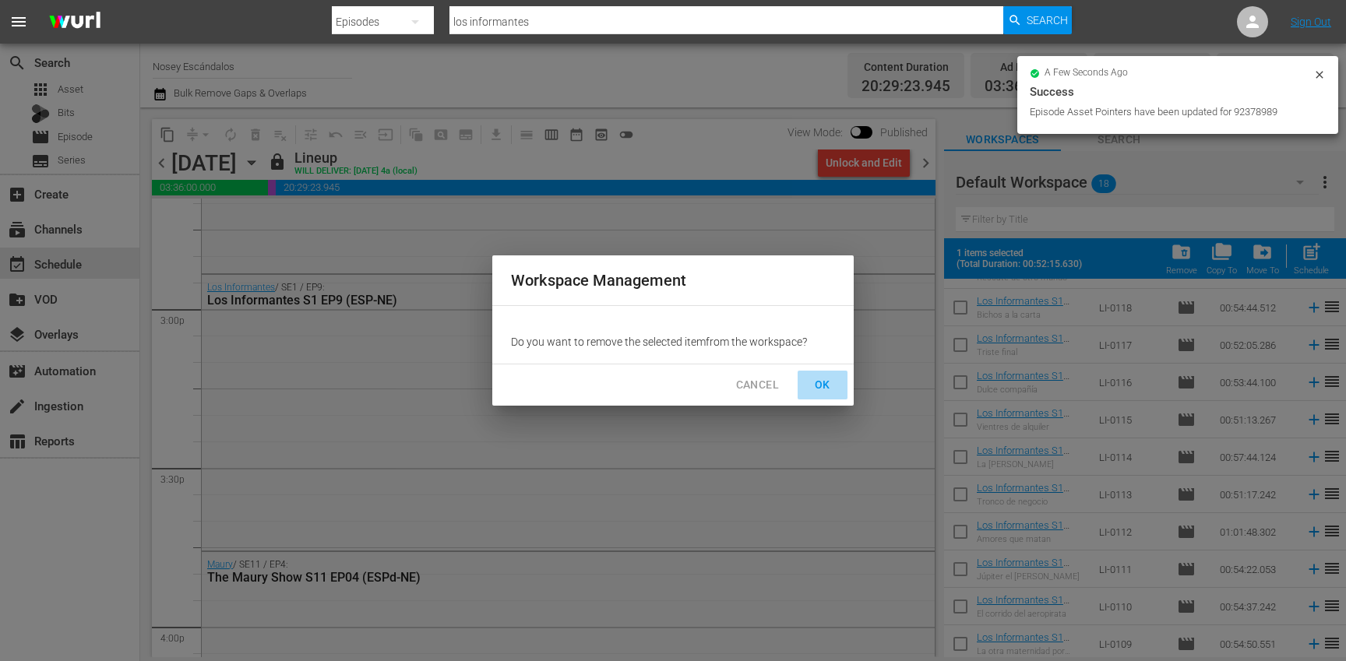
click at [842, 386] on button "OK" at bounding box center [823, 385] width 50 height 29
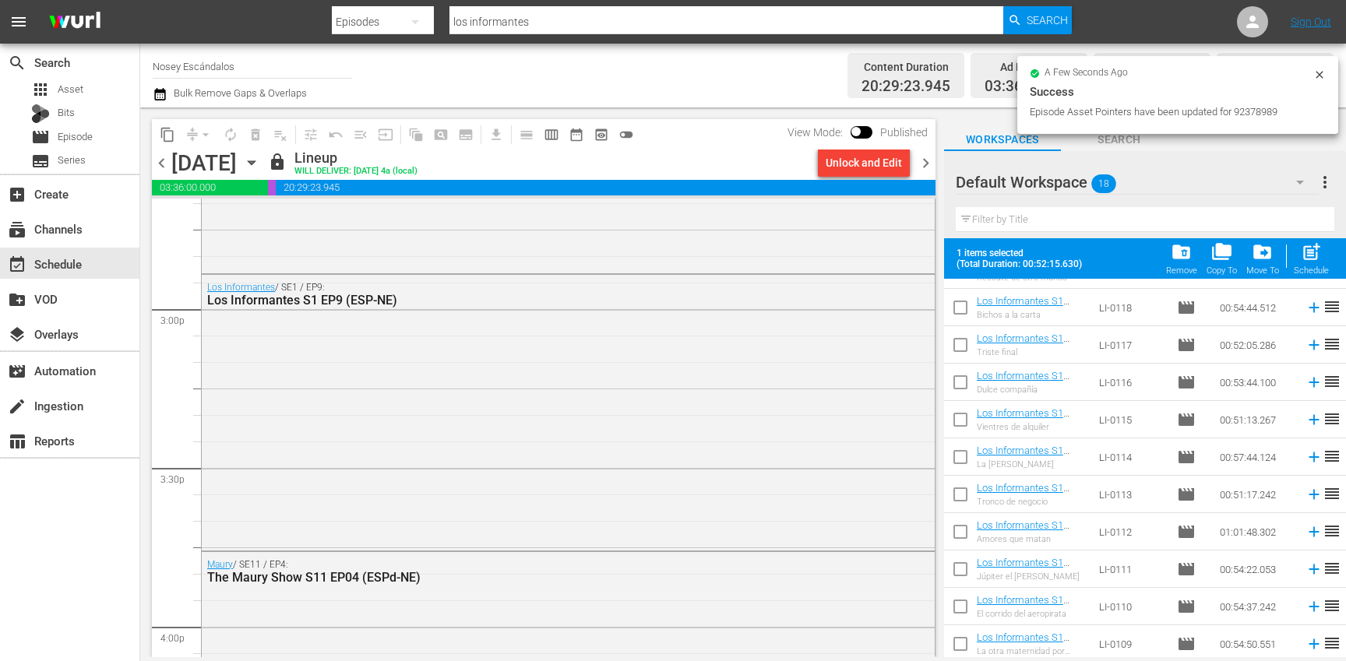
checkbox input "false"
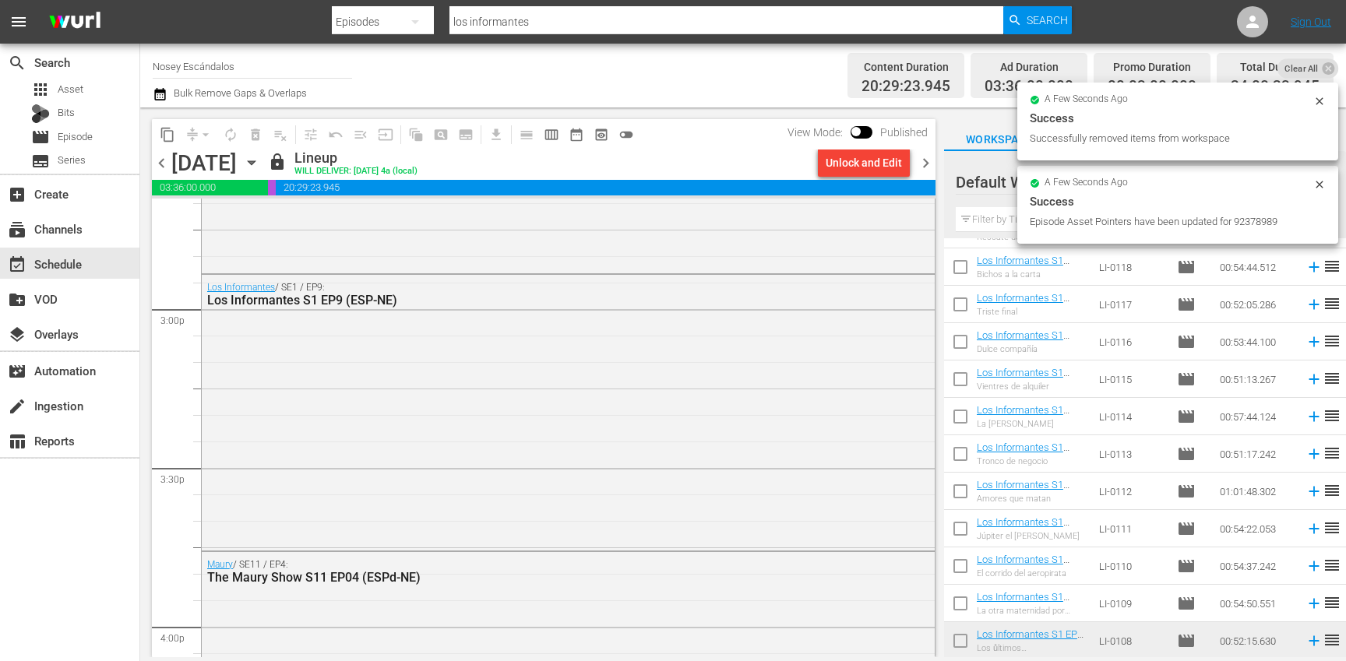
click at [928, 160] on span "chevron_right" at bounding box center [925, 162] width 19 height 19
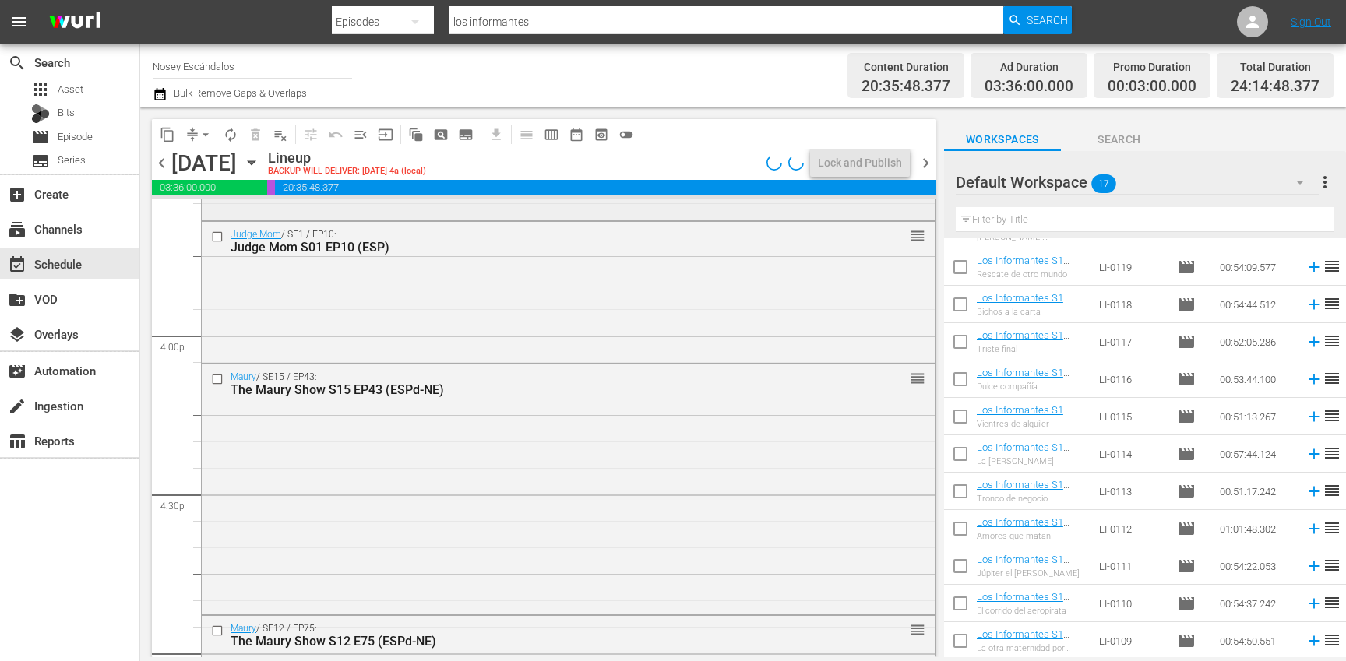
scroll to position [4763, 0]
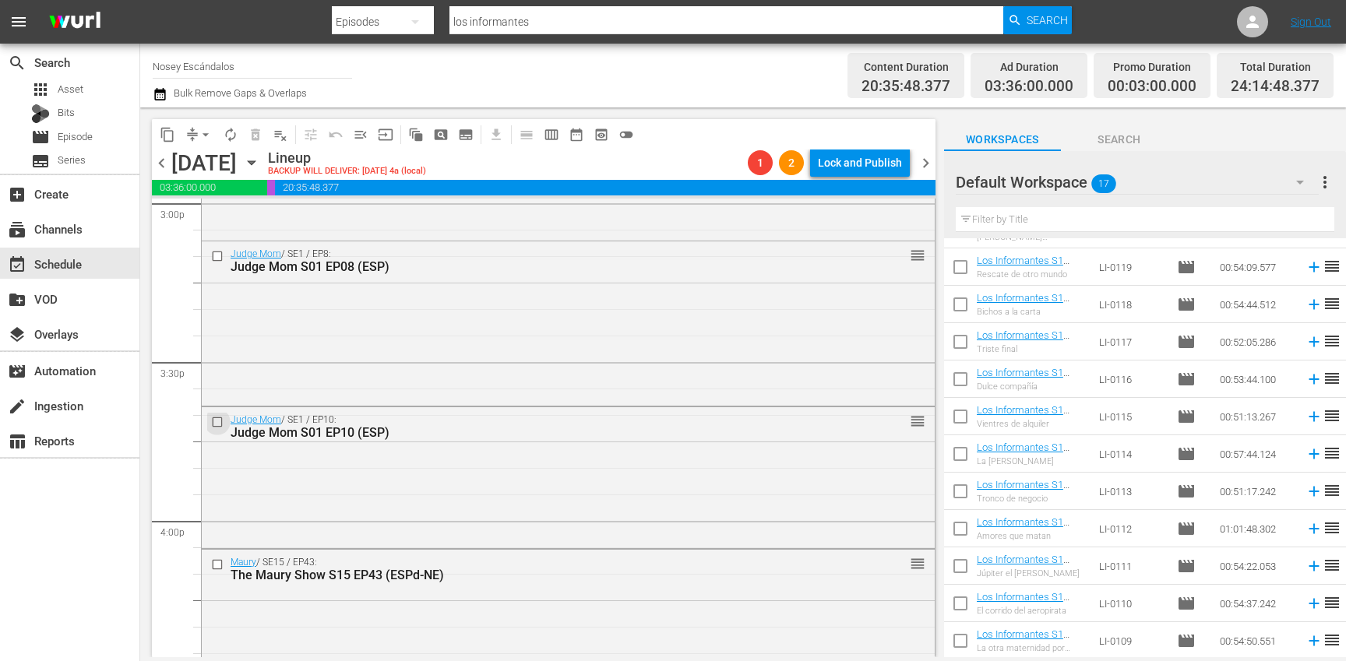
click at [220, 421] on input "checkbox" at bounding box center [219, 422] width 16 height 13
click at [220, 254] on input "checkbox" at bounding box center [219, 256] width 16 height 13
click at [255, 139] on span "delete_forever_outlined" at bounding box center [256, 135] width 16 height 16
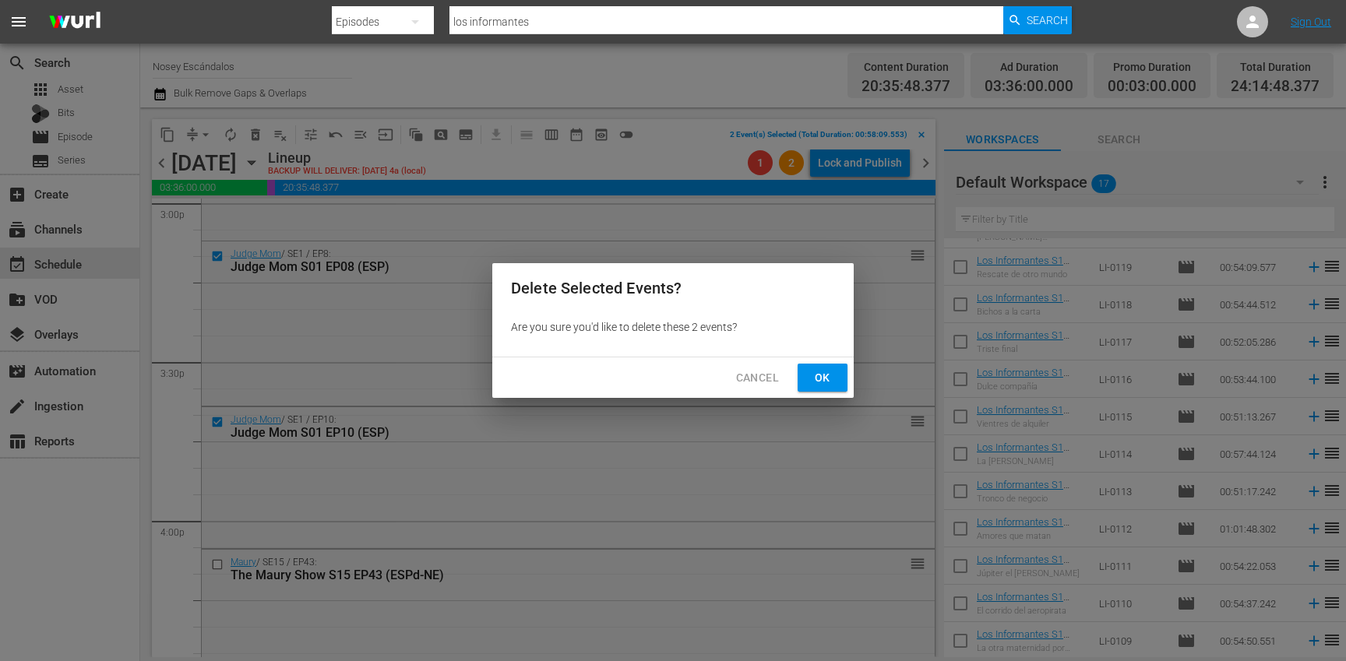
click at [812, 372] on span "Ok" at bounding box center [822, 377] width 25 height 19
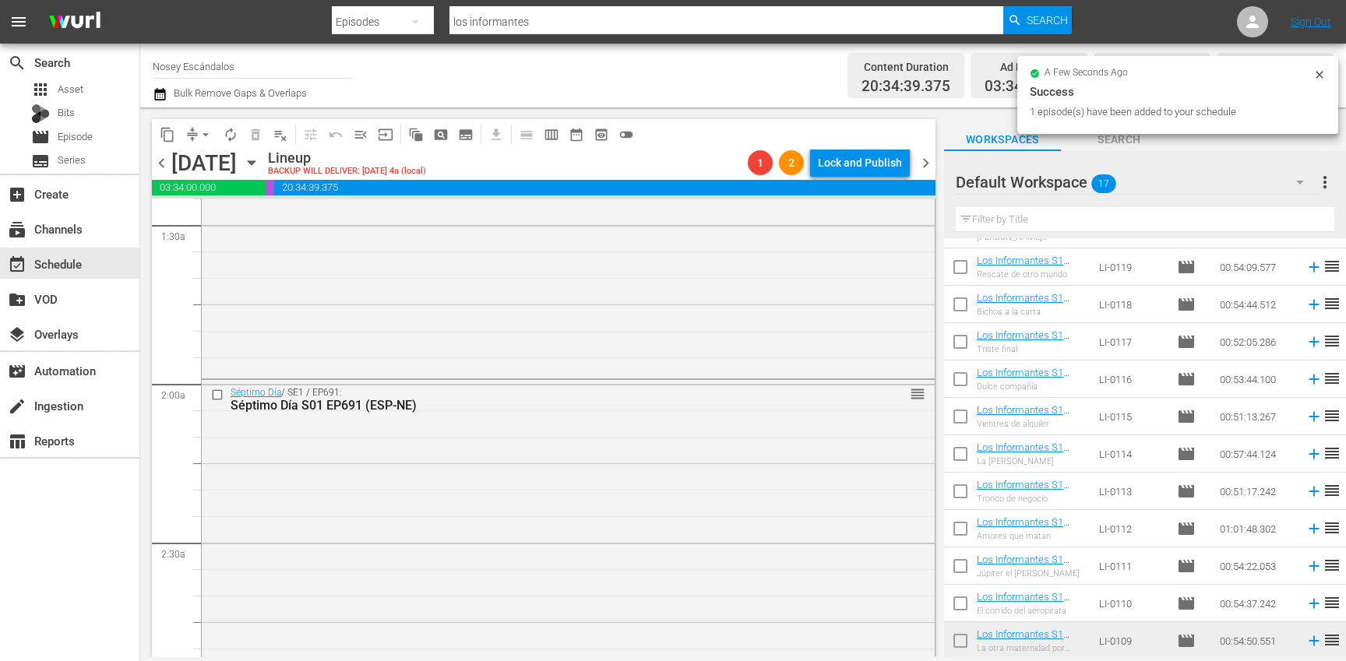
scroll to position [0, 0]
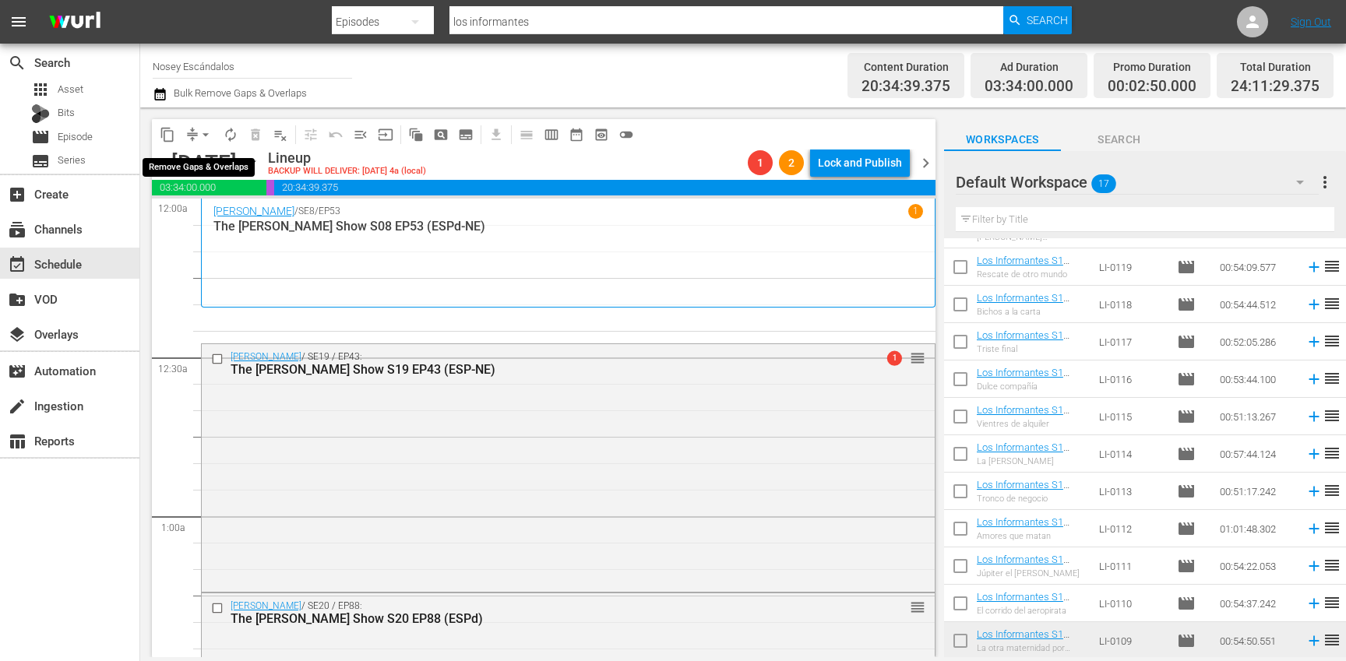
click at [205, 136] on span "arrow_drop_down" at bounding box center [206, 135] width 16 height 16
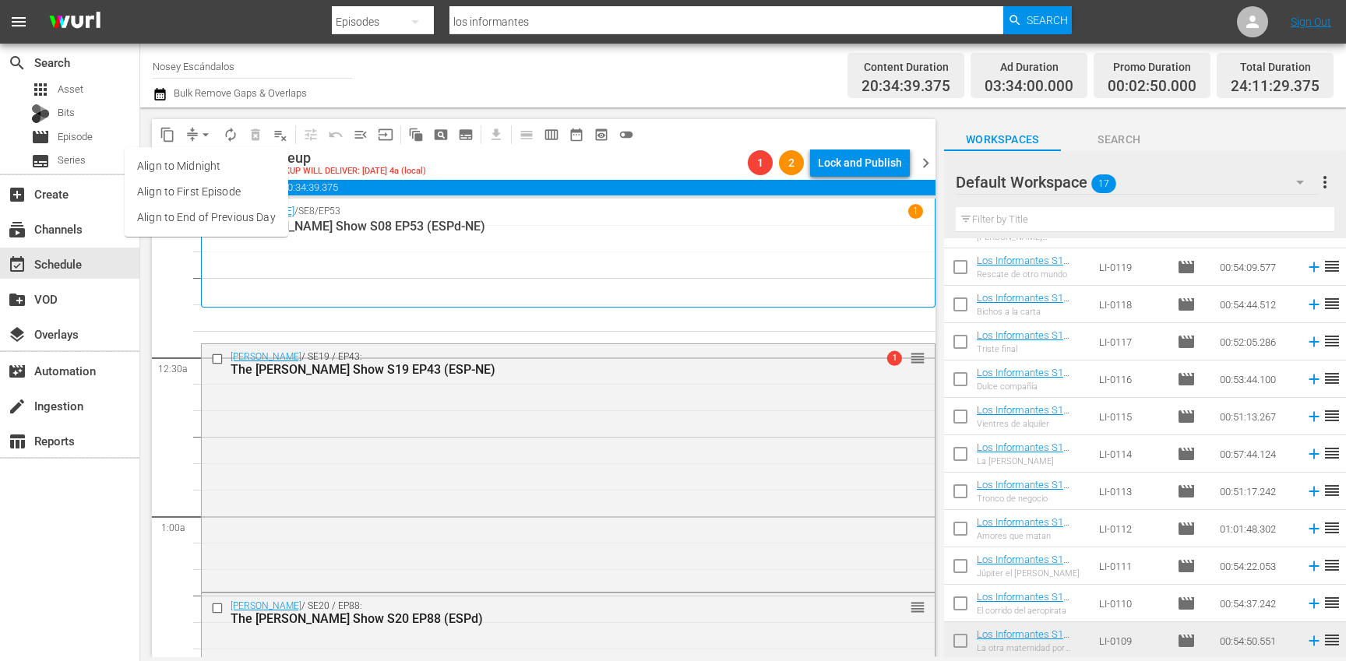
click at [223, 220] on li "Align to End of Previous Day" at bounding box center [207, 218] width 164 height 26
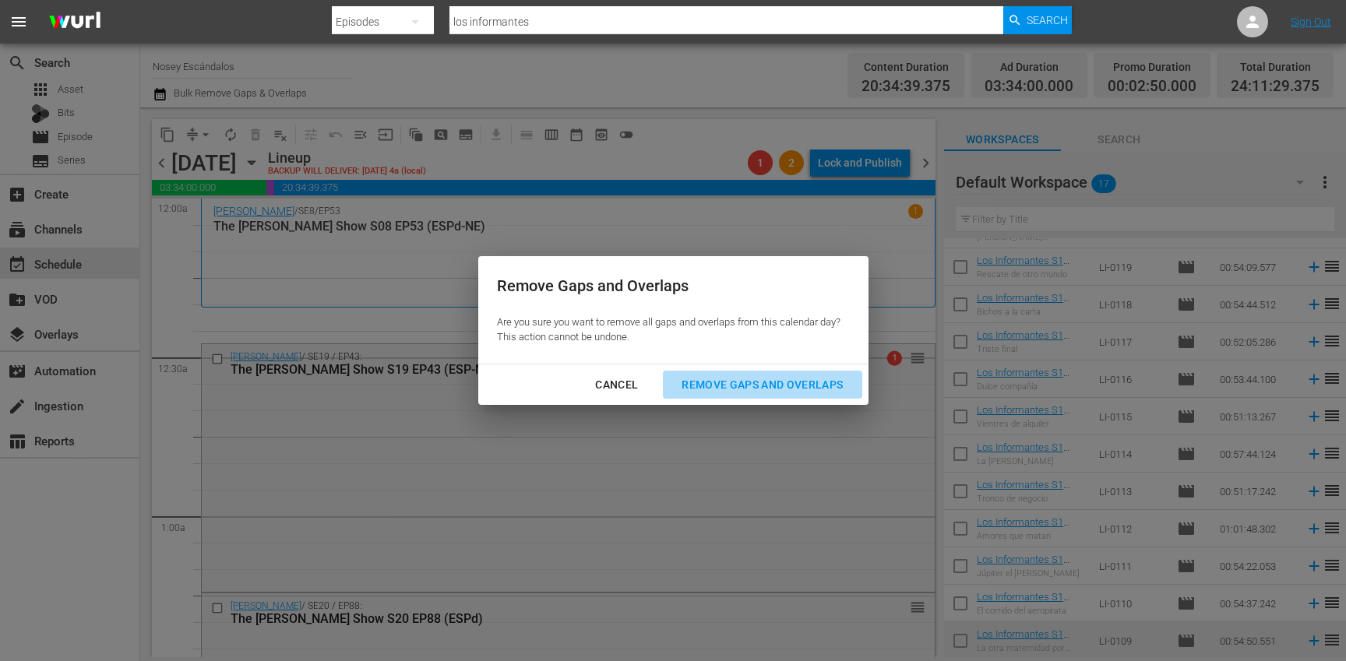
click at [803, 381] on div "Remove Gaps and Overlaps" at bounding box center [762, 384] width 186 height 19
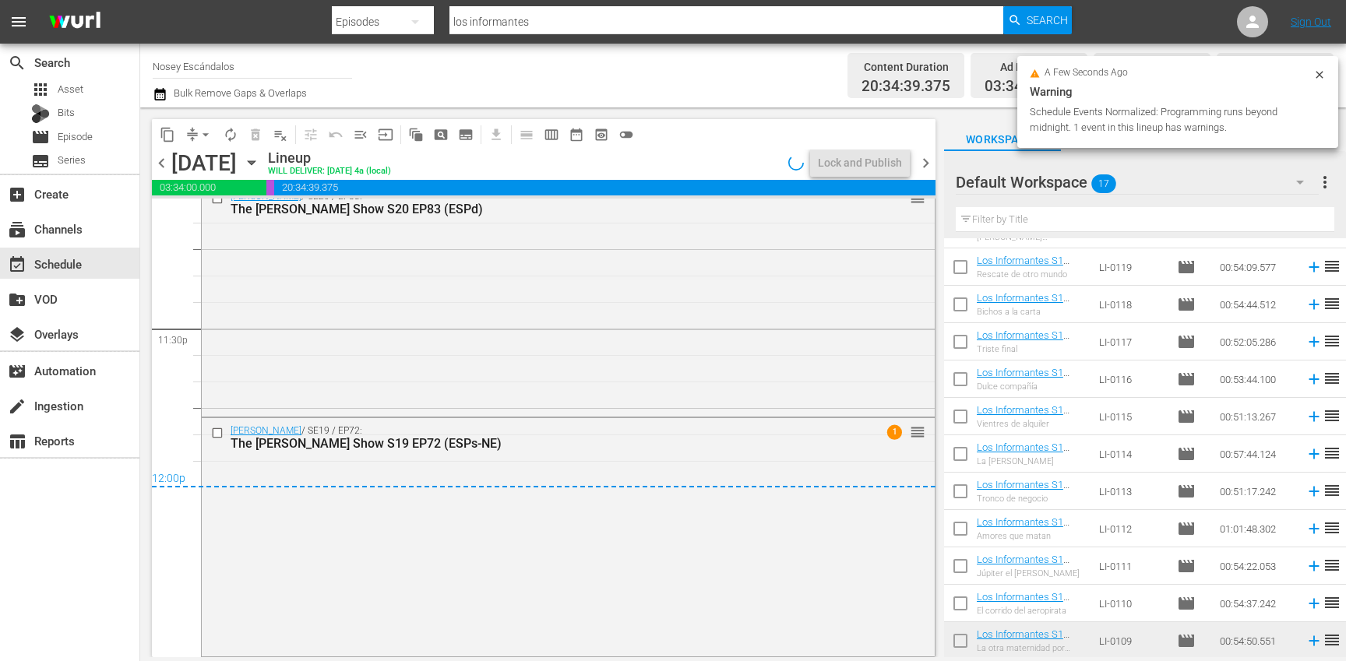
scroll to position [7339, 0]
click at [956, 642] on input "checkbox" at bounding box center [960, 644] width 33 height 33
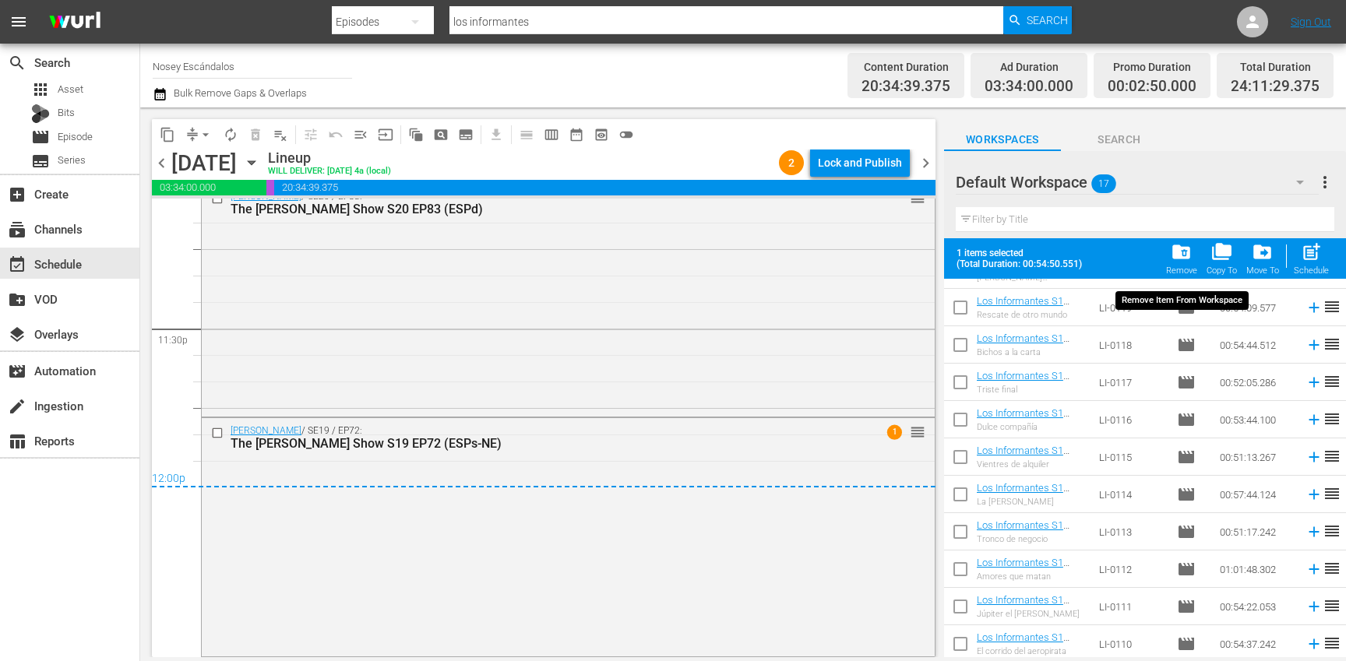
click at [1180, 259] on span "folder_delete" at bounding box center [1181, 251] width 21 height 21
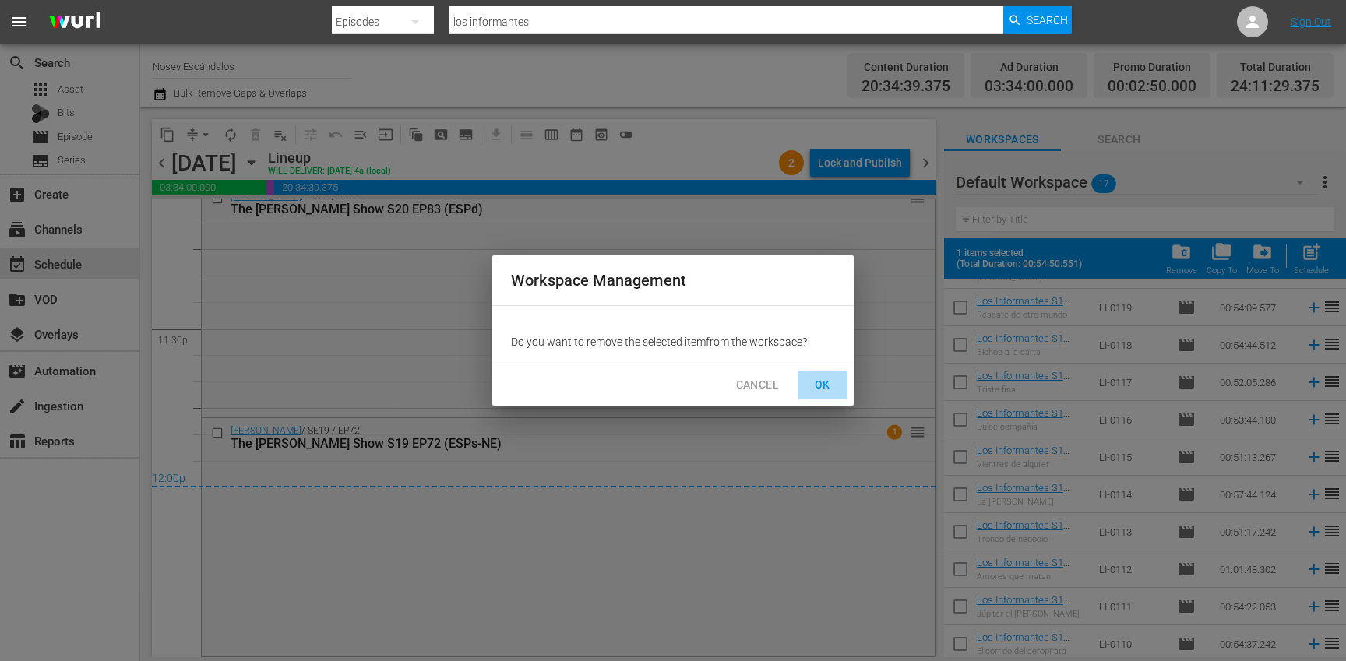
drag, startPoint x: 824, startPoint y: 392, endPoint x: 865, endPoint y: 220, distance: 176.9
click at [824, 392] on span "OK" at bounding box center [822, 384] width 25 height 19
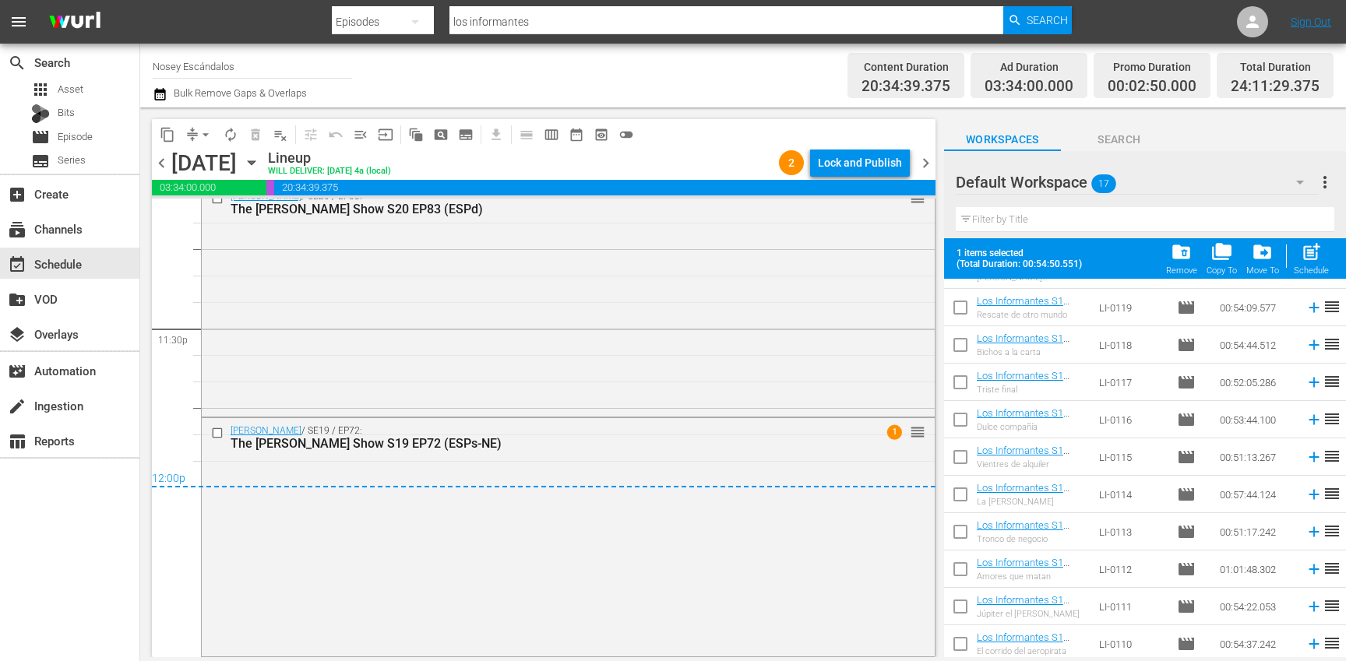
checkbox input "false"
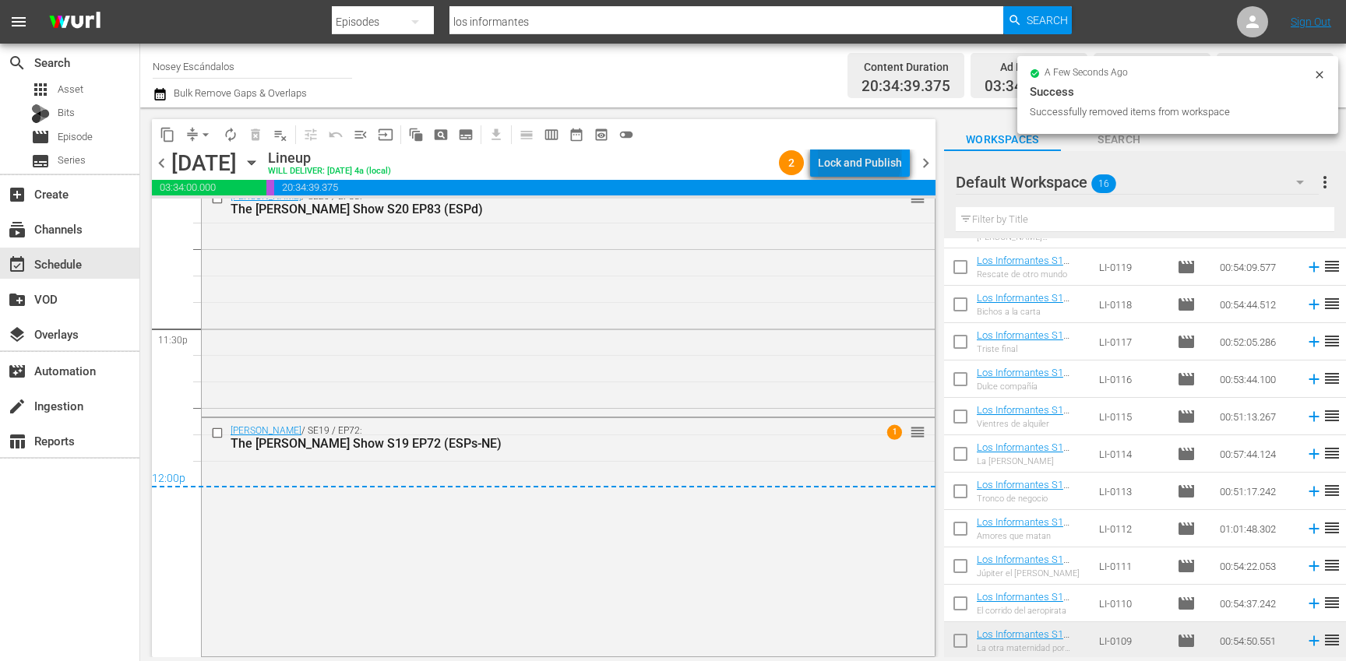
click at [863, 162] on div "Lock and Publish" at bounding box center [860, 163] width 84 height 28
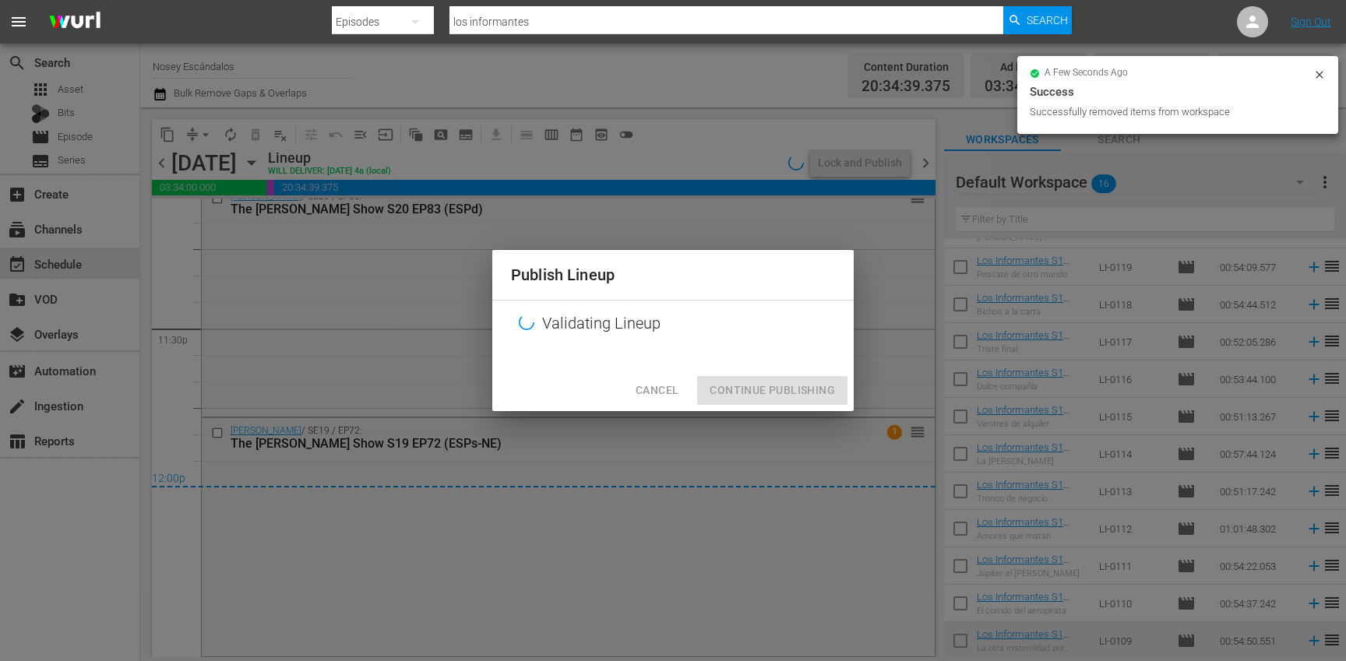
scroll to position [215, 0]
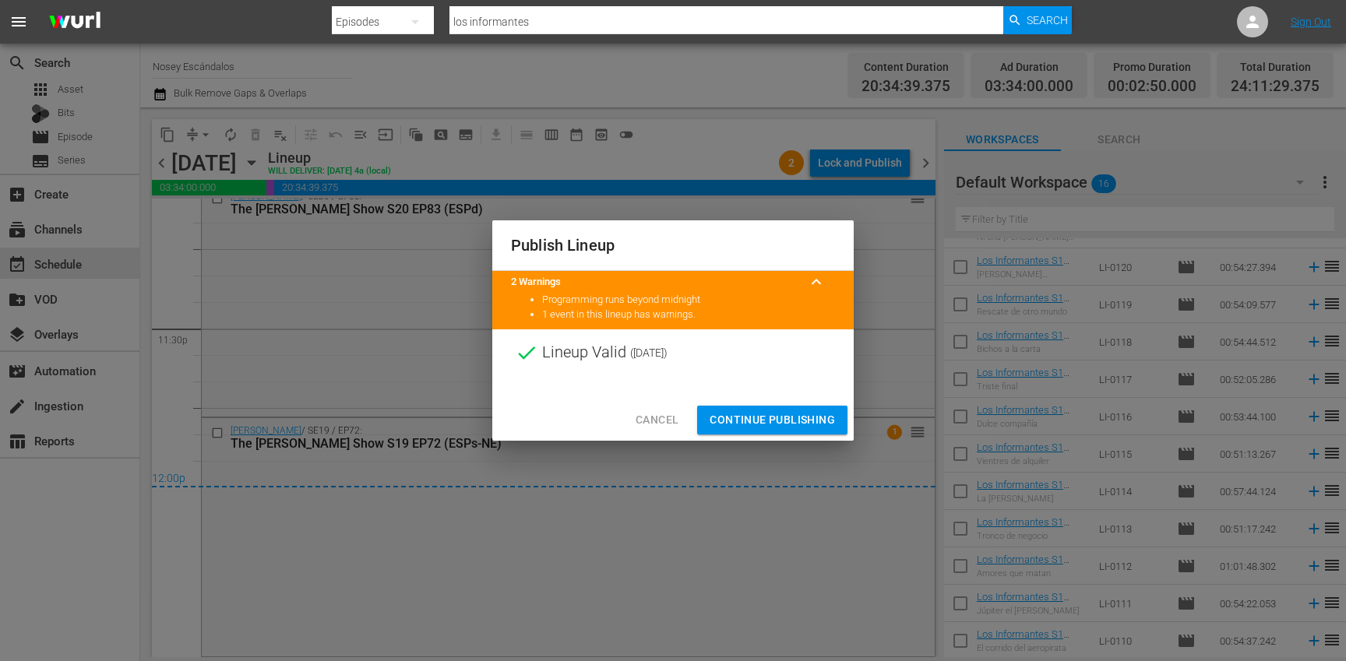
click at [795, 416] on span "Continue Publishing" at bounding box center [772, 420] width 125 height 19
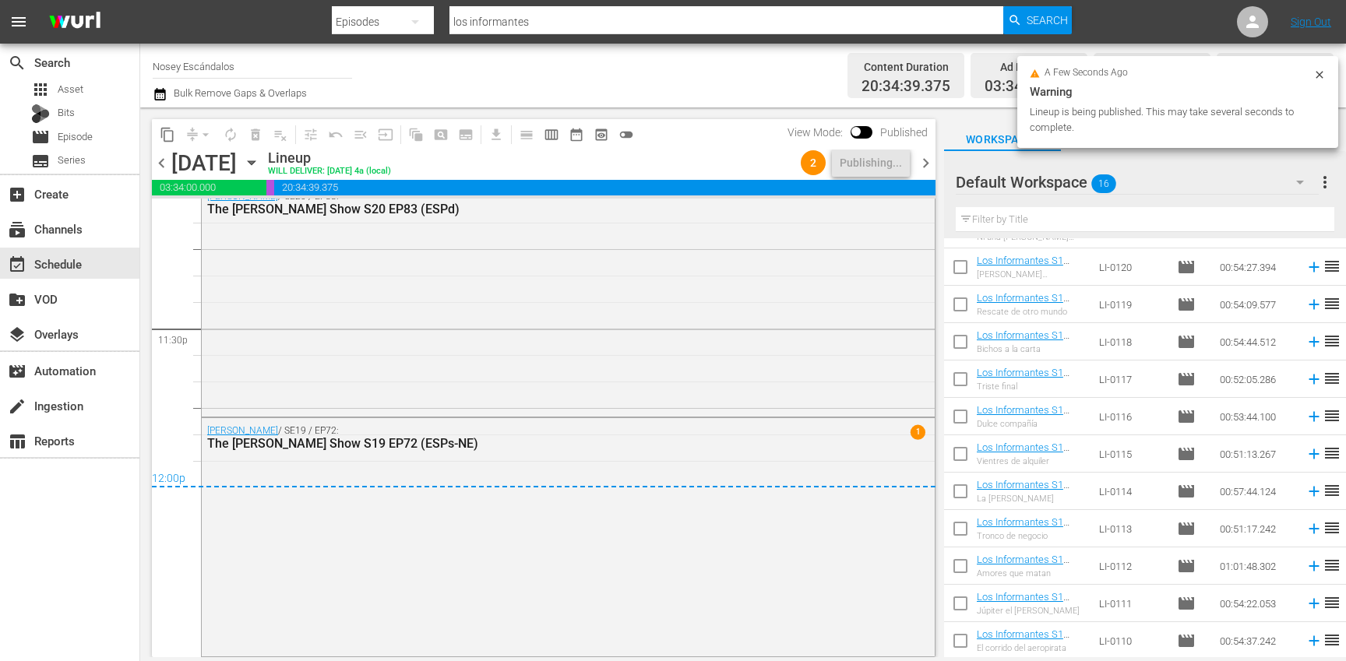
click at [929, 165] on span "chevron_right" at bounding box center [925, 162] width 19 height 19
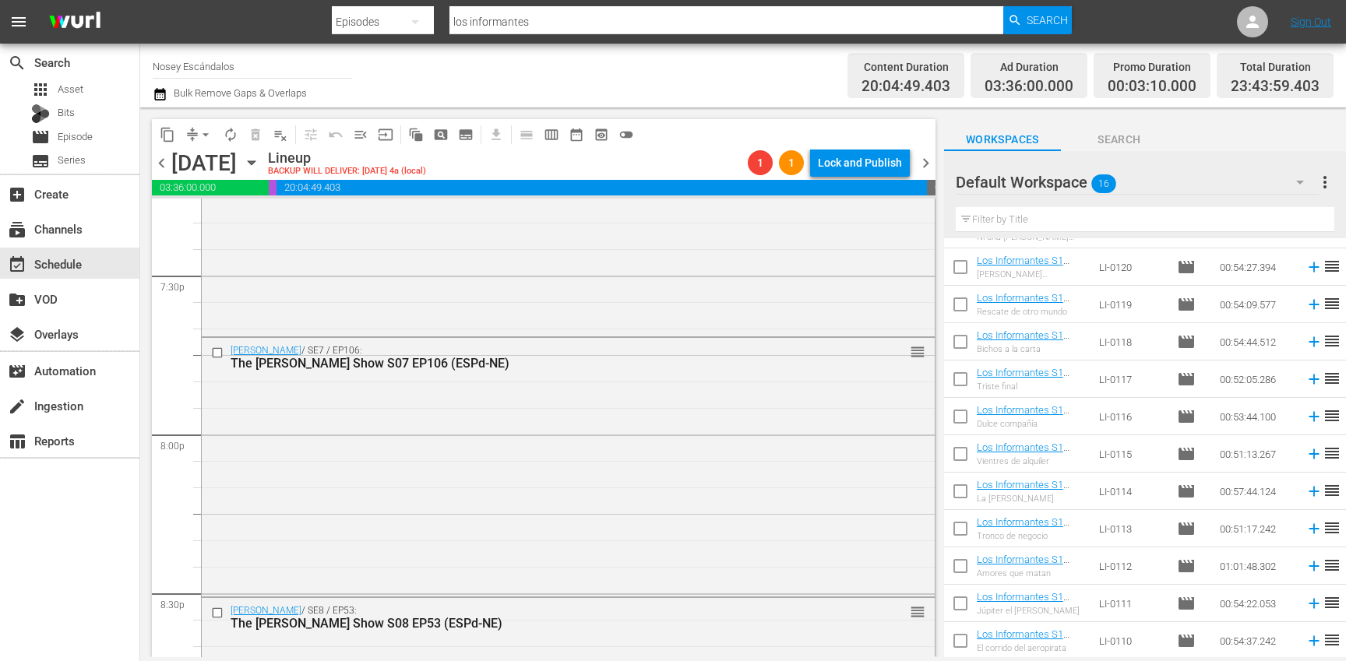
scroll to position [5812, 0]
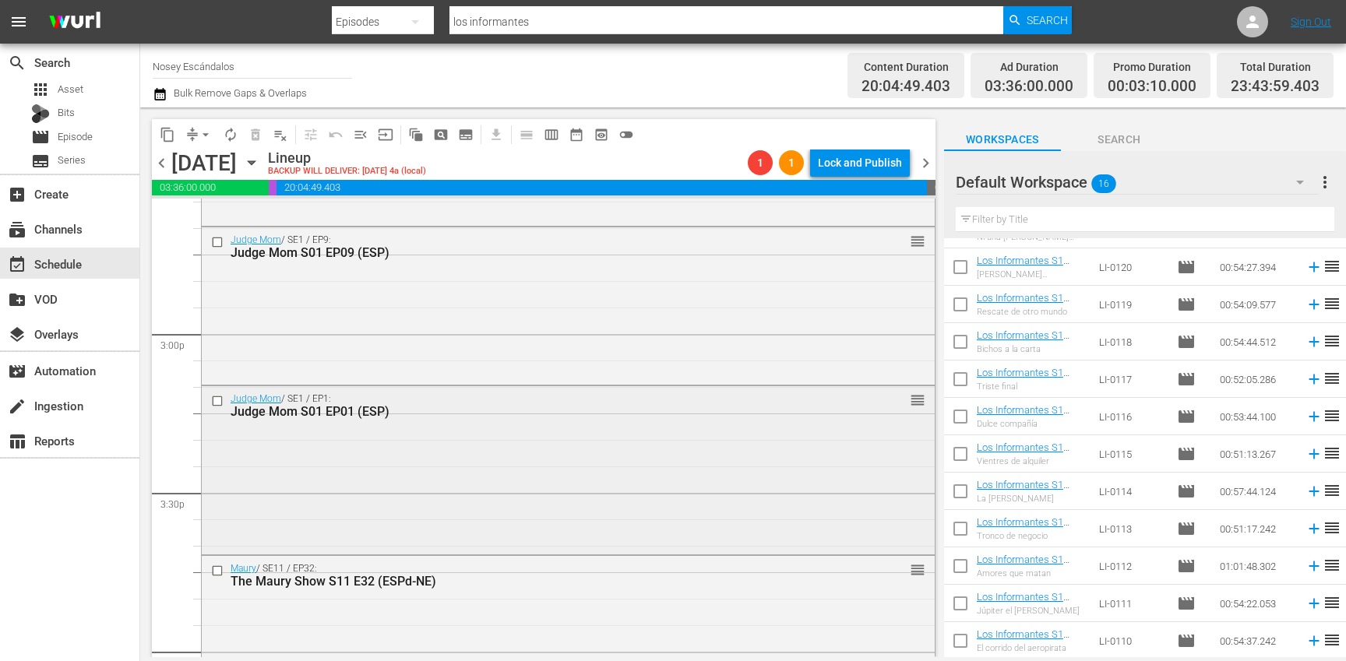
scroll to position [4597, 0]
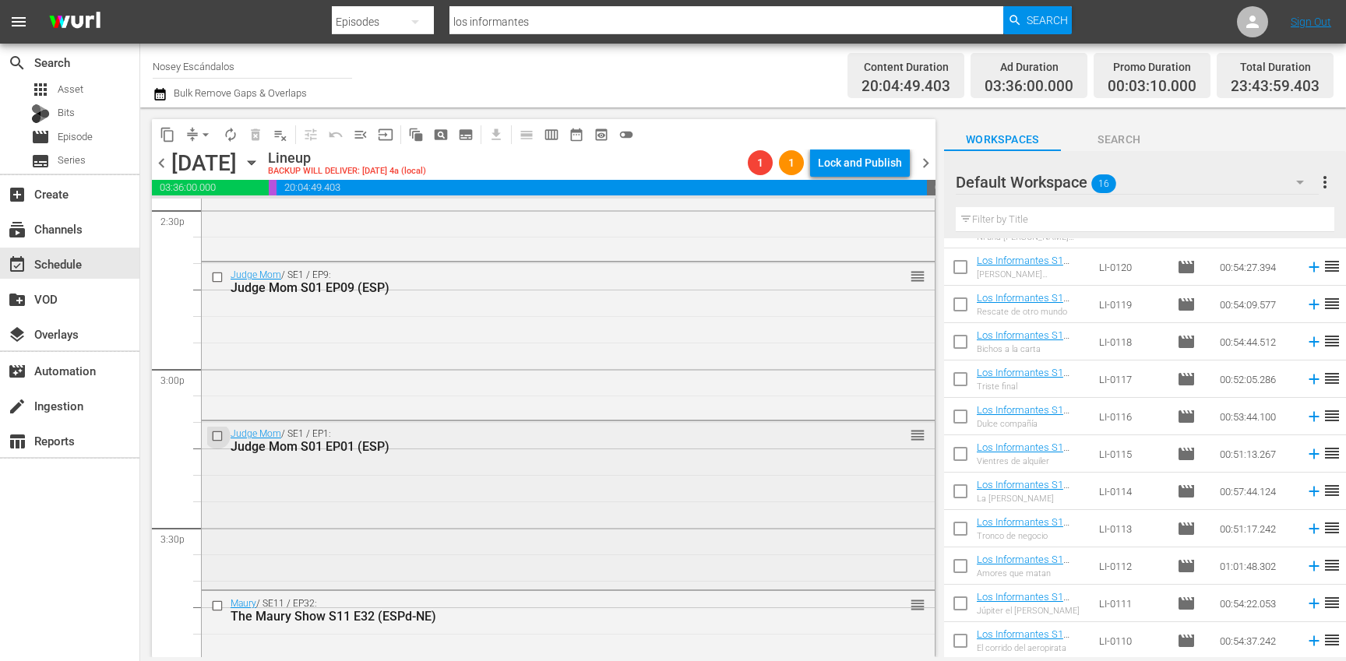
click at [220, 437] on input "checkbox" at bounding box center [219, 436] width 16 height 13
click at [217, 276] on input "checkbox" at bounding box center [219, 277] width 16 height 13
click at [257, 135] on span "delete_forever_outlined" at bounding box center [256, 135] width 16 height 16
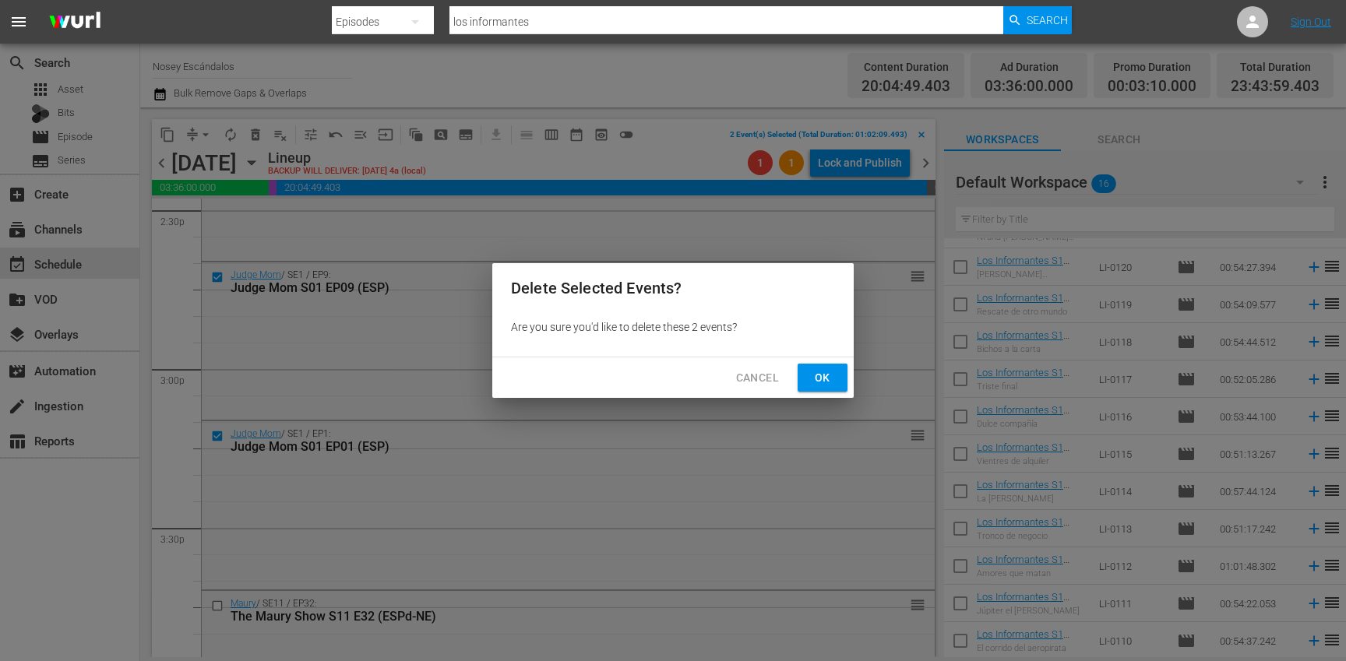
click at [832, 379] on span "Ok" at bounding box center [822, 377] width 25 height 19
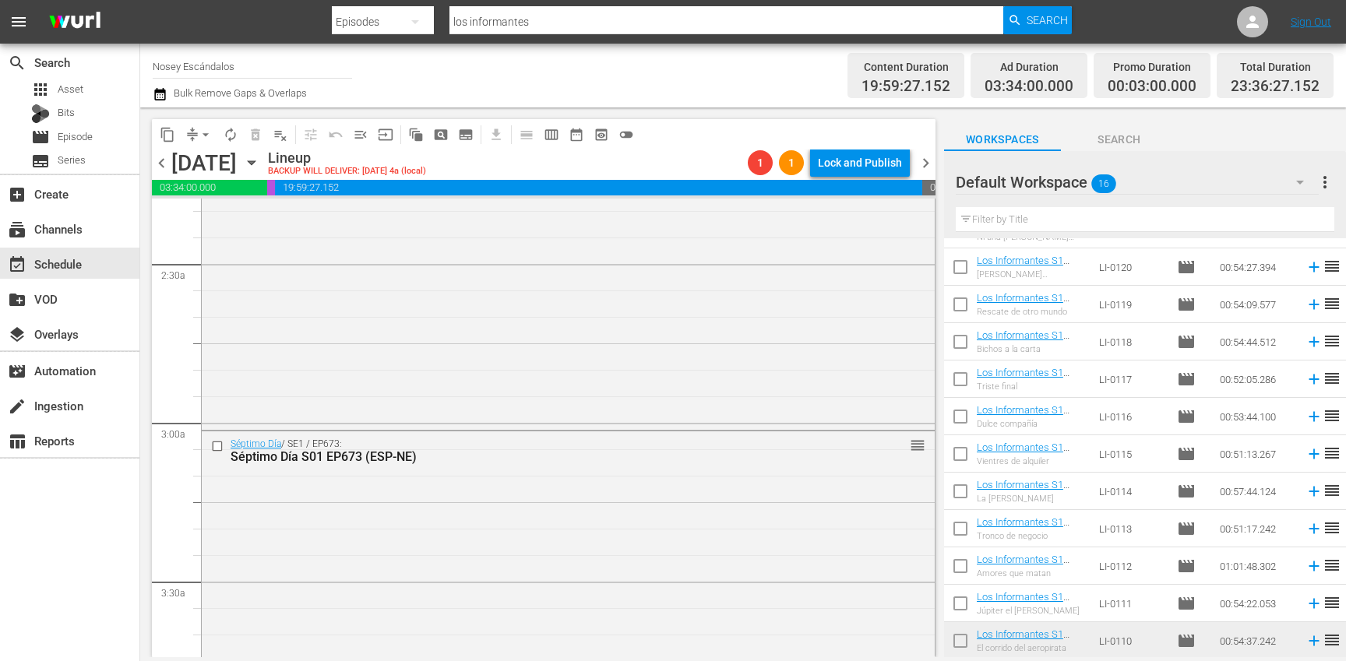
scroll to position [0, 0]
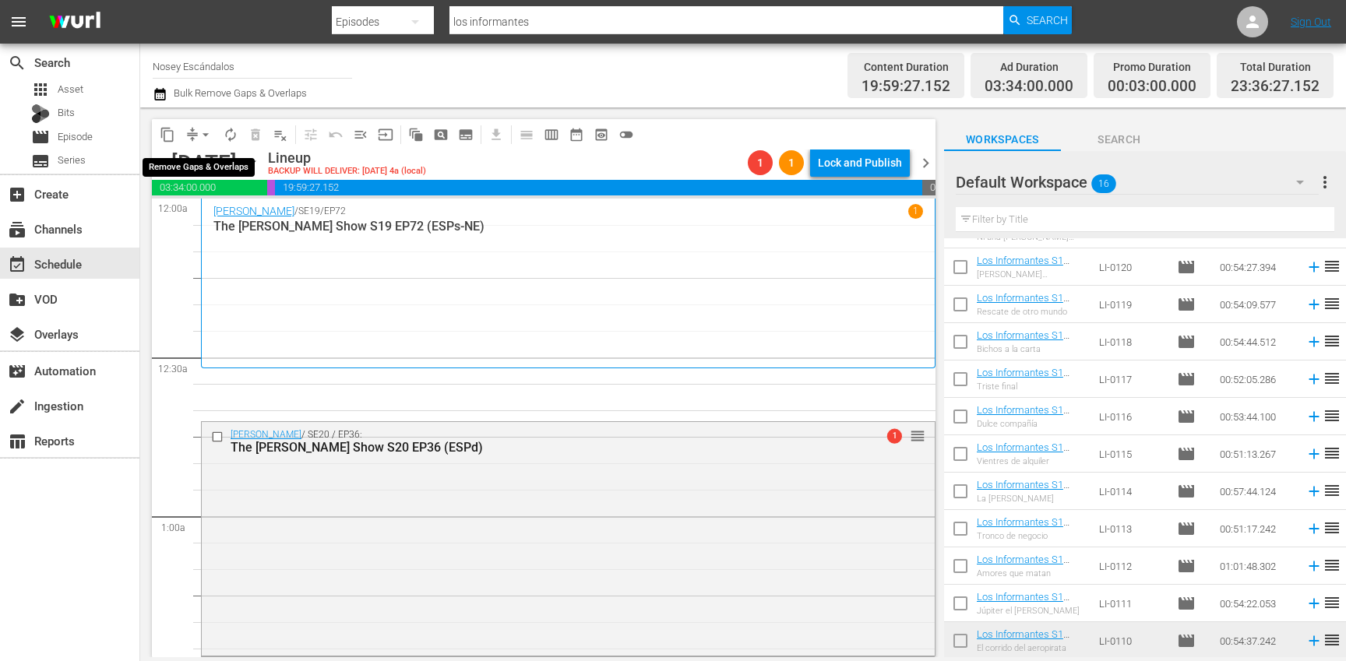
click at [207, 134] on span "arrow_drop_down" at bounding box center [206, 135] width 16 height 16
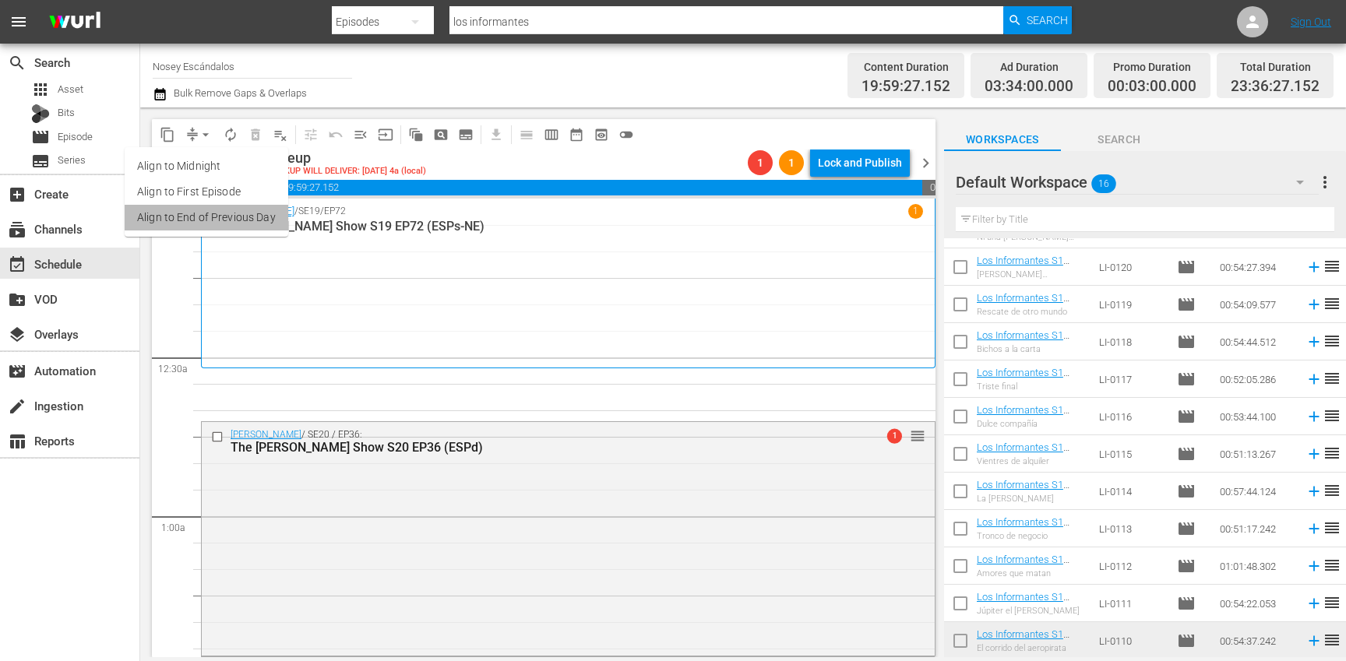
click at [231, 225] on li "Align to End of Previous Day" at bounding box center [207, 218] width 164 height 26
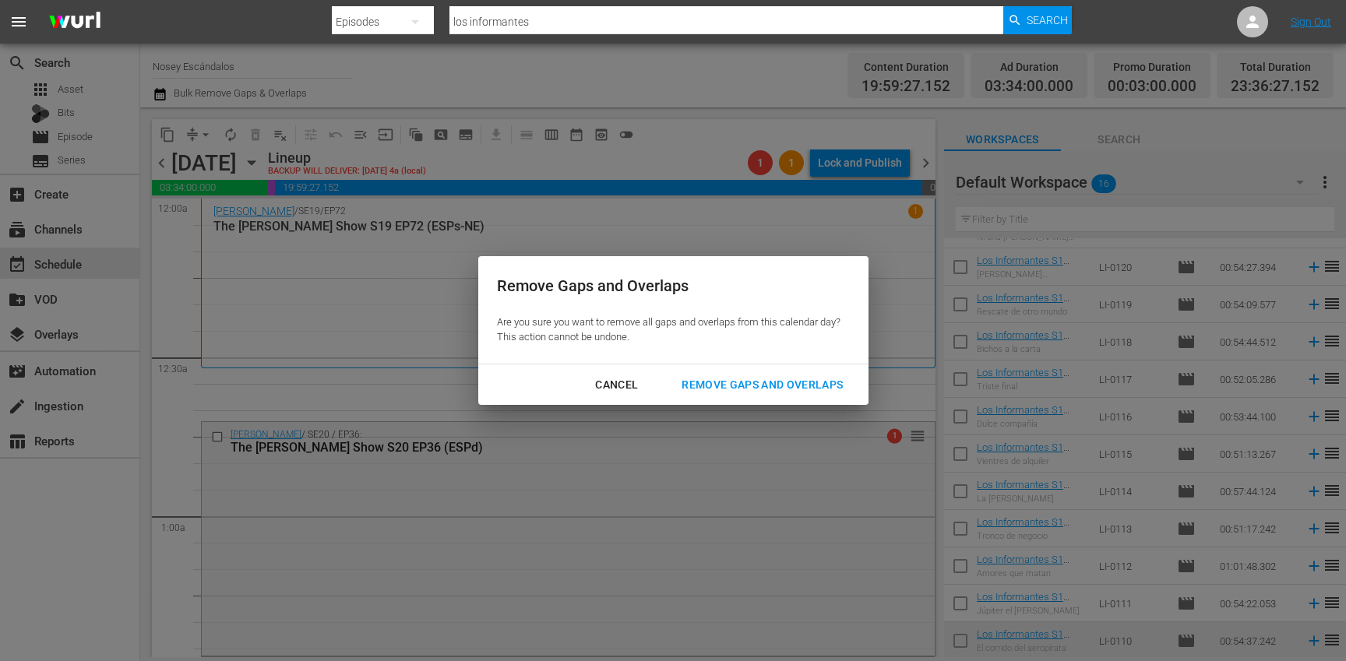
click at [717, 386] on div "Remove Gaps and Overlaps" at bounding box center [762, 384] width 186 height 19
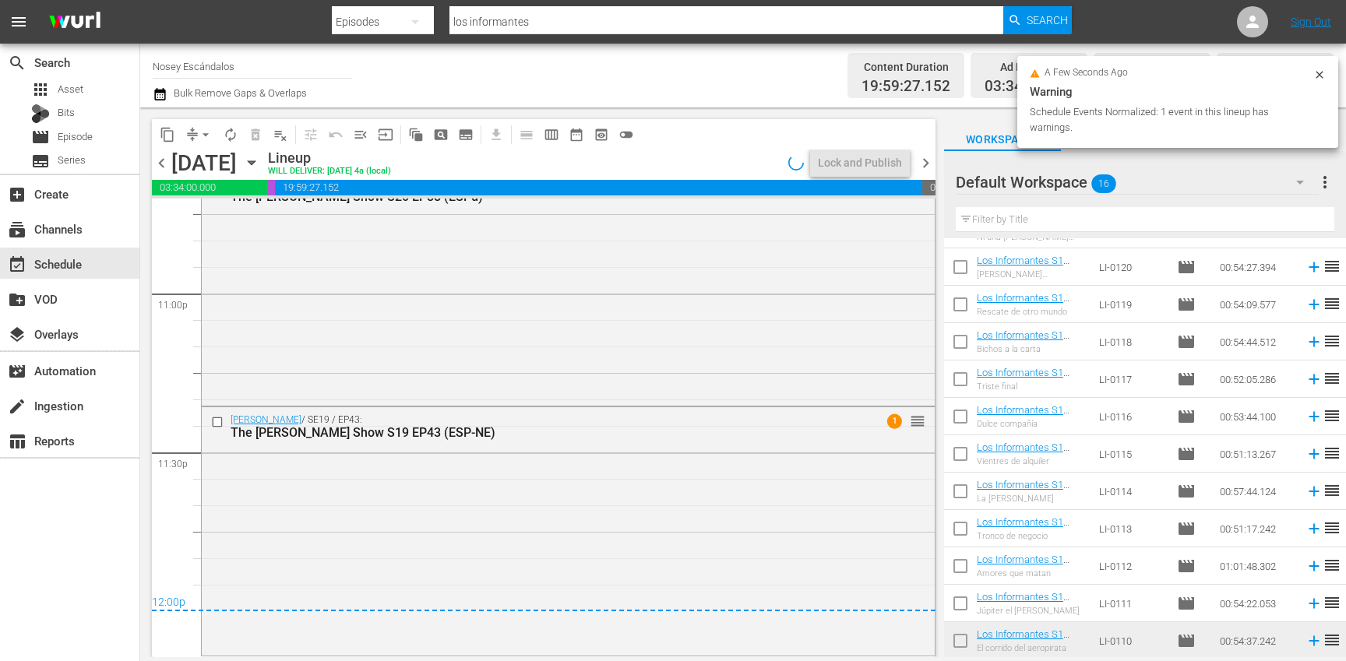
scroll to position [7215, 0]
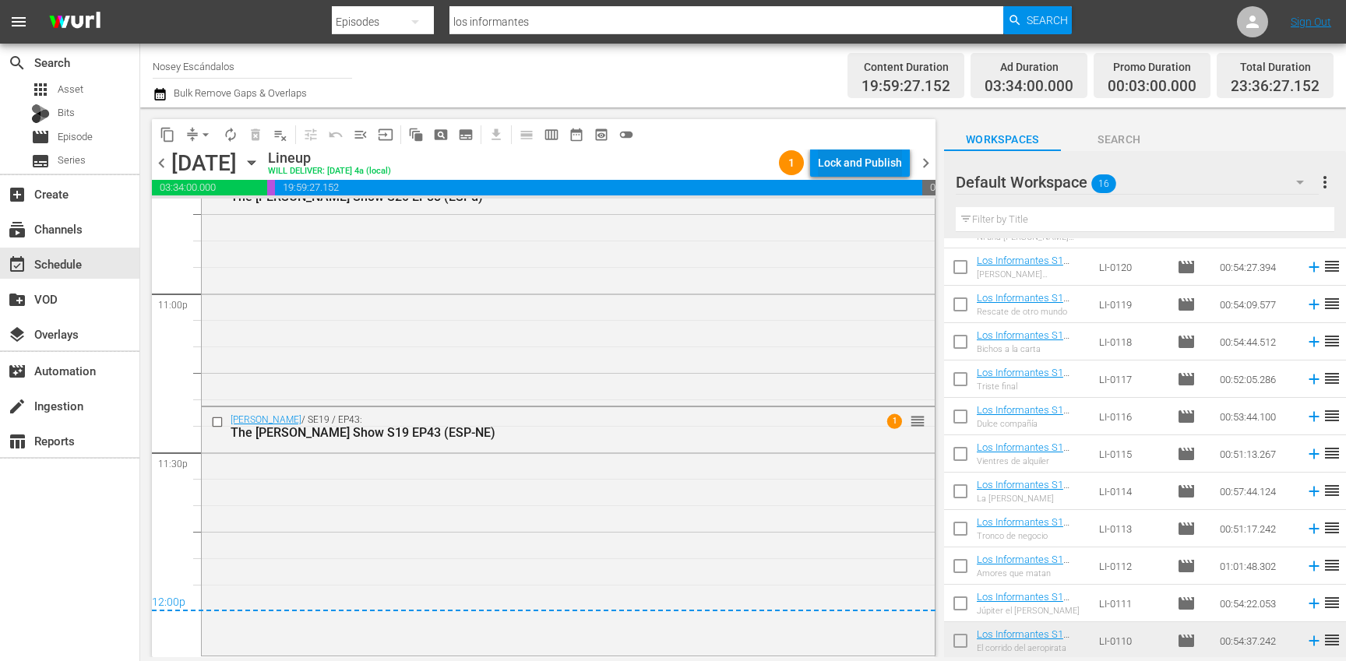
click at [843, 175] on div "Lock and Publish" at bounding box center [860, 163] width 84 height 28
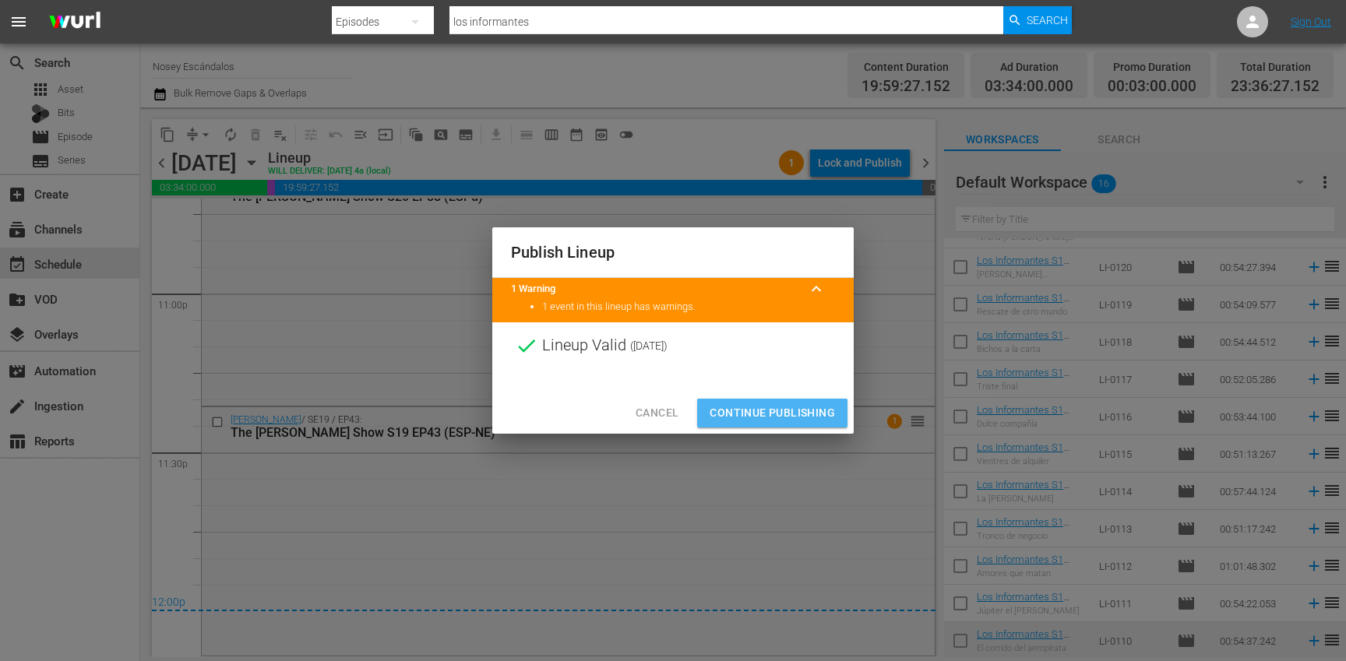
click at [781, 423] on button "Continue Publishing" at bounding box center [772, 413] width 150 height 29
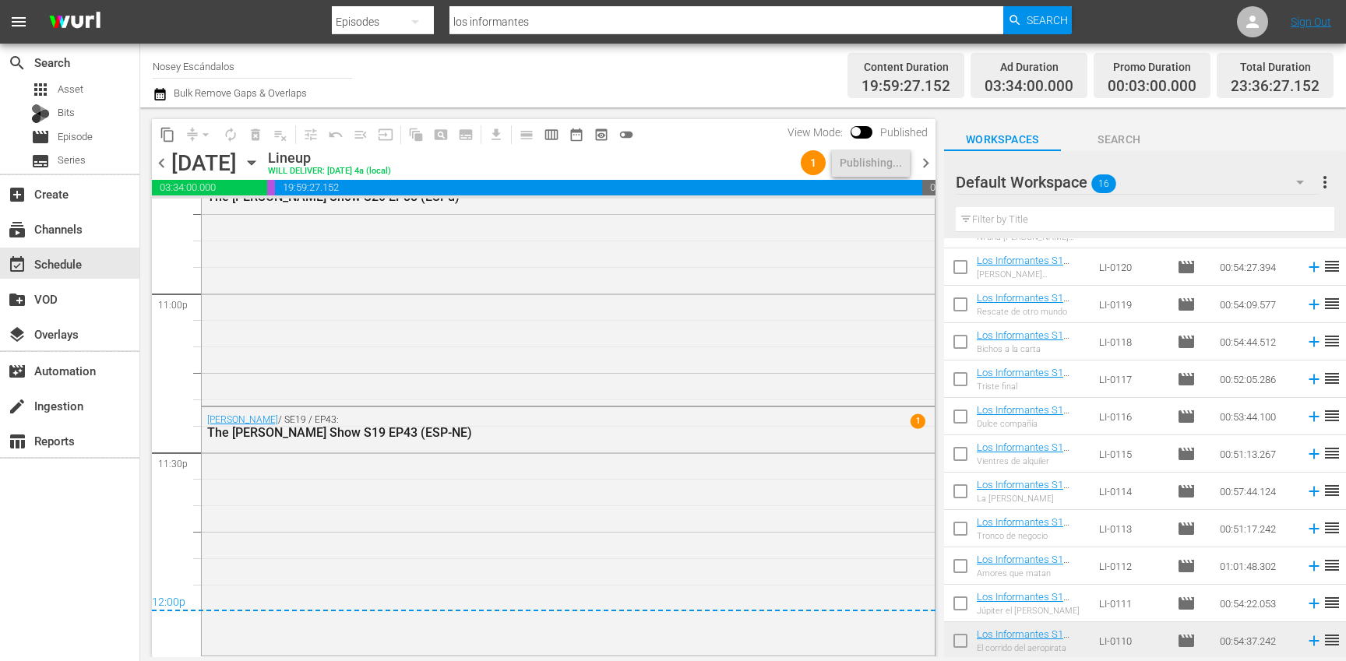
click at [930, 164] on span "chevron_right" at bounding box center [925, 162] width 19 height 19
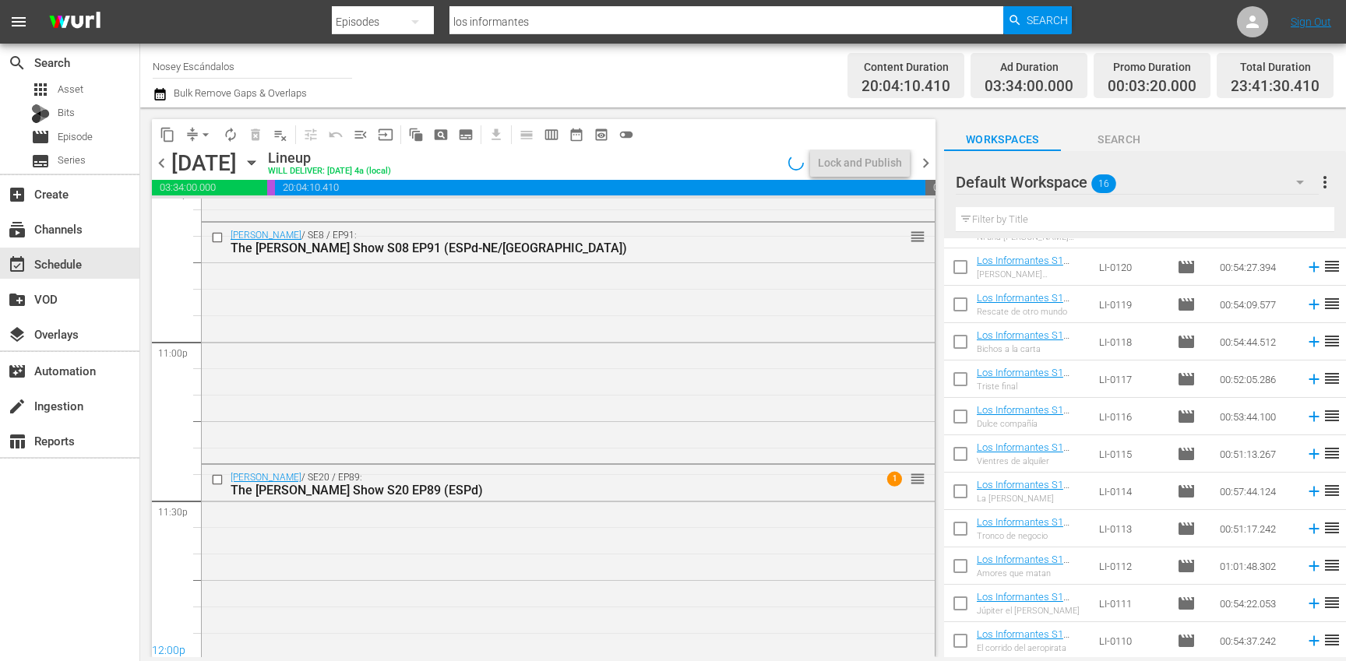
scroll to position [7210, 0]
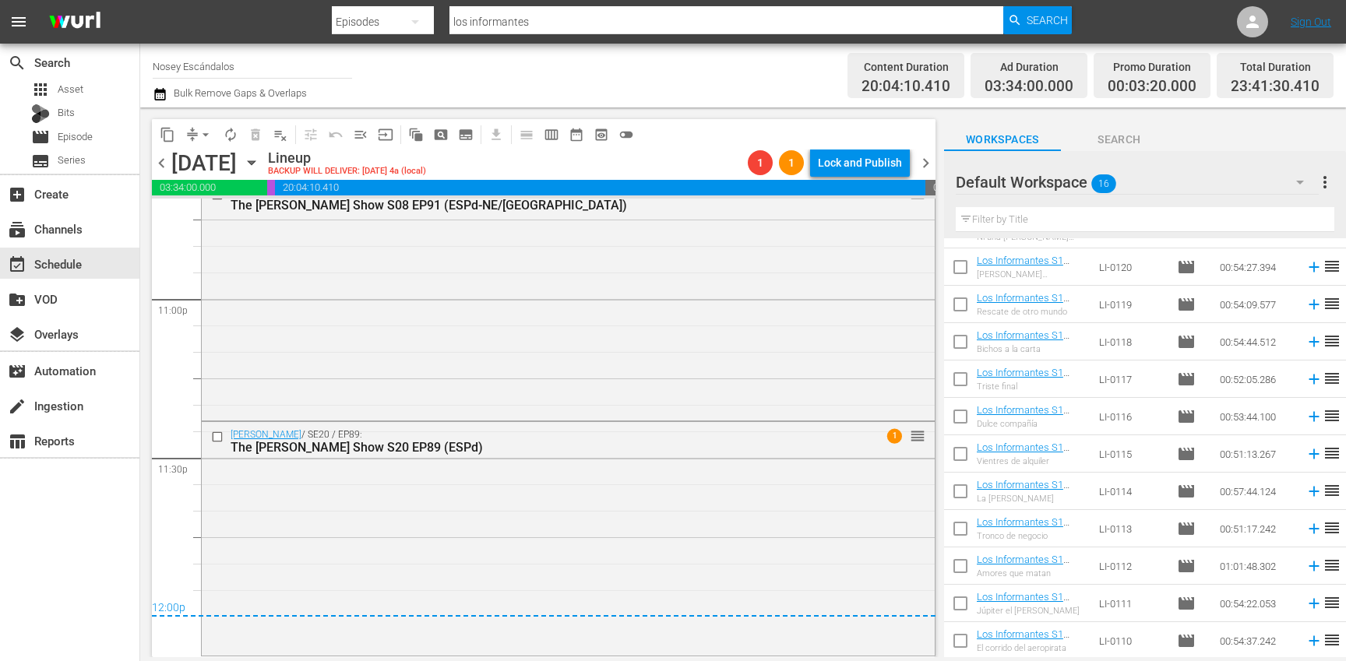
drag, startPoint x: 964, startPoint y: 641, endPoint x: 981, endPoint y: 583, distance: 60.7
click at [964, 641] on input "checkbox" at bounding box center [960, 644] width 33 height 33
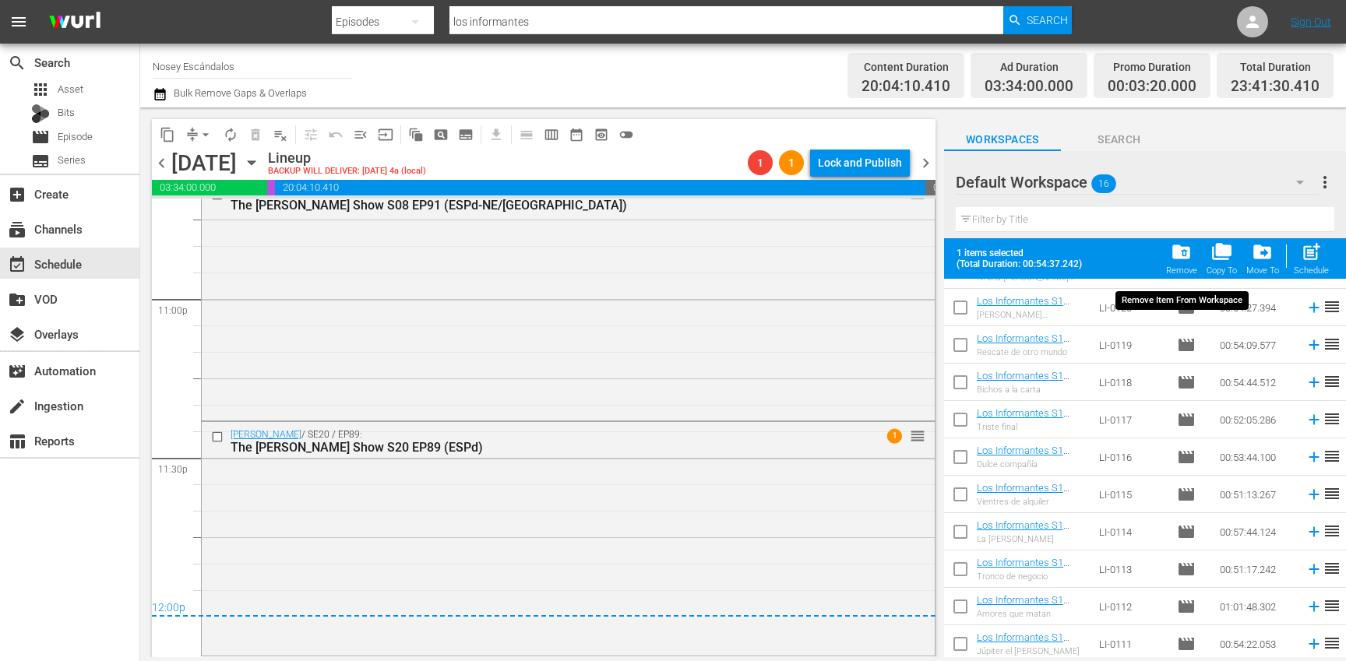
click at [1190, 262] on span "folder_delete" at bounding box center [1181, 251] width 21 height 21
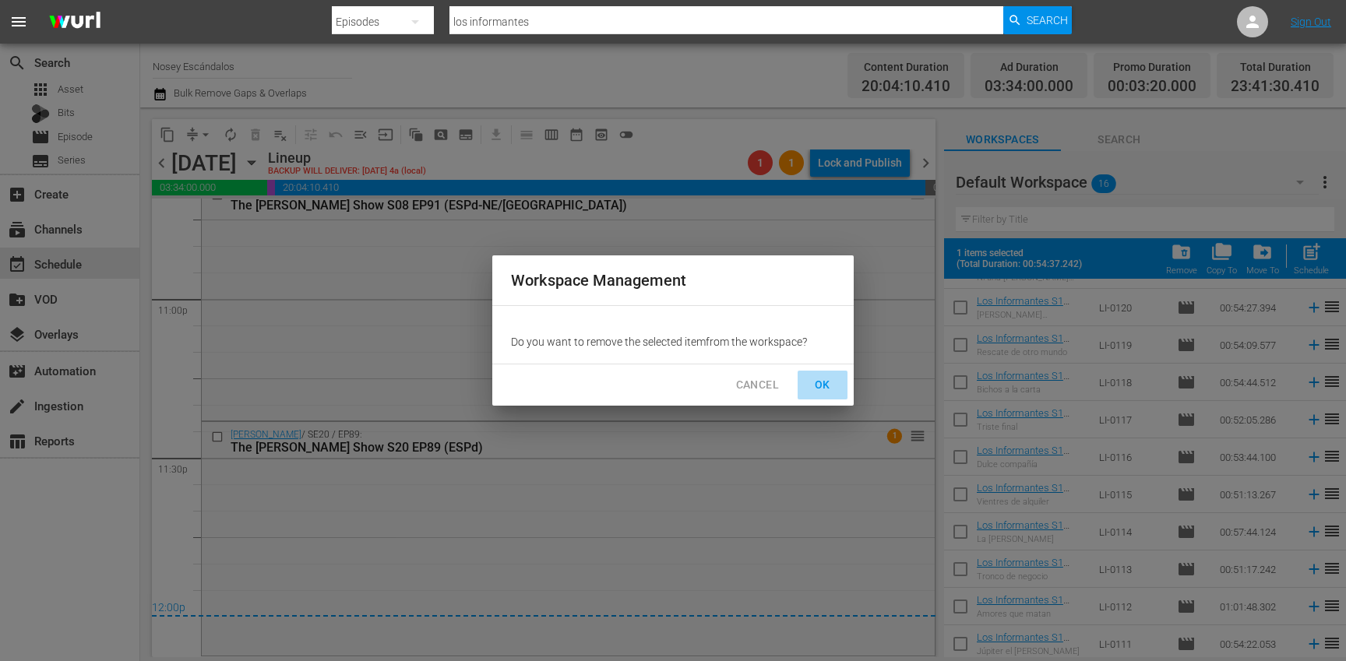
click at [819, 389] on span "OK" at bounding box center [822, 384] width 25 height 19
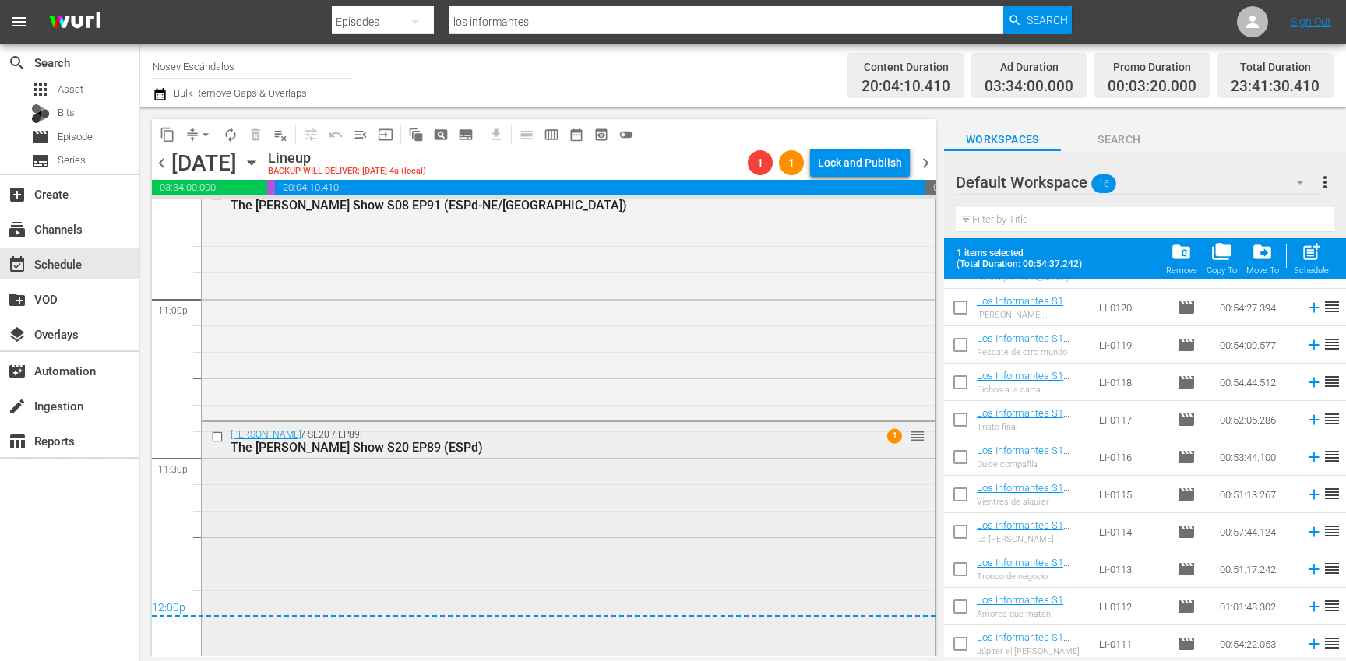
checkbox input "false"
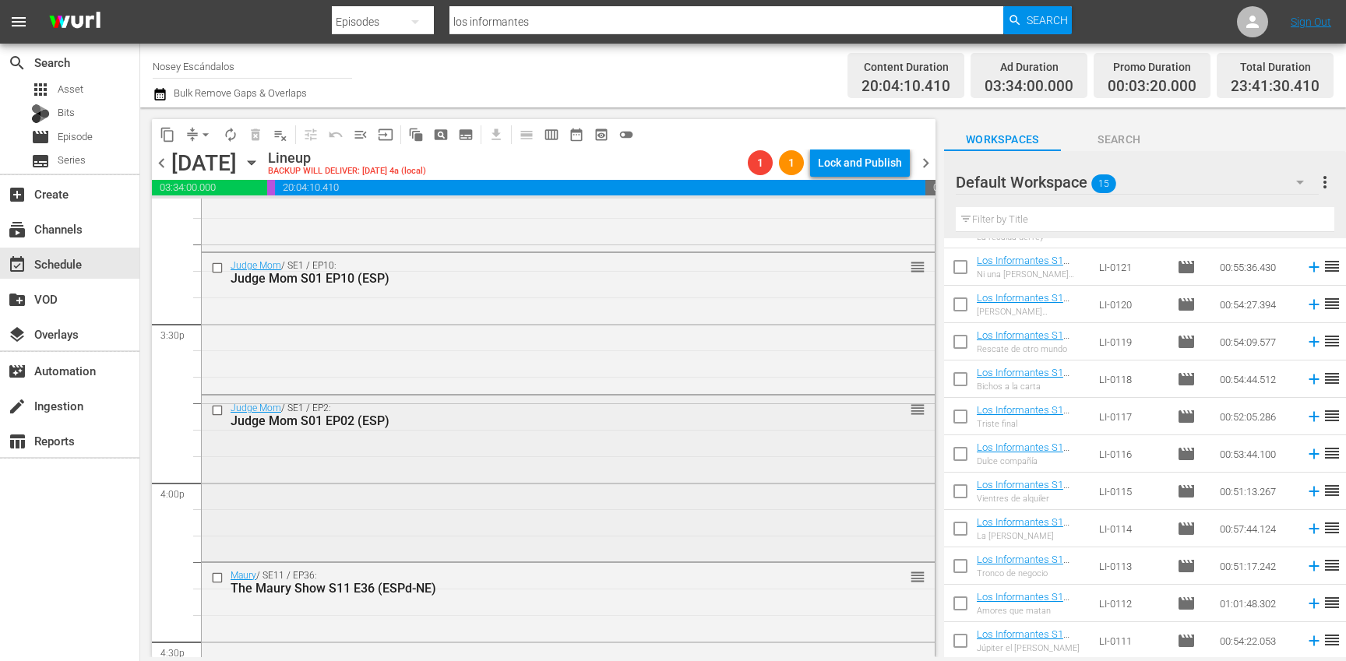
scroll to position [4799, 0]
click at [220, 414] on input "checkbox" at bounding box center [219, 412] width 16 height 13
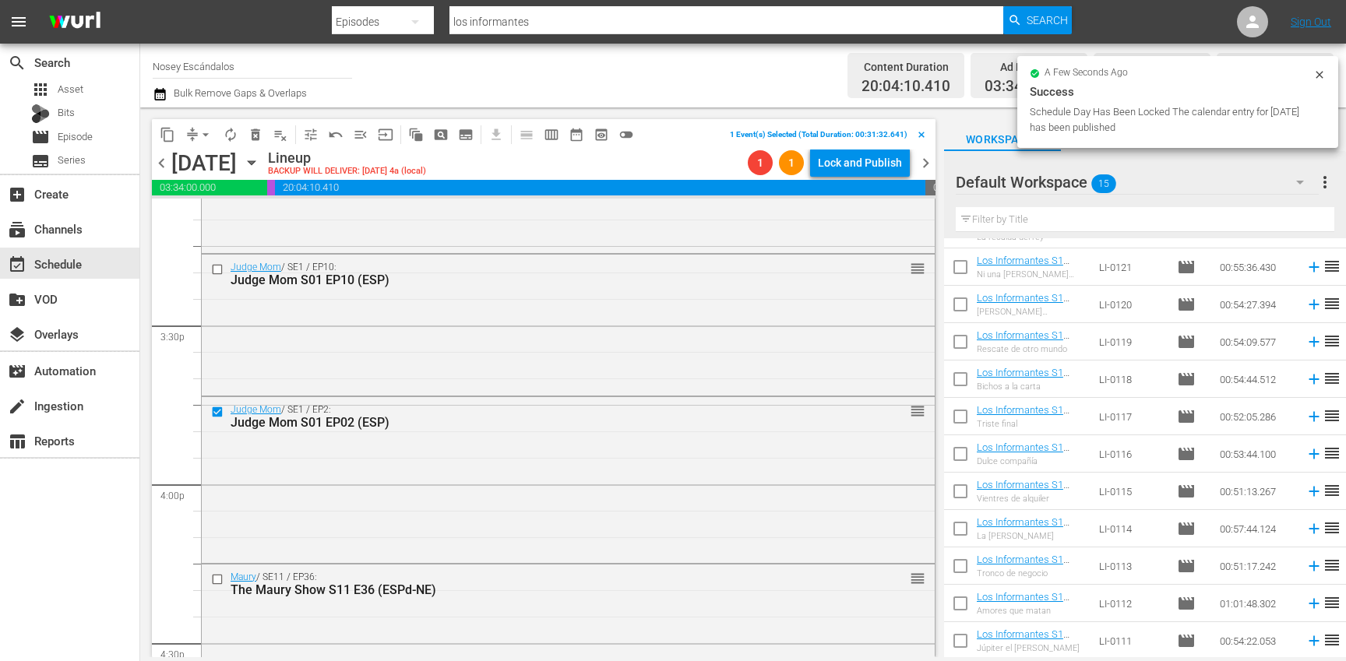
click at [220, 267] on input "checkbox" at bounding box center [219, 269] width 16 height 13
click at [257, 138] on span "delete_forever_outlined" at bounding box center [256, 135] width 16 height 16
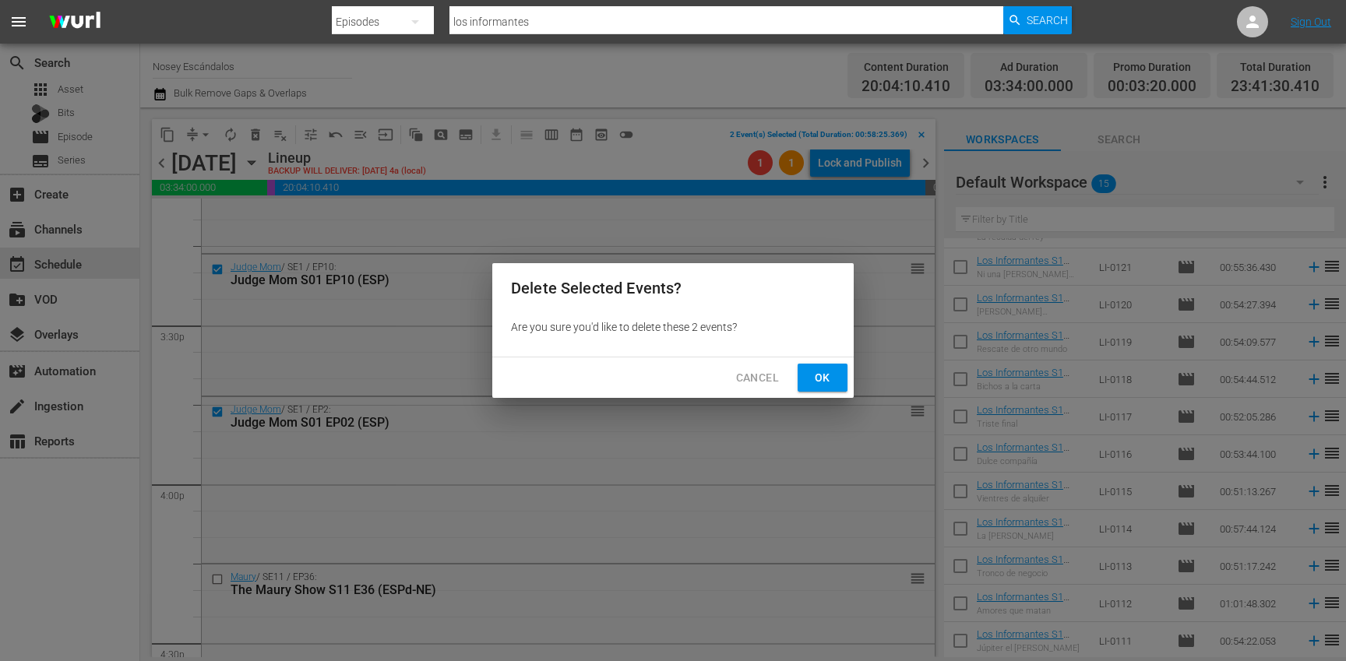
click at [821, 373] on span "Ok" at bounding box center [822, 377] width 25 height 19
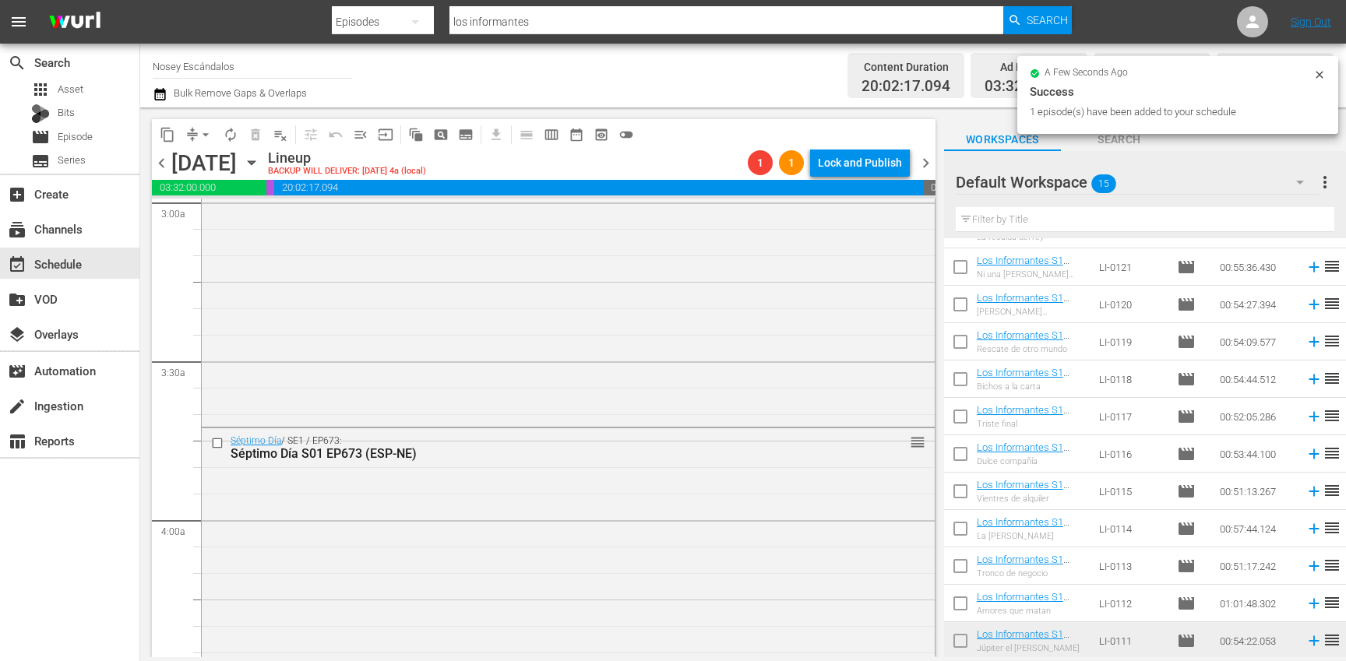
scroll to position [0, 0]
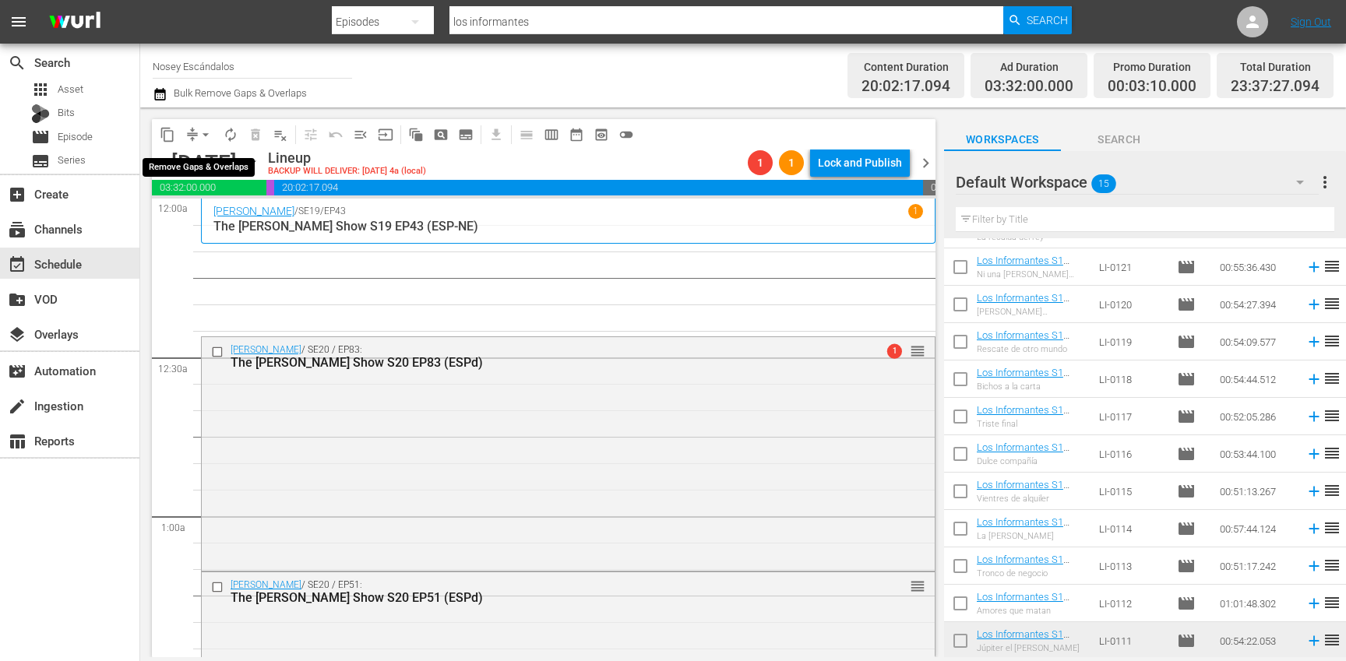
click at [210, 131] on span "arrow_drop_down" at bounding box center [206, 135] width 16 height 16
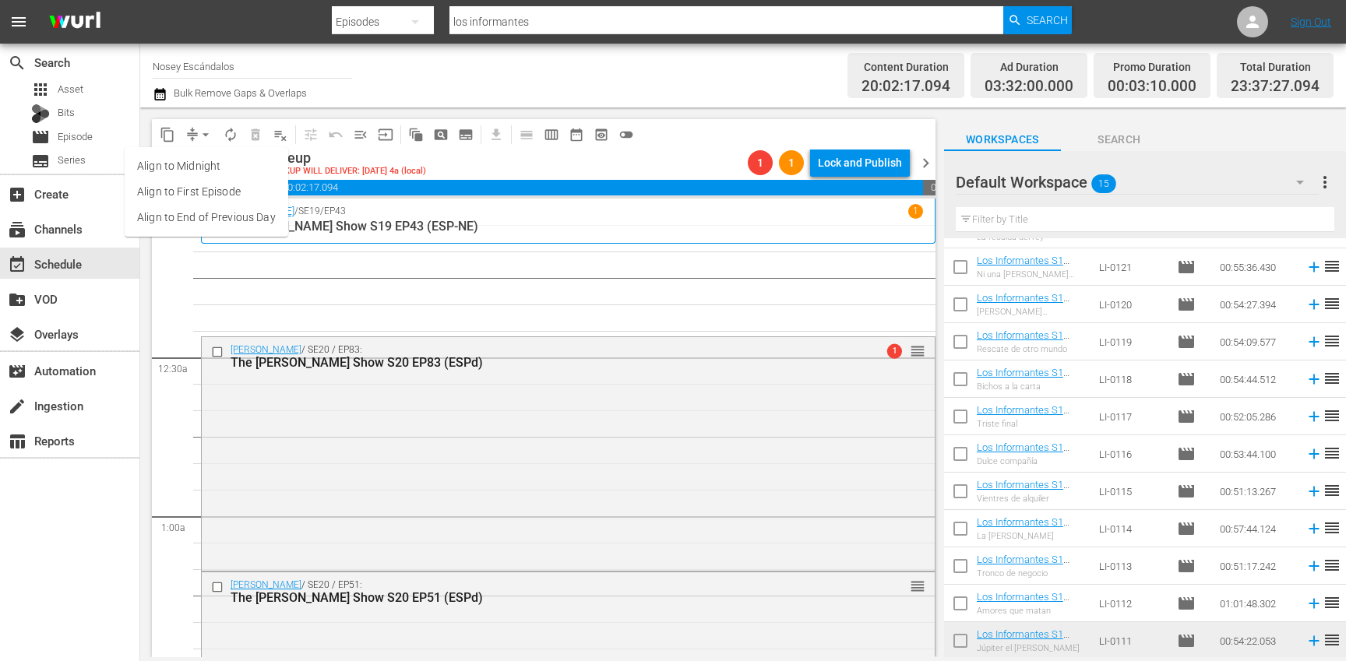
click at [257, 219] on li "Align to End of Previous Day" at bounding box center [207, 218] width 164 height 26
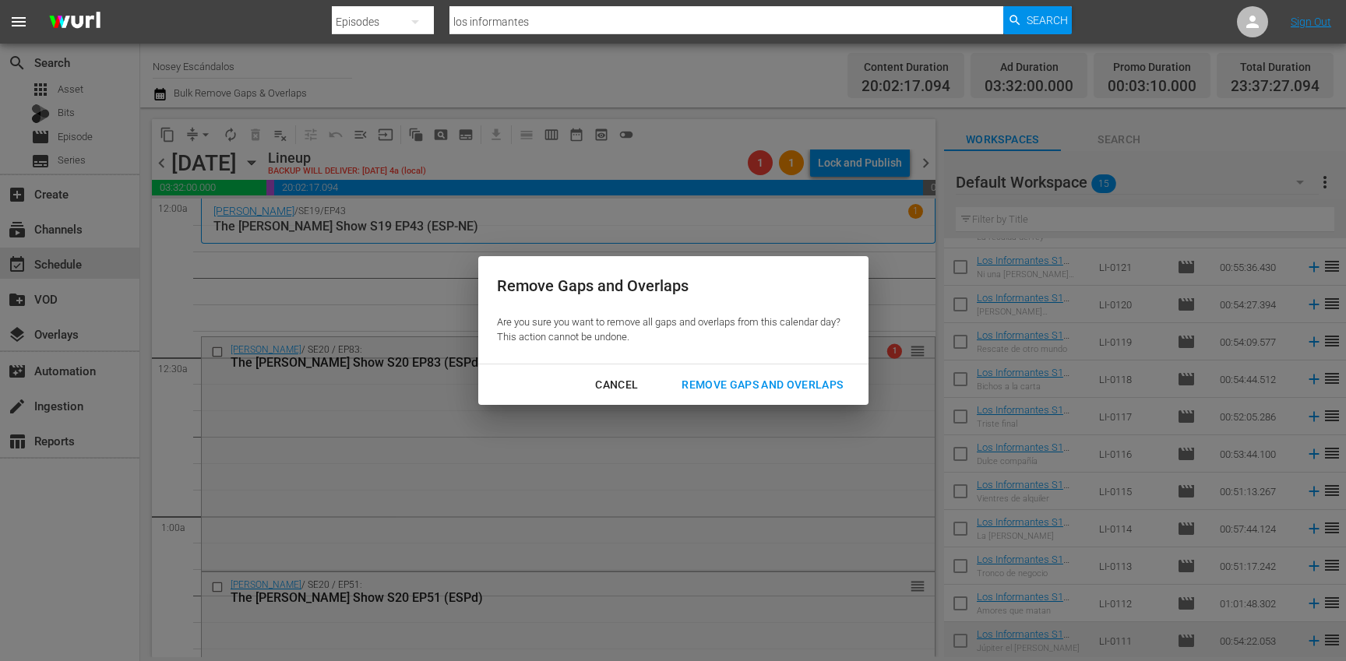
click at [718, 383] on div "Remove Gaps and Overlaps" at bounding box center [762, 384] width 186 height 19
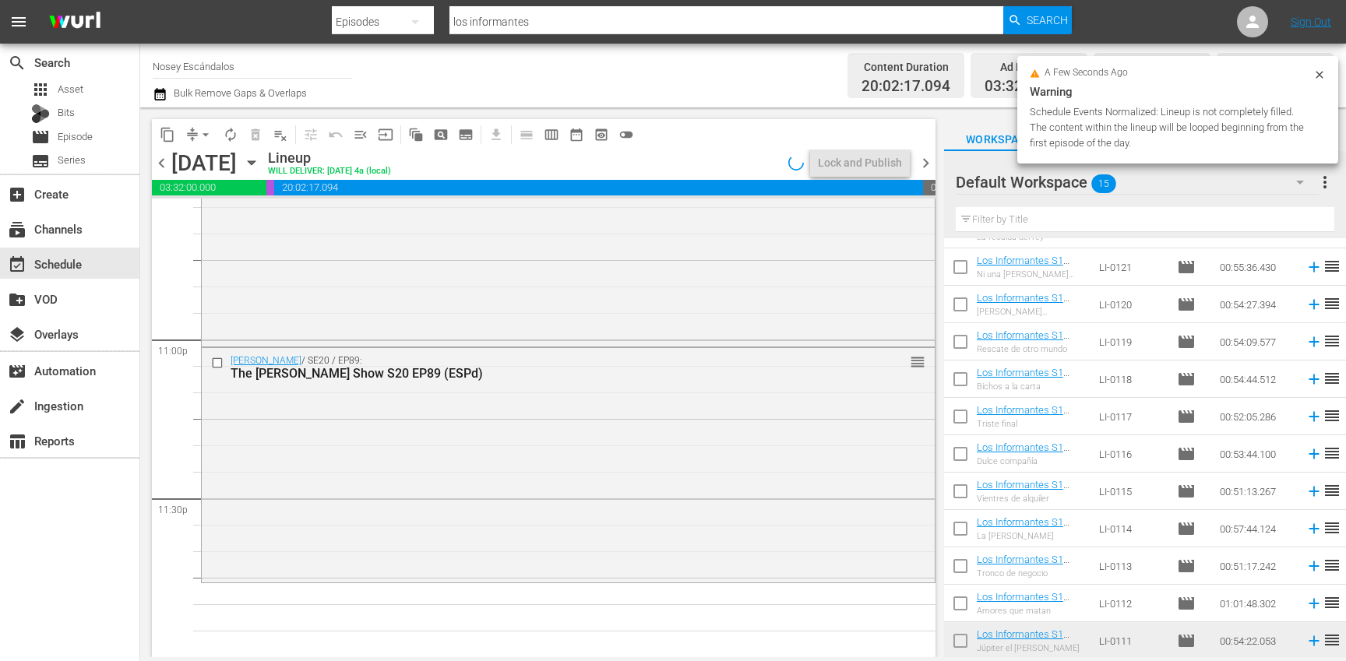
scroll to position [7169, 0]
click at [227, 136] on span "autorenew_outlined" at bounding box center [231, 135] width 16 height 16
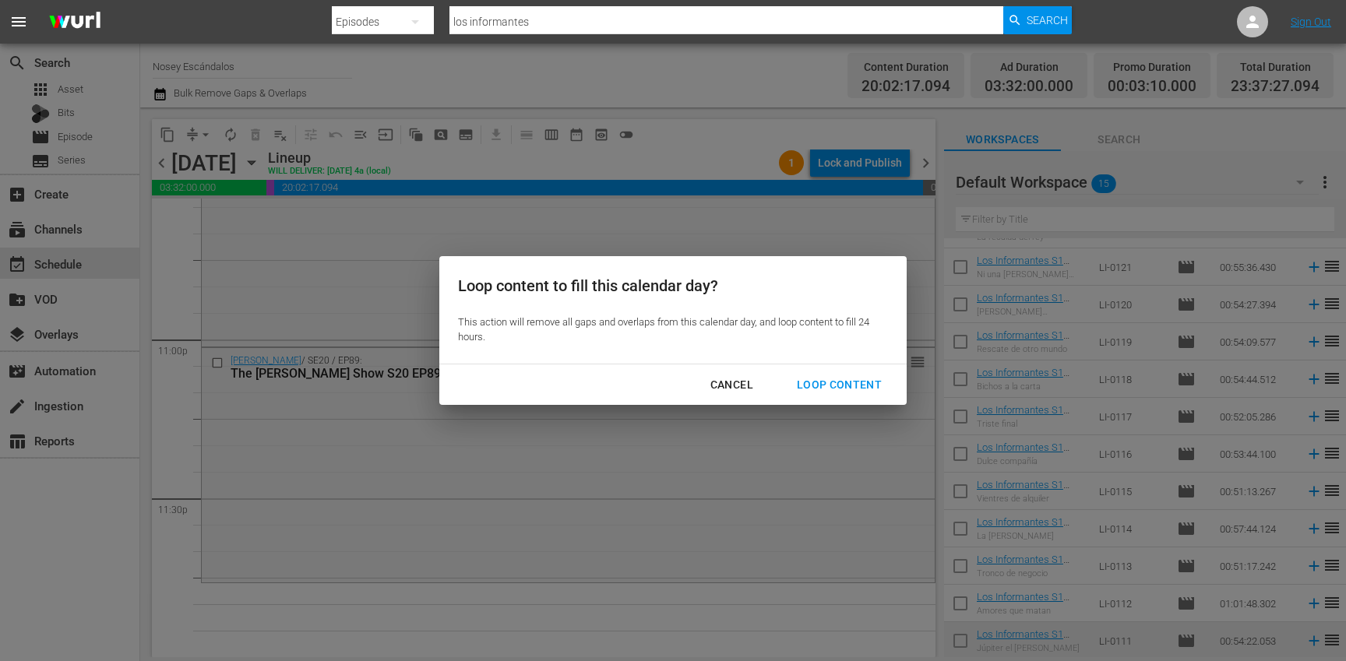
click at [826, 389] on div "Loop Content" at bounding box center [839, 384] width 110 height 19
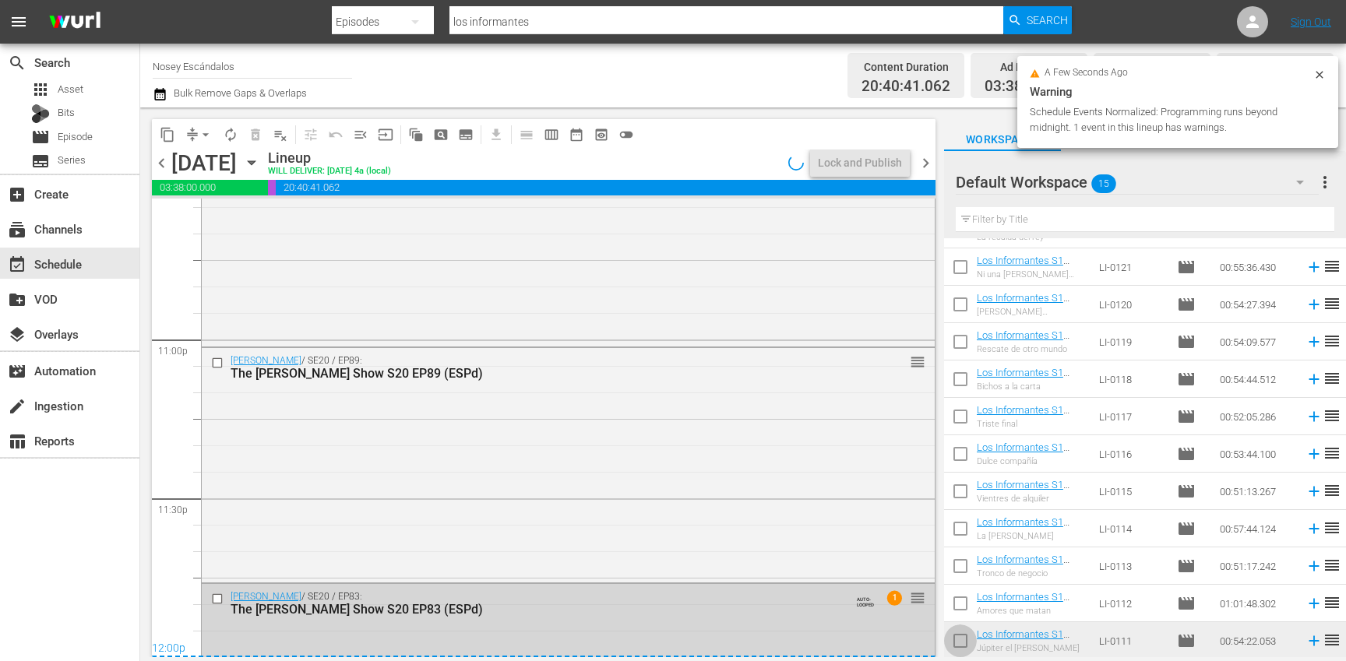
click at [961, 644] on input "checkbox" at bounding box center [960, 644] width 33 height 33
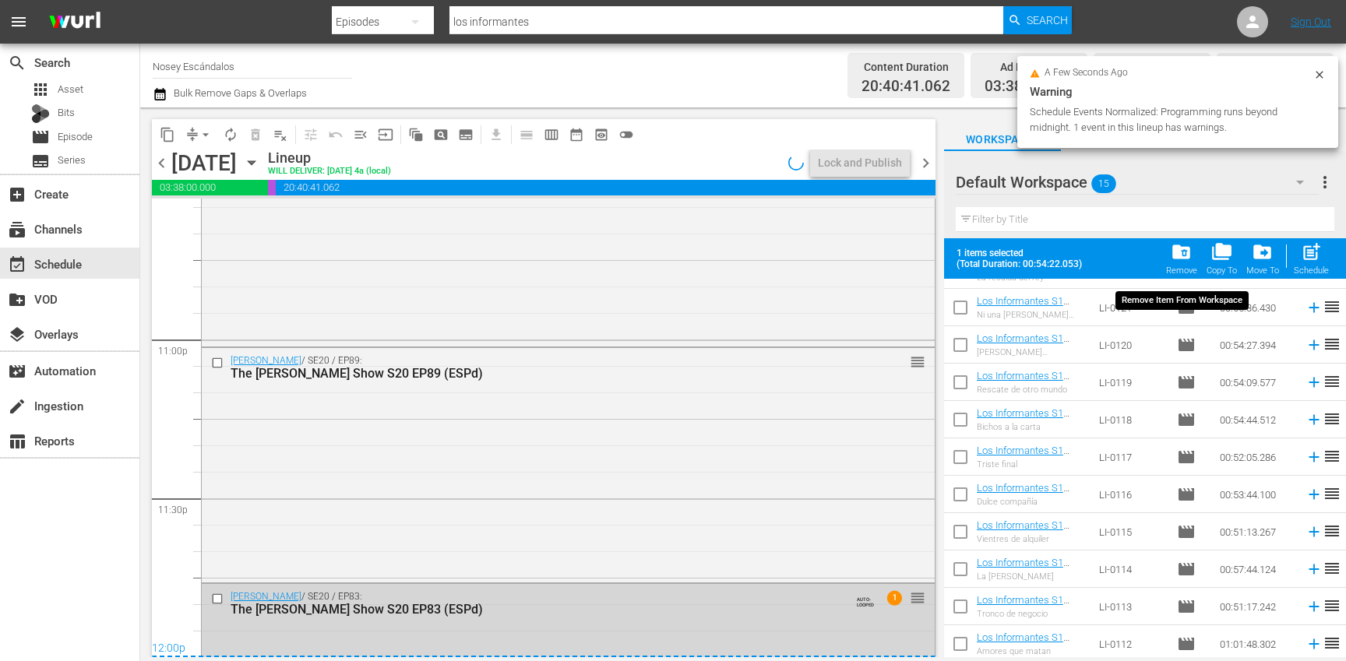
click at [1181, 259] on span "folder_delete" at bounding box center [1181, 251] width 21 height 21
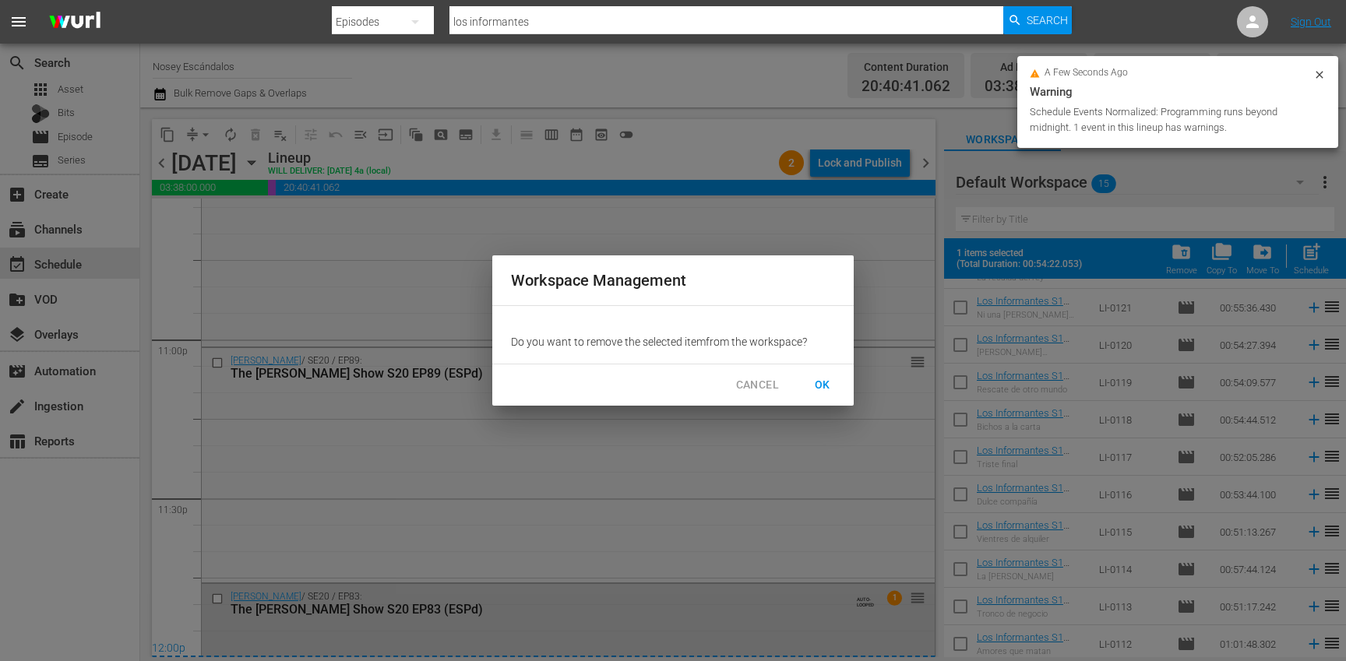
click at [836, 386] on button "OK" at bounding box center [823, 385] width 50 height 29
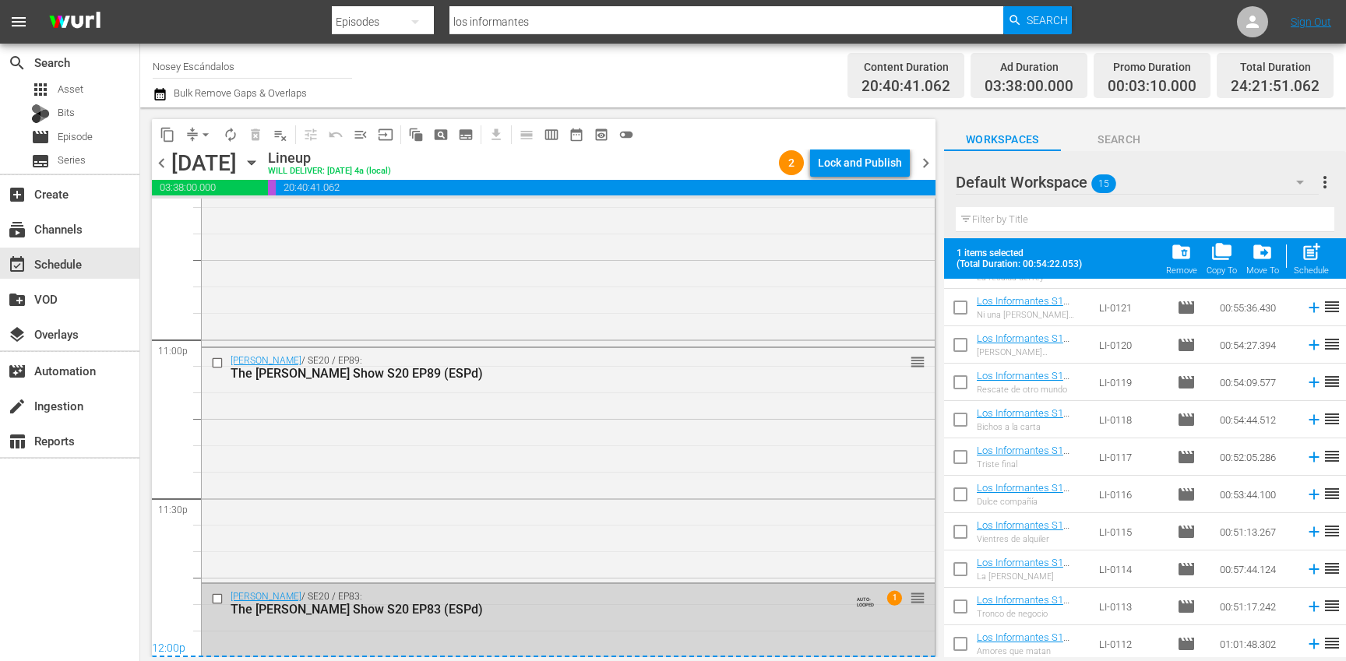
checkbox input "false"
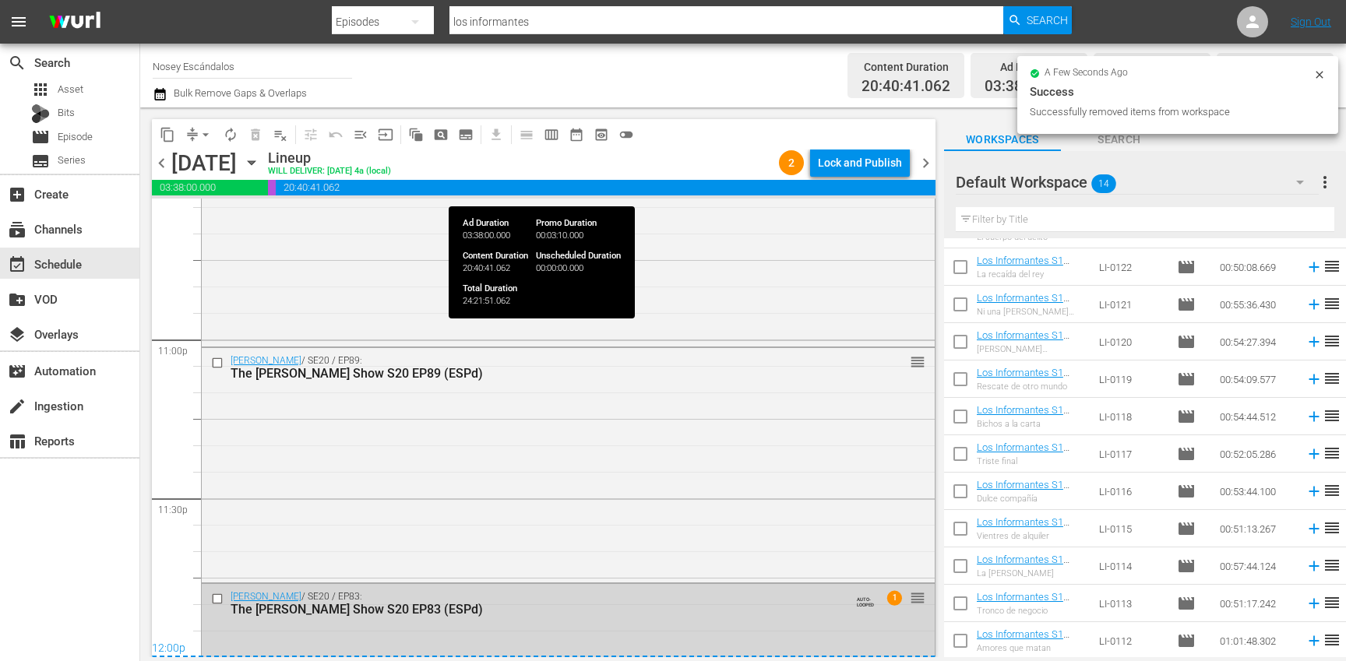
scroll to position [140, 0]
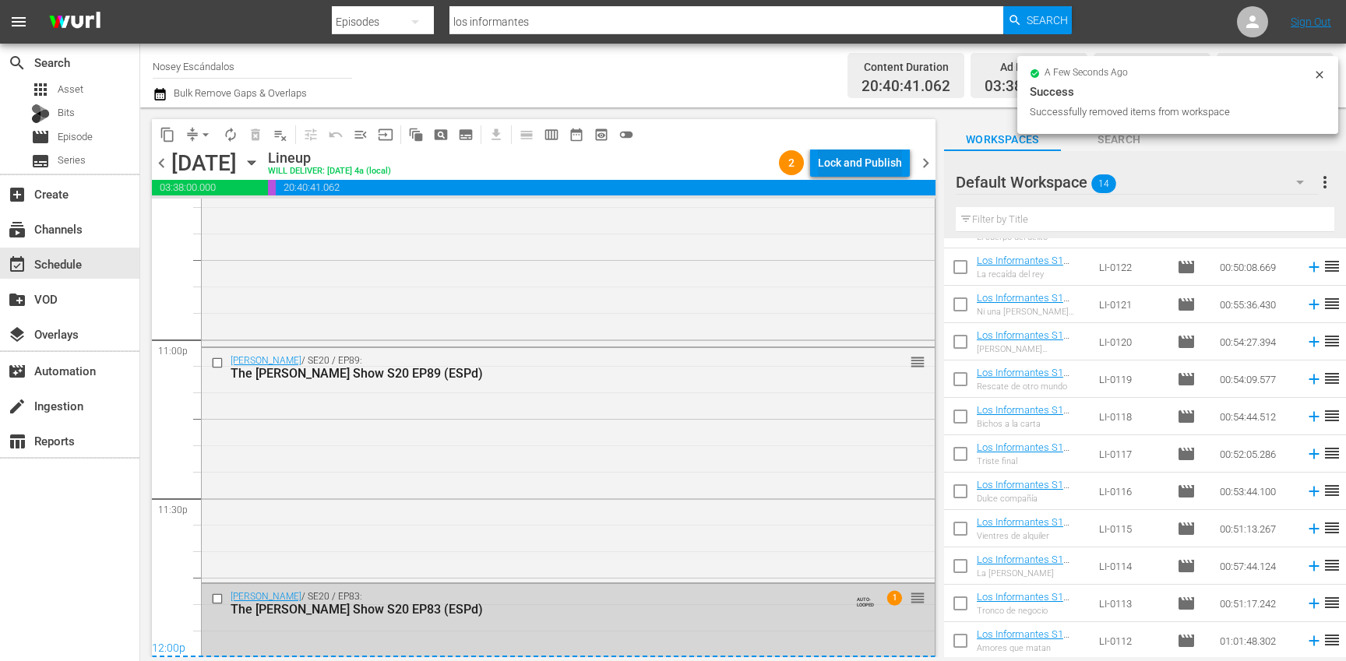
click at [851, 163] on div "Lock and Publish" at bounding box center [860, 163] width 84 height 28
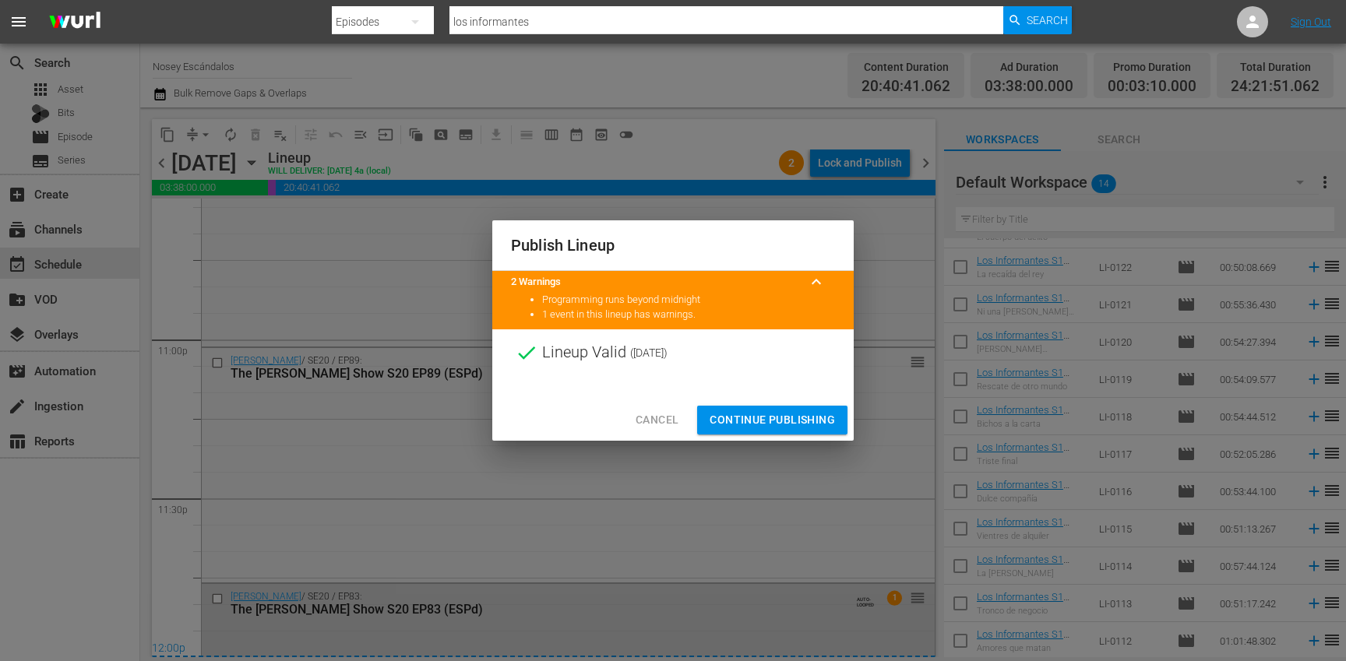
click at [795, 423] on span "Continue Publishing" at bounding box center [772, 420] width 125 height 19
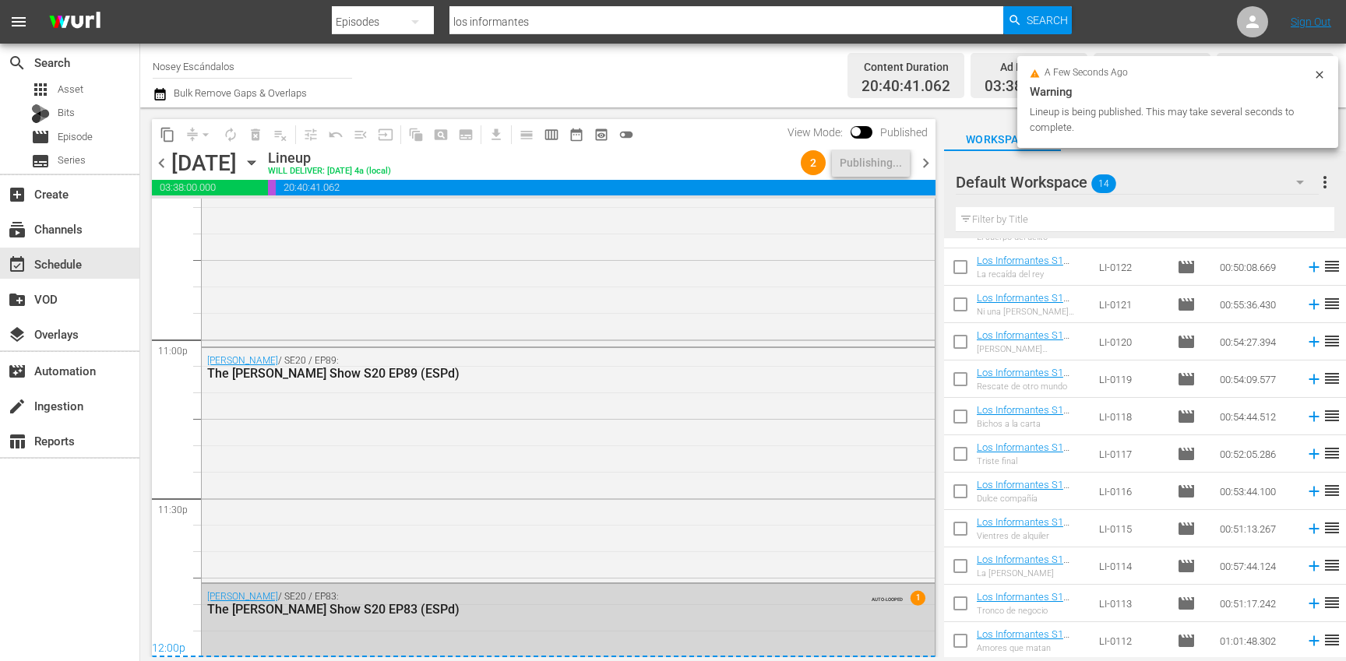
click at [932, 164] on span "chevron_right" at bounding box center [925, 162] width 19 height 19
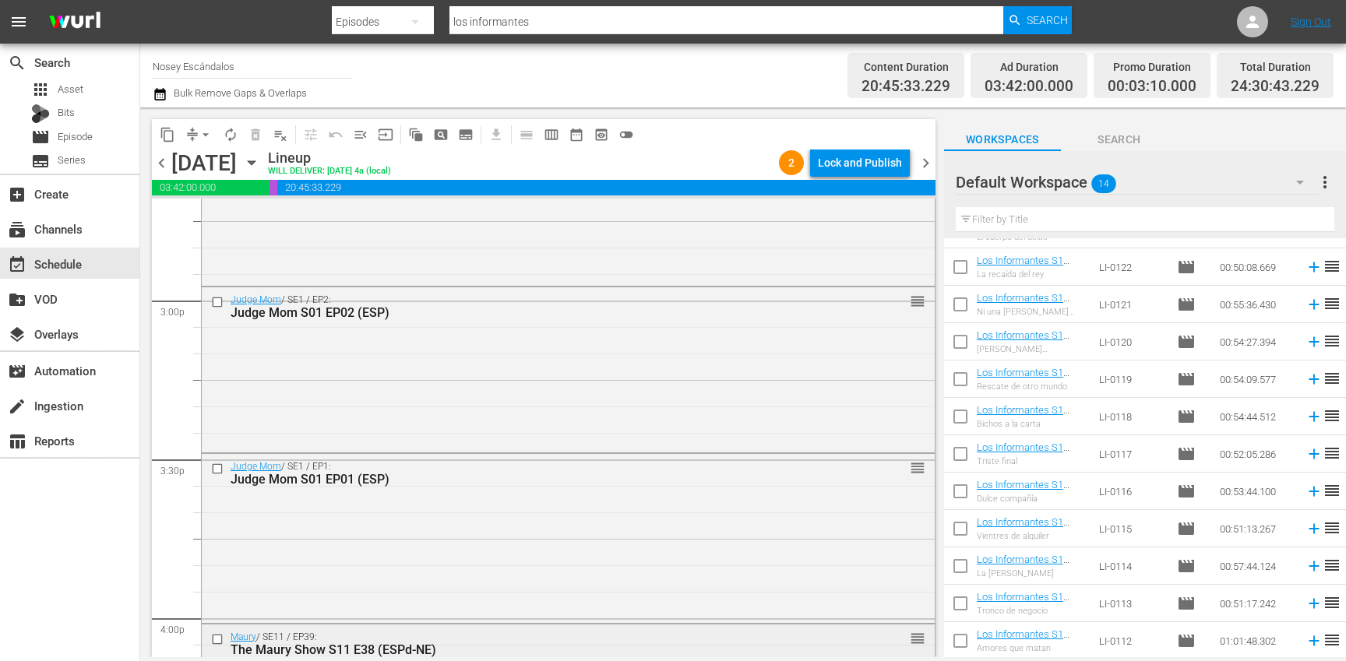
scroll to position [4645, 0]
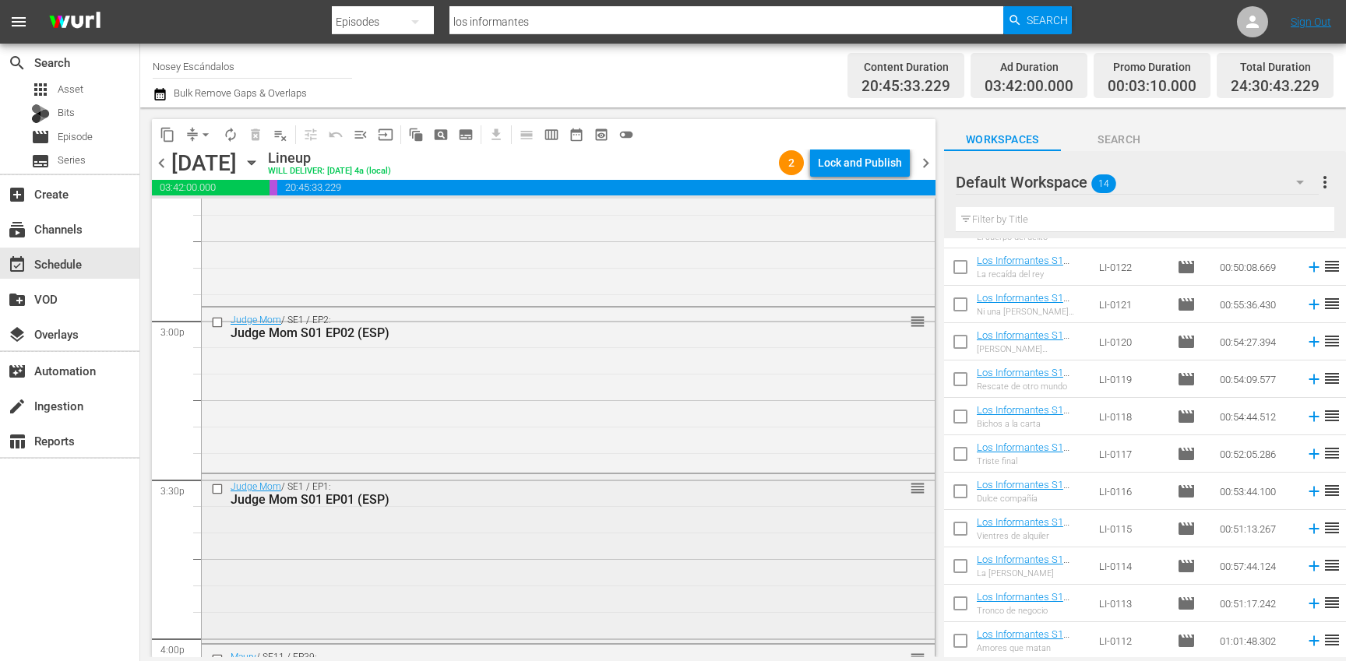
click at [218, 489] on input "checkbox" at bounding box center [219, 489] width 16 height 13
click at [219, 319] on input "checkbox" at bounding box center [219, 321] width 16 height 13
click at [259, 133] on span "delete_forever_outlined" at bounding box center [256, 135] width 16 height 16
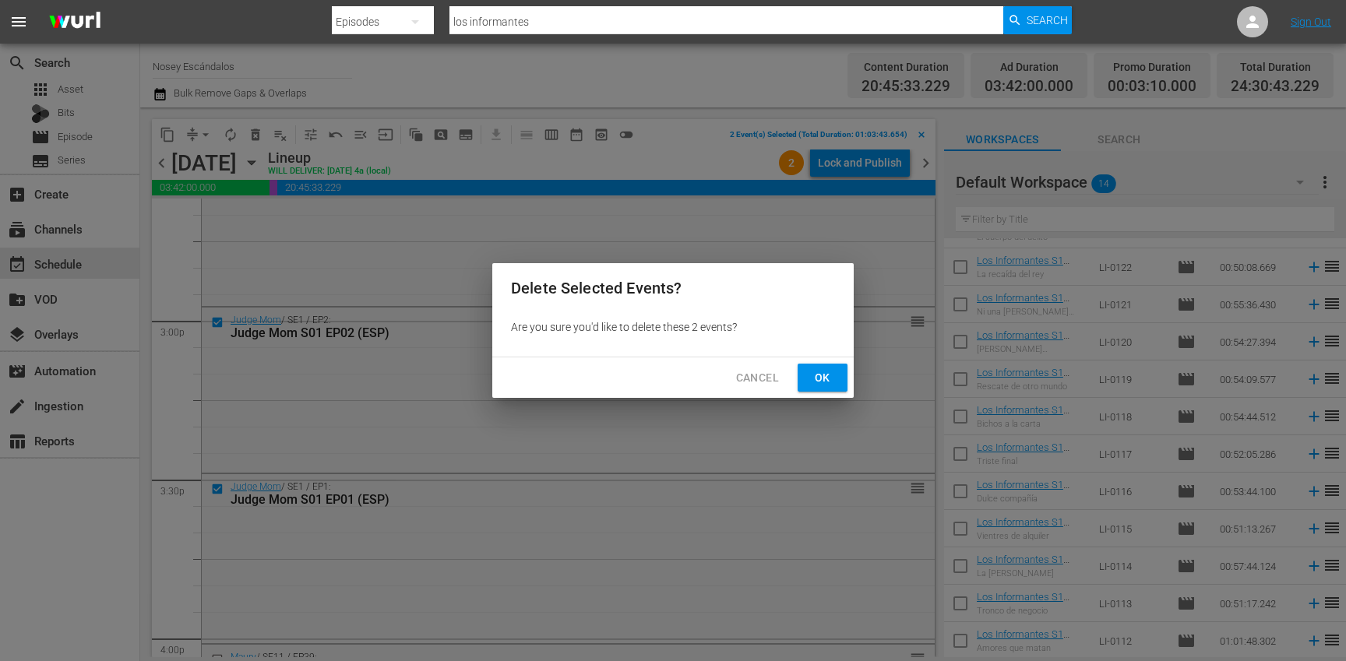
click at [830, 370] on span "Ok" at bounding box center [822, 377] width 25 height 19
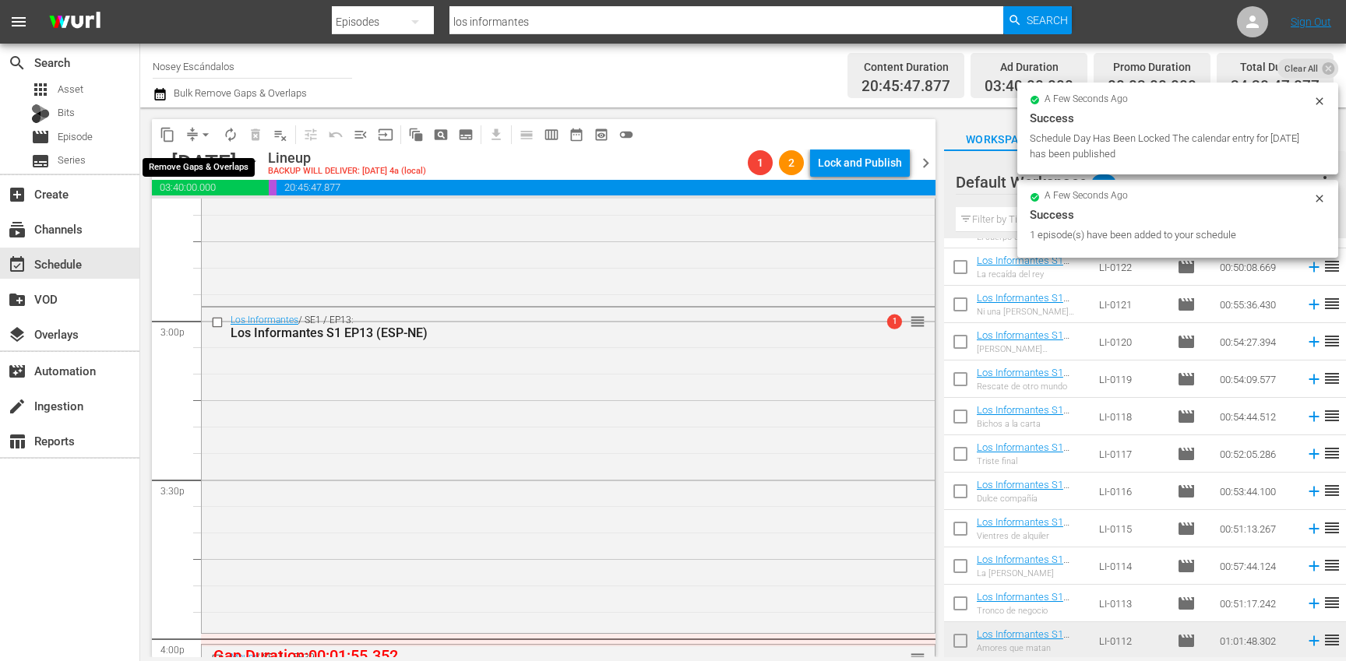
click at [204, 132] on span "arrow_drop_down" at bounding box center [206, 135] width 16 height 16
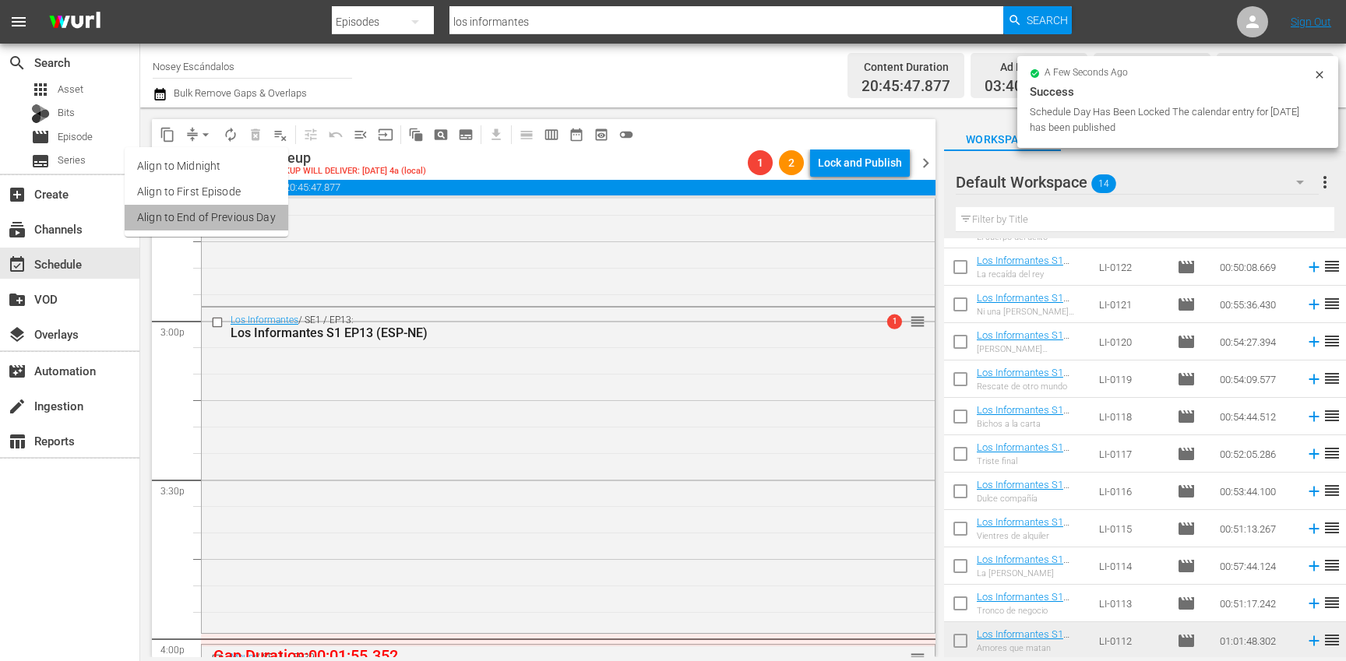
click at [230, 212] on li "Align to End of Previous Day" at bounding box center [207, 218] width 164 height 26
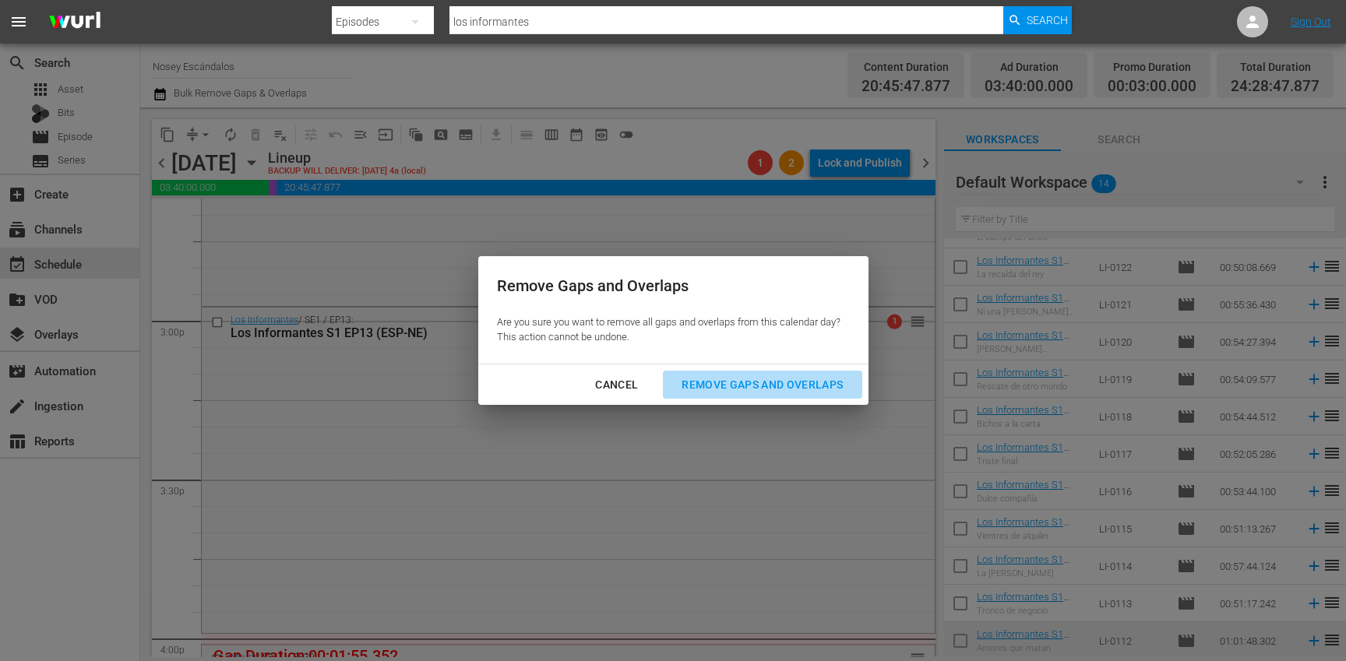
click at [727, 389] on div "Remove Gaps and Overlaps" at bounding box center [762, 384] width 186 height 19
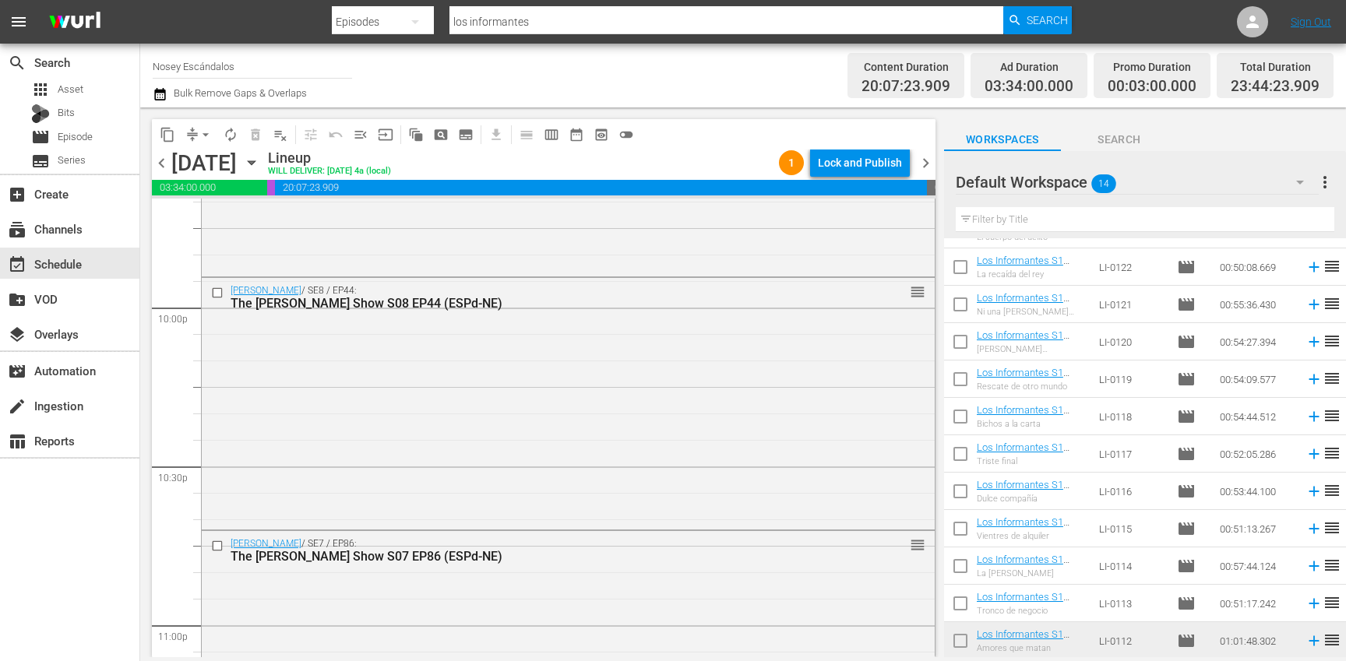
scroll to position [7247, 0]
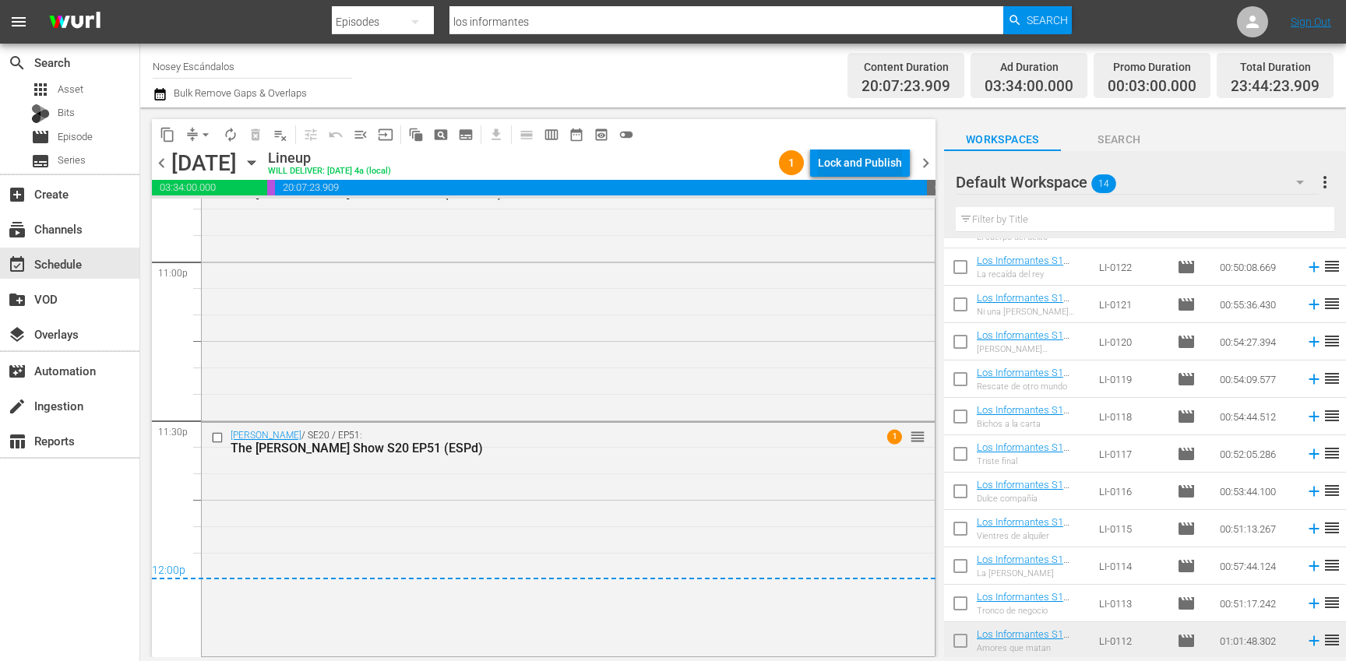
click at [855, 164] on div "Lock and Publish" at bounding box center [860, 163] width 84 height 28
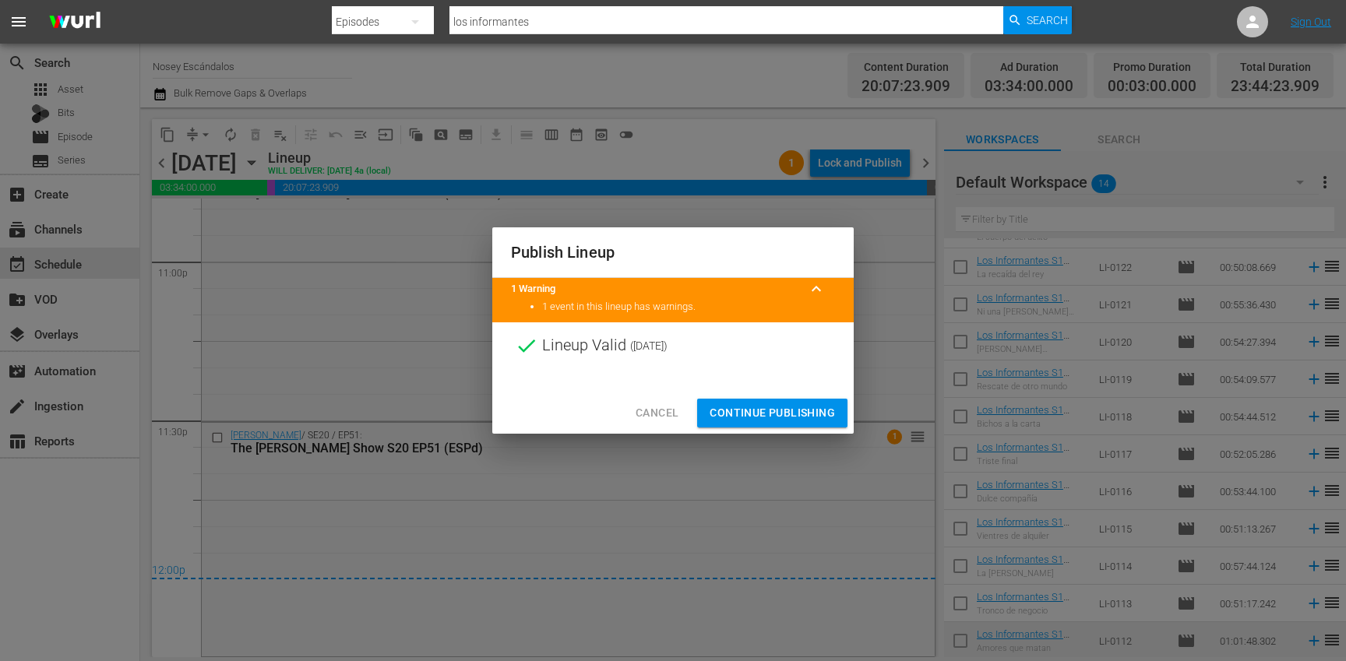
click at [753, 412] on span "Continue Publishing" at bounding box center [772, 413] width 125 height 19
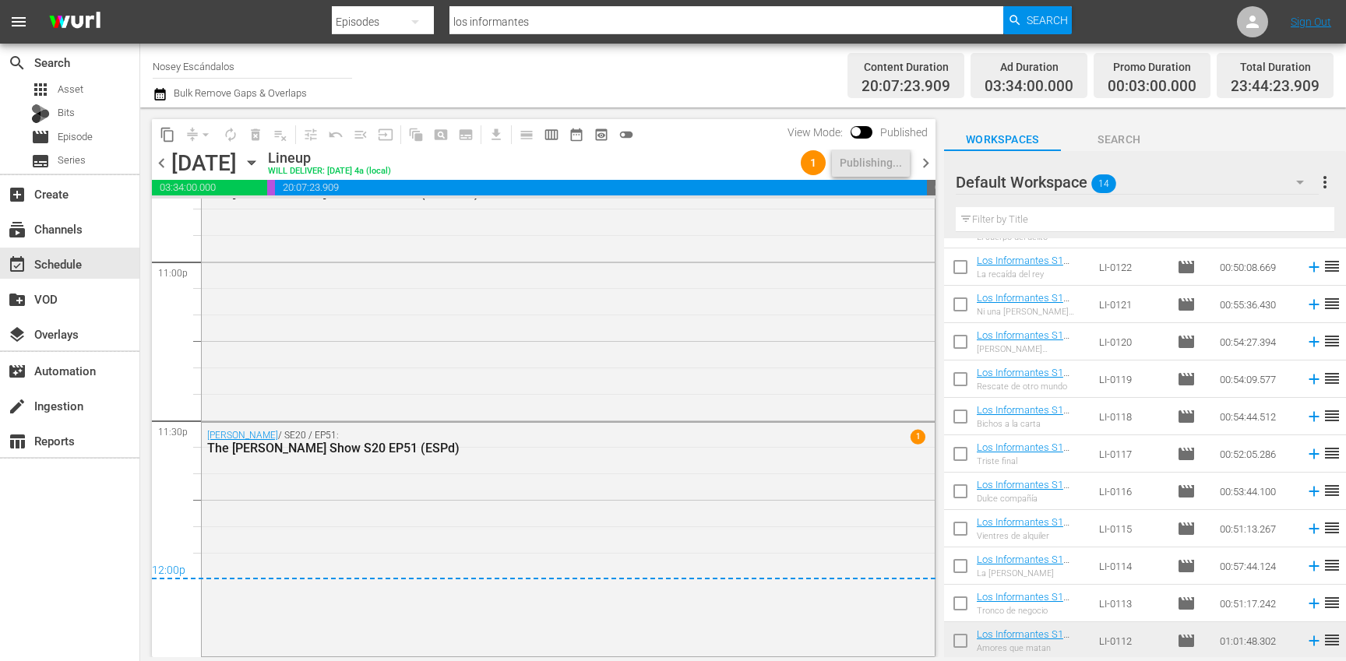
scroll to position [0, 0]
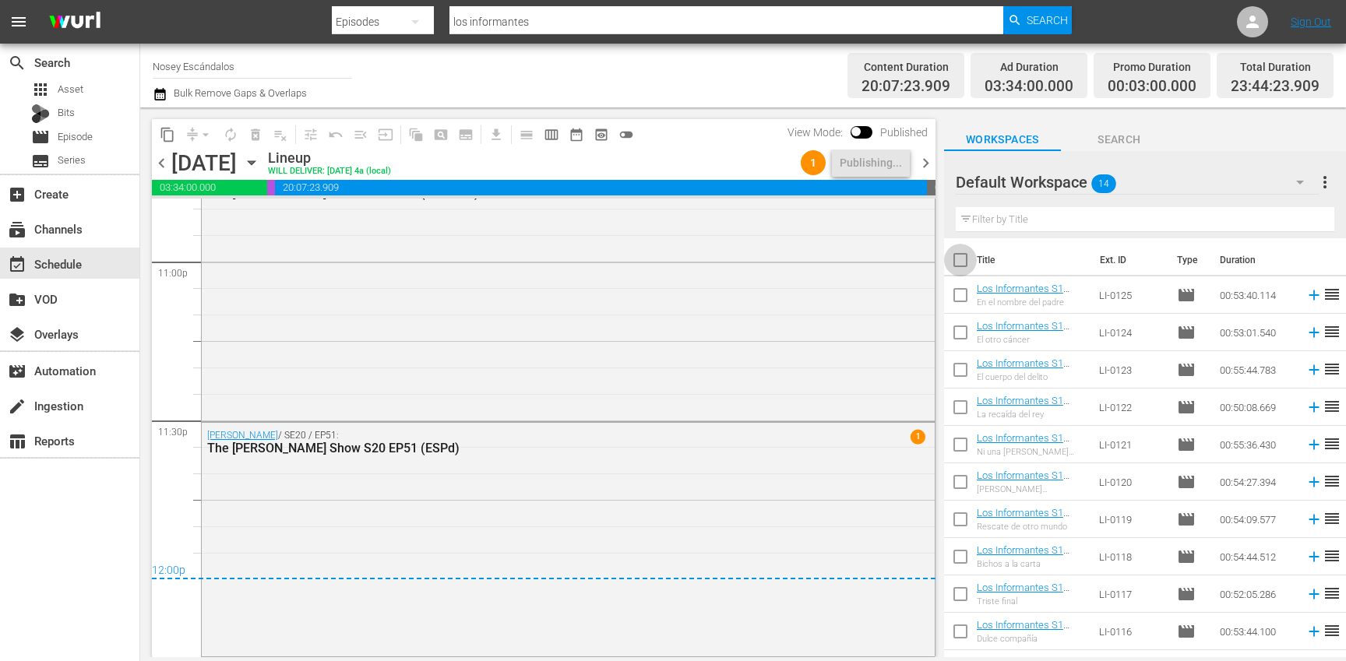
click at [961, 258] on input "checkbox" at bounding box center [960, 263] width 33 height 33
checkbox input "true"
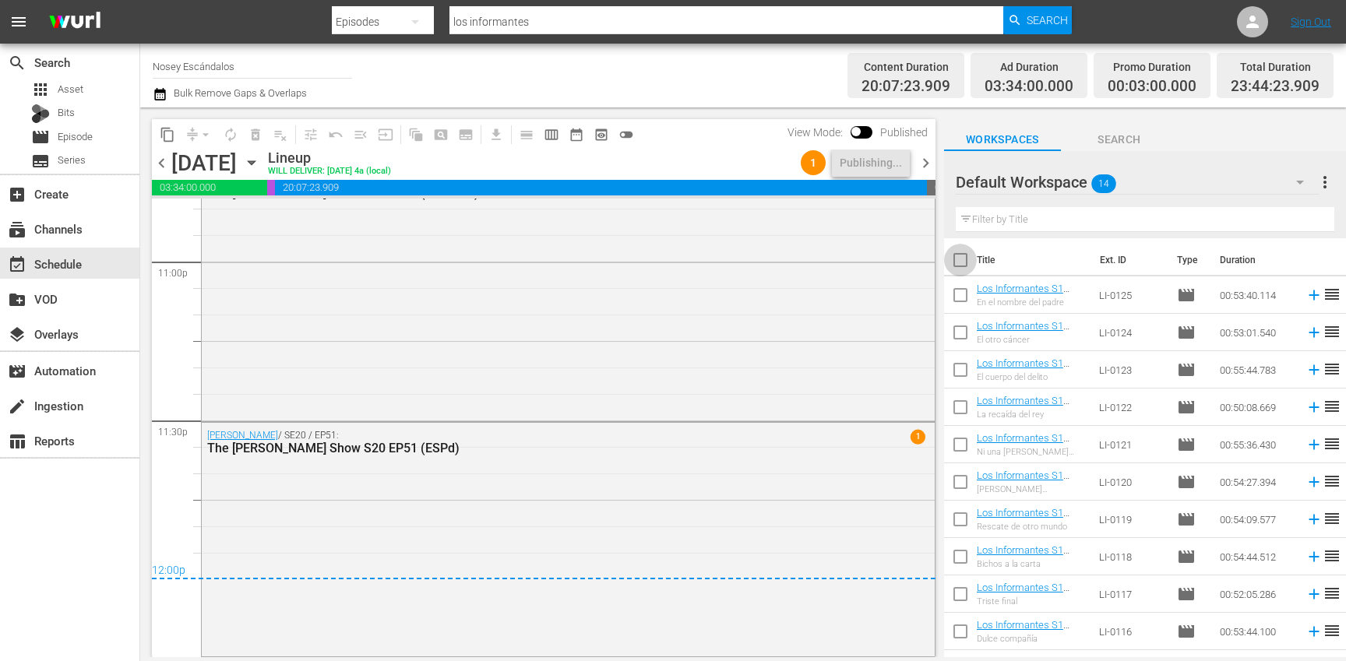
checkbox input "true"
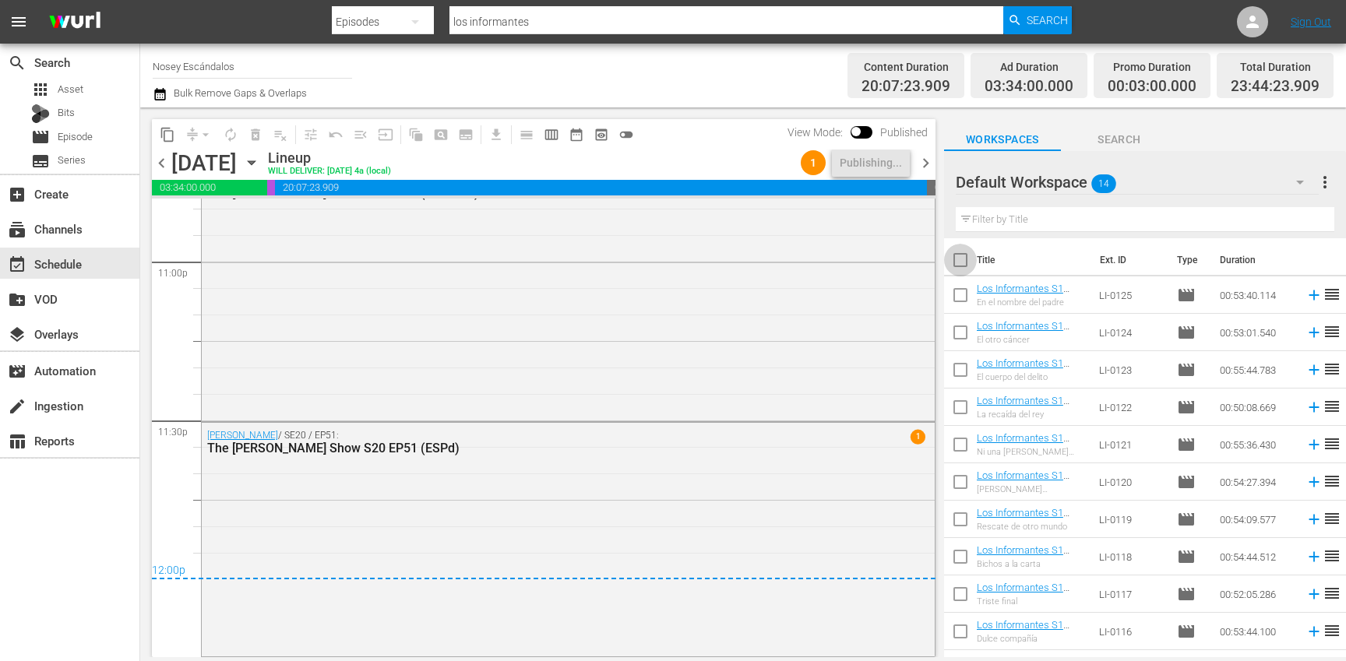
checkbox input "true"
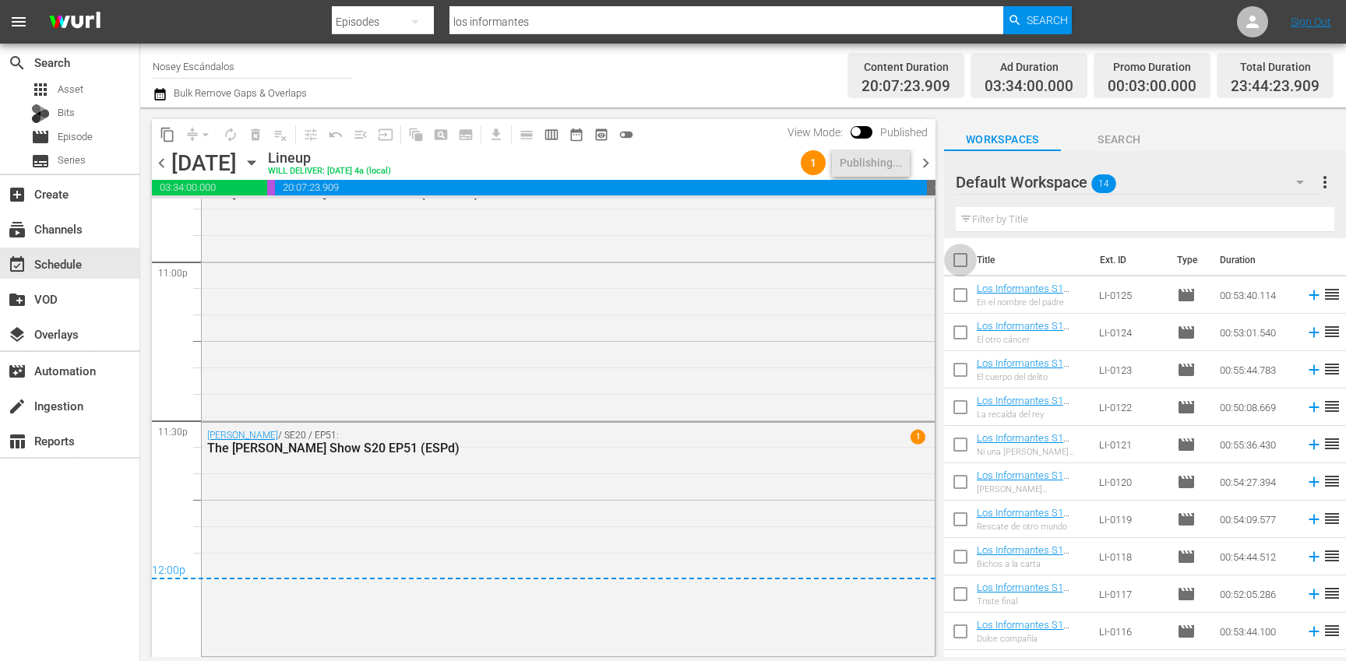
checkbox input "true"
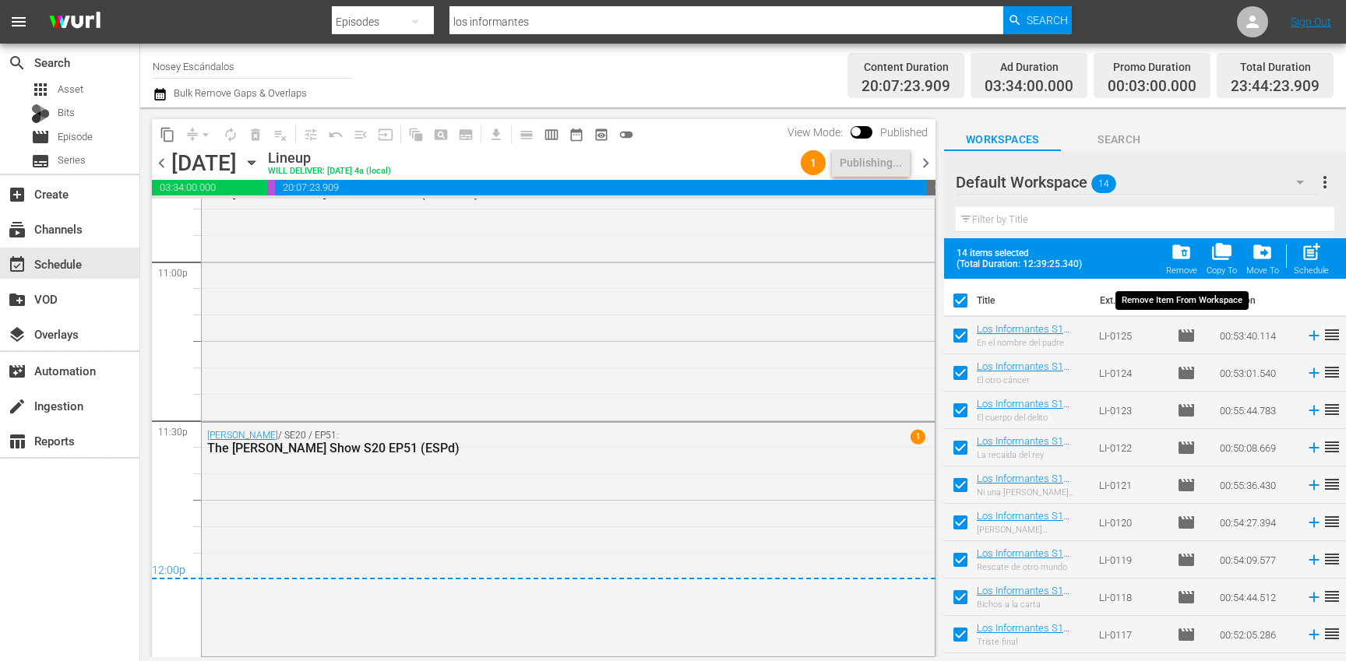
click at [1190, 261] on span "folder_delete" at bounding box center [1181, 251] width 21 height 21
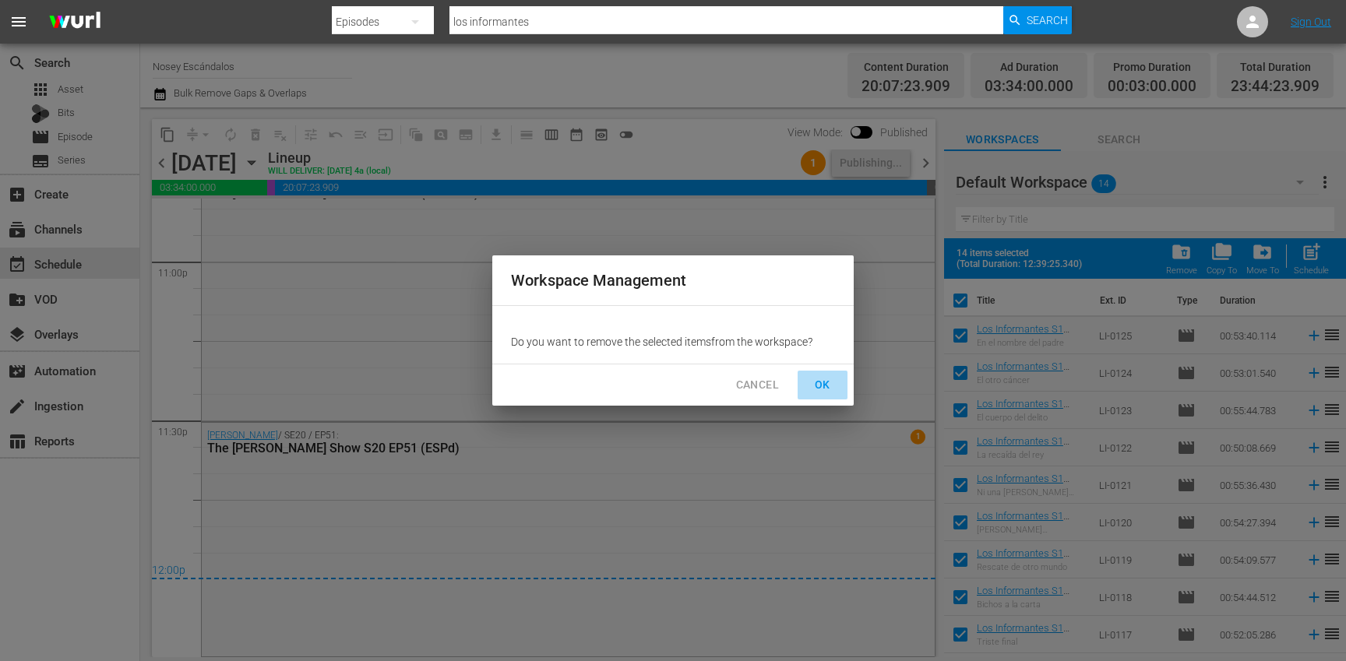
click at [837, 382] on button "OK" at bounding box center [823, 385] width 50 height 29
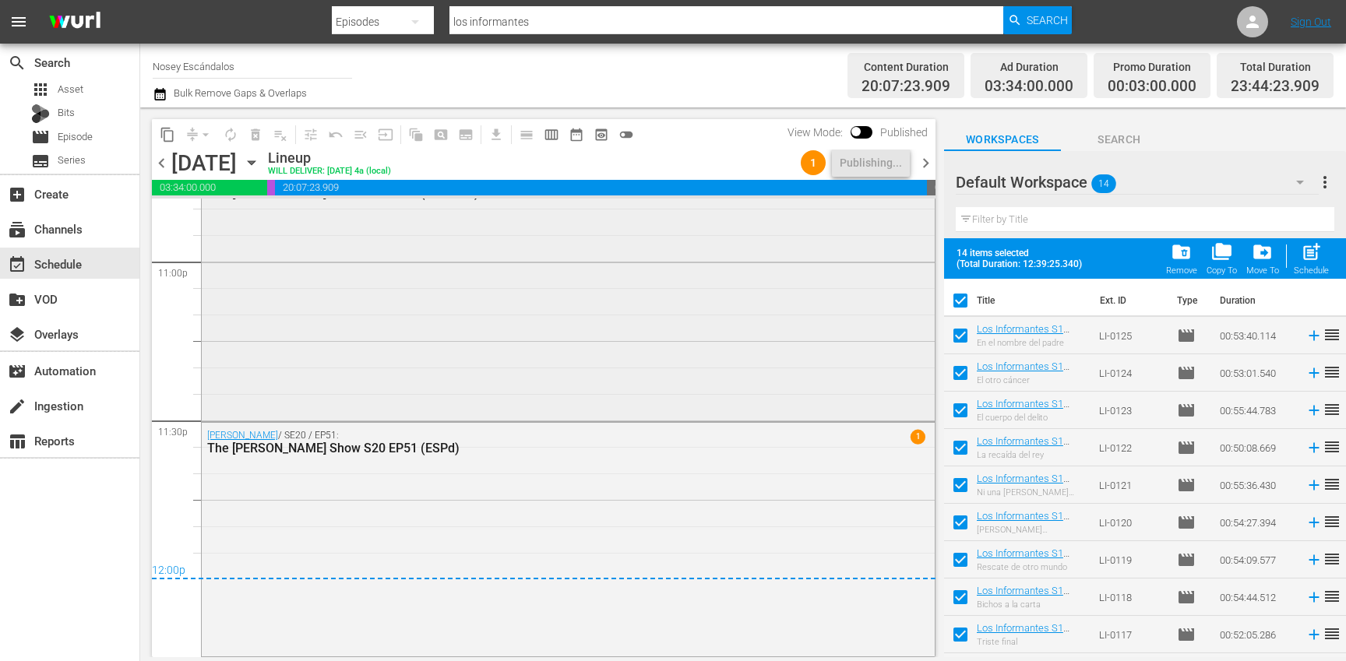
checkbox input "false"
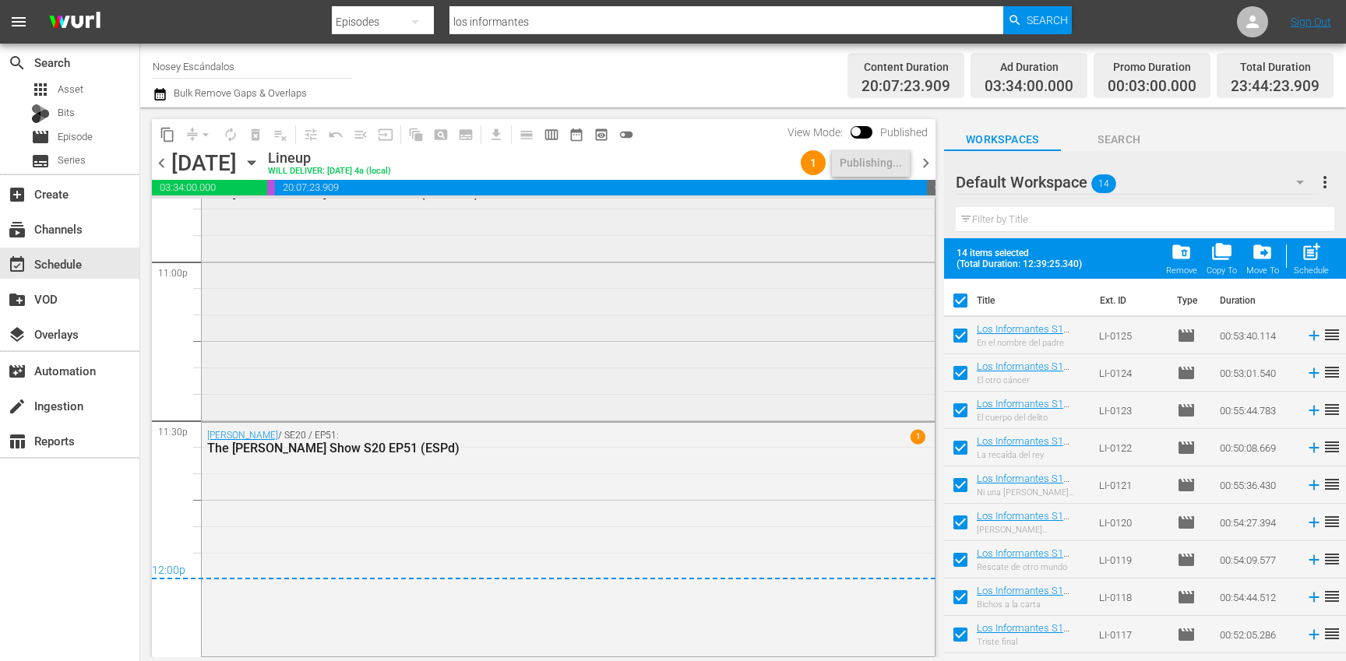
checkbox input "false"
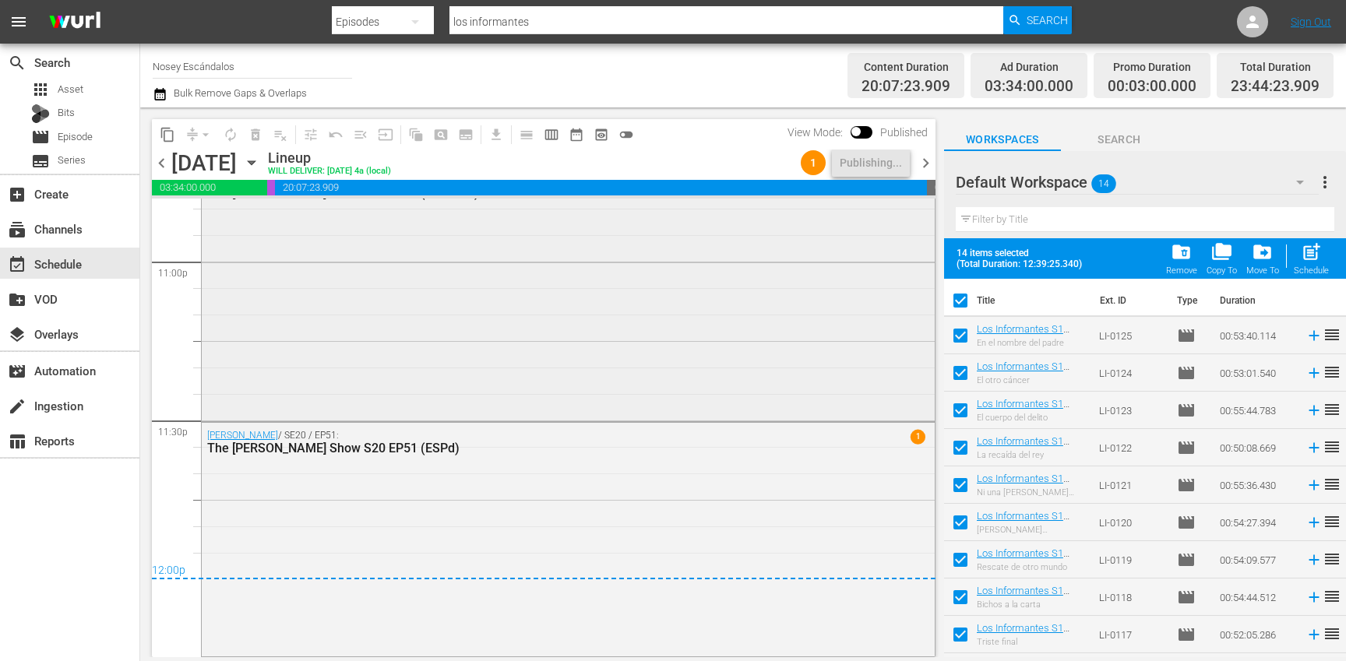
checkbox input "false"
